Goal: Task Accomplishment & Management: Manage account settings

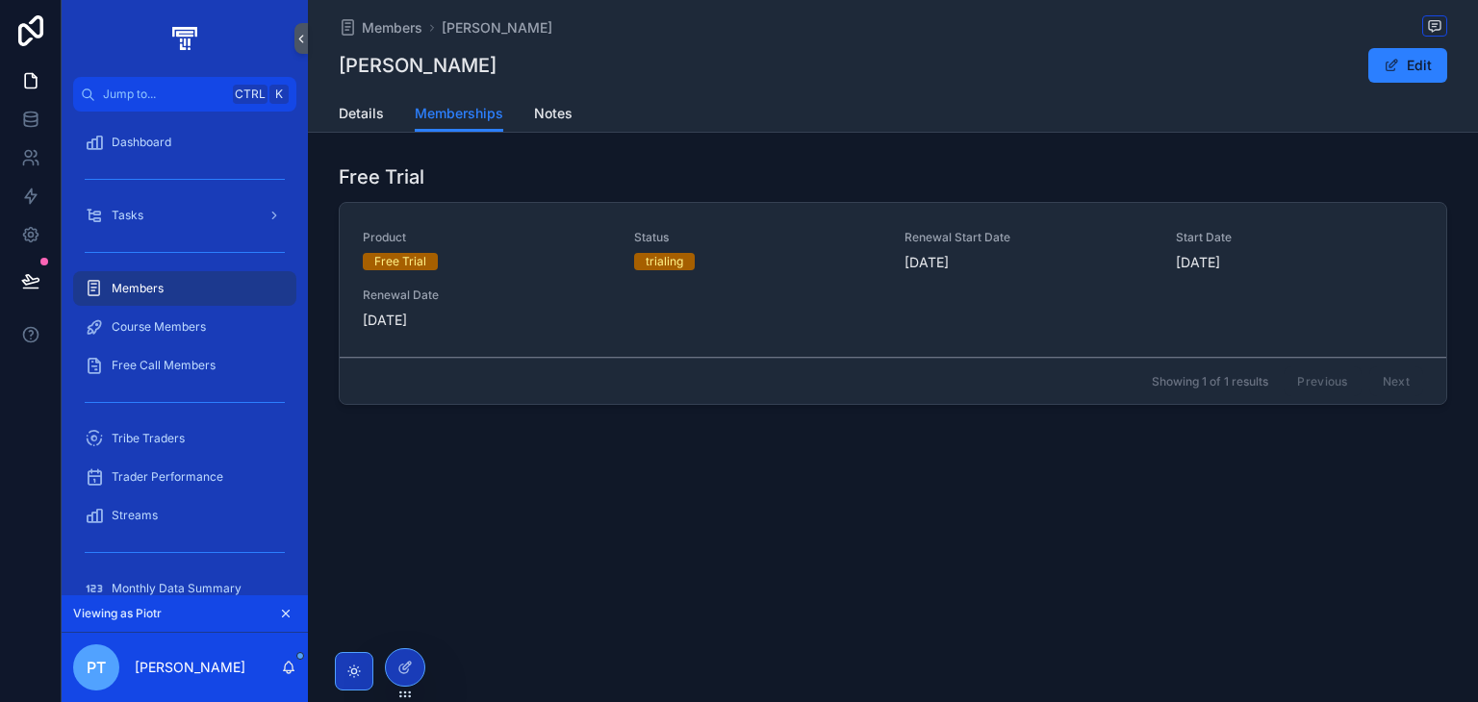
click at [412, 654] on div at bounding box center [405, 668] width 38 height 37
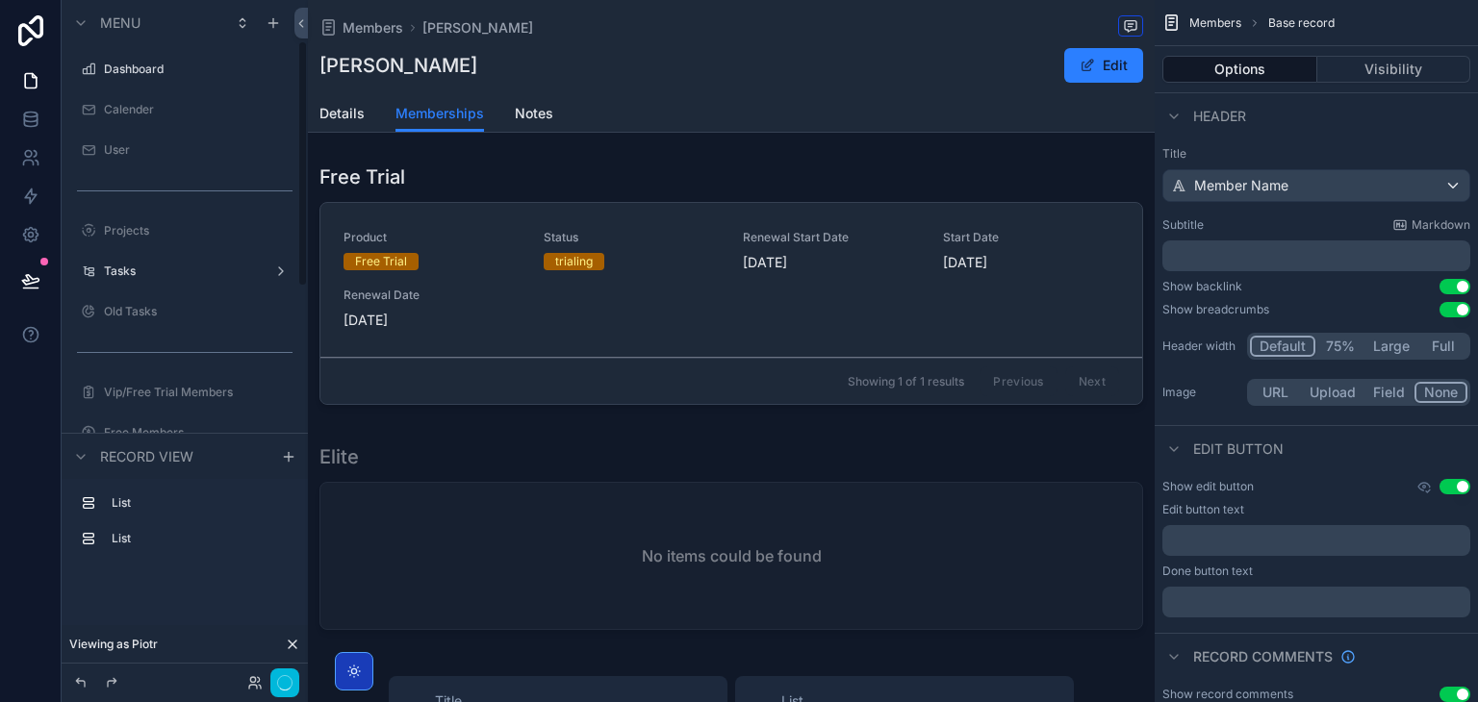
scroll to position [113, 0]
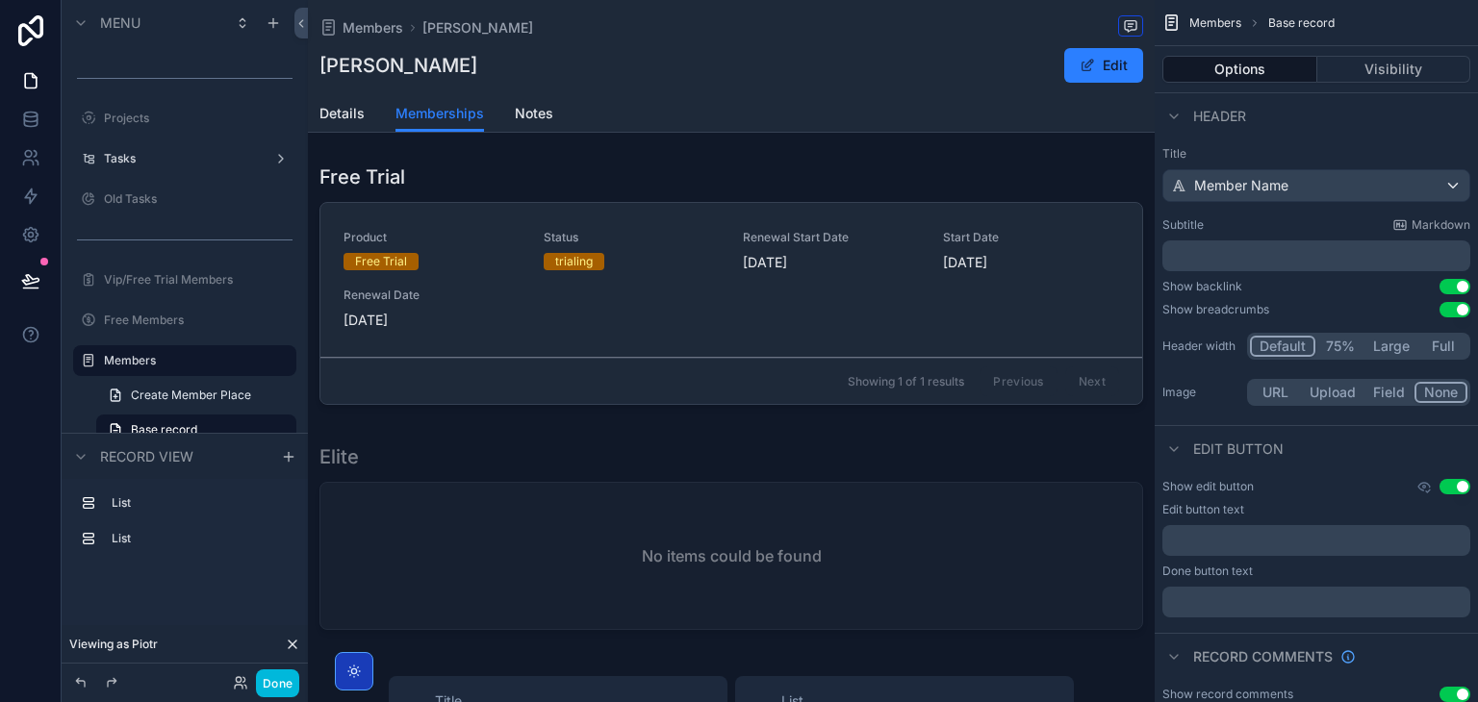
click at [344, 115] on span "Details" at bounding box center [341, 113] width 45 height 19
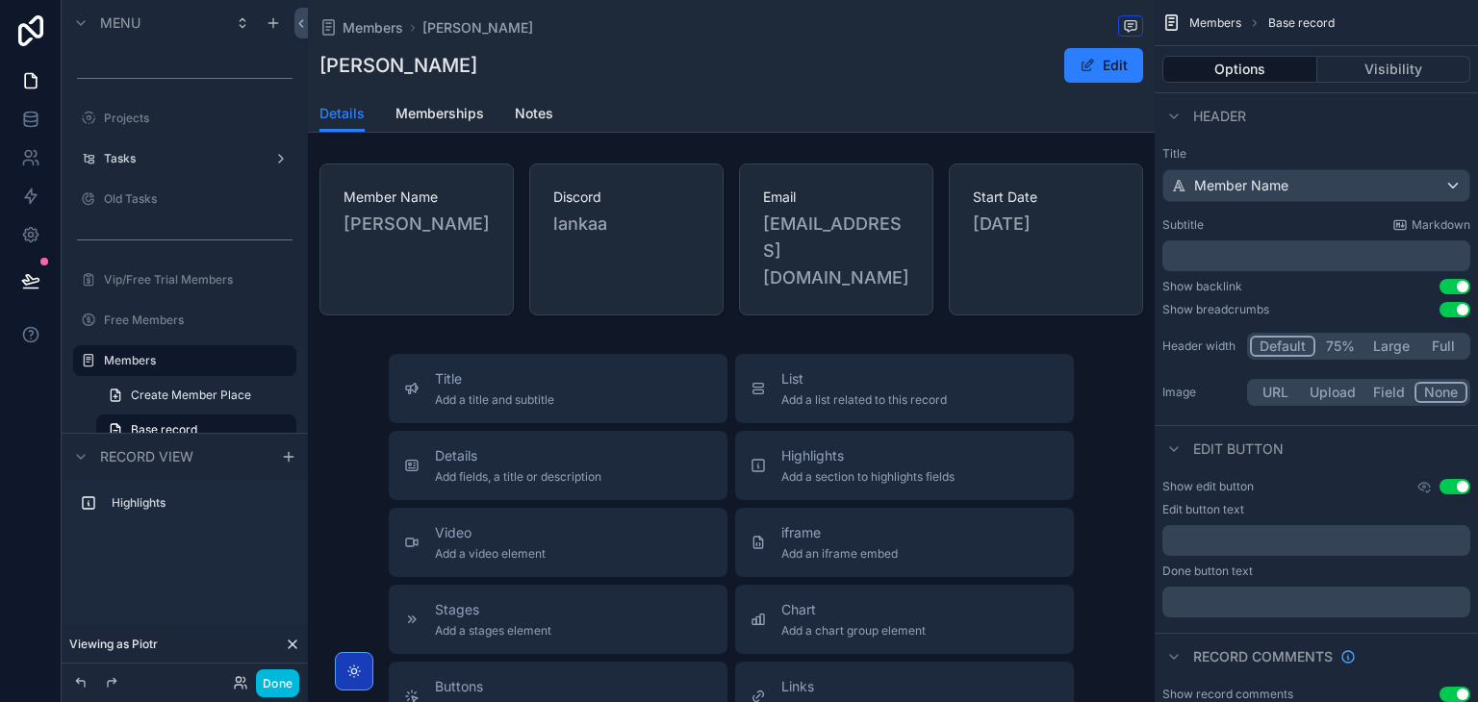
click at [785, 628] on span "Add a chart group element" at bounding box center [853, 631] width 144 height 15
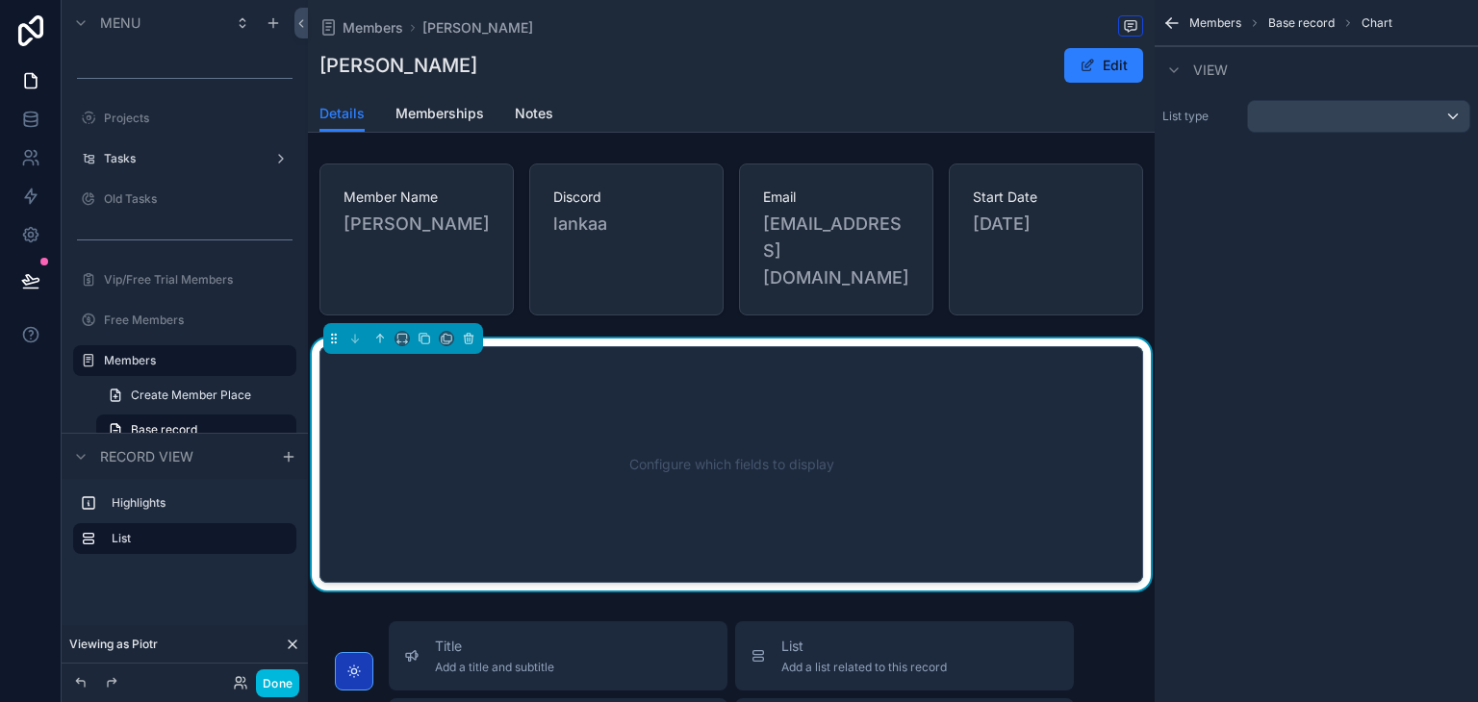
scroll to position [113, 0]
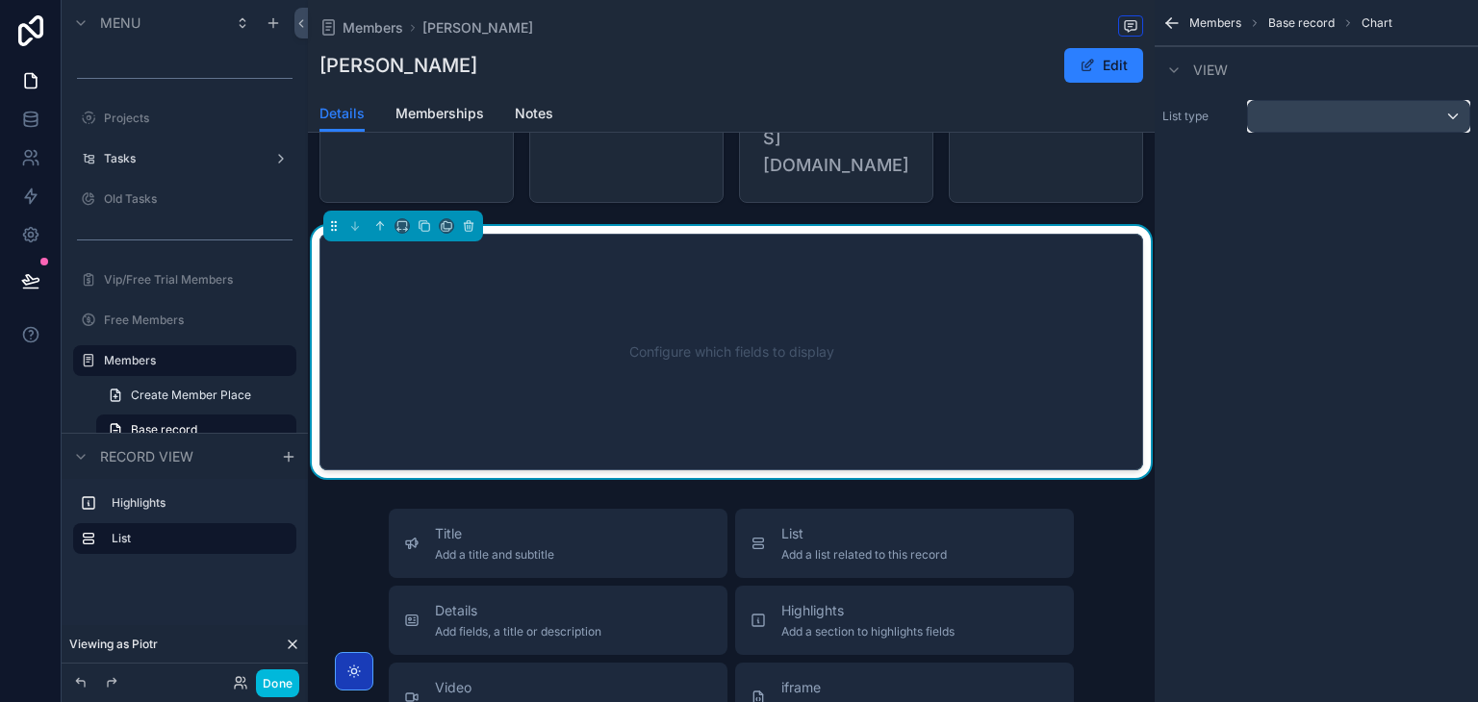
click at [1370, 121] on div "scrollable content" at bounding box center [1358, 116] width 221 height 31
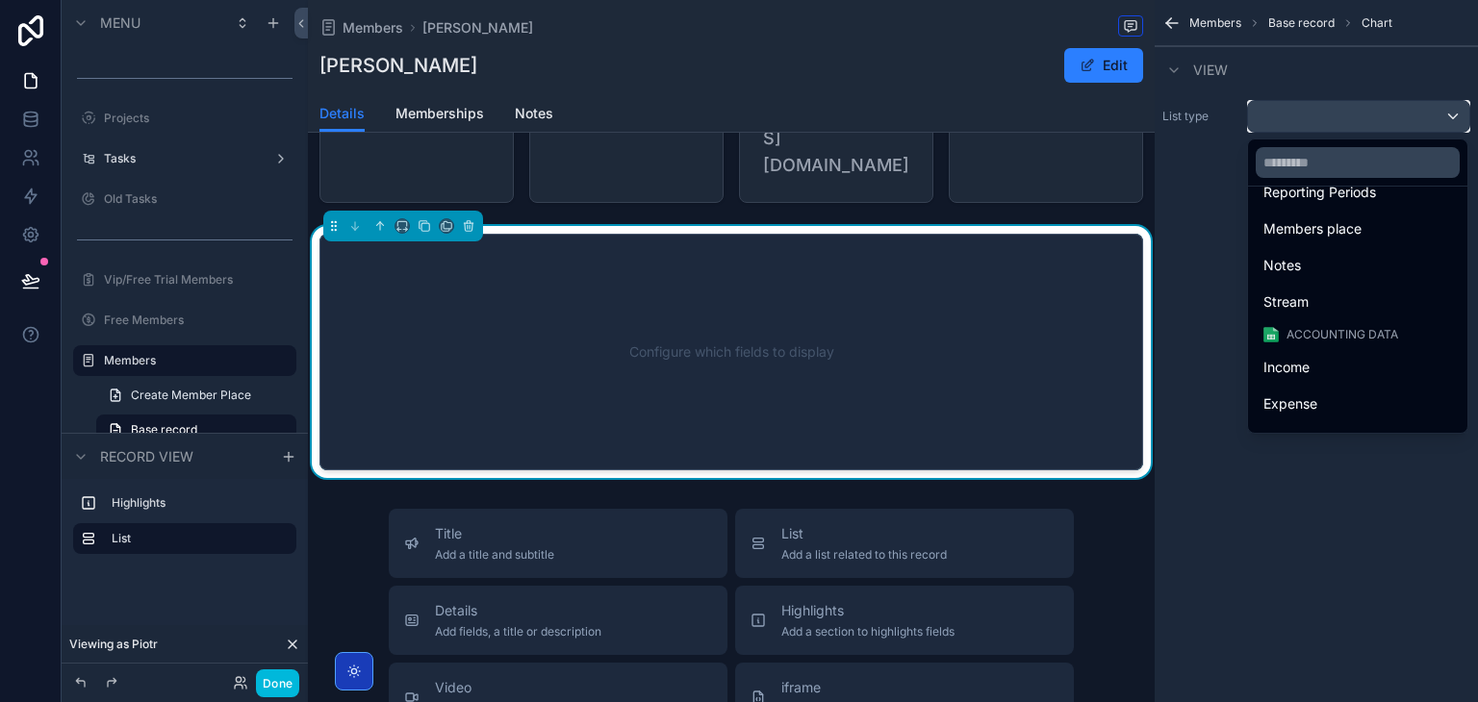
scroll to position [674, 0]
click at [1346, 301] on div "Stream" at bounding box center [1357, 298] width 189 height 23
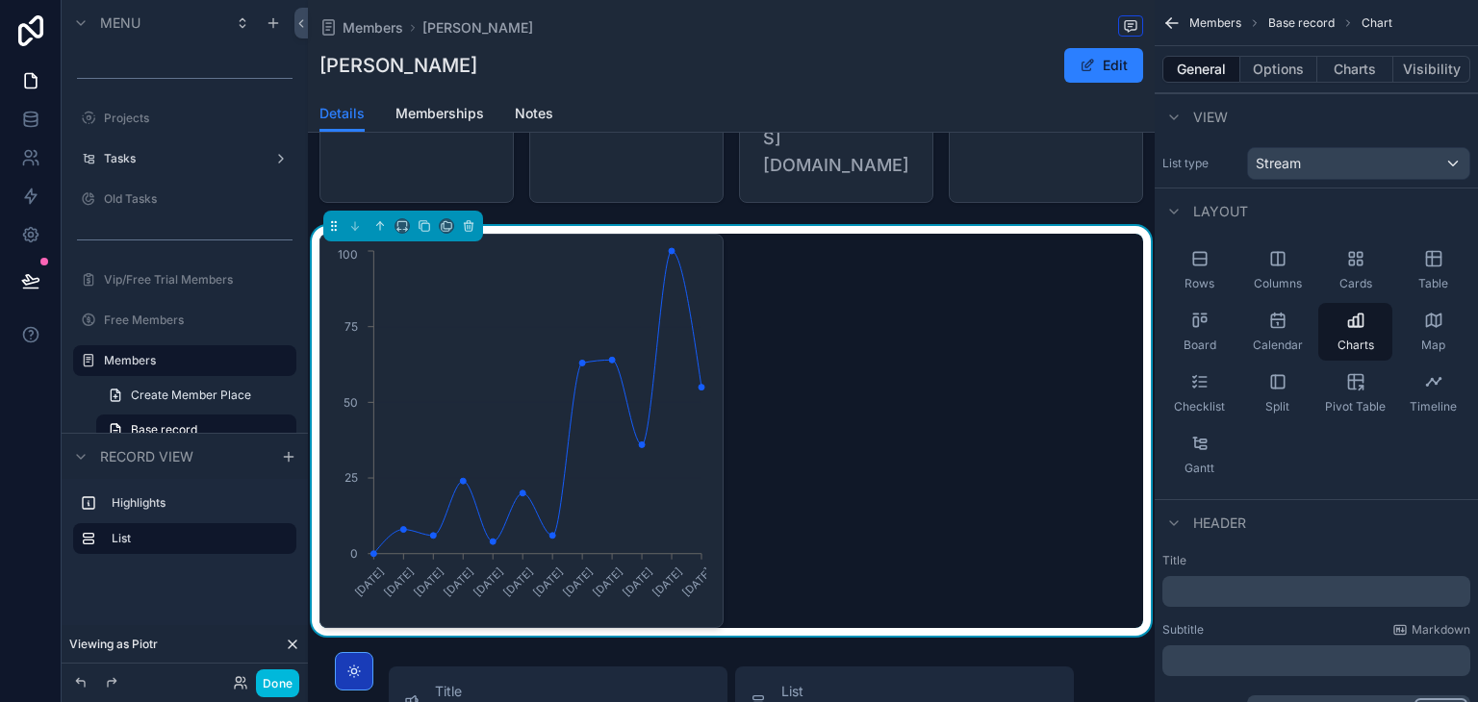
click at [1336, 74] on button "Charts" at bounding box center [1355, 69] width 77 height 27
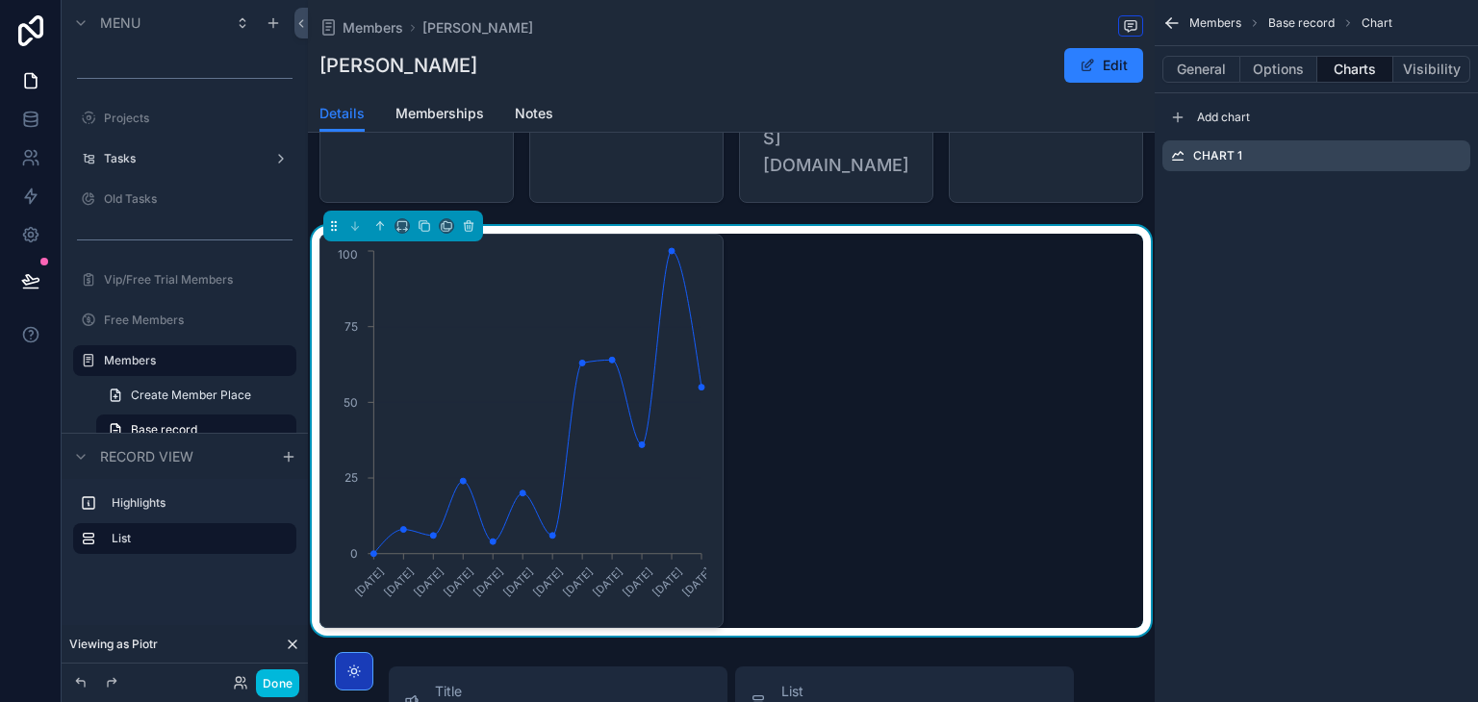
click at [0, 0] on icon "scrollable content" at bounding box center [0, 0] width 0 height 0
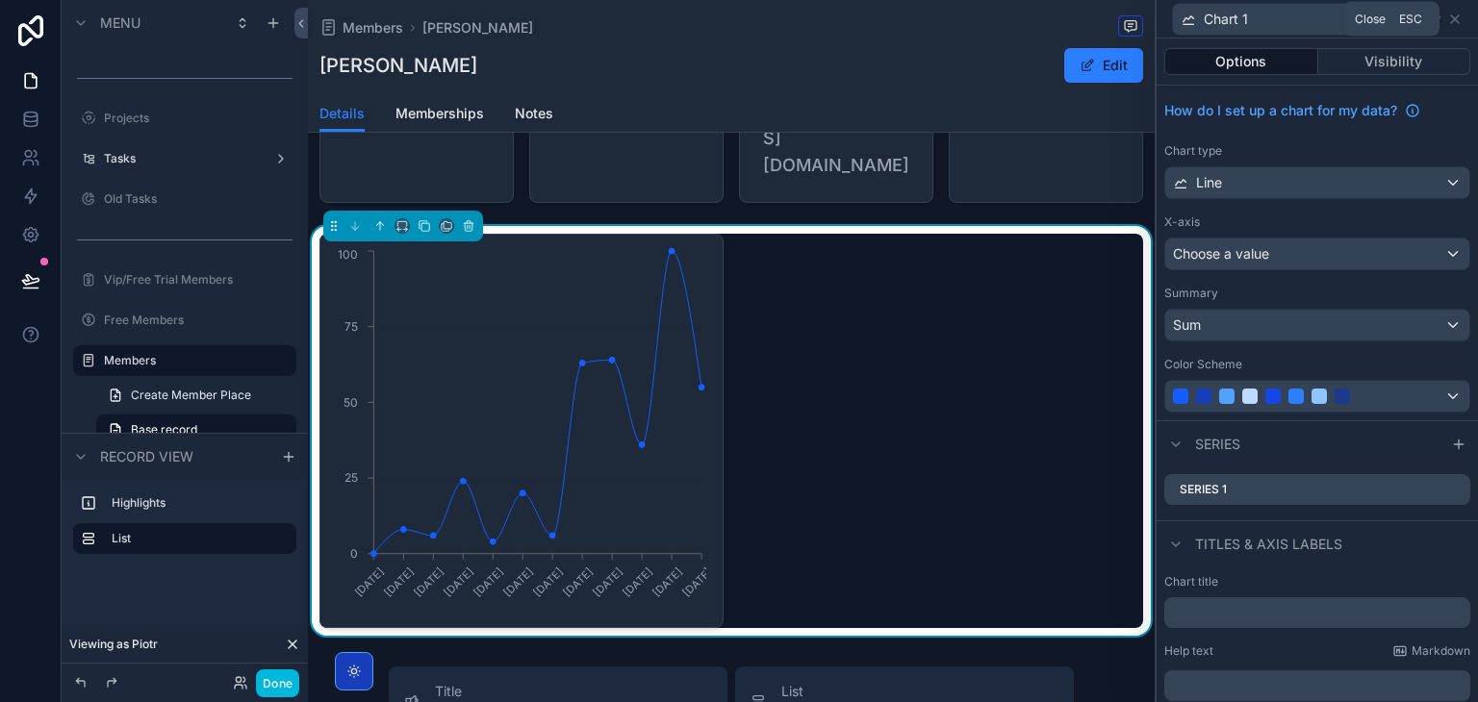
click at [1456, 18] on icon at bounding box center [1454, 19] width 15 height 15
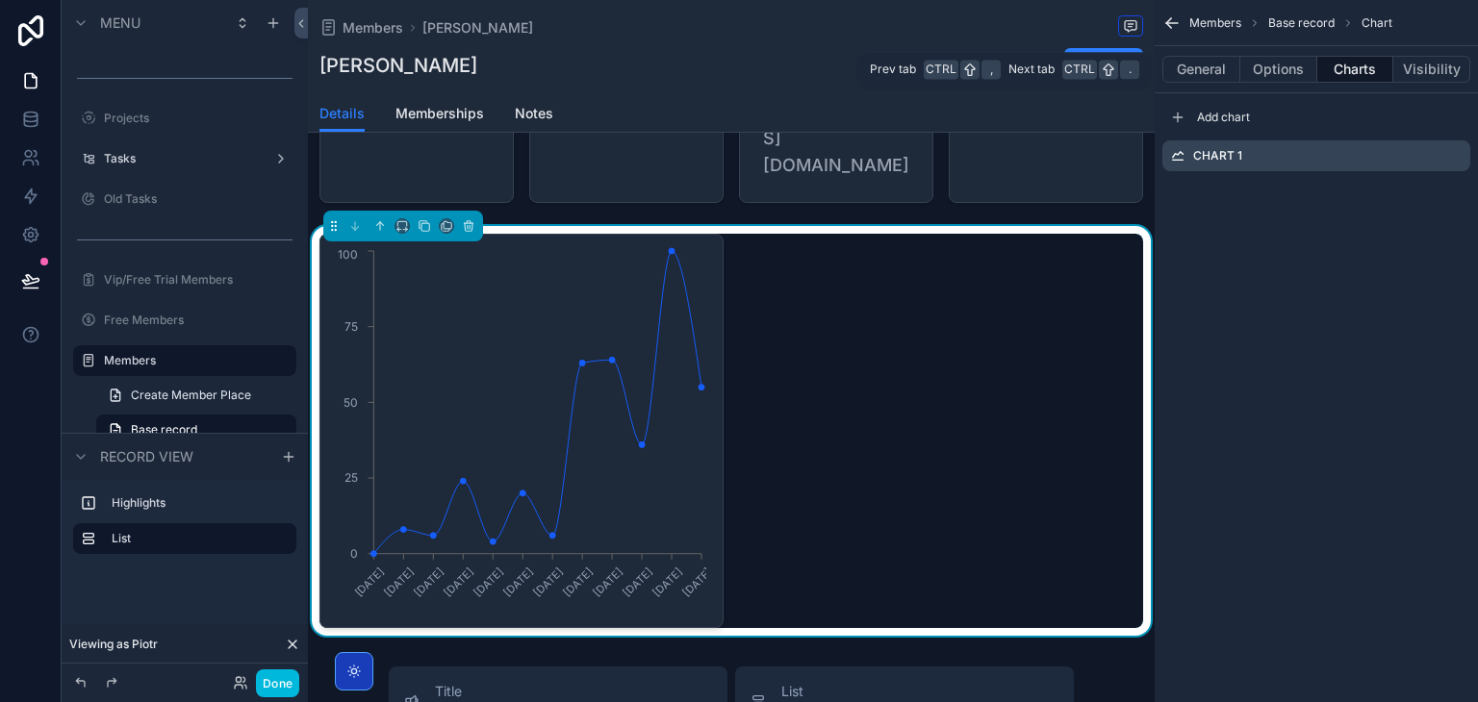
click at [1198, 60] on button "General" at bounding box center [1201, 69] width 78 height 27
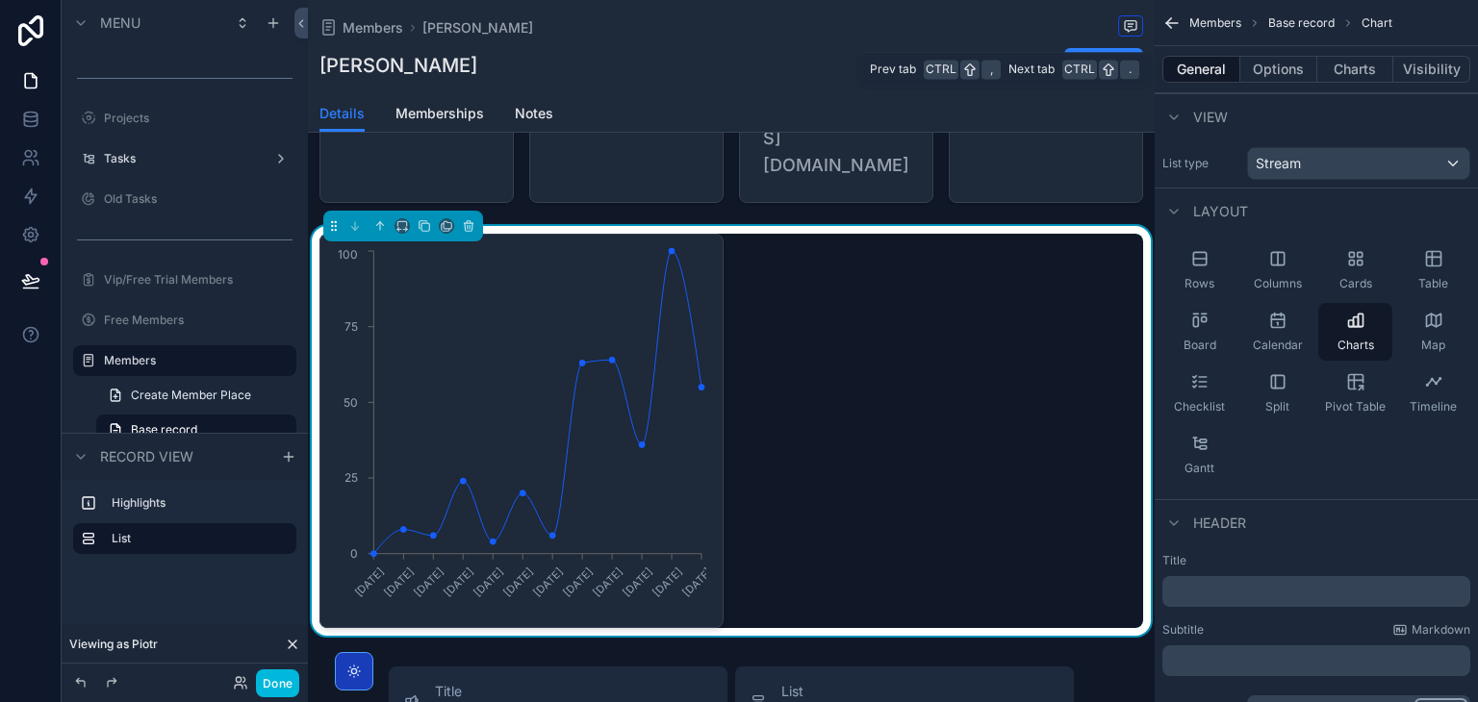
click at [1285, 74] on button "Options" at bounding box center [1278, 69] width 77 height 27
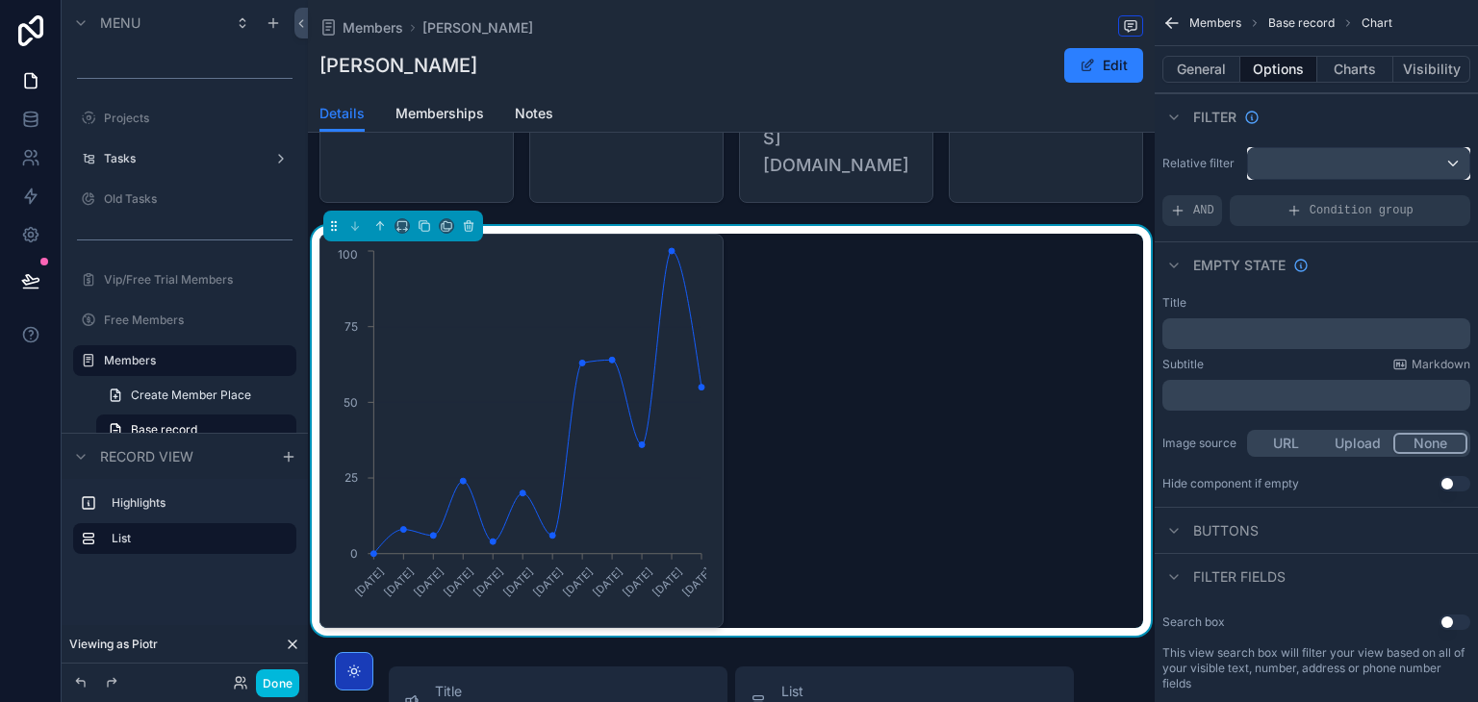
click at [1325, 166] on div "scrollable content" at bounding box center [1358, 163] width 221 height 31
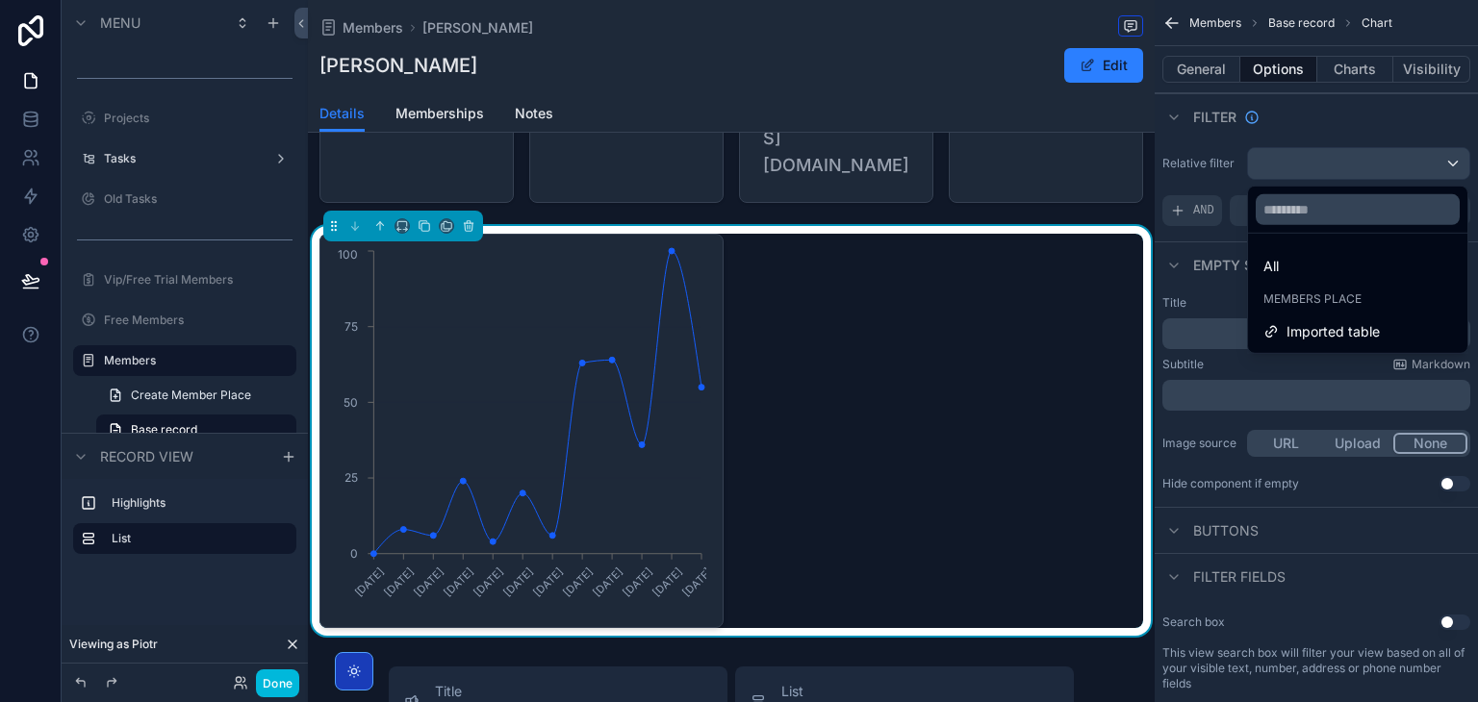
click at [1349, 320] on span "Imported table" at bounding box center [1333, 331] width 93 height 23
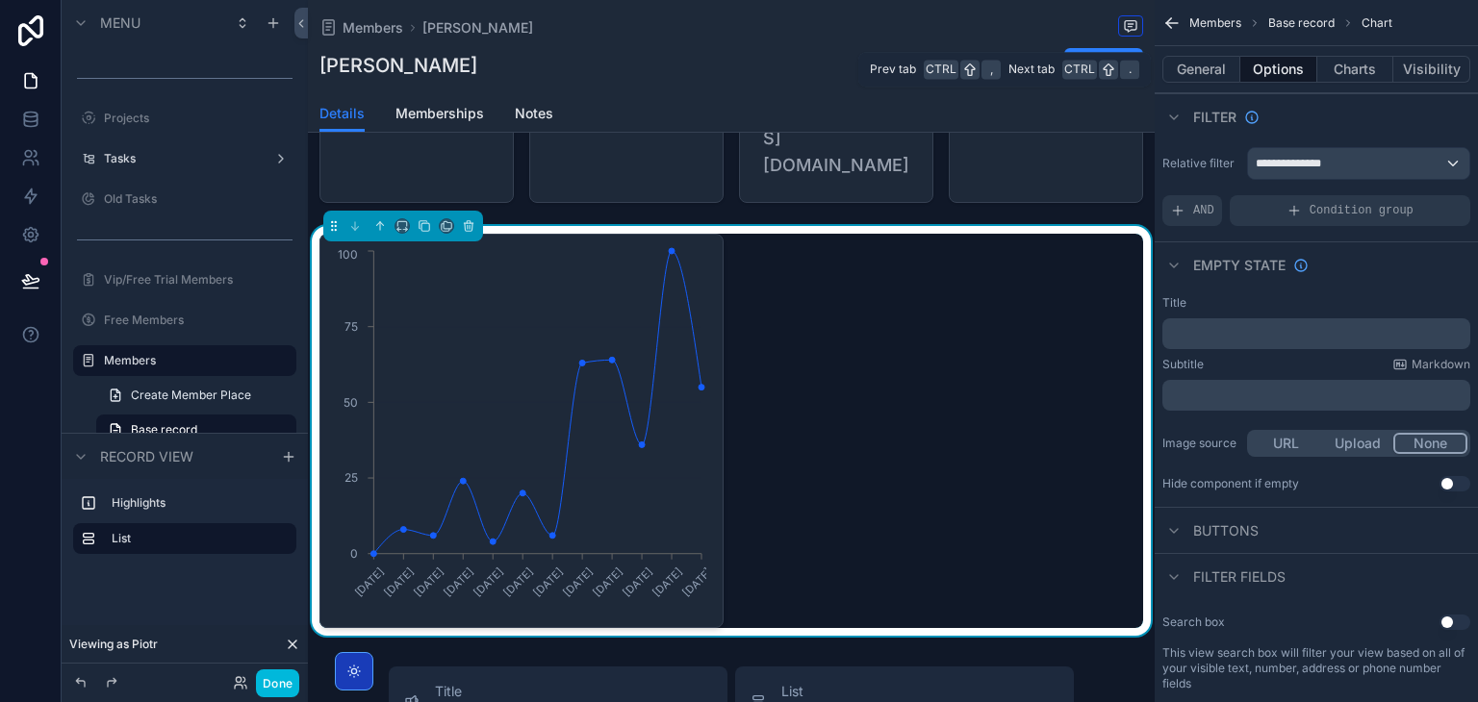
click at [1340, 68] on button "Charts" at bounding box center [1355, 69] width 77 height 27
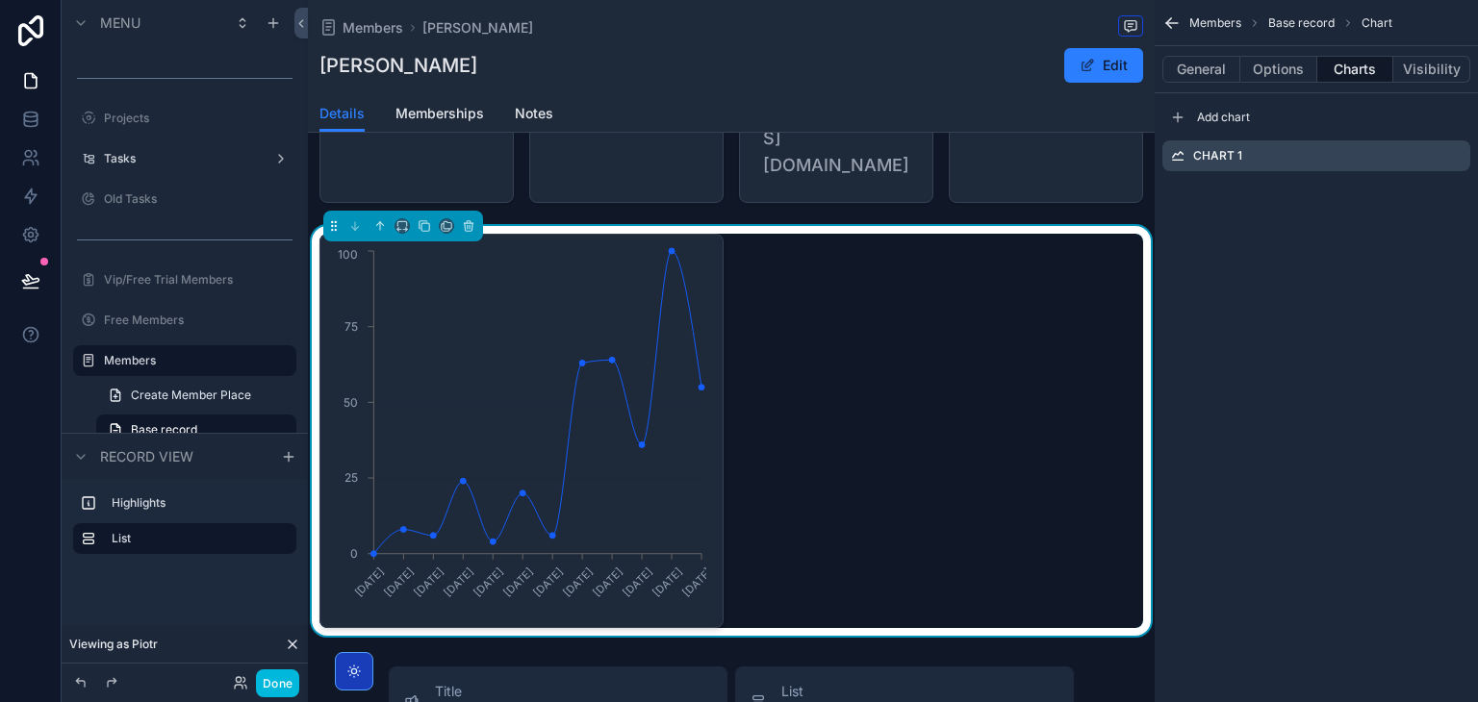
click at [0, 0] on icon "scrollable content" at bounding box center [0, 0] width 0 height 0
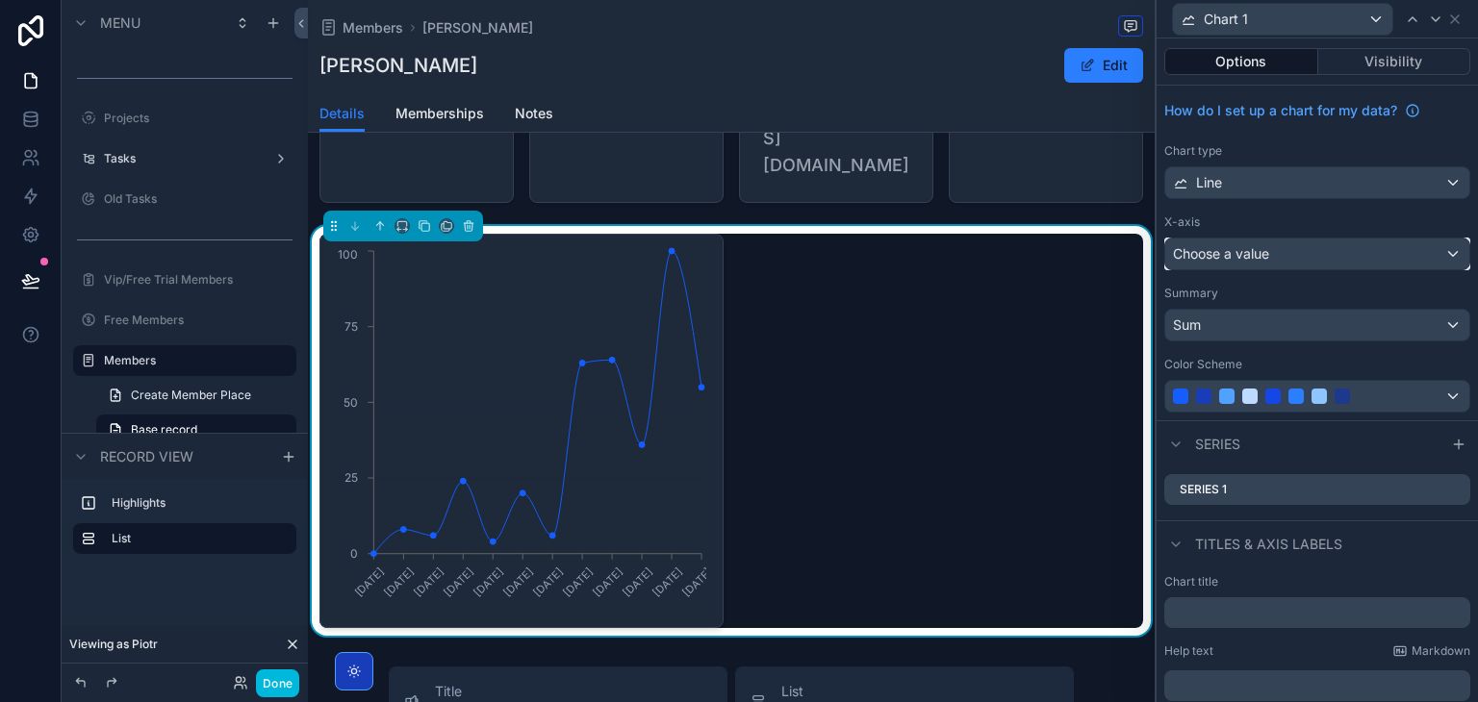
click at [1274, 260] on div "Choose a value" at bounding box center [1317, 254] width 304 height 31
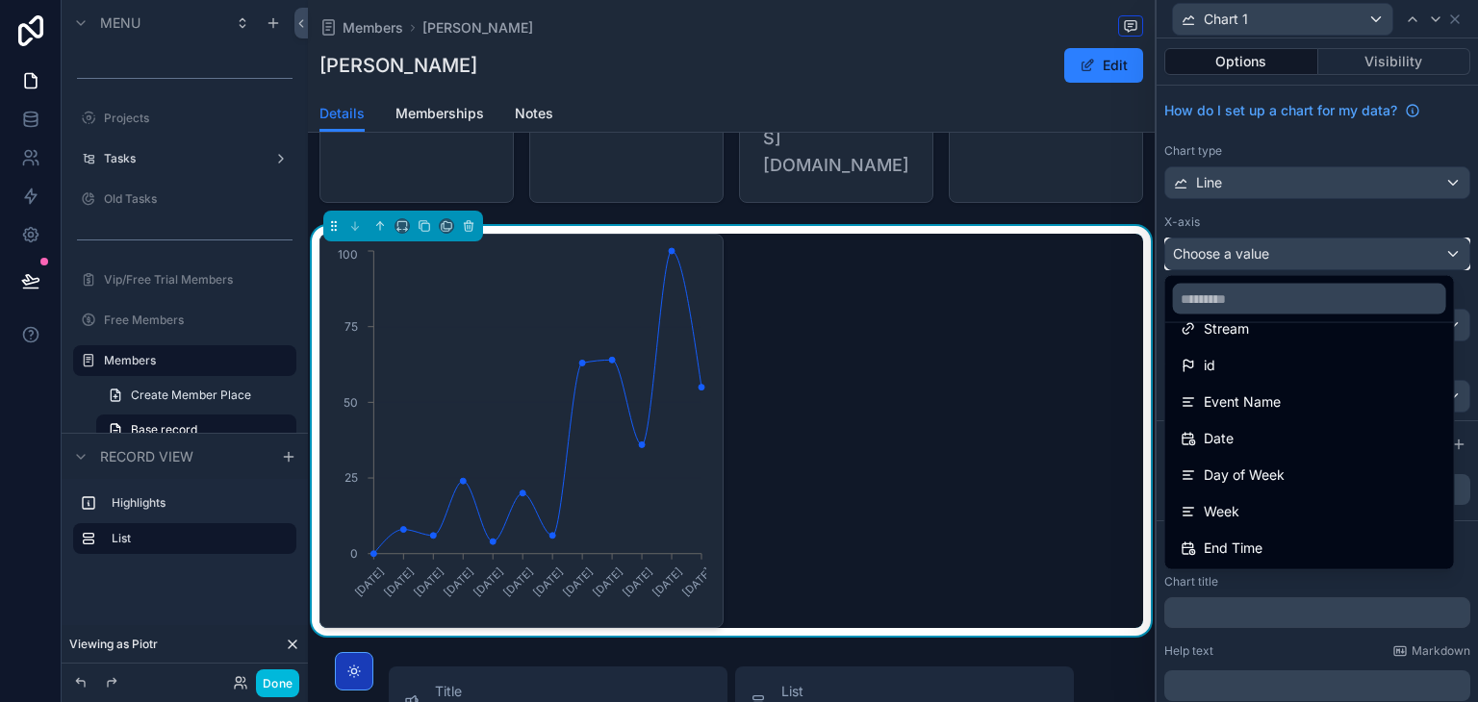
scroll to position [27, 0]
click at [1302, 392] on div "Event Name" at bounding box center [1310, 402] width 258 height 23
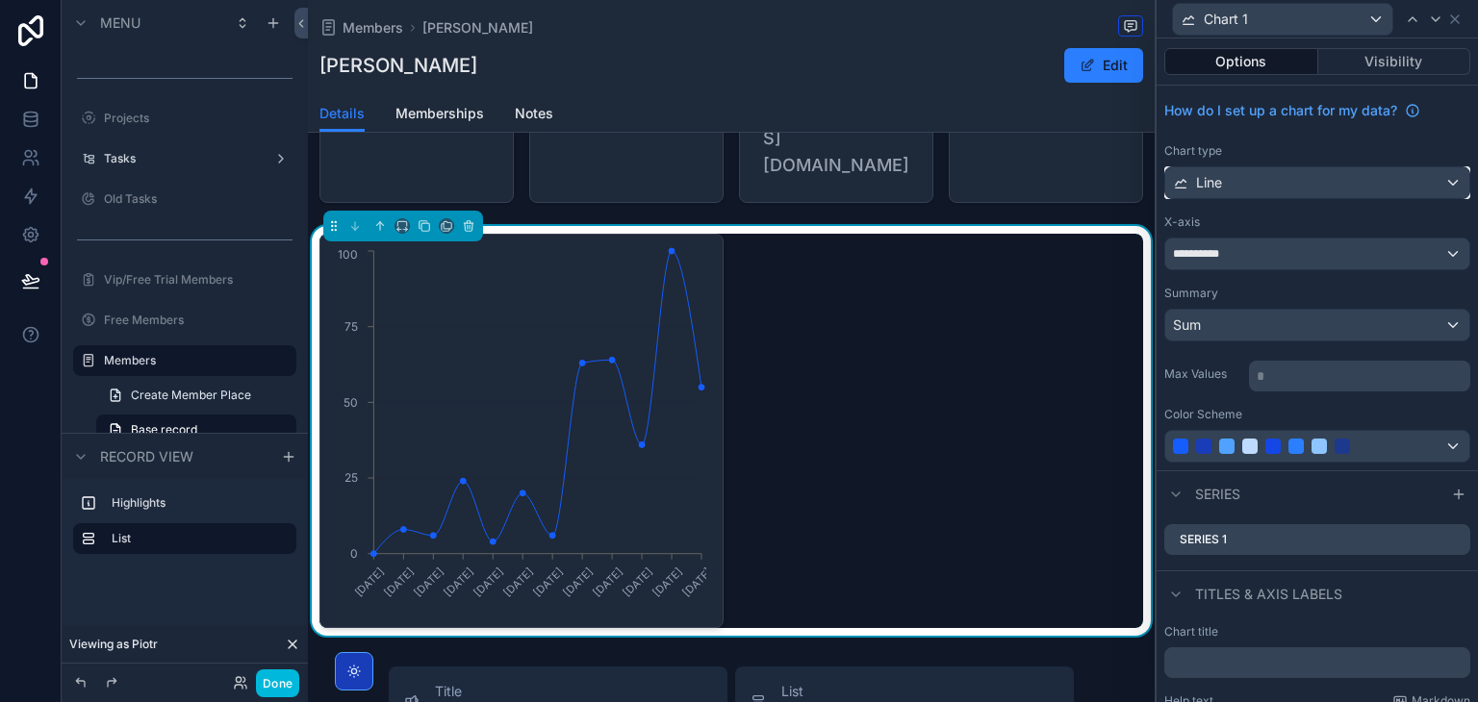
click at [1304, 192] on div "Line" at bounding box center [1317, 182] width 304 height 31
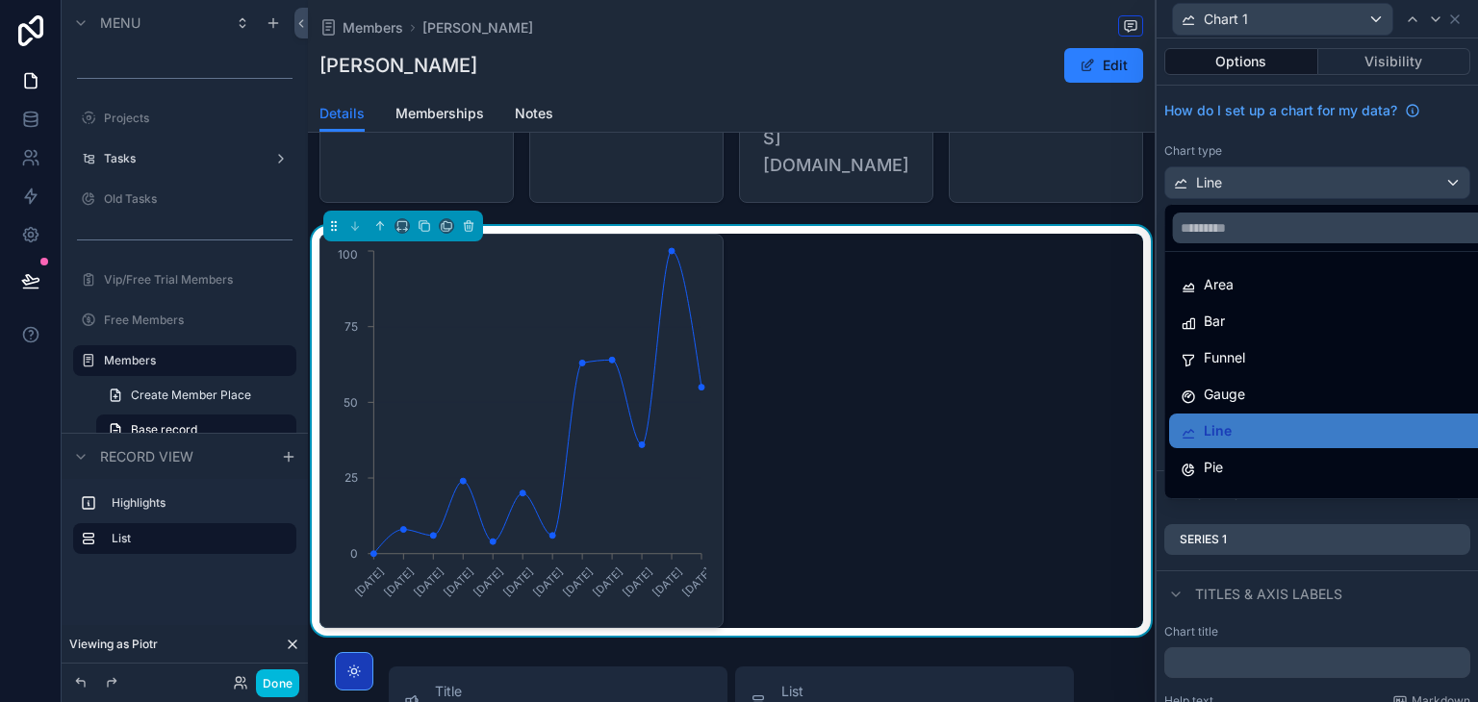
click at [1268, 322] on div "Bar" at bounding box center [1333, 321] width 304 height 23
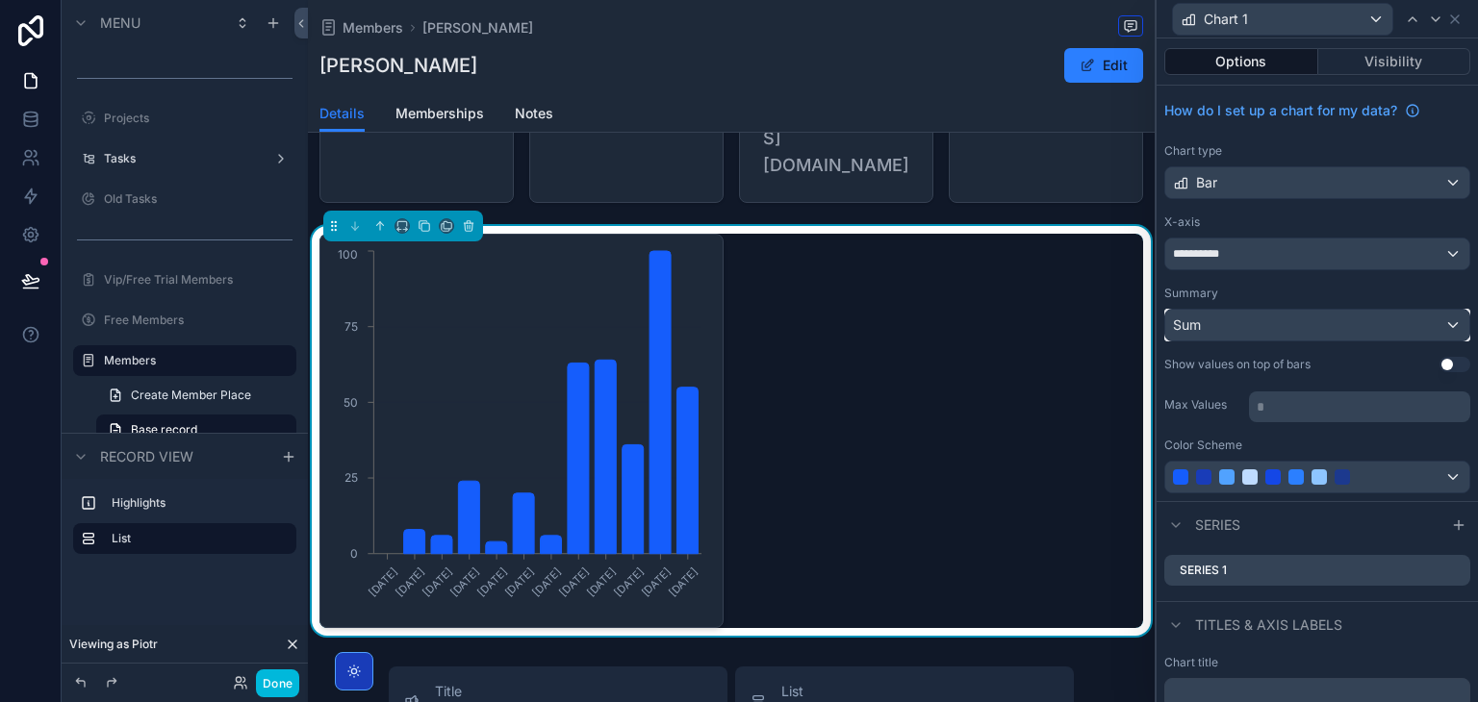
click at [1264, 324] on div "Sum" at bounding box center [1317, 325] width 304 height 31
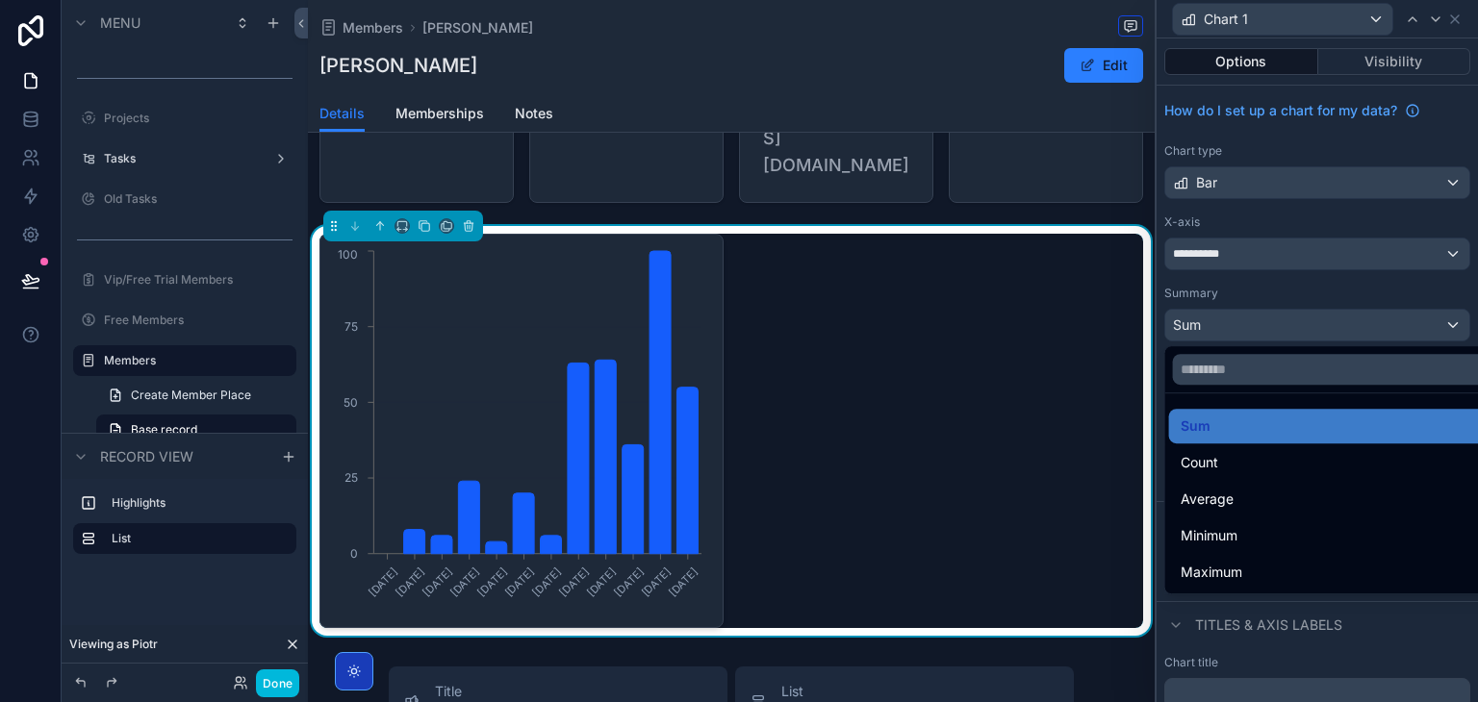
click at [1261, 451] on div "Count" at bounding box center [1333, 462] width 304 height 23
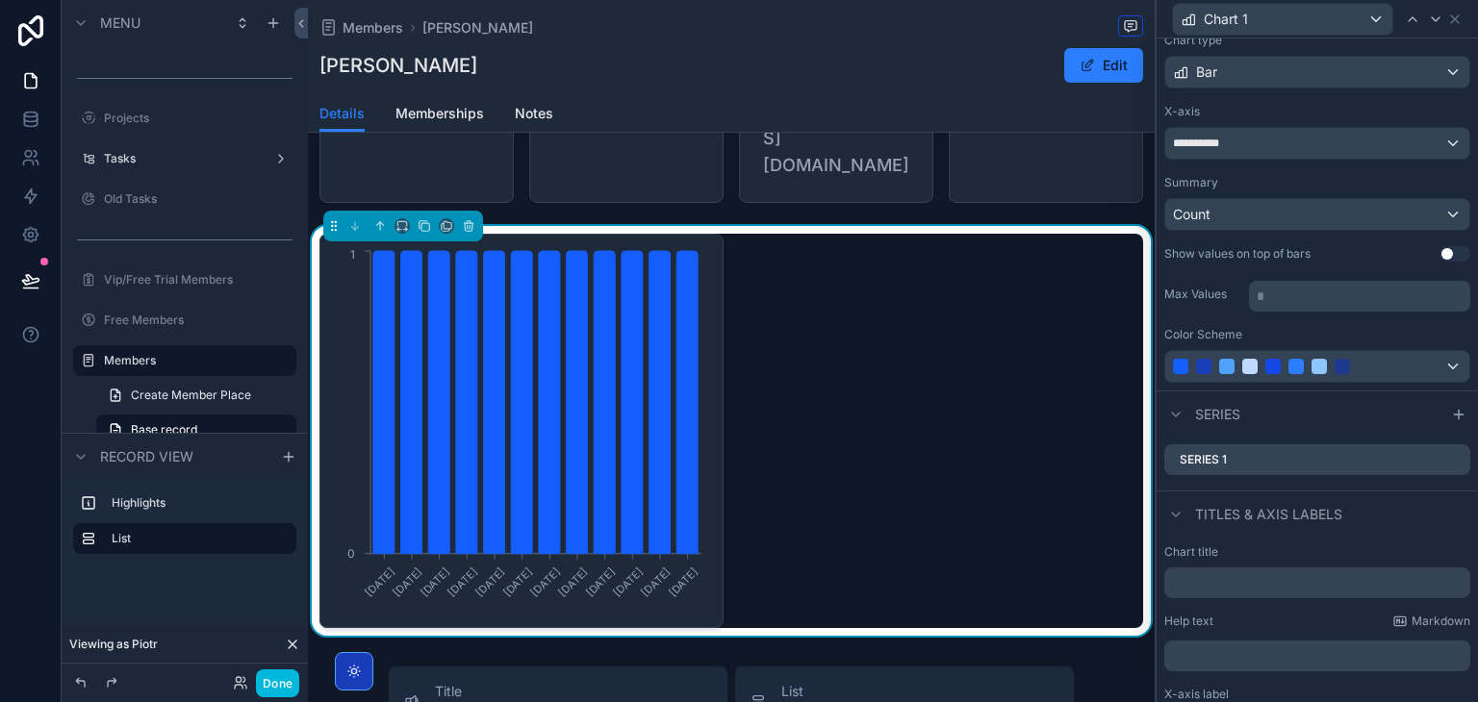
scroll to position [141, 0]
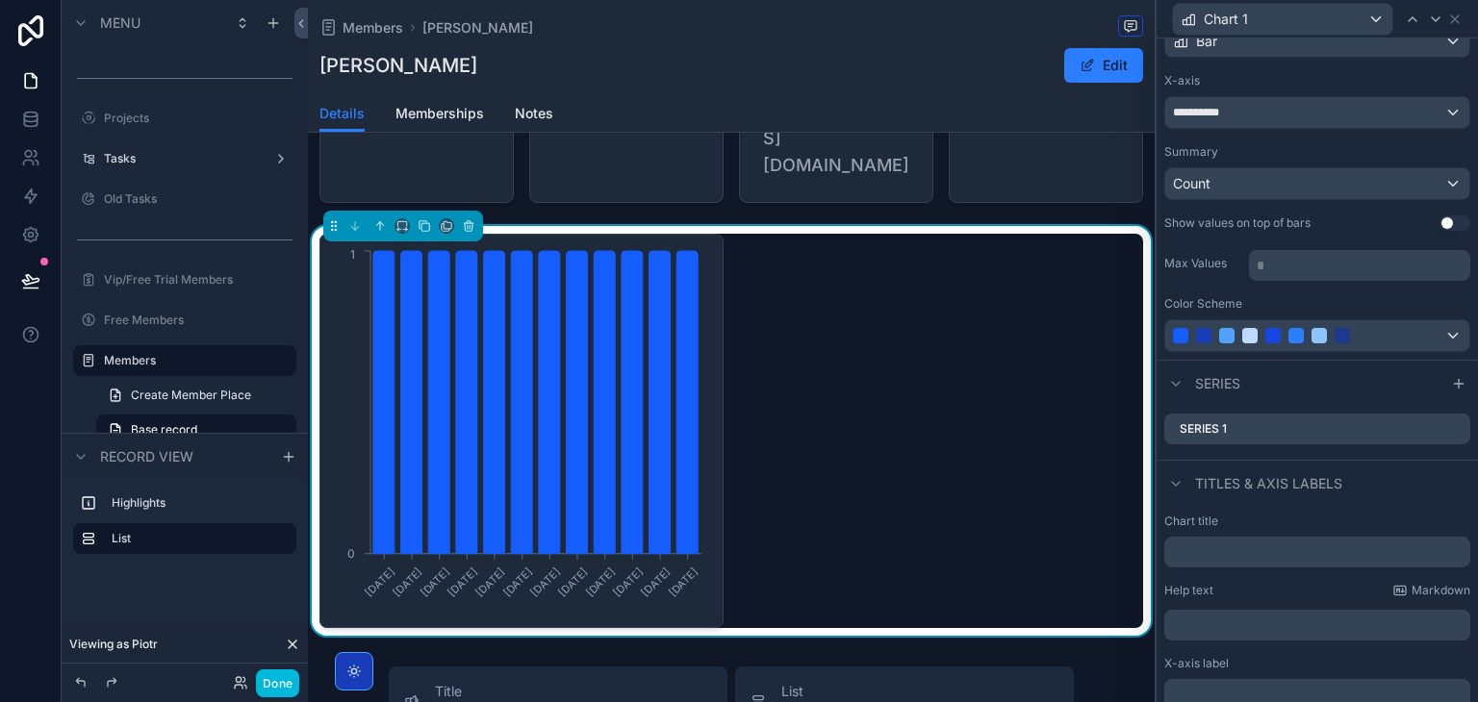
click at [0, 0] on icon at bounding box center [0, 0] width 0 height 0
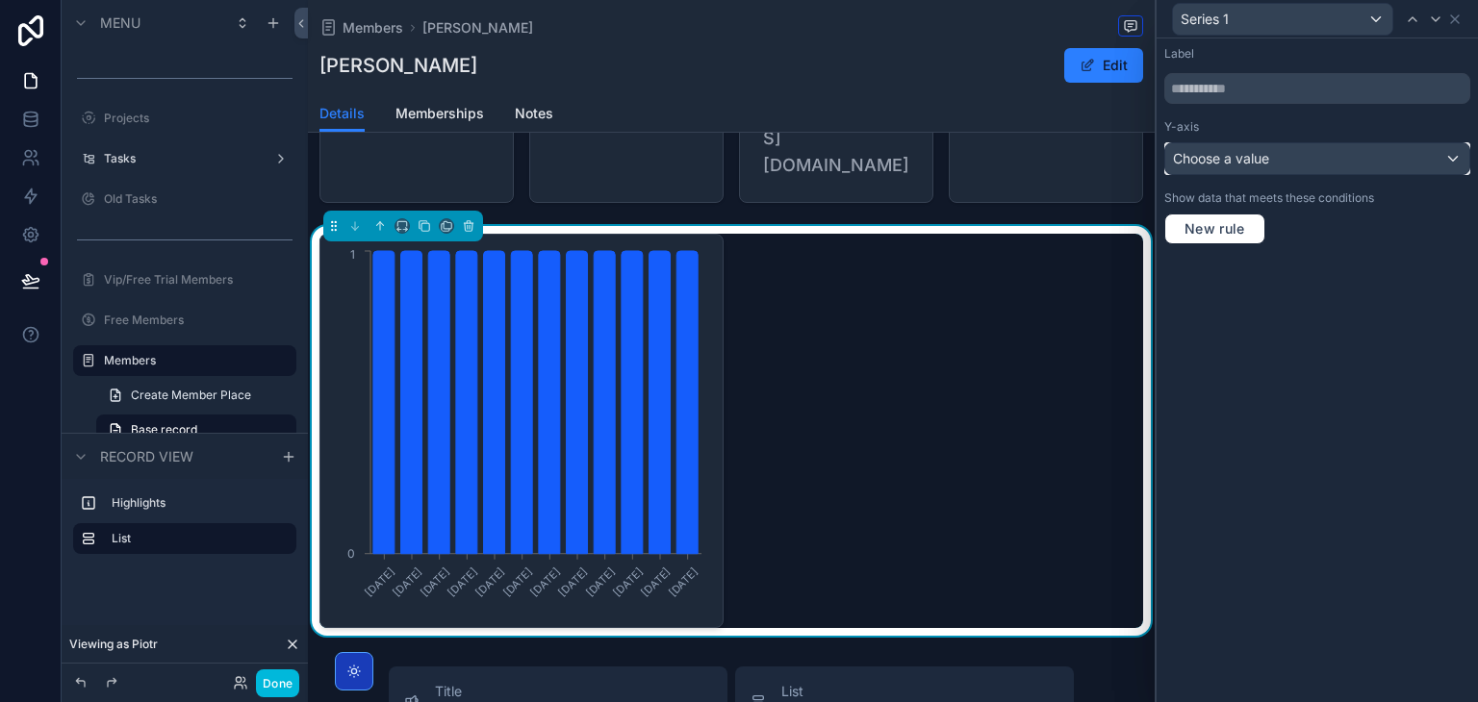
click at [1268, 150] on span "Choose a value" at bounding box center [1221, 158] width 96 height 16
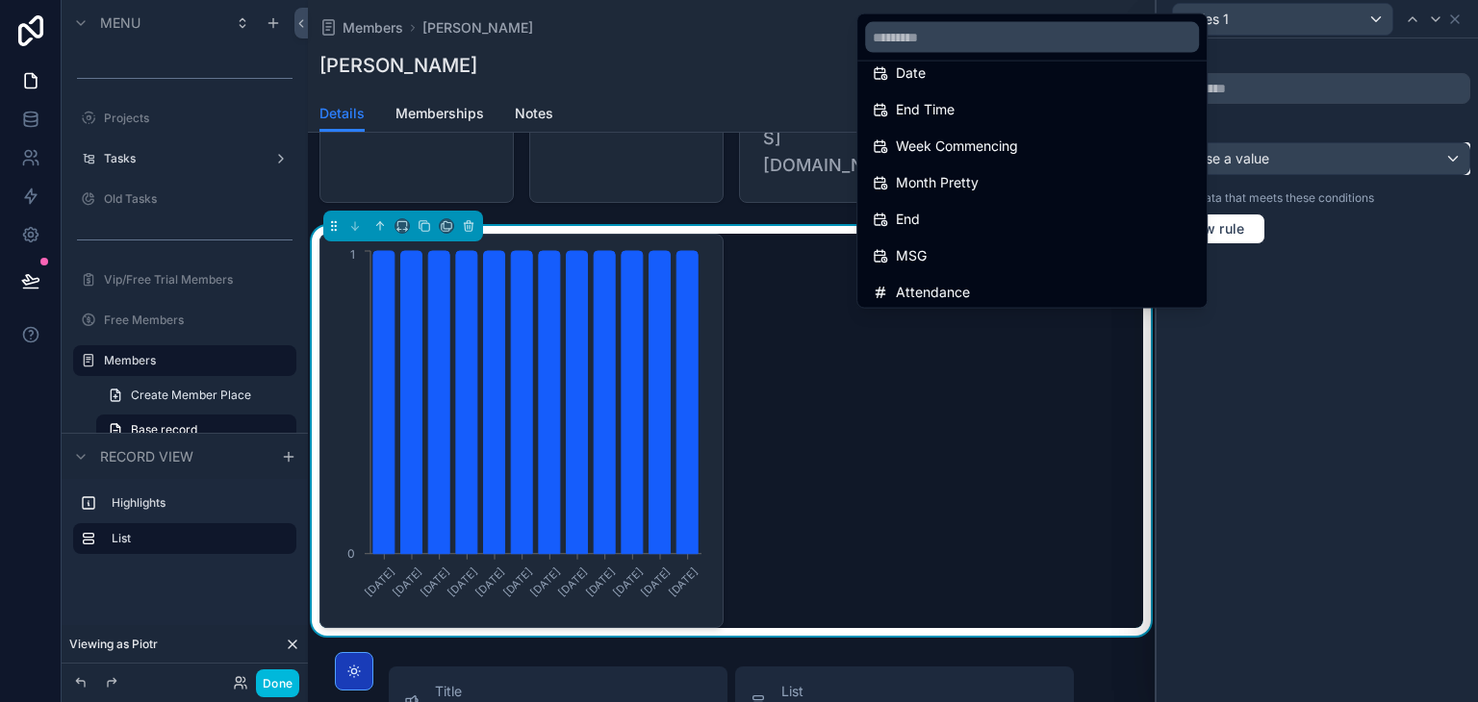
scroll to position [0, 0]
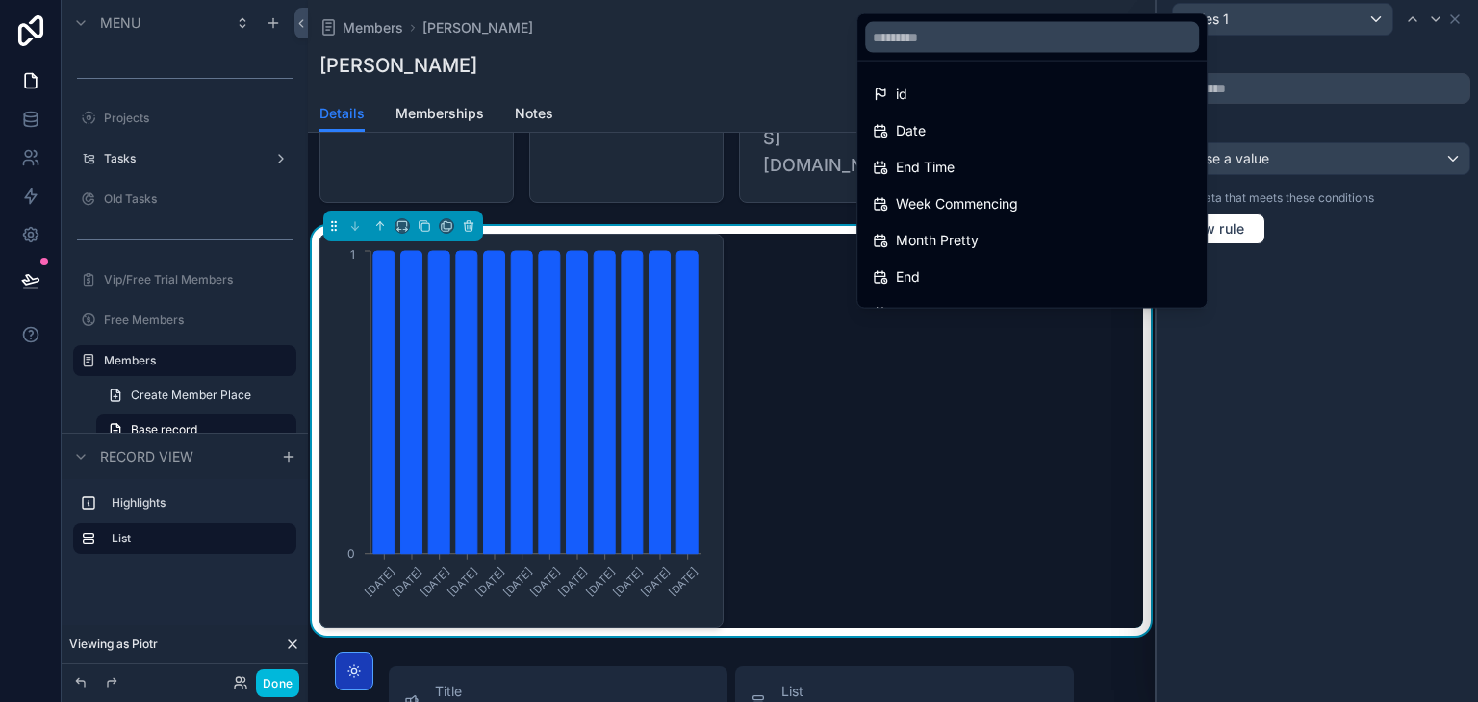
click at [1023, 130] on div "Date" at bounding box center [1032, 130] width 319 height 23
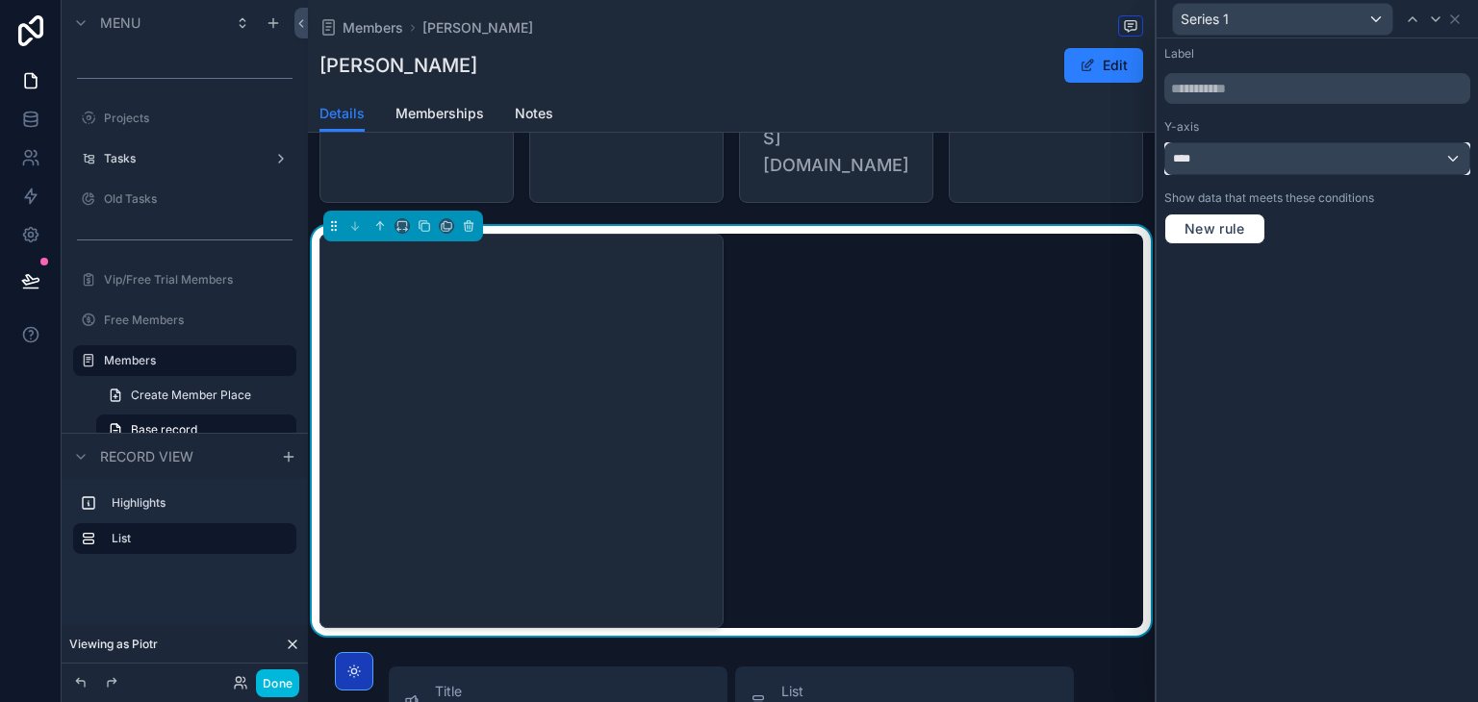
click at [1259, 163] on div "****" at bounding box center [1317, 158] width 304 height 31
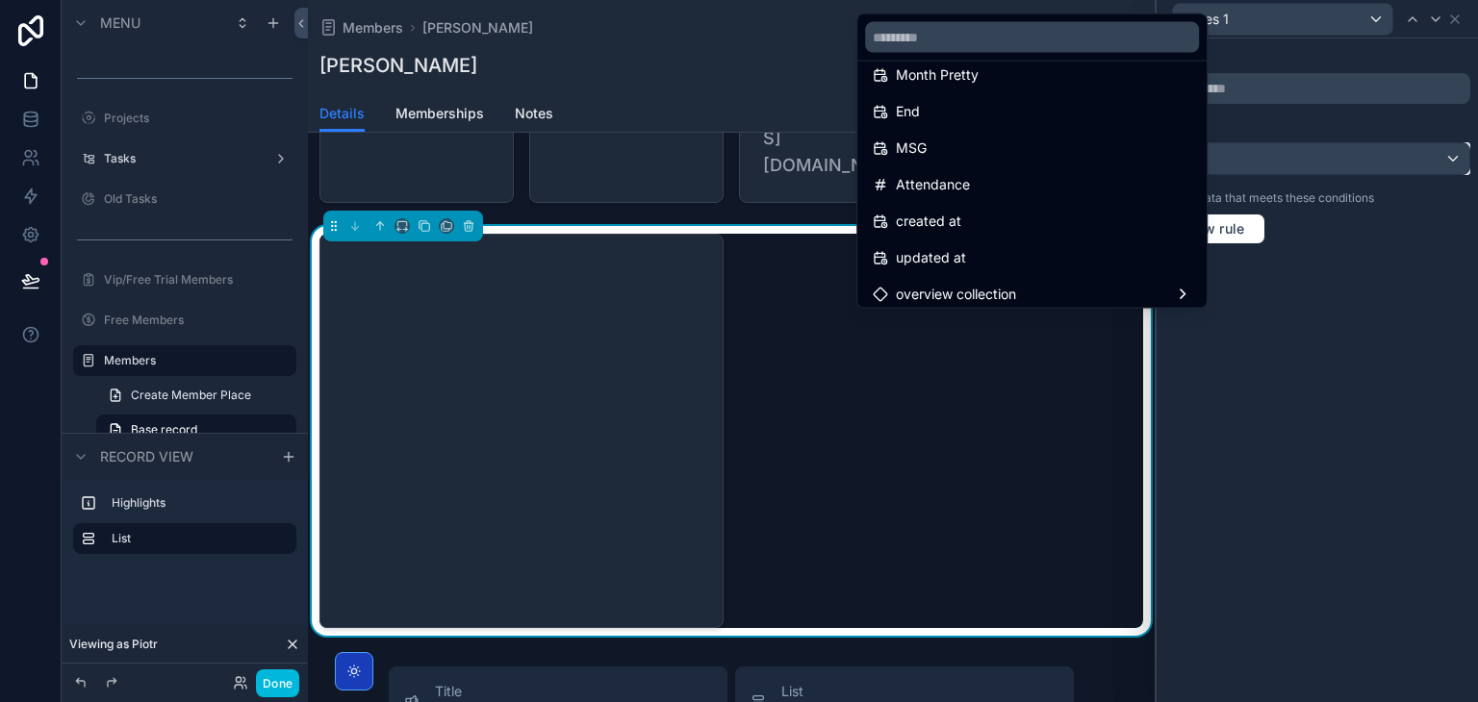
scroll to position [173, 0]
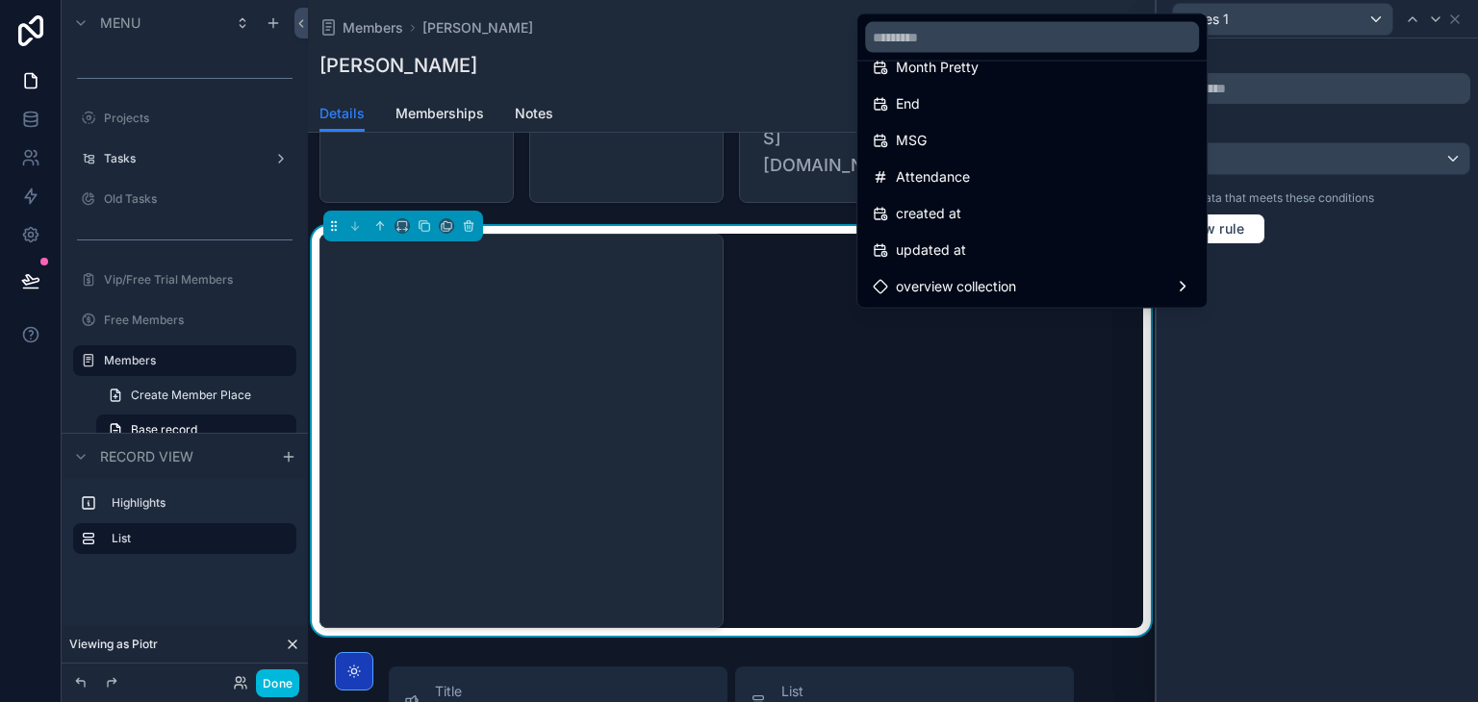
click at [987, 276] on span "overview collection" at bounding box center [956, 286] width 120 height 23
click at [1220, 283] on icon at bounding box center [1218, 288] width 15 height 15
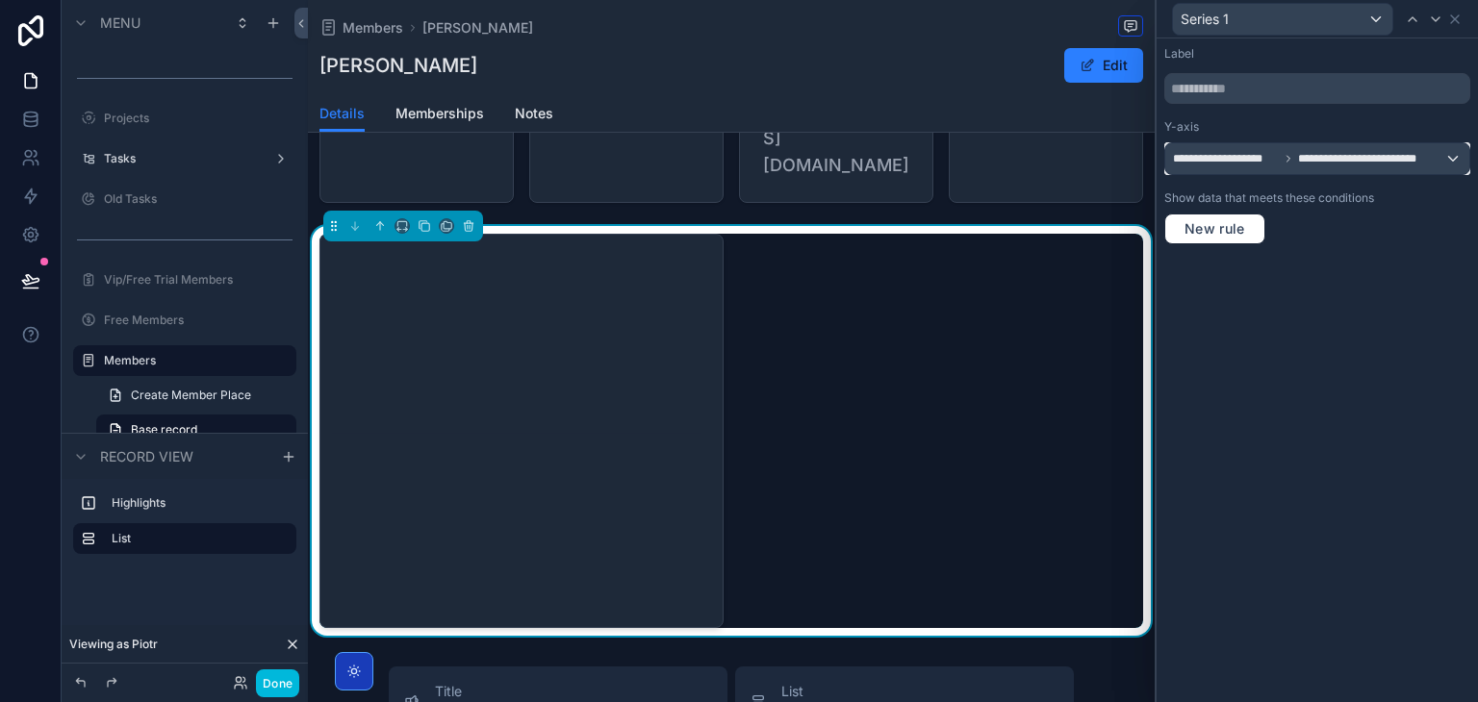
click at [1298, 155] on span "**********" at bounding box center [1368, 158] width 140 height 15
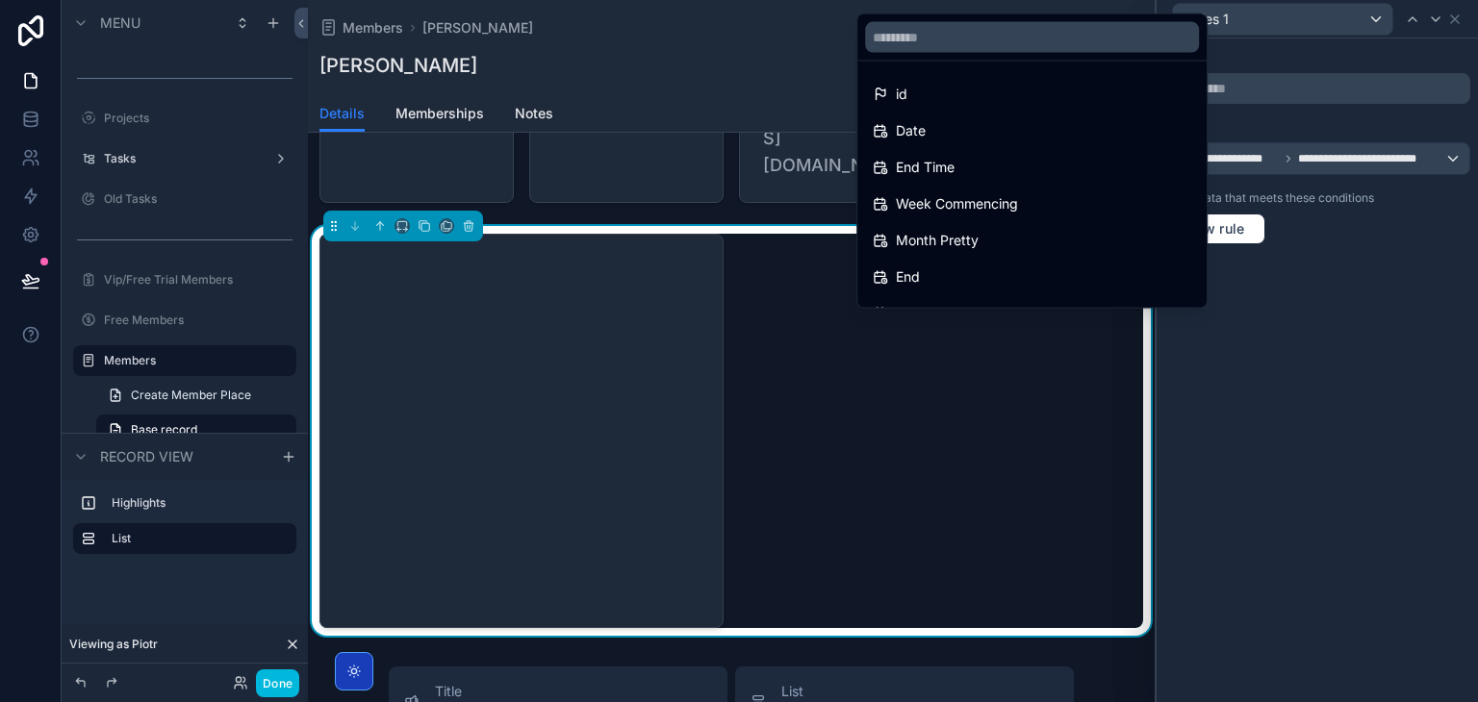
click at [966, 88] on div "id" at bounding box center [1032, 94] width 319 height 23
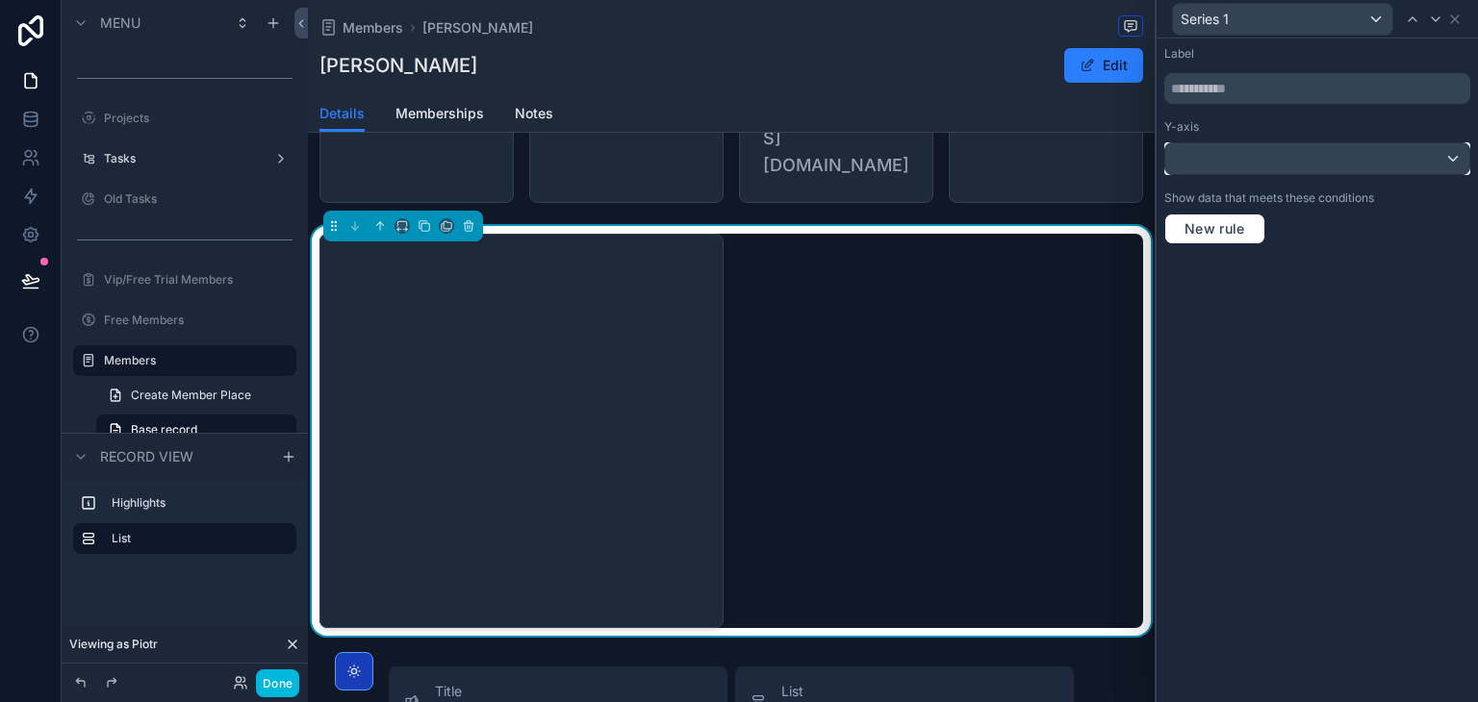
click at [1255, 156] on div at bounding box center [1317, 158] width 304 height 31
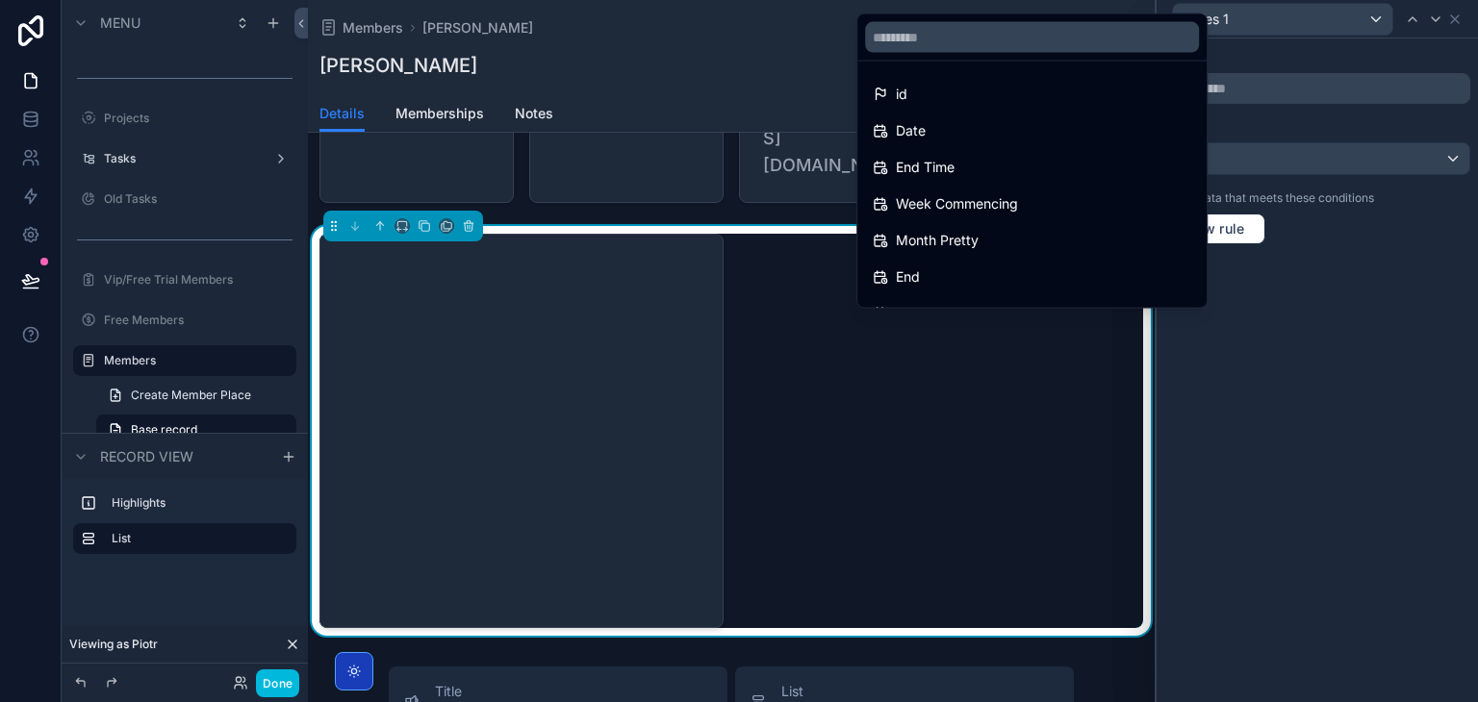
click at [1060, 126] on div "Date" at bounding box center [1032, 130] width 319 height 23
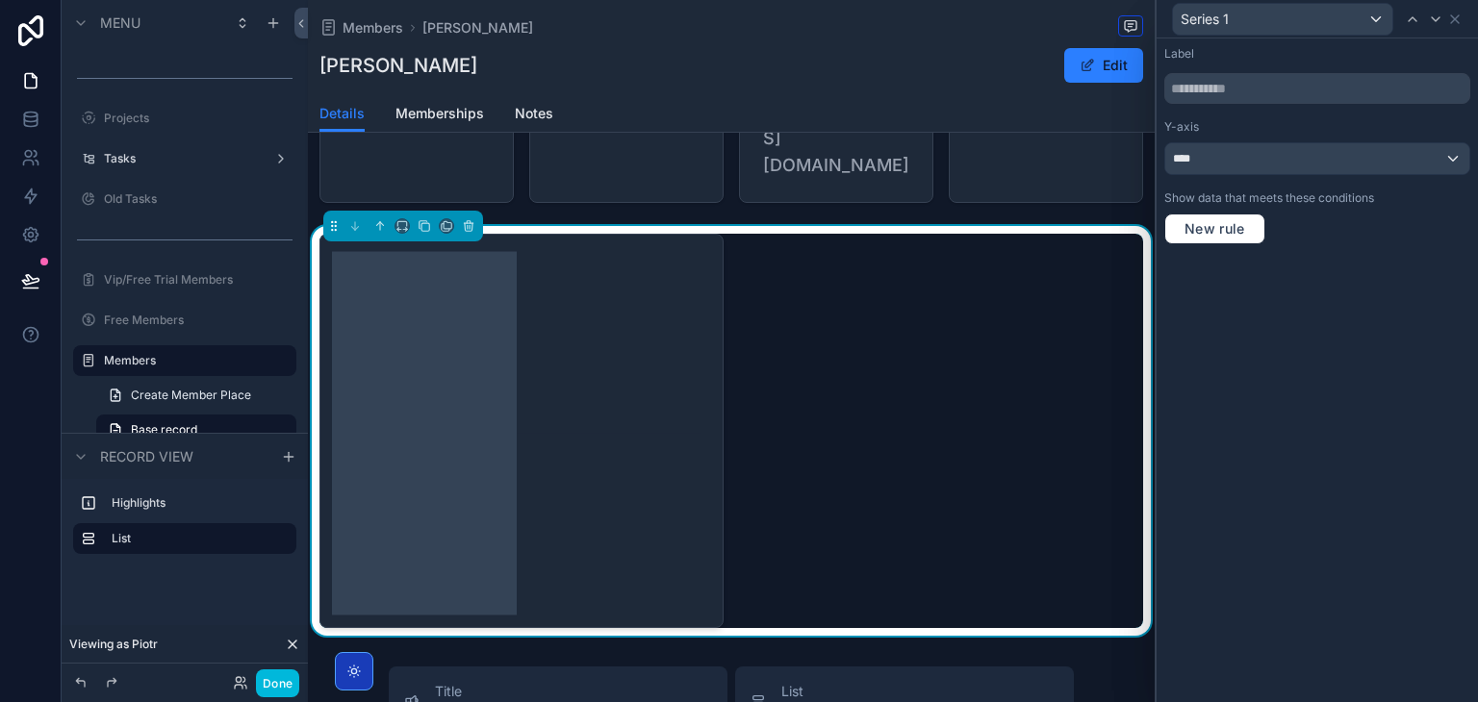
click at [372, 401] on icon "chart" at bounding box center [519, 431] width 374 height 370
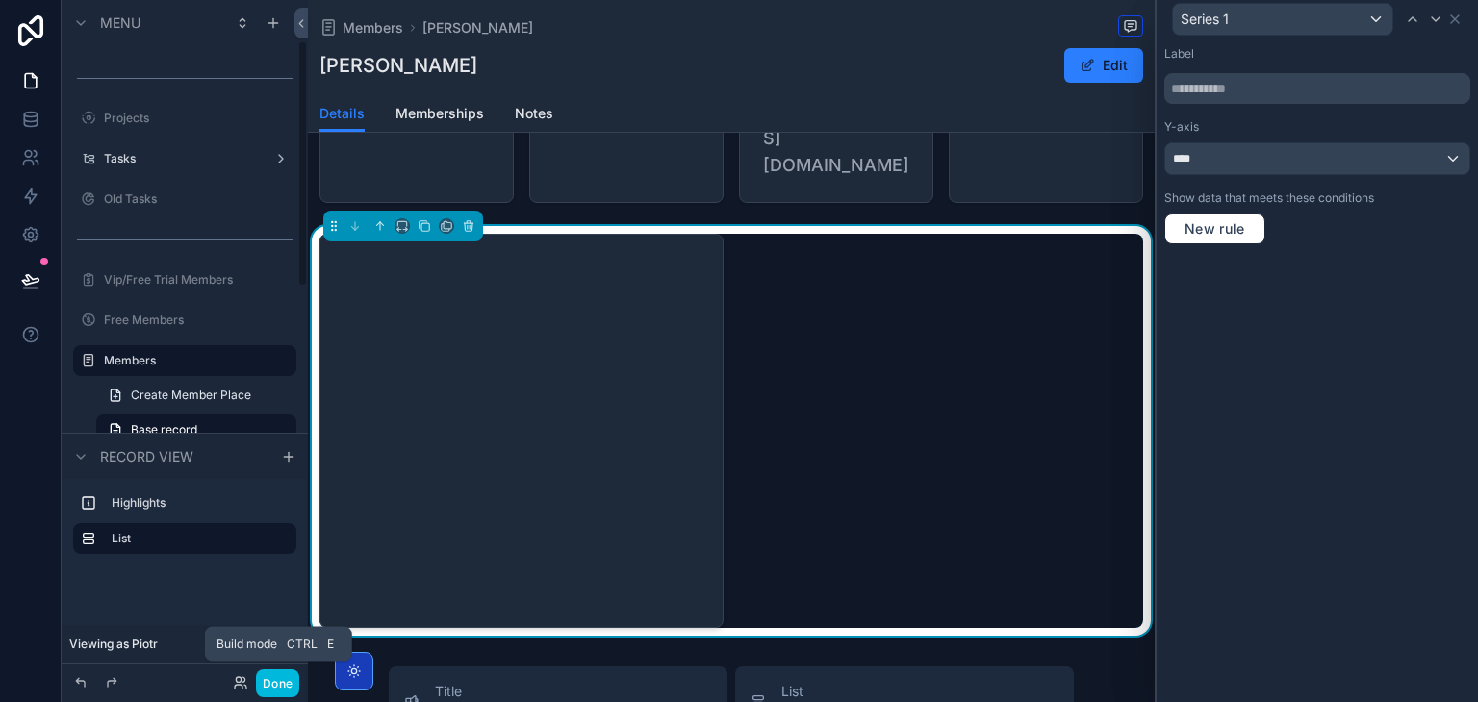
click at [287, 680] on button "Done" at bounding box center [277, 684] width 43 height 28
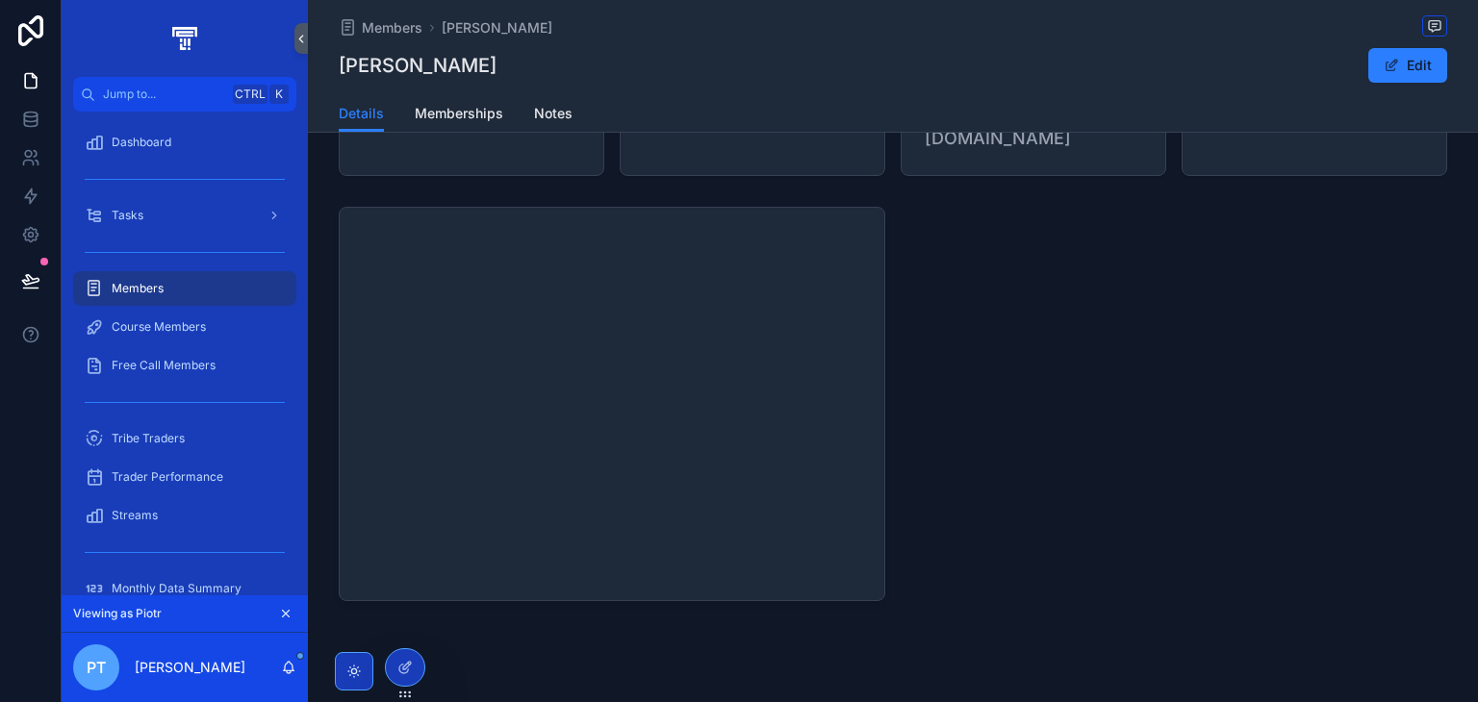
click at [185, 282] on div "Members" at bounding box center [185, 288] width 200 height 31
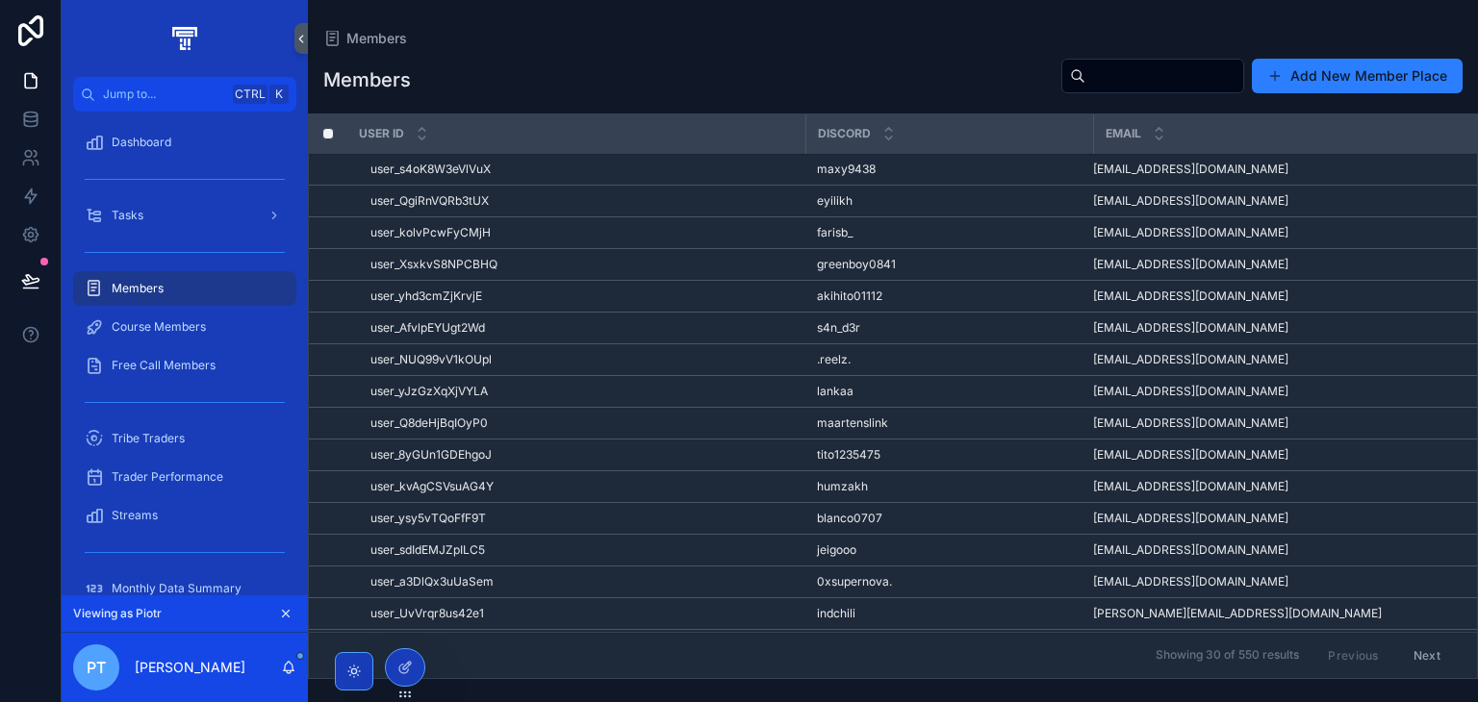
paste input "******"
click at [1159, 69] on input "scrollable content" at bounding box center [1164, 76] width 158 height 27
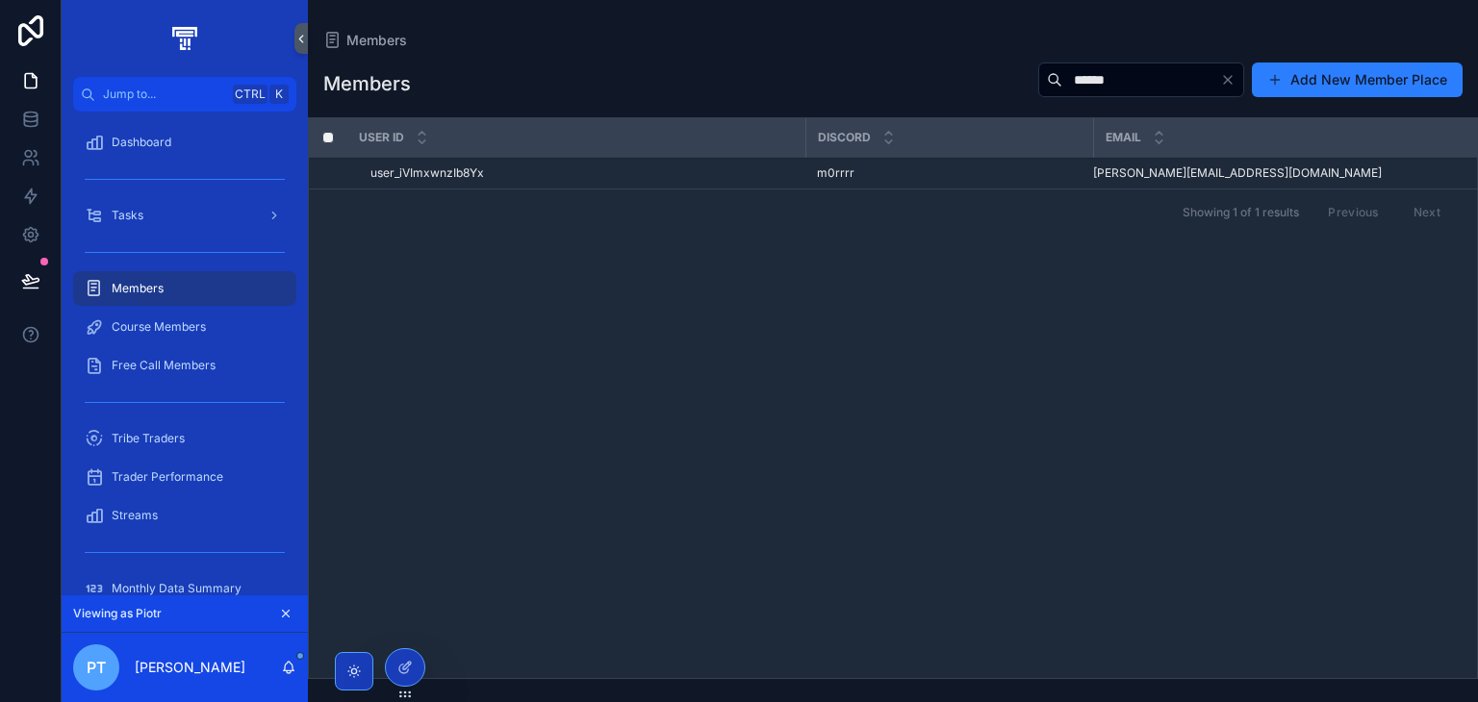
type input "******"
click at [650, 178] on div "user_iVImxwnzIb8Yx user_iVImxwnzIb8Yx" at bounding box center [581, 173] width 423 height 15
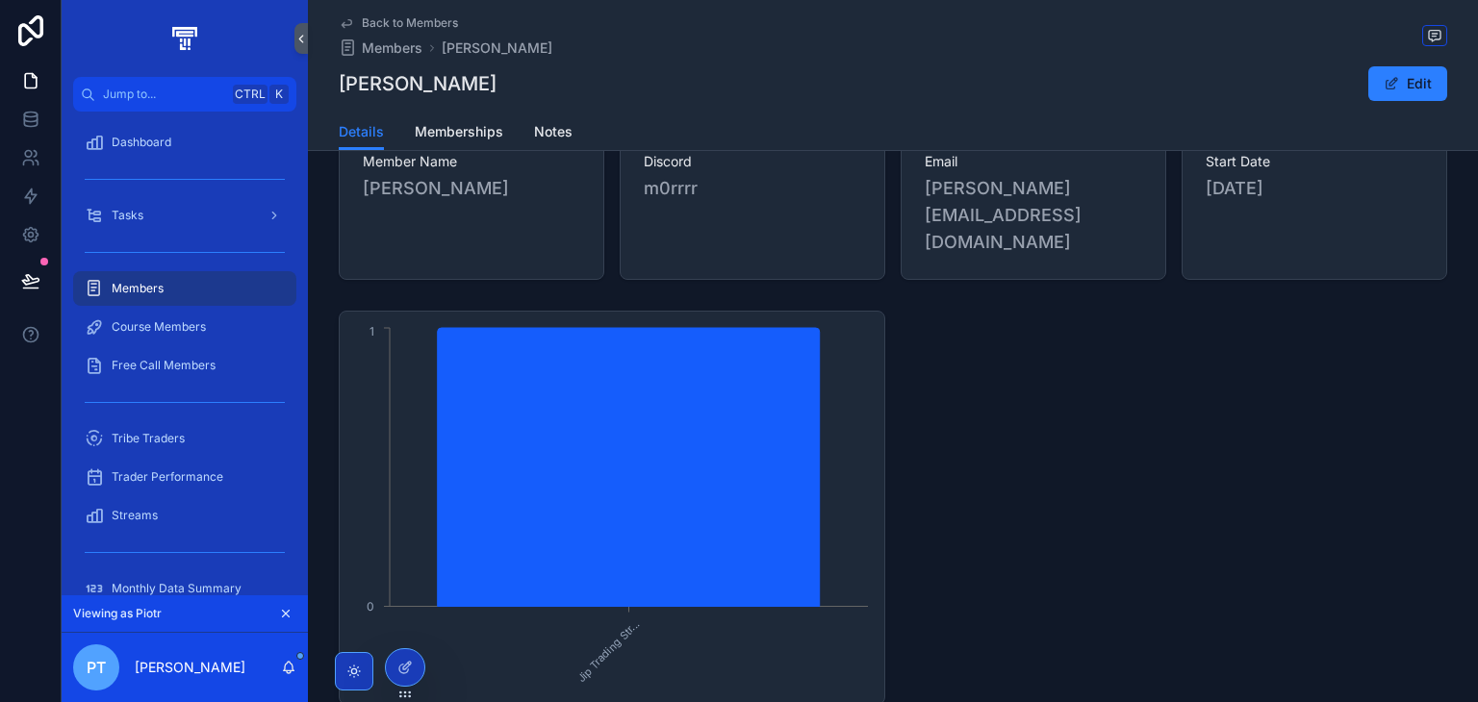
scroll to position [69, 0]
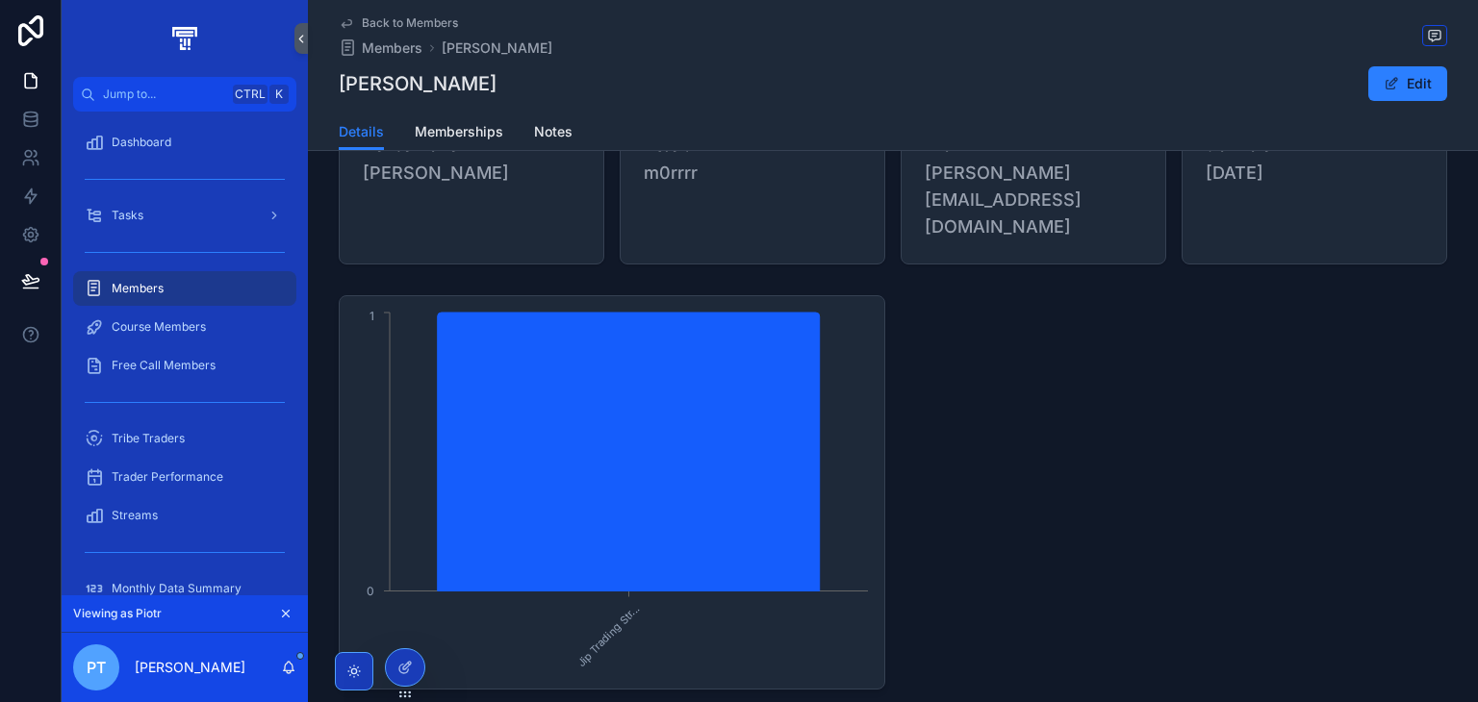
click at [0, 0] on div at bounding box center [0, 0] width 0 height 0
click at [395, 664] on div at bounding box center [405, 668] width 38 height 37
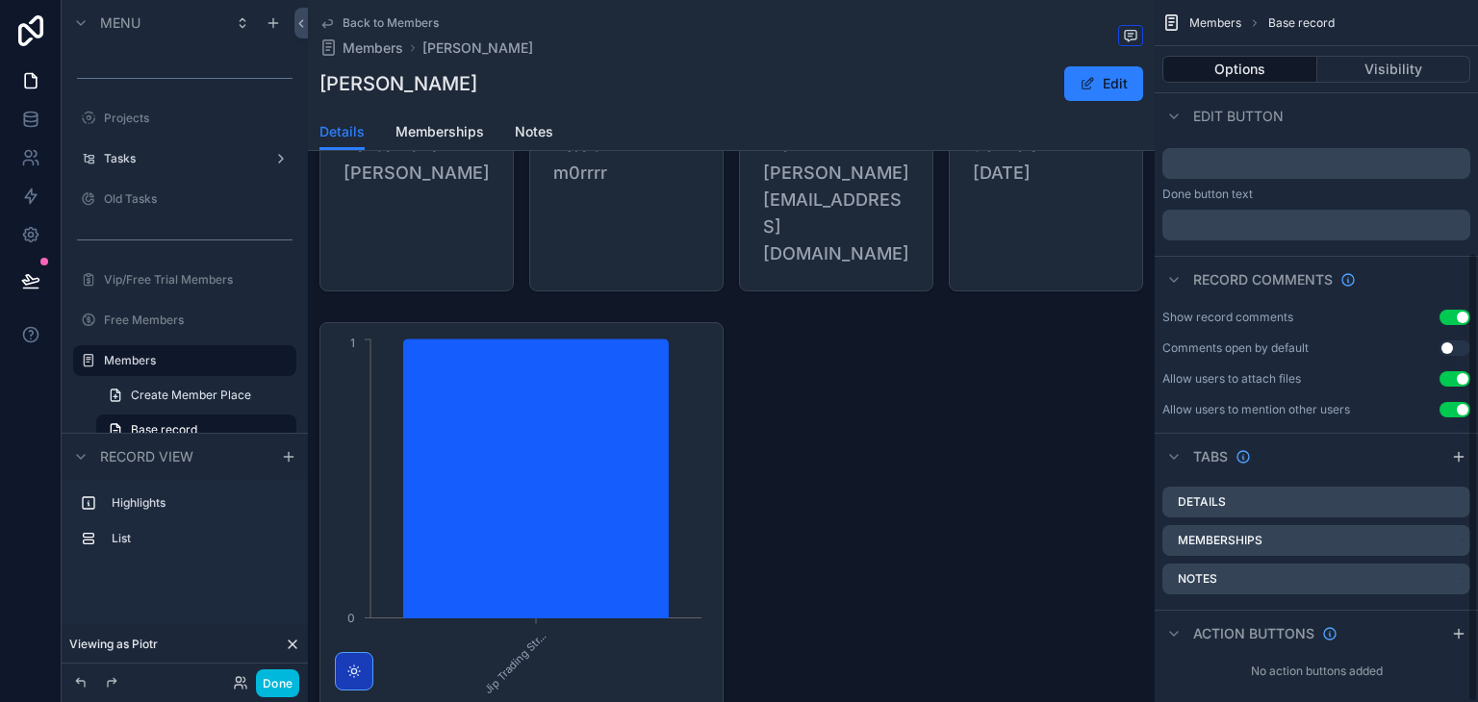
scroll to position [393, 0]
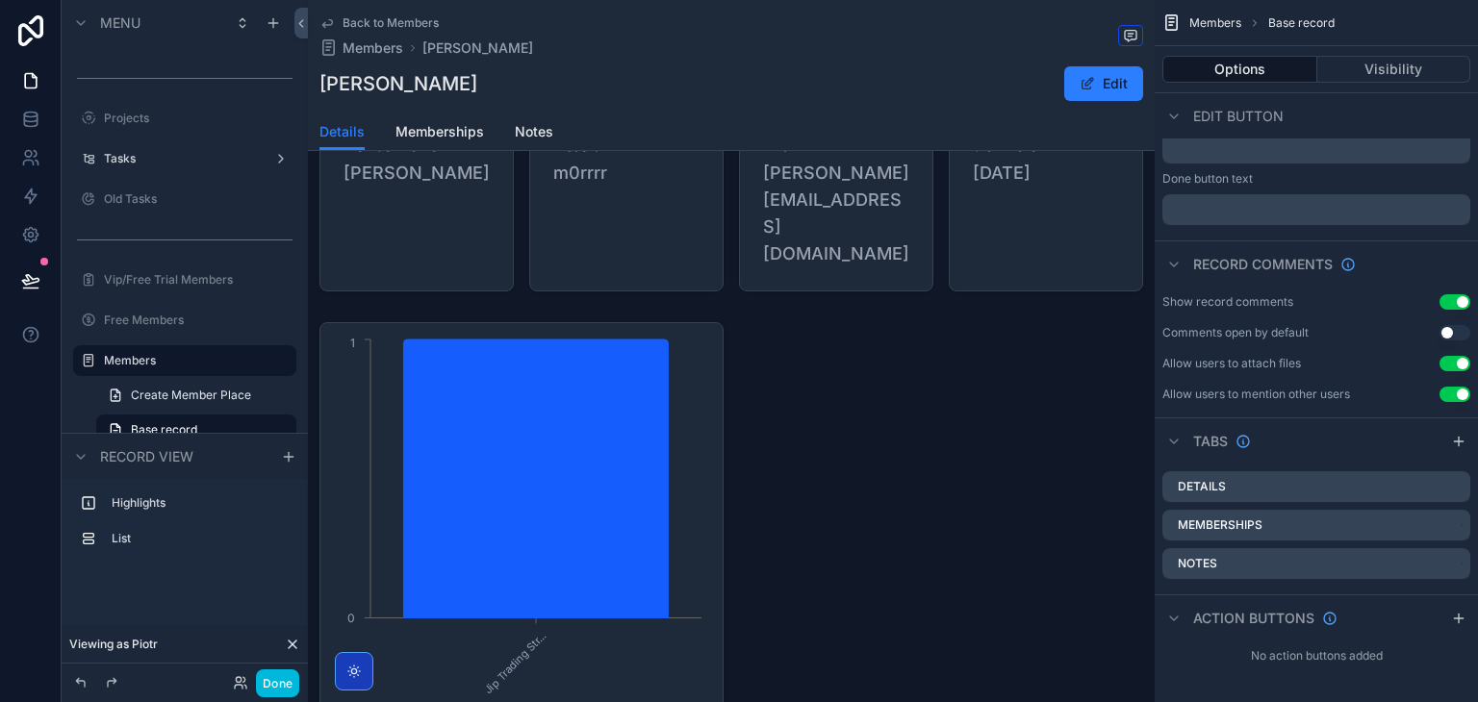
click at [638, 425] on div "scrollable content" at bounding box center [731, 520] width 847 height 410
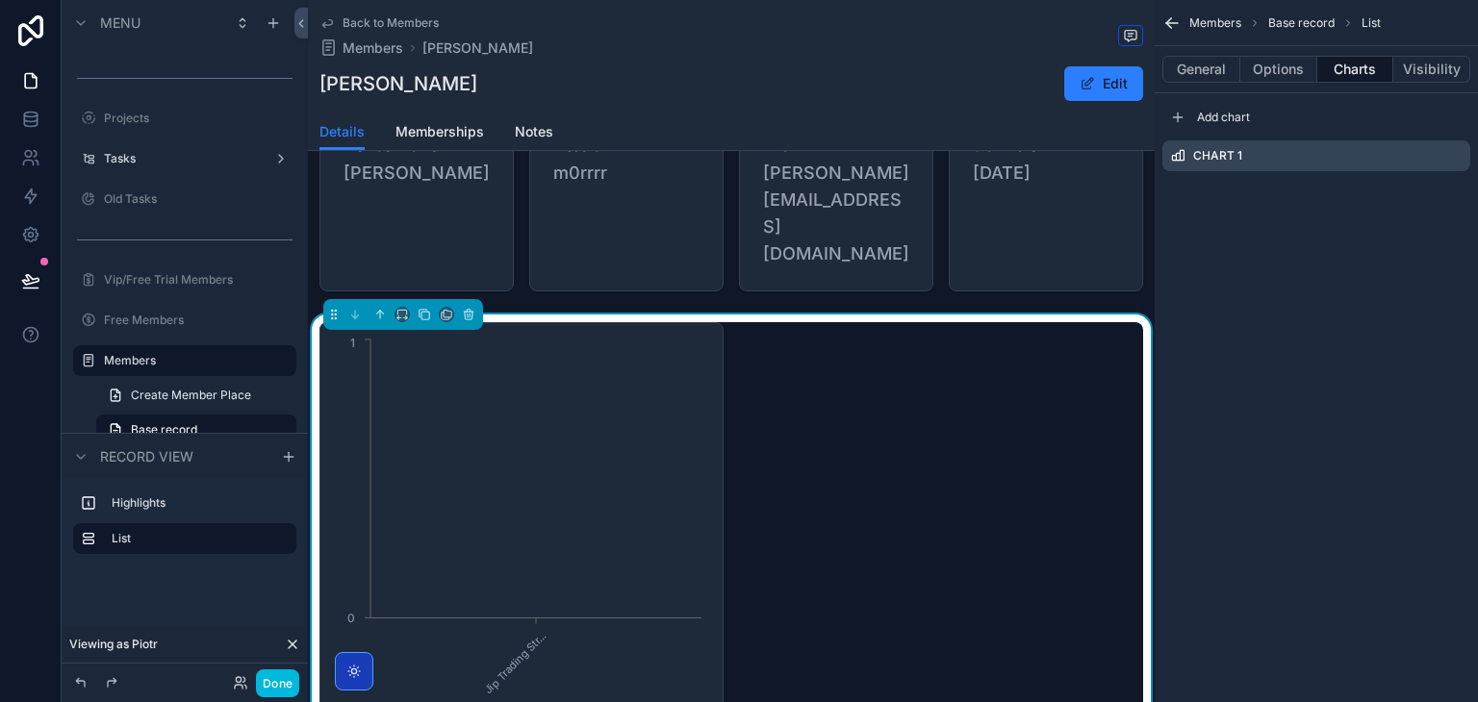
scroll to position [0, 0]
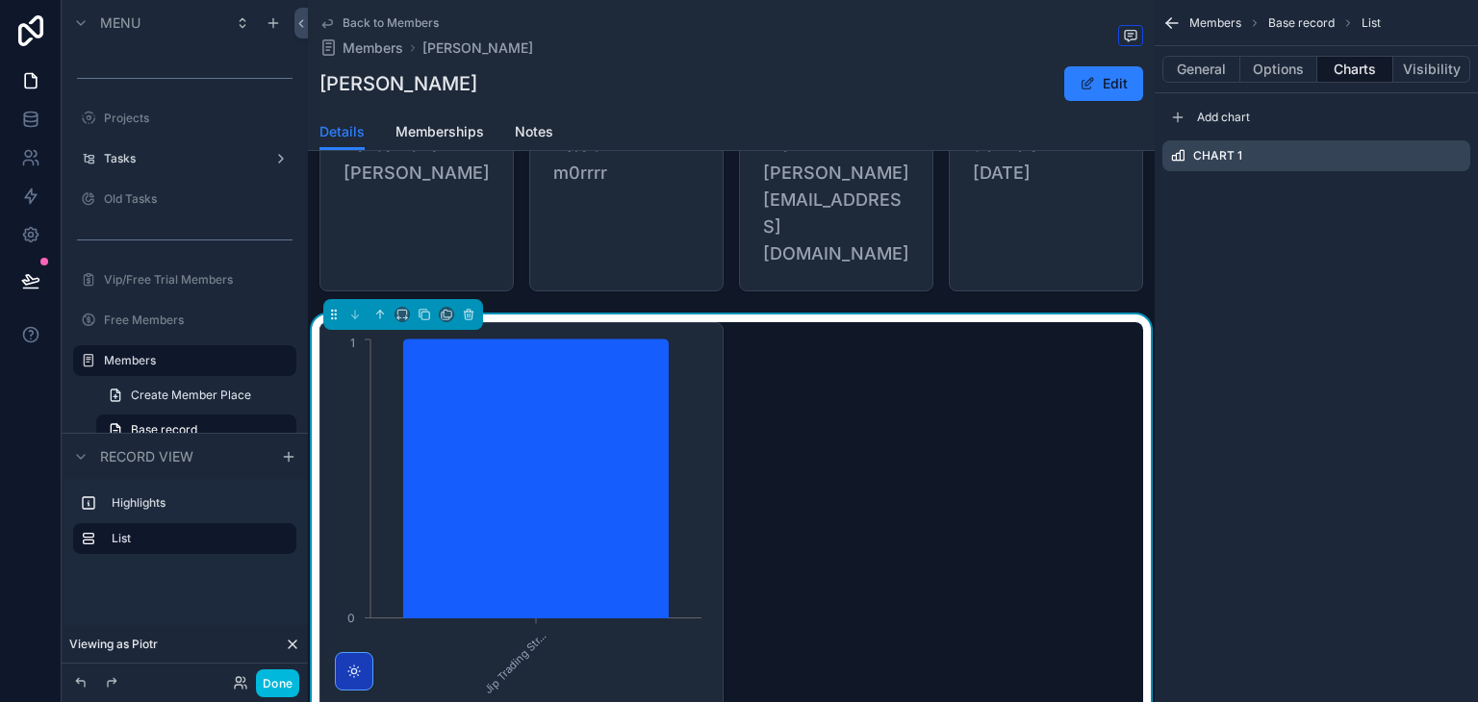
click at [1212, 78] on button "General" at bounding box center [1201, 69] width 78 height 27
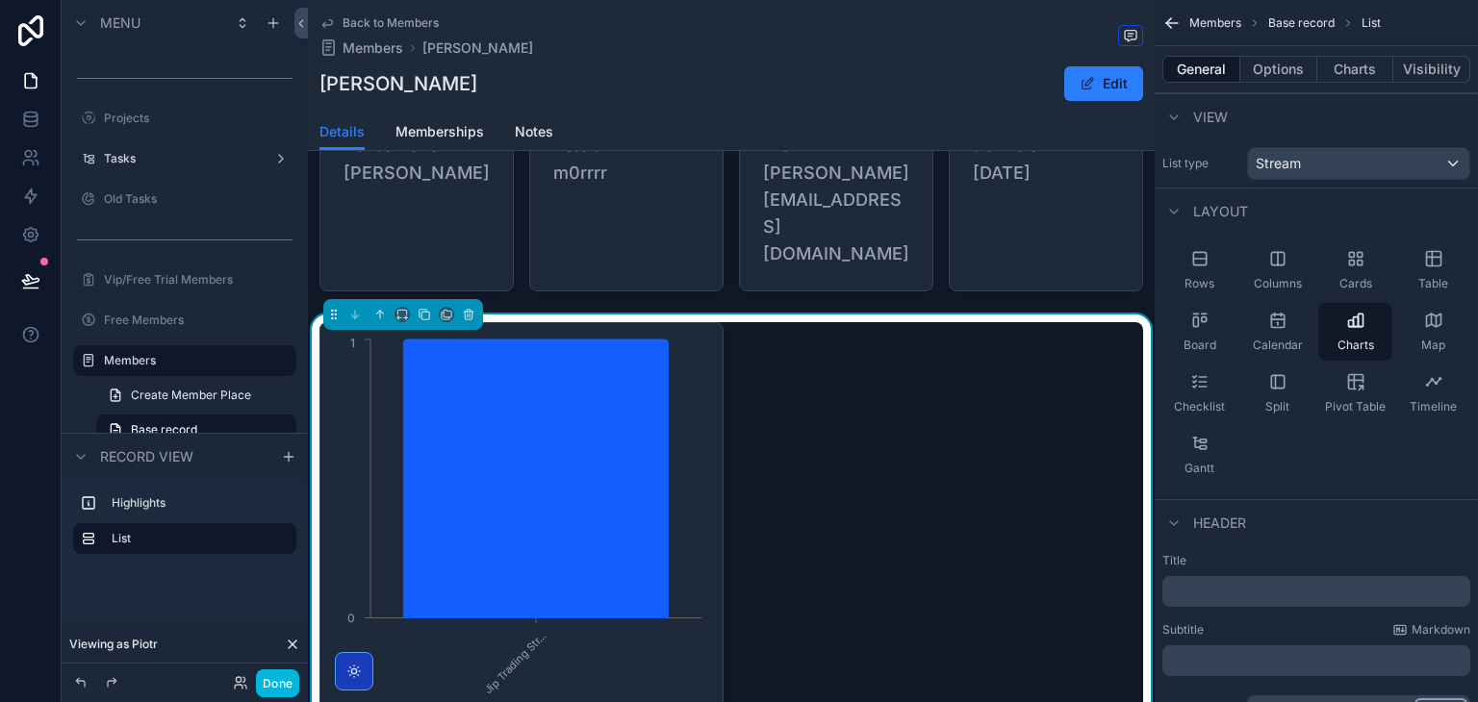
click at [1344, 73] on button "Charts" at bounding box center [1355, 69] width 77 height 27
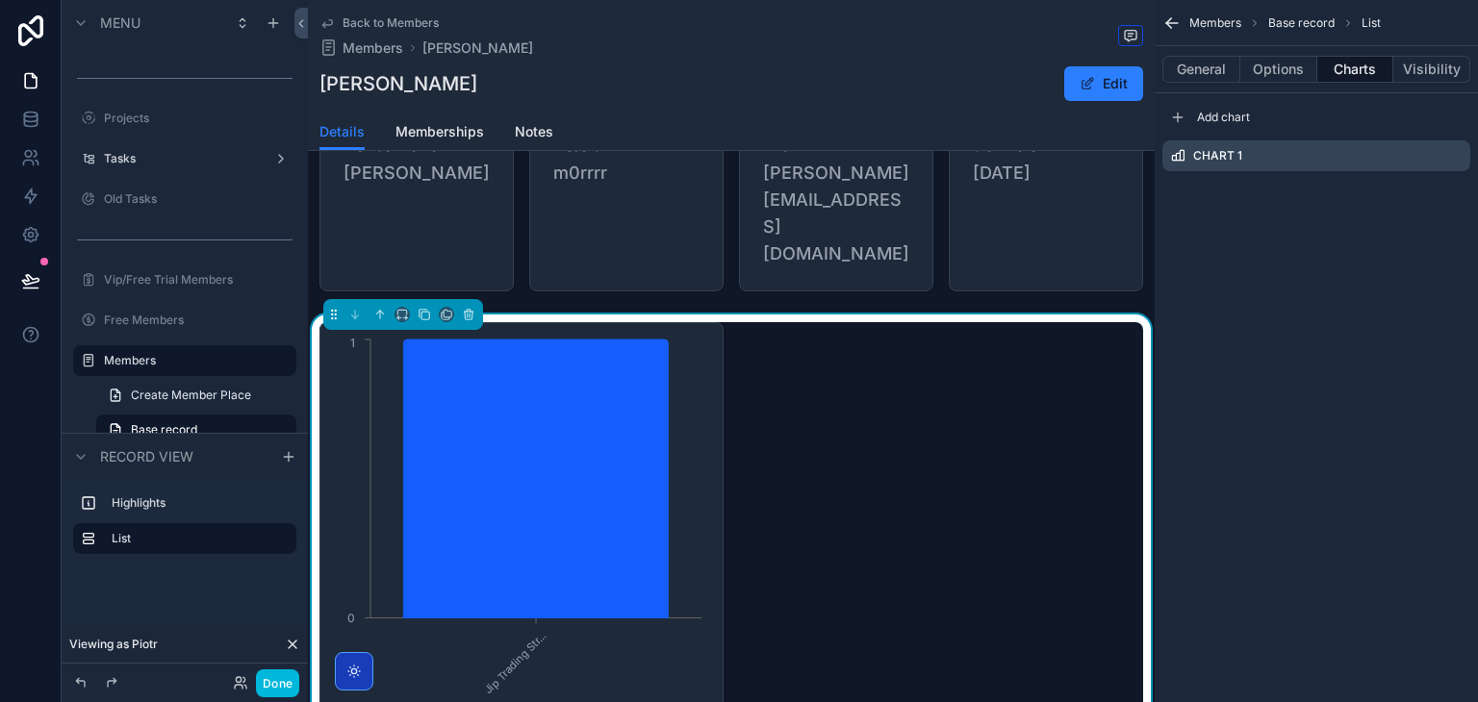
click at [1297, 78] on button "Options" at bounding box center [1278, 69] width 77 height 27
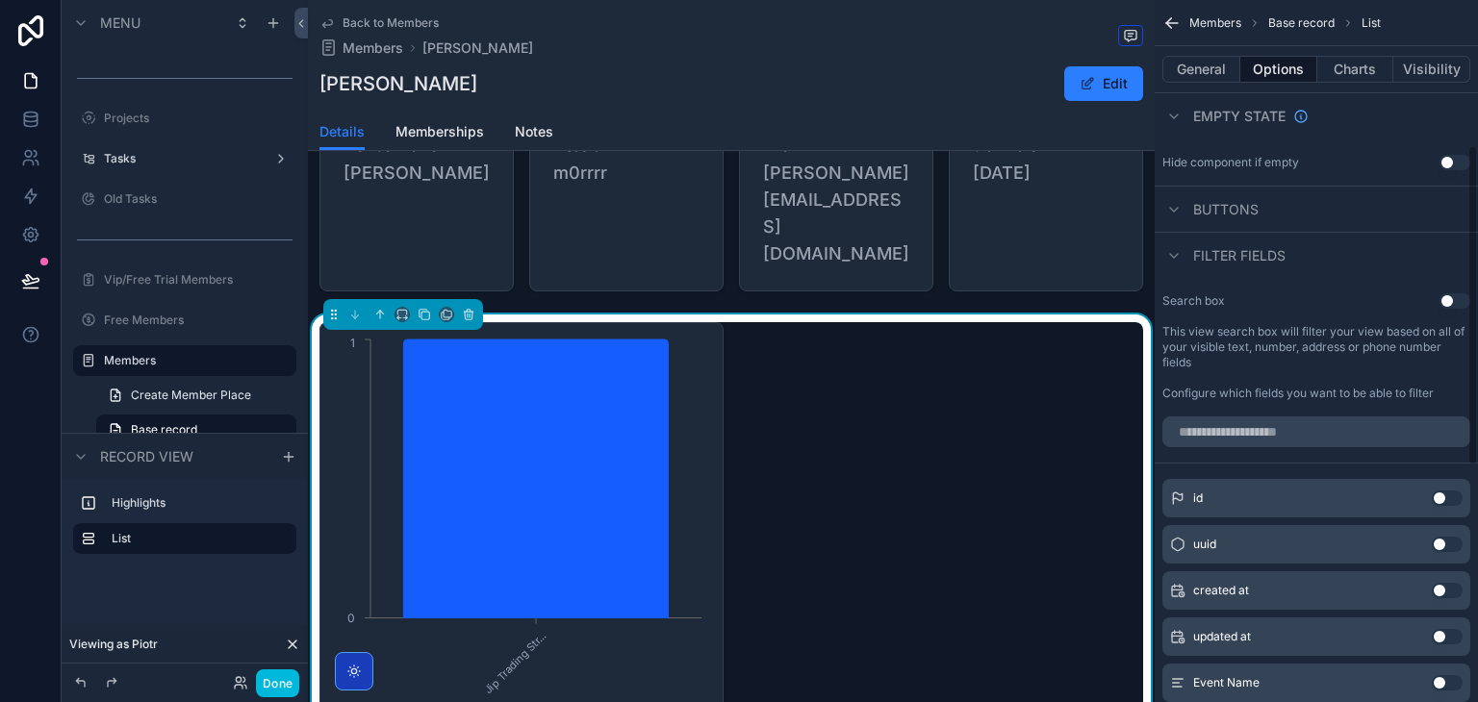
scroll to position [319, 0]
click at [1459, 297] on button "Use setting" at bounding box center [1455, 302] width 31 height 15
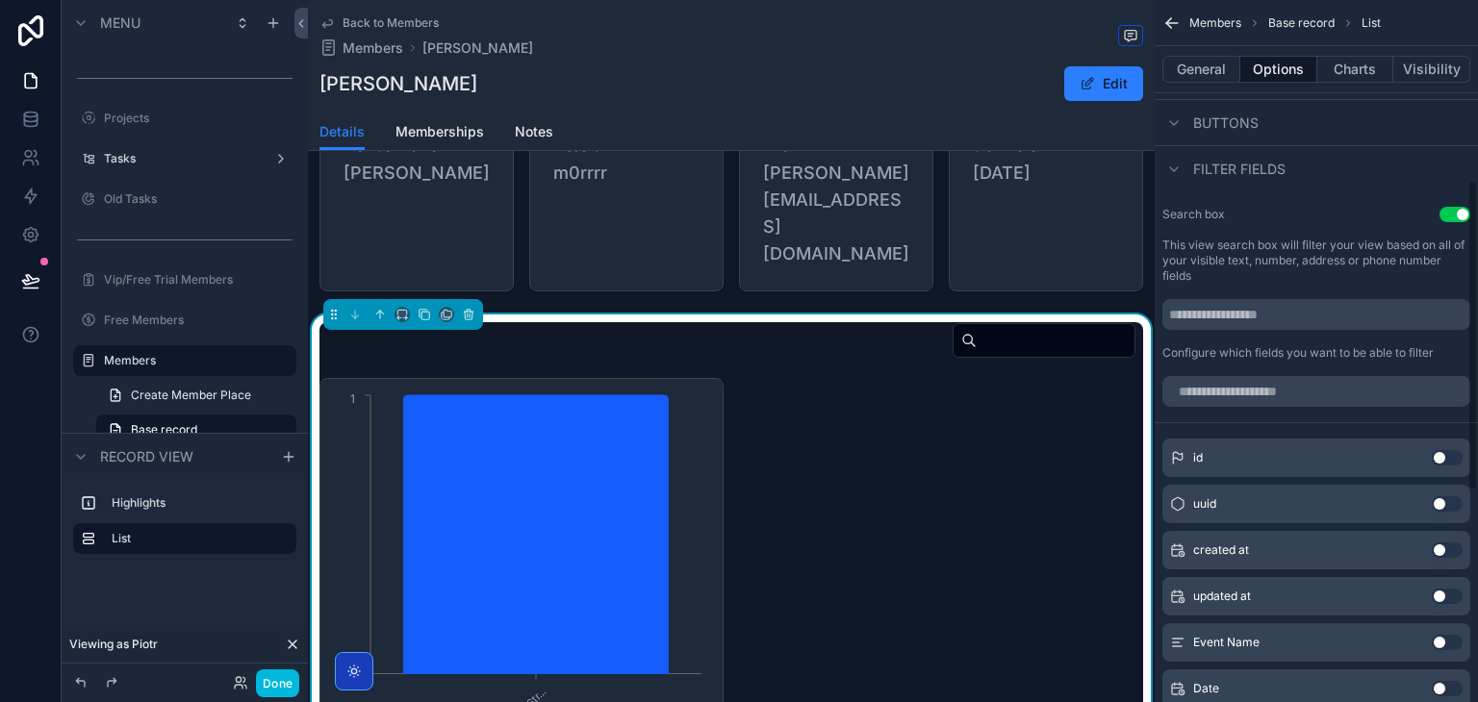
scroll to position [400, 0]
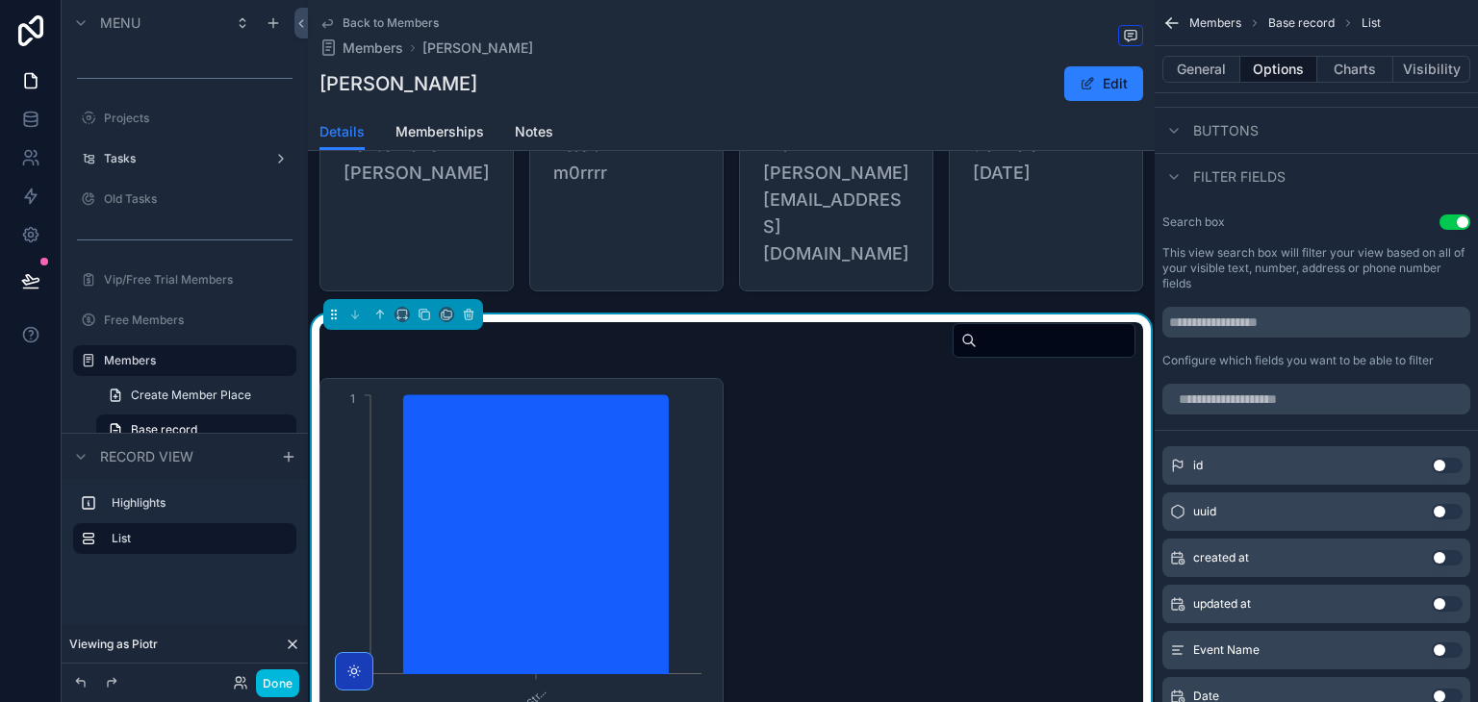
click at [1464, 224] on button "Use setting" at bounding box center [1455, 222] width 31 height 15
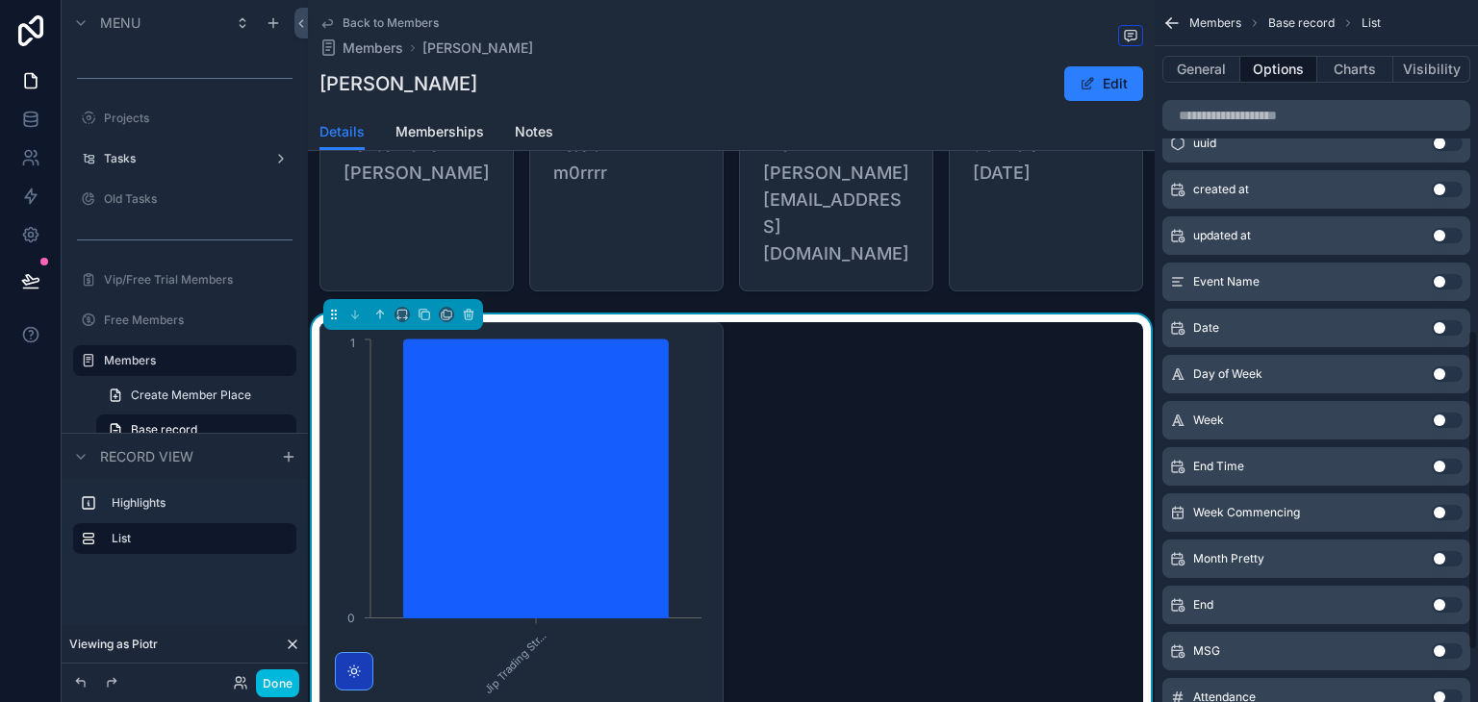
scroll to position [726, 0]
click at [1448, 319] on button "Use setting" at bounding box center [1447, 324] width 31 height 15
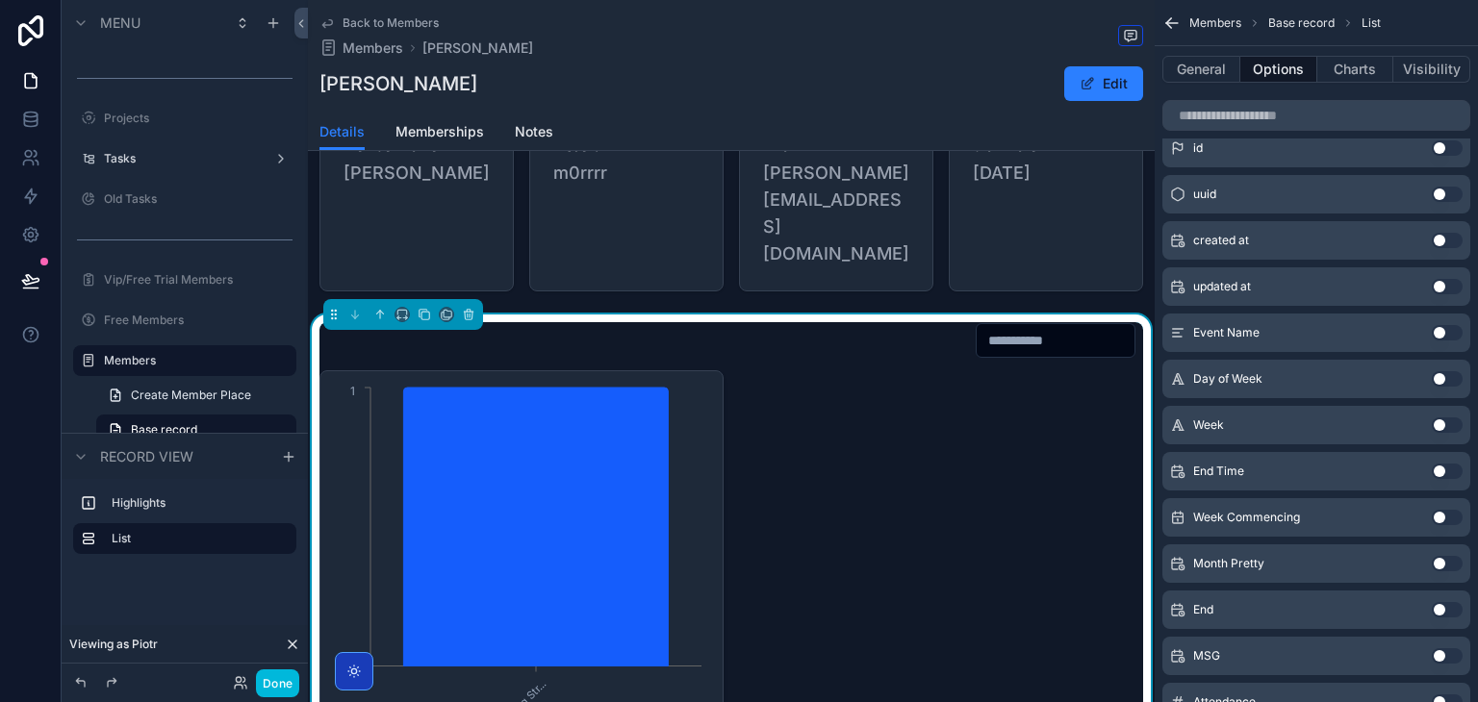
click at [1025, 315] on div "Jip Trading Str... 0 1" at bounding box center [731, 544] width 847 height 458
click at [1025, 323] on div "scrollable content" at bounding box center [1056, 340] width 160 height 35
click at [1020, 327] on input "scrollable content" at bounding box center [1056, 340] width 158 height 27
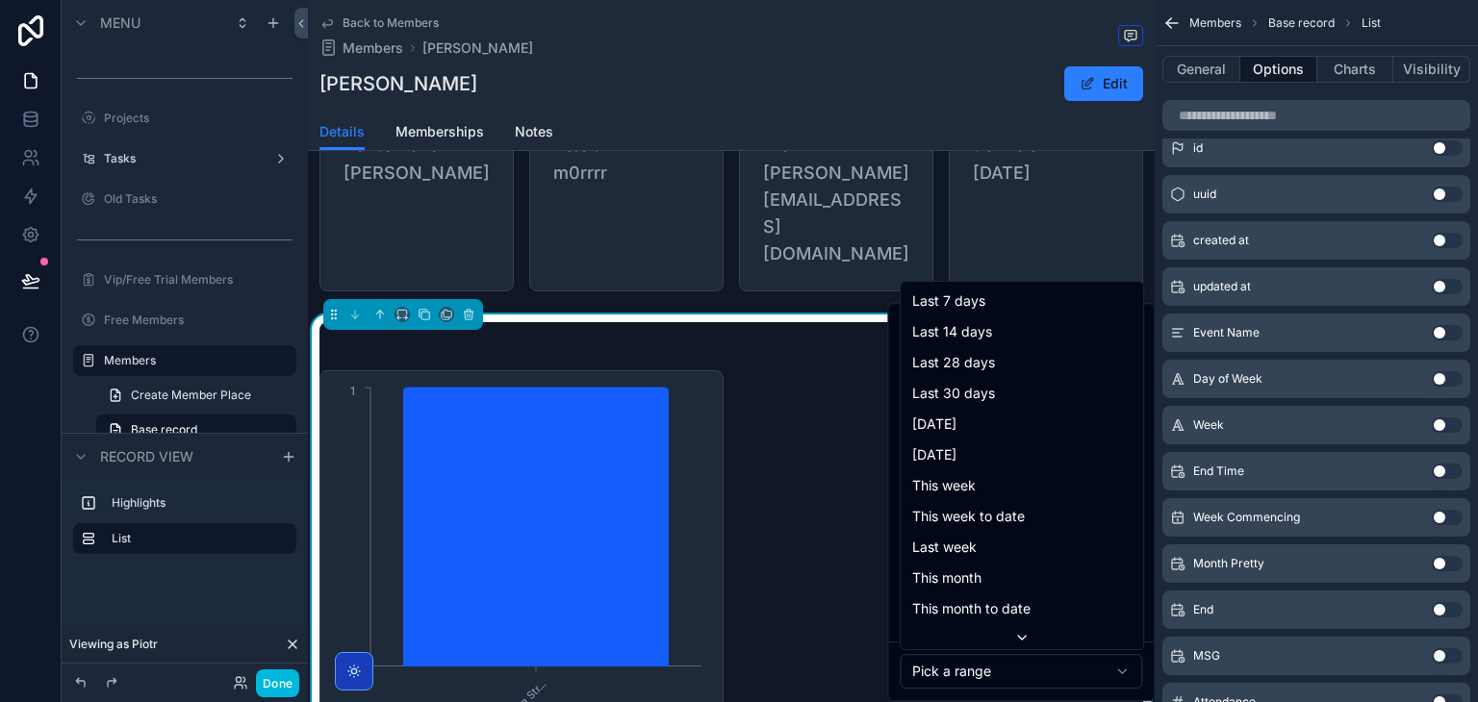
click at [997, 678] on html "Menu Dashboard Calender User Projects Tasks Old Tasks Vip/Free Trial Members Fr…" at bounding box center [739, 351] width 1478 height 702
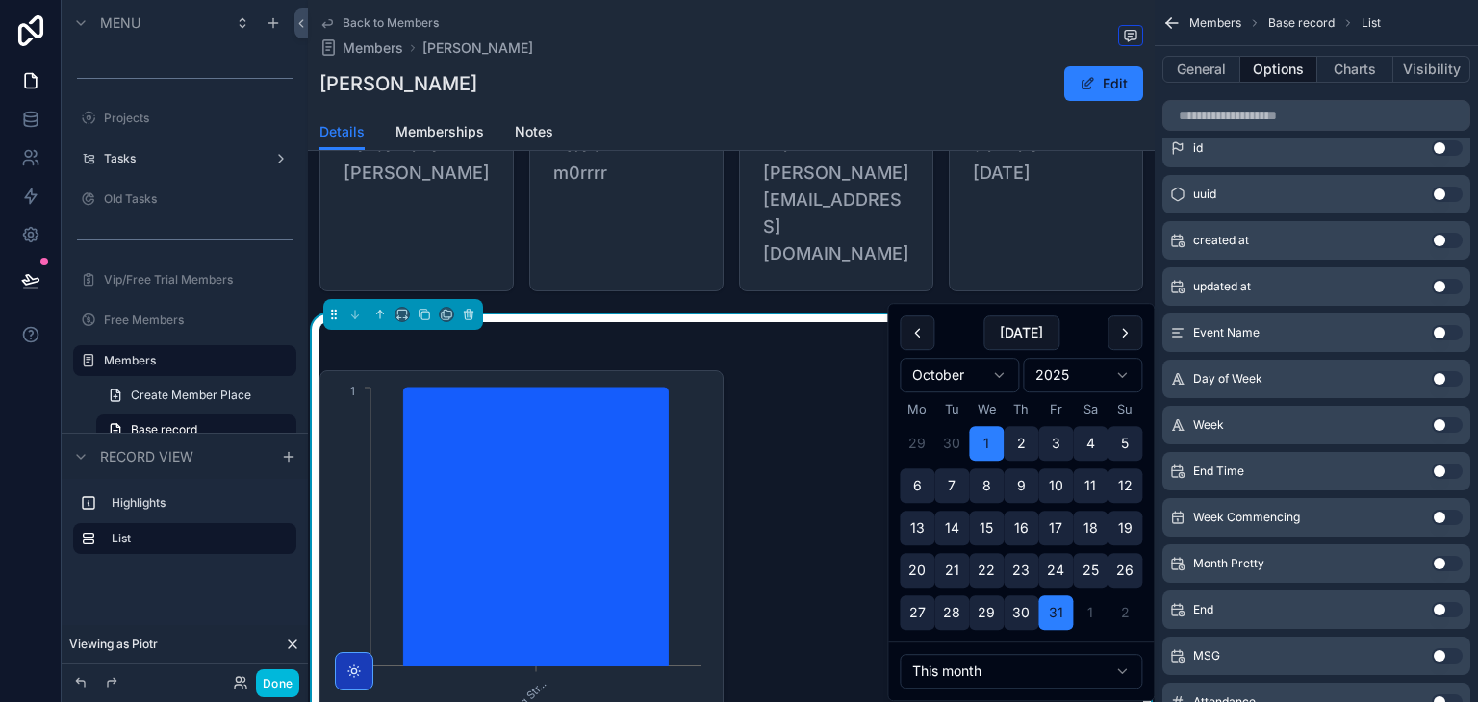
type input "**********"
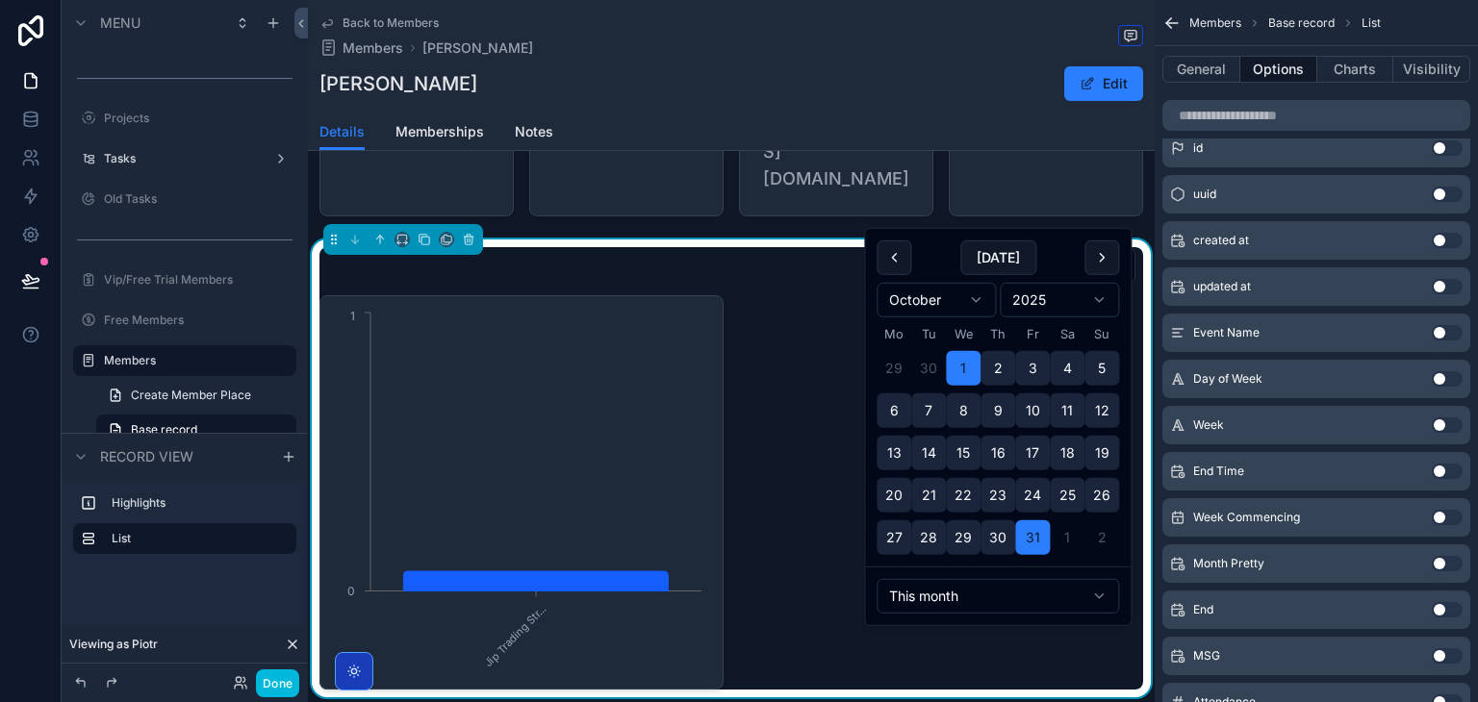
scroll to position [142, 0]
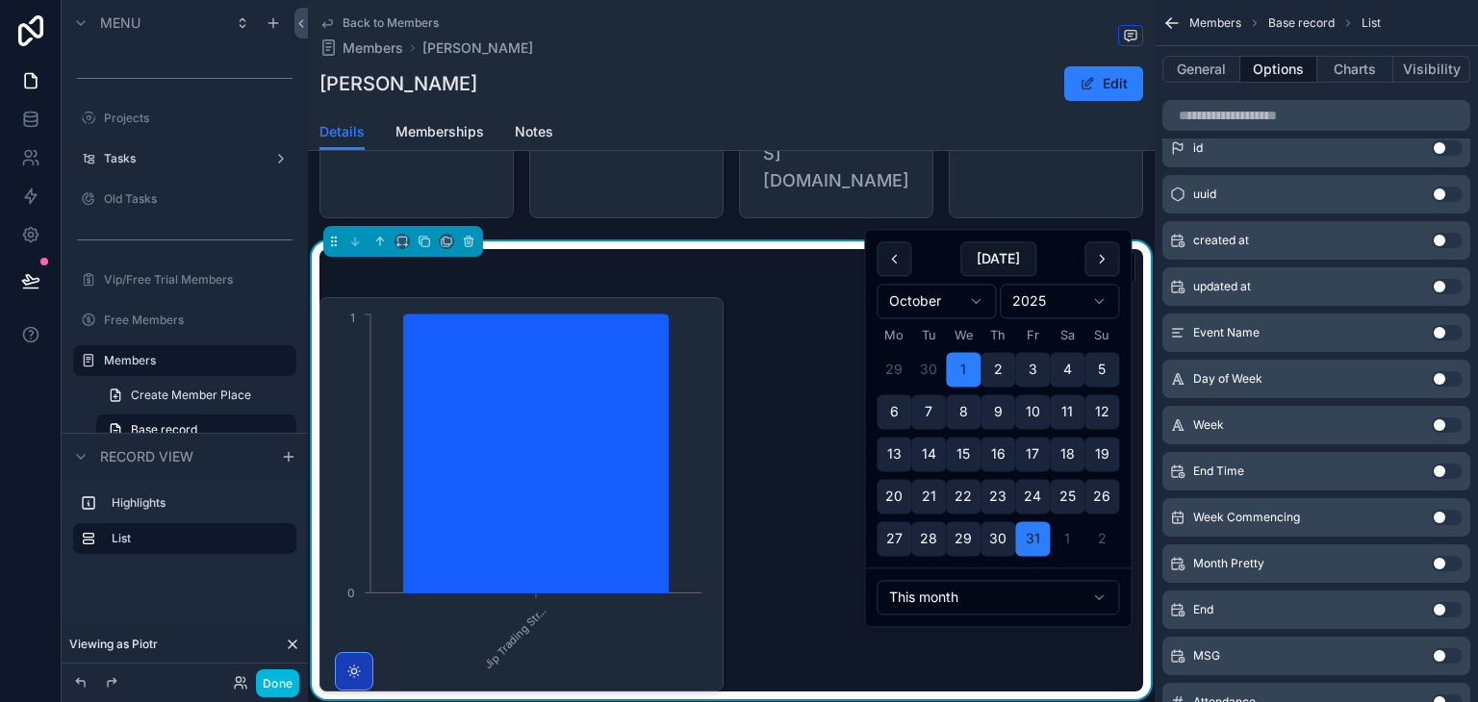
click at [778, 297] on div "Jip Trading Str... 0 1" at bounding box center [731, 494] width 824 height 395
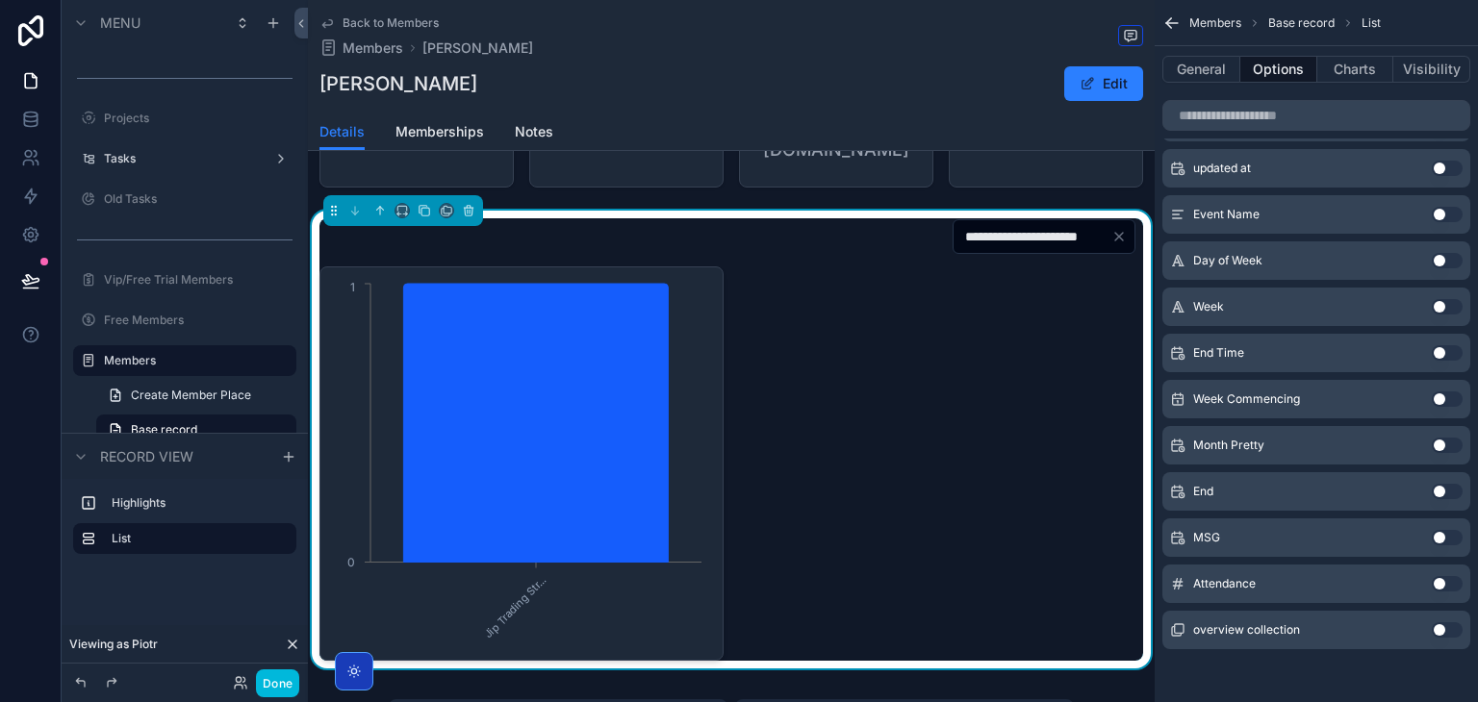
scroll to position [171, 0]
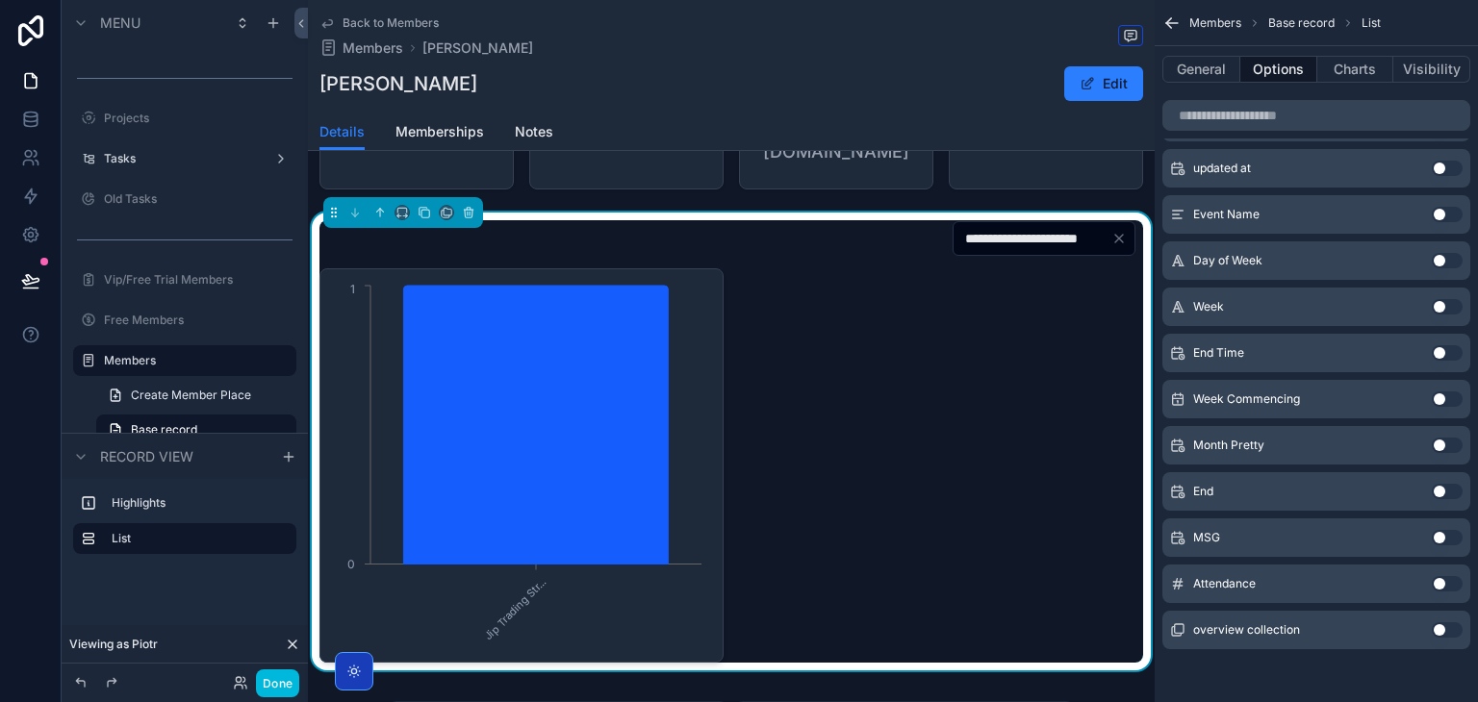
click at [1363, 67] on button "Charts" at bounding box center [1355, 69] width 77 height 27
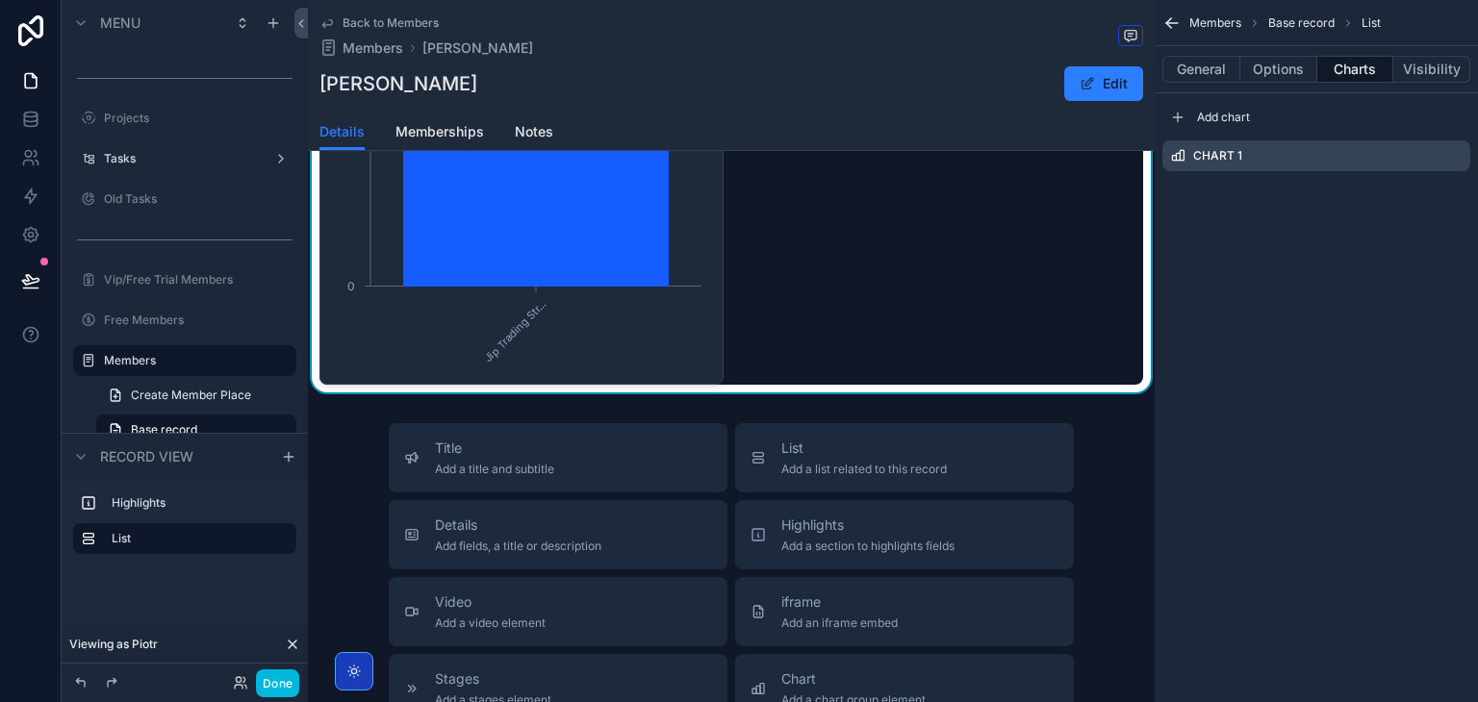
scroll to position [622, 0]
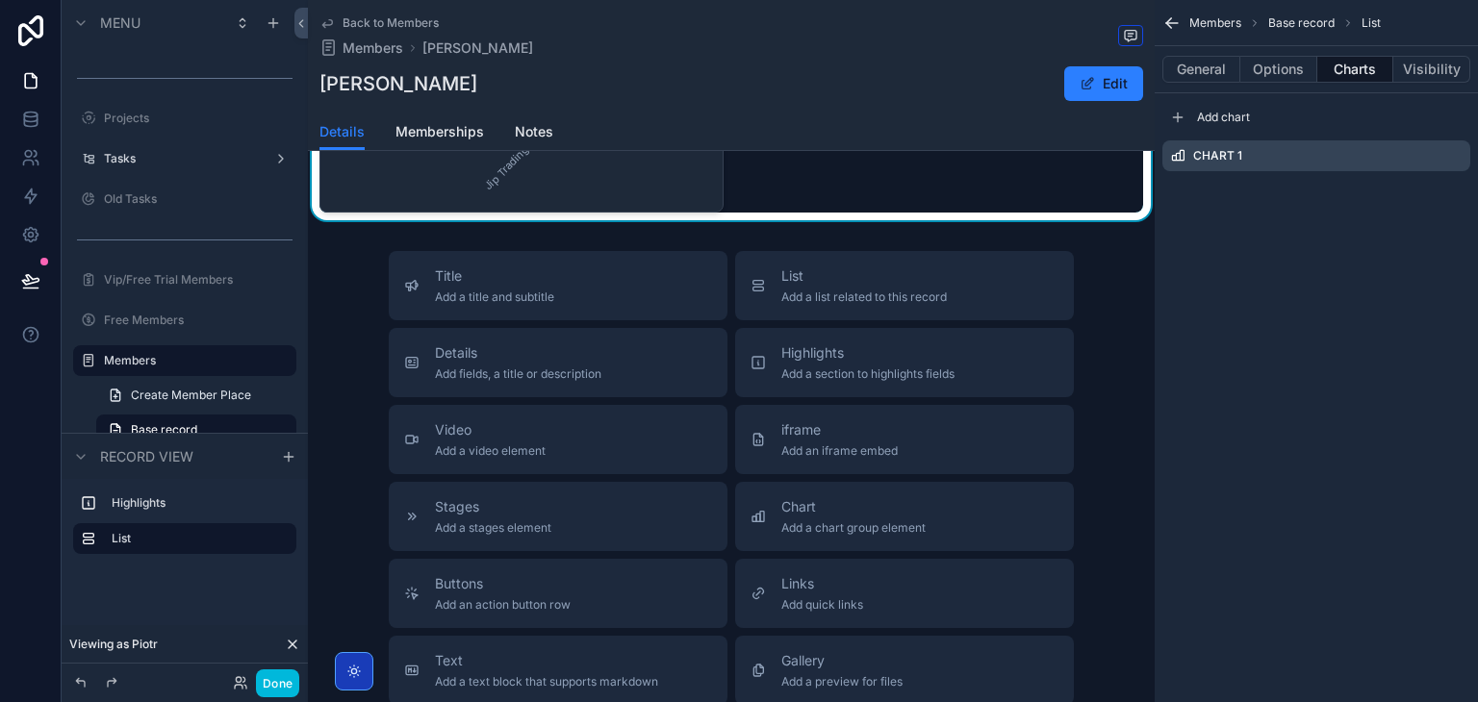
click at [772, 497] on div "Chart Add a chart group element" at bounding box center [905, 516] width 308 height 38
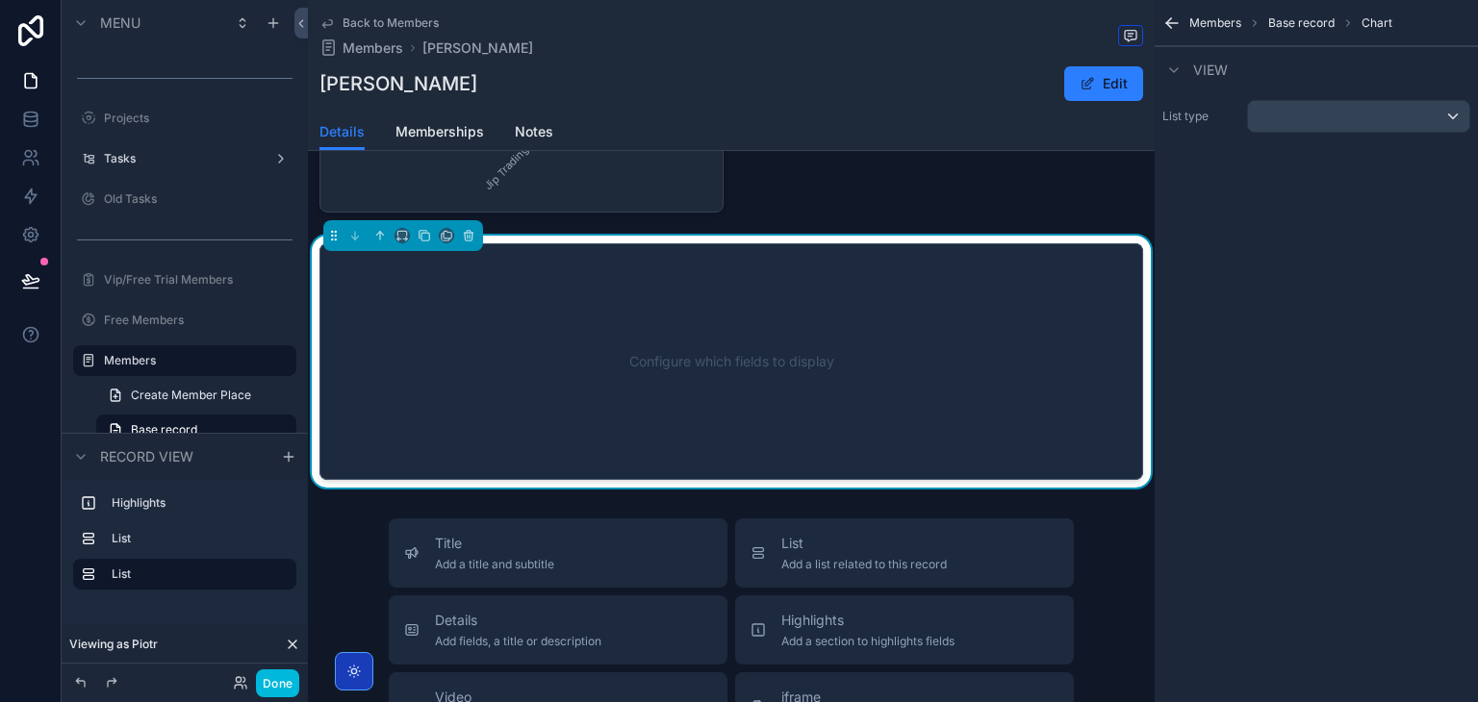
scroll to position [577, 0]
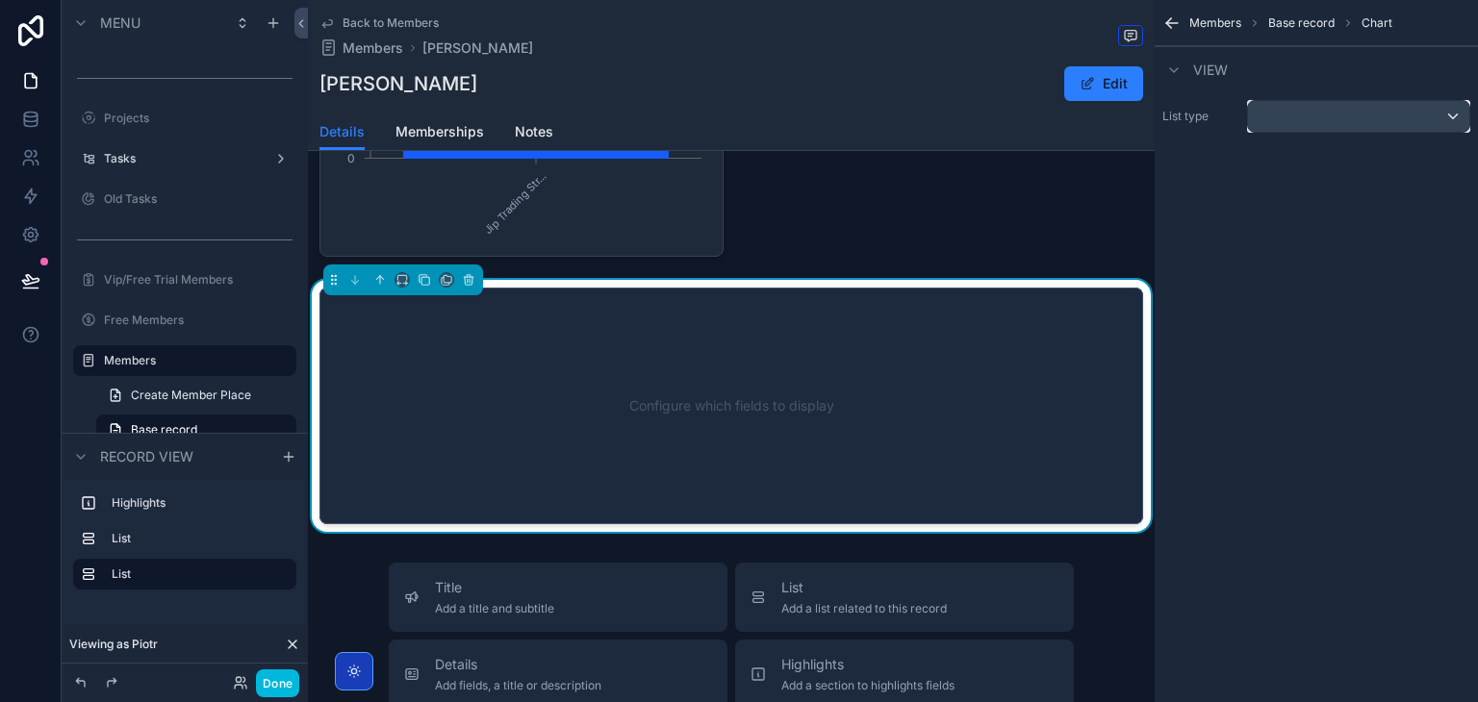
click at [1300, 105] on div "scrollable content" at bounding box center [1358, 116] width 221 height 31
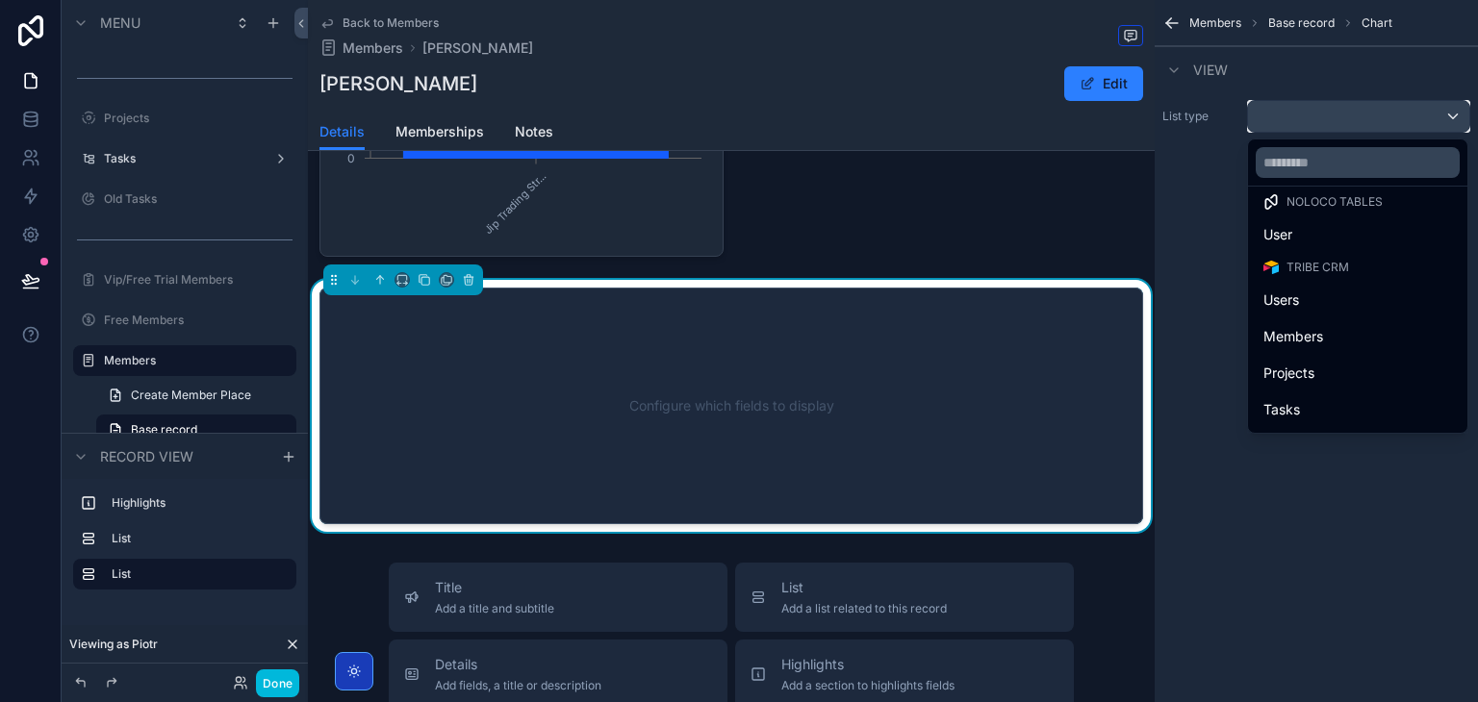
scroll to position [0, 0]
click at [1247, 608] on div "scrollable content" at bounding box center [739, 351] width 1478 height 702
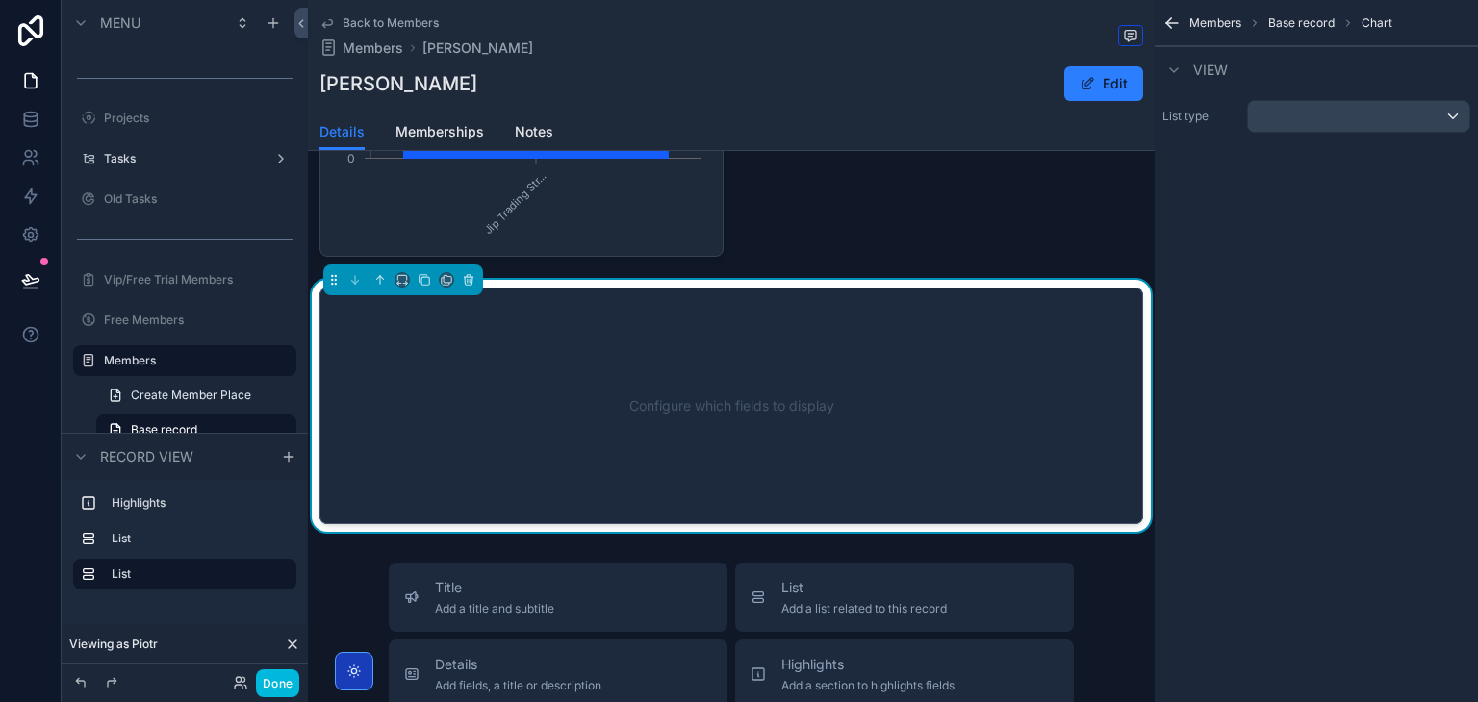
click at [1424, 297] on div "Members Base record Chart View List type" at bounding box center [1316, 351] width 323 height 702
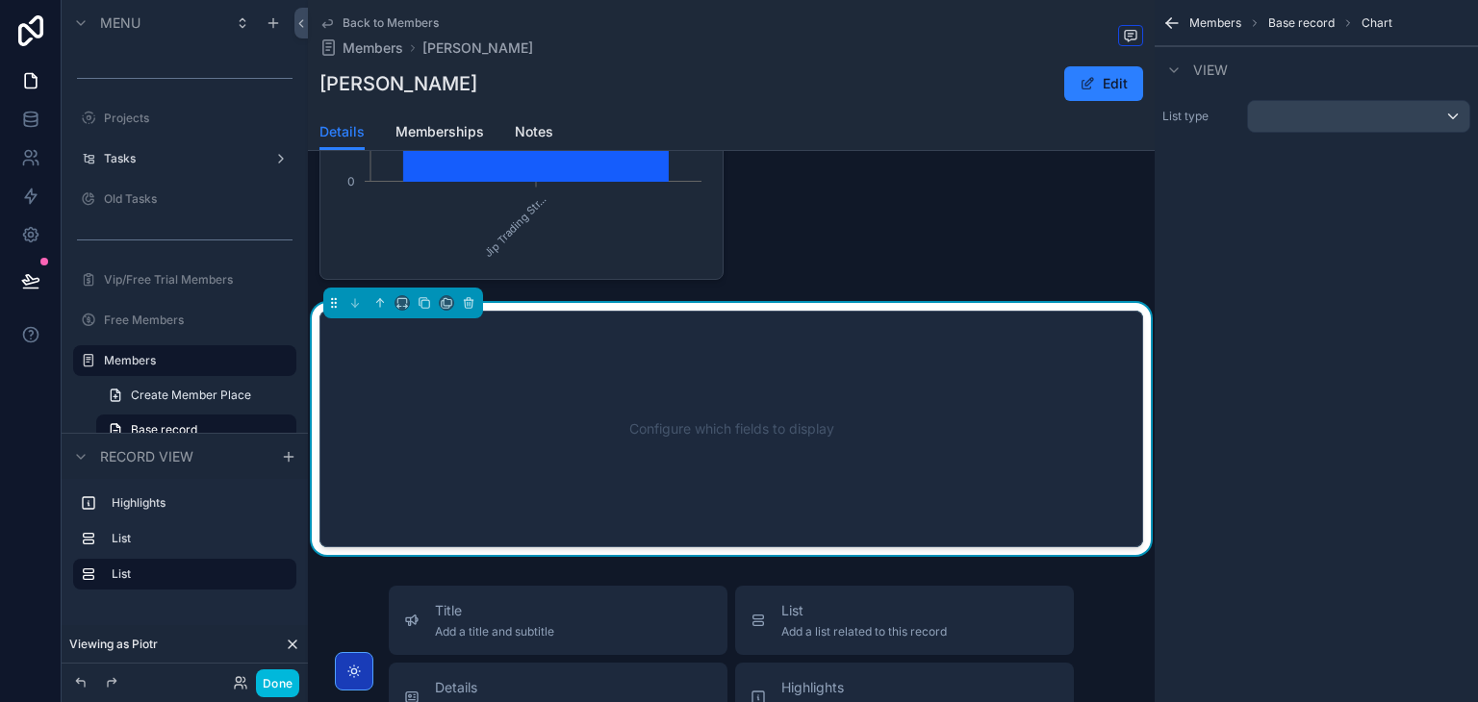
scroll to position [556, 0]
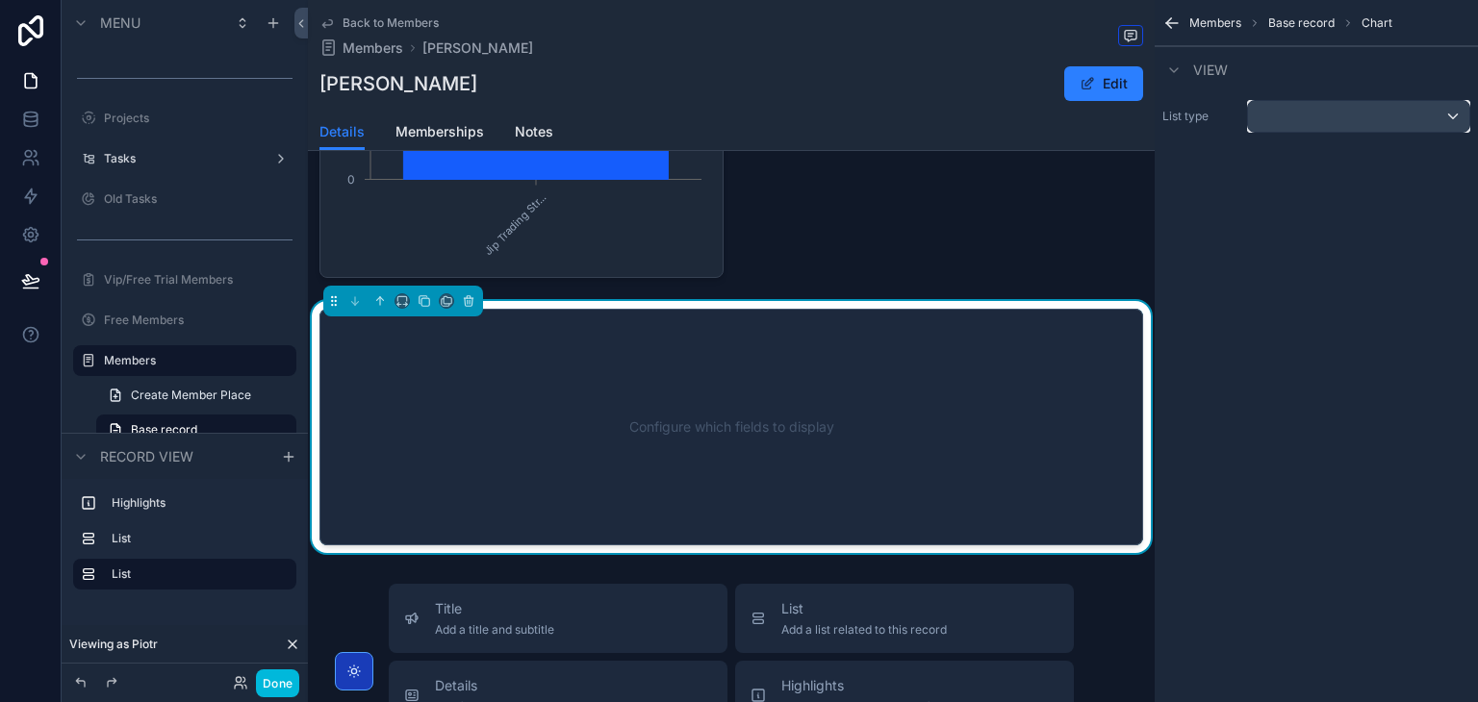
click at [1314, 118] on div "scrollable content" at bounding box center [1358, 116] width 221 height 31
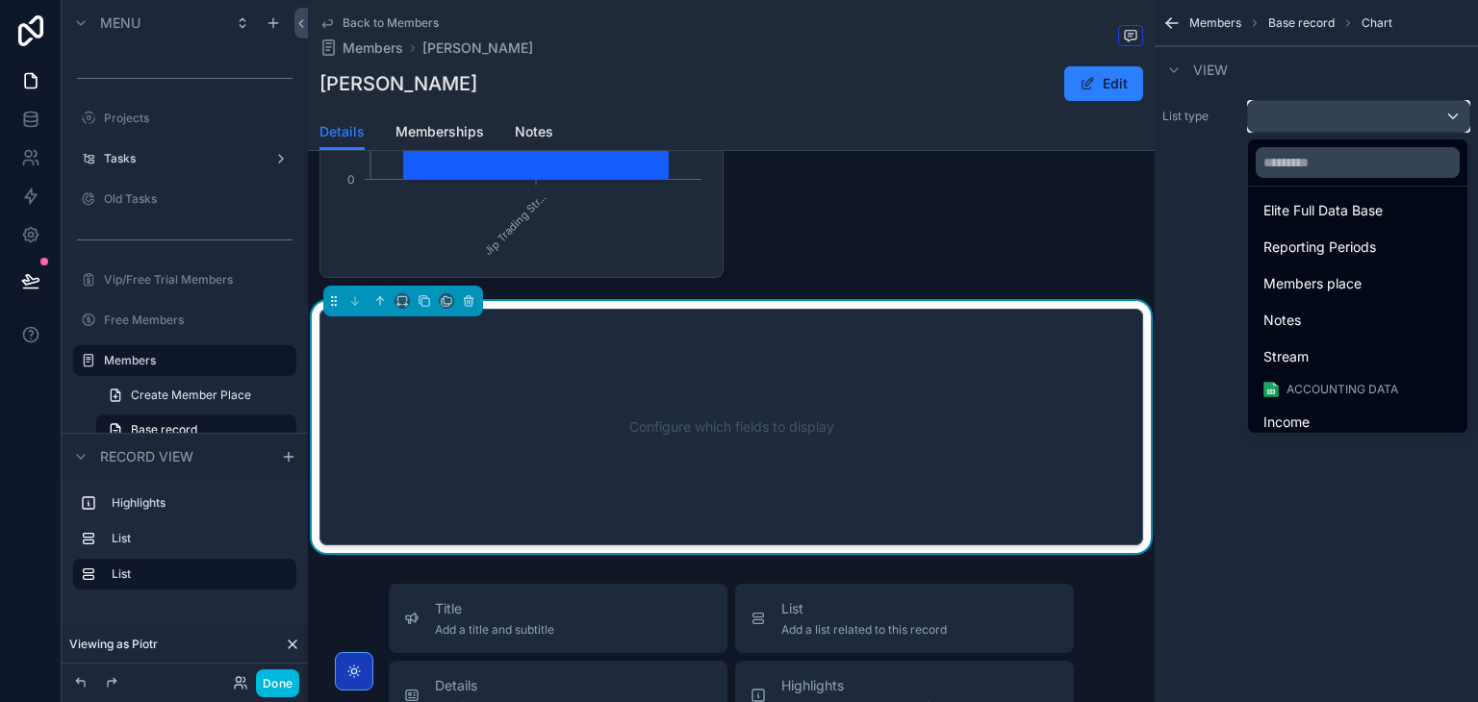
scroll to position [612, 0]
click at [1352, 343] on div "Stream" at bounding box center [1358, 360] width 212 height 35
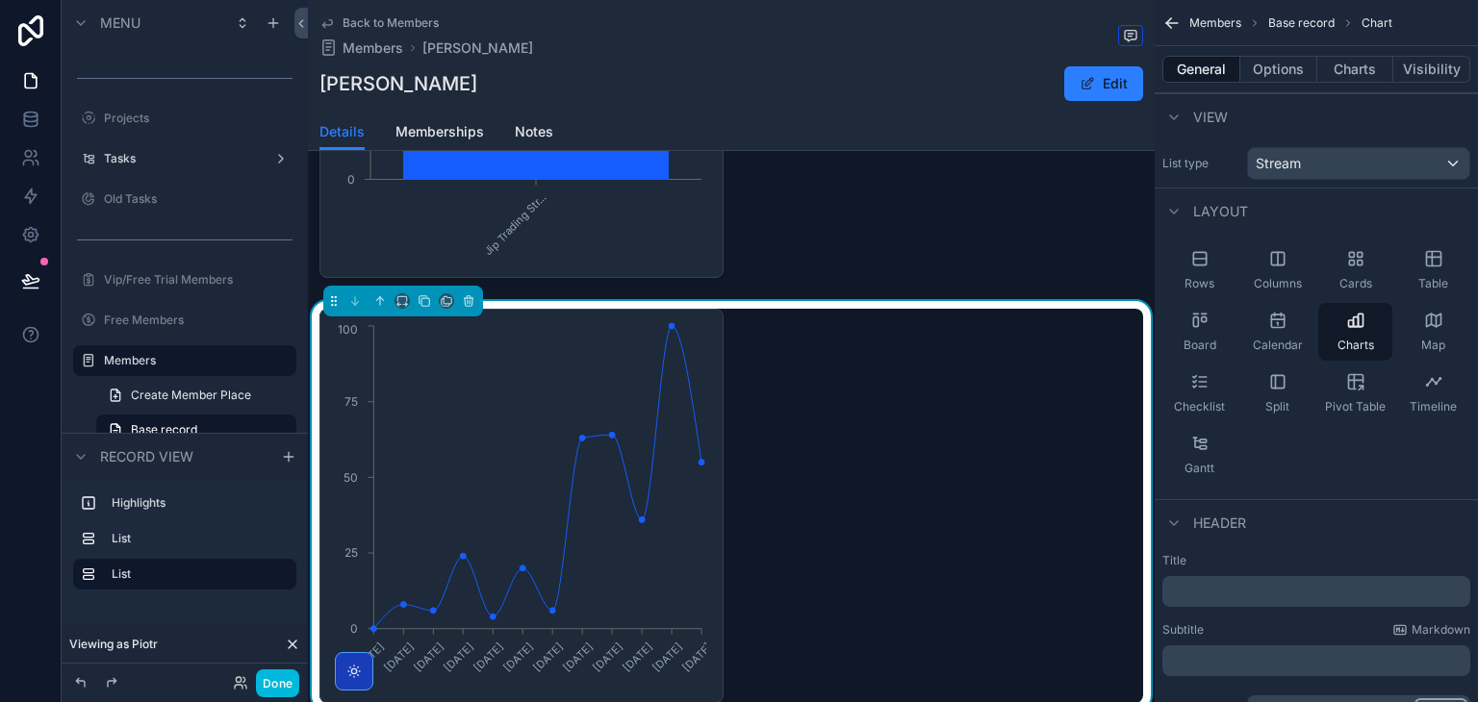
click at [1366, 76] on button "Charts" at bounding box center [1355, 69] width 77 height 27
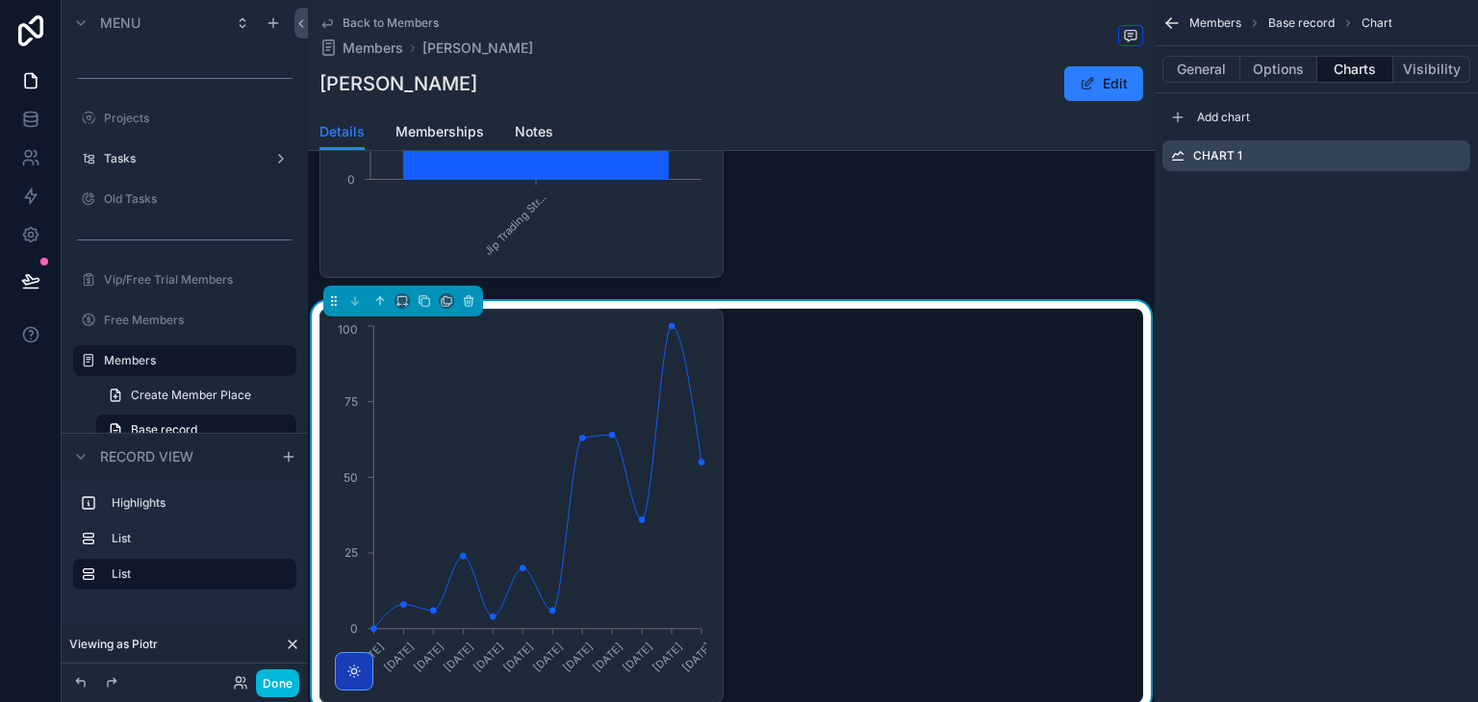
click at [1206, 71] on button "General" at bounding box center [1201, 69] width 78 height 27
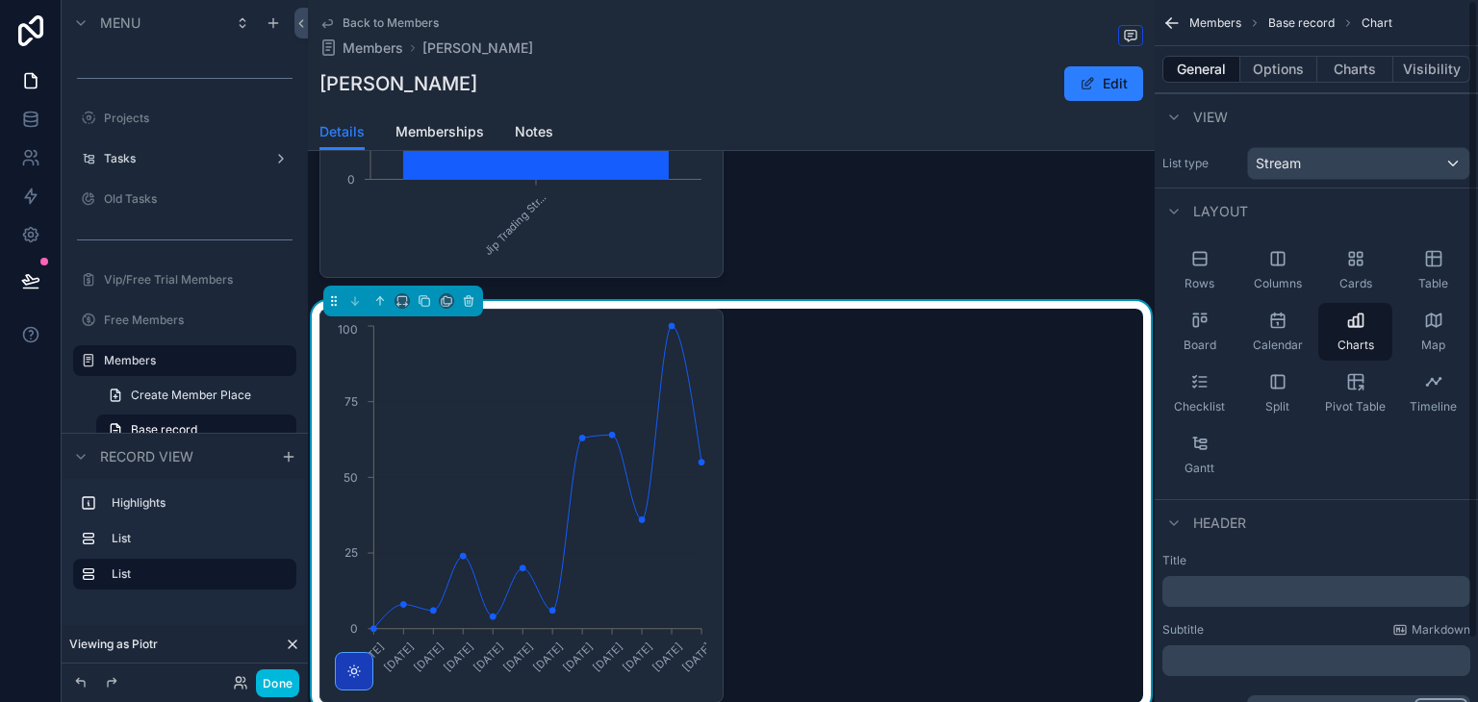
click at [1407, 276] on div "Table" at bounding box center [1433, 271] width 74 height 58
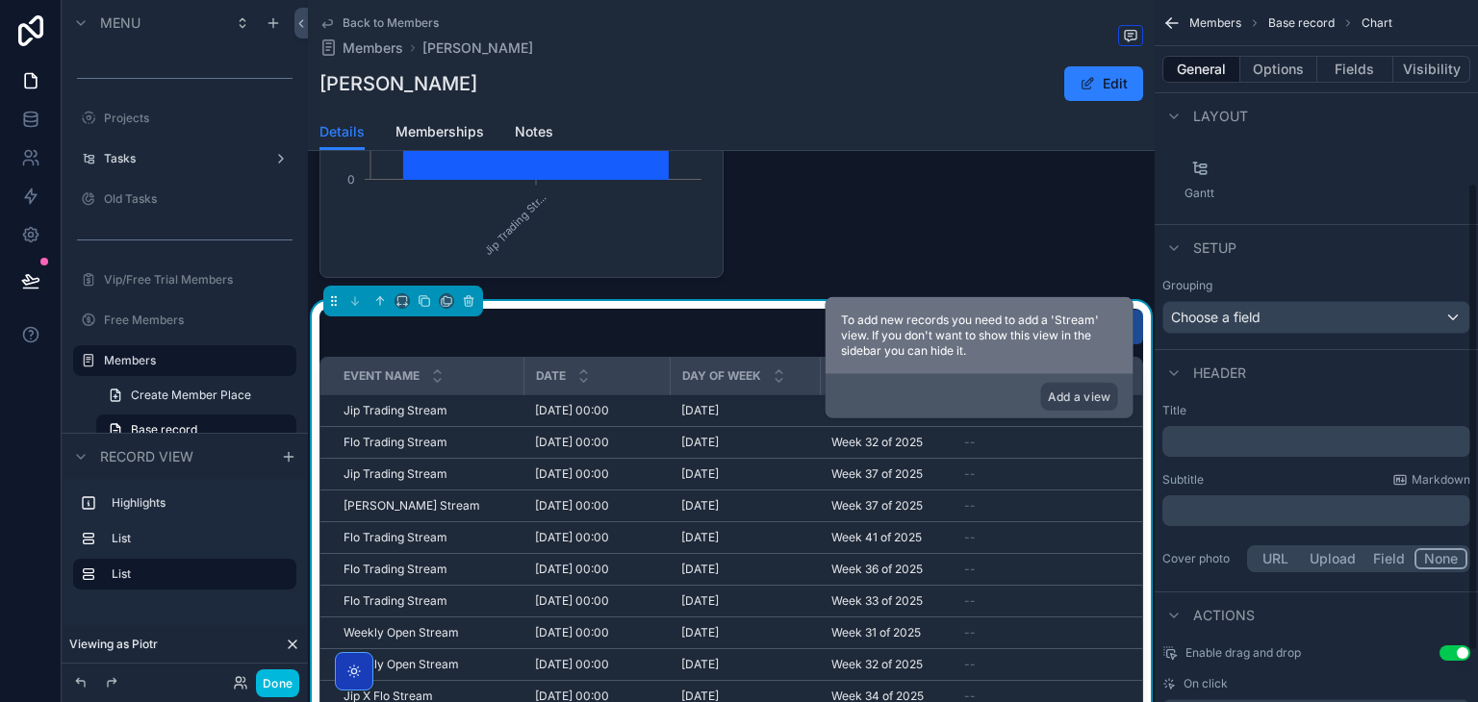
scroll to position [350, 0]
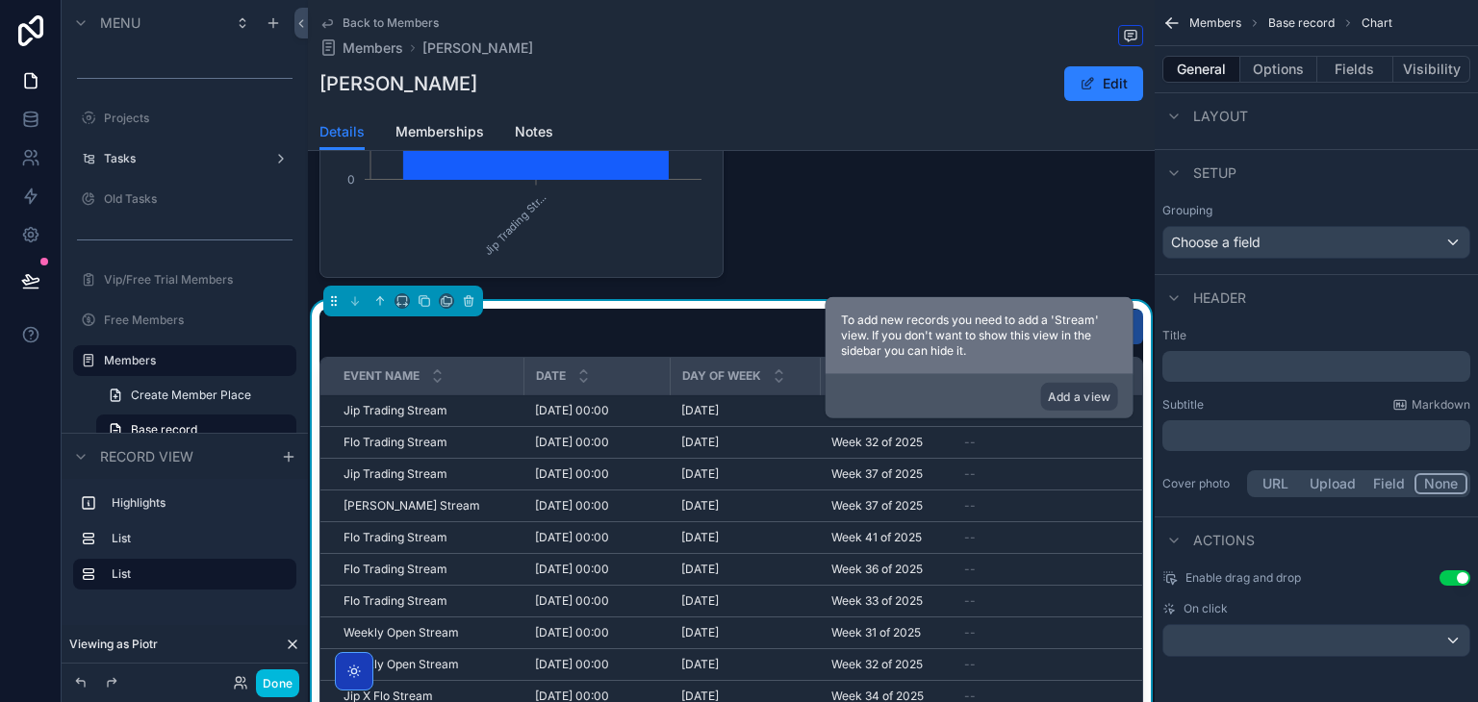
click at [1259, 74] on button "Options" at bounding box center [1278, 69] width 77 height 27
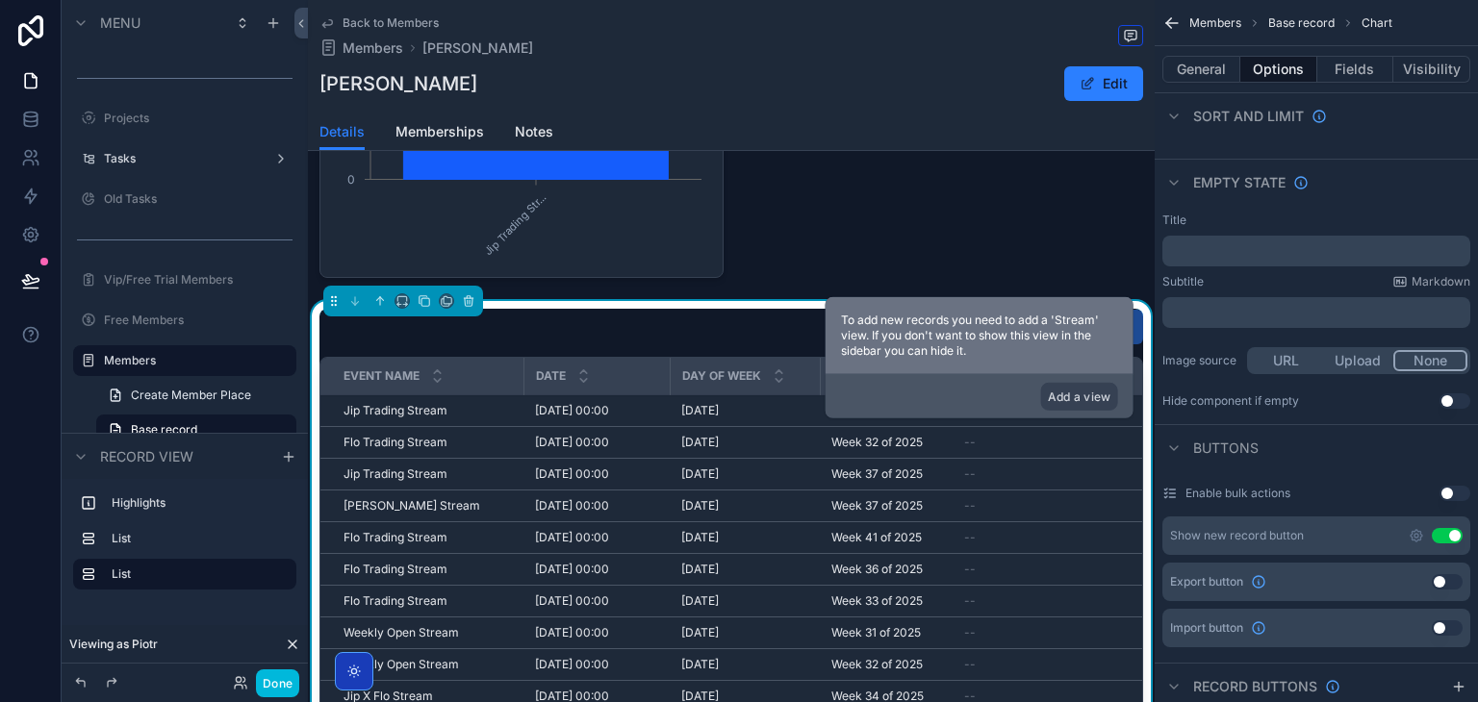
click at [1447, 529] on button "Use setting" at bounding box center [1447, 535] width 31 height 15
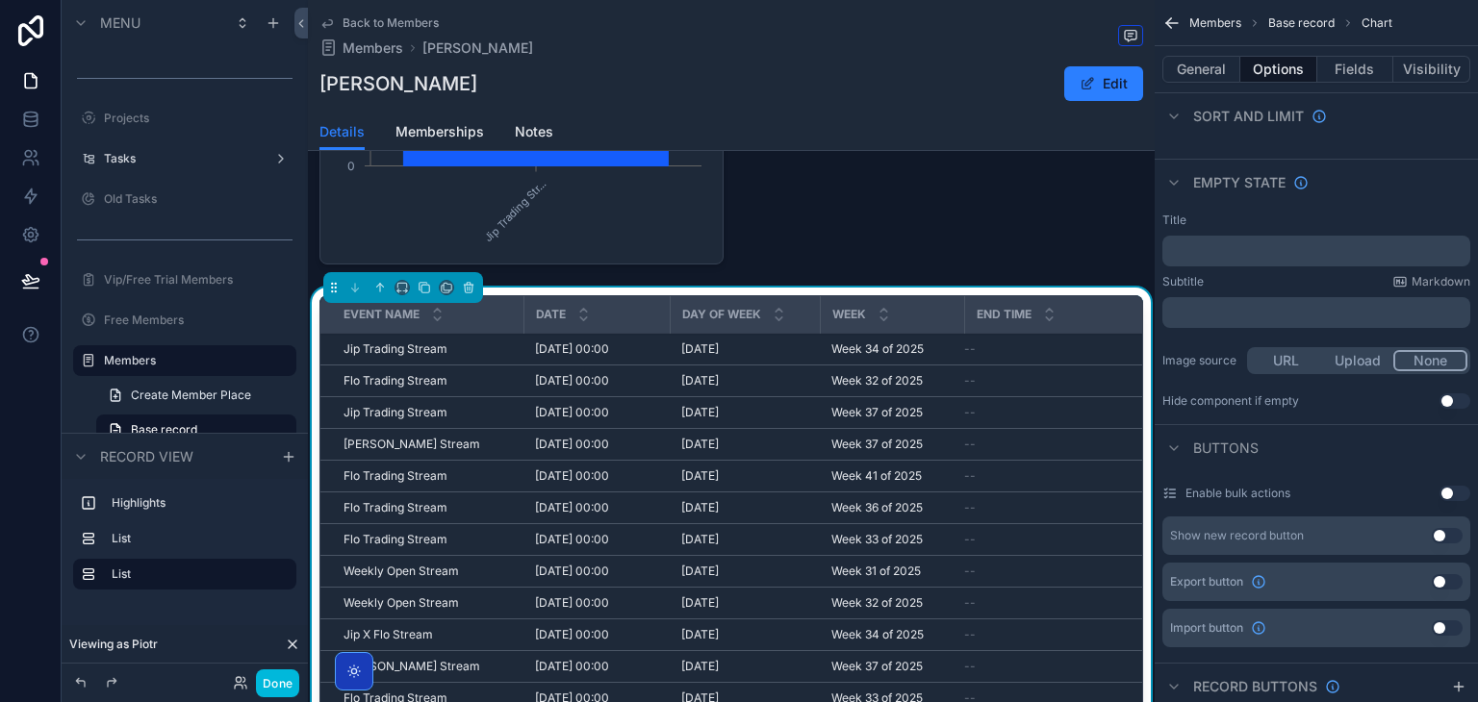
scroll to position [0, 0]
click at [1217, 59] on button "General" at bounding box center [1201, 69] width 78 height 27
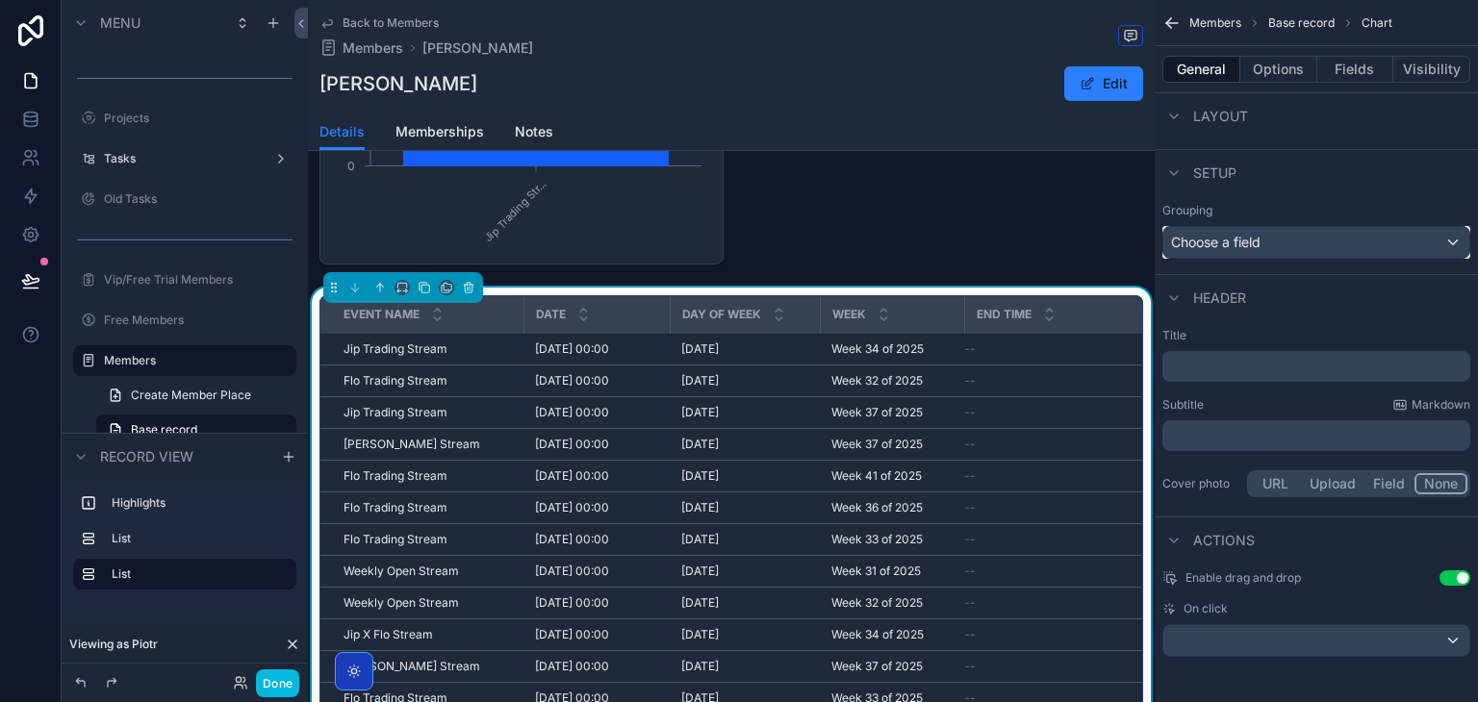
click at [1318, 241] on div "Choose a field" at bounding box center [1316, 242] width 306 height 31
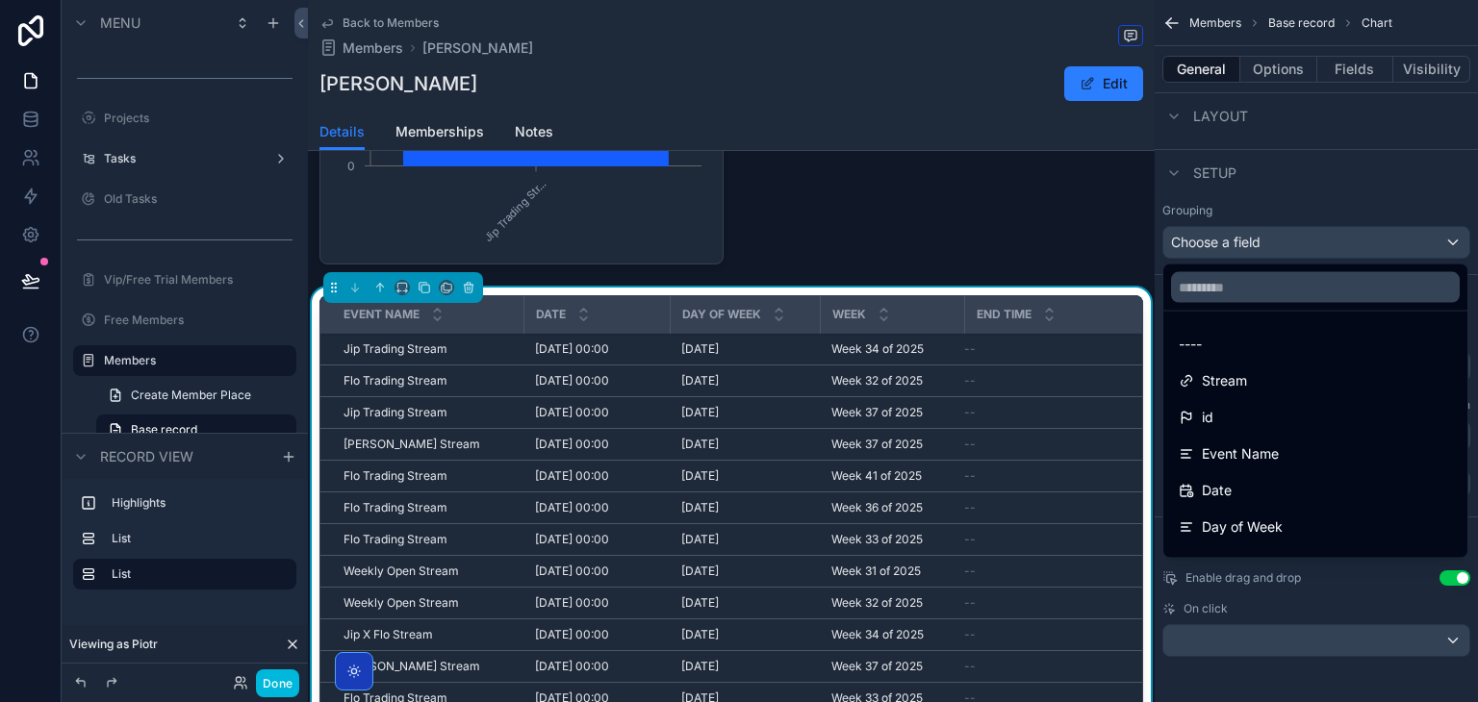
click at [1307, 391] on div "Stream" at bounding box center [1315, 381] width 273 height 23
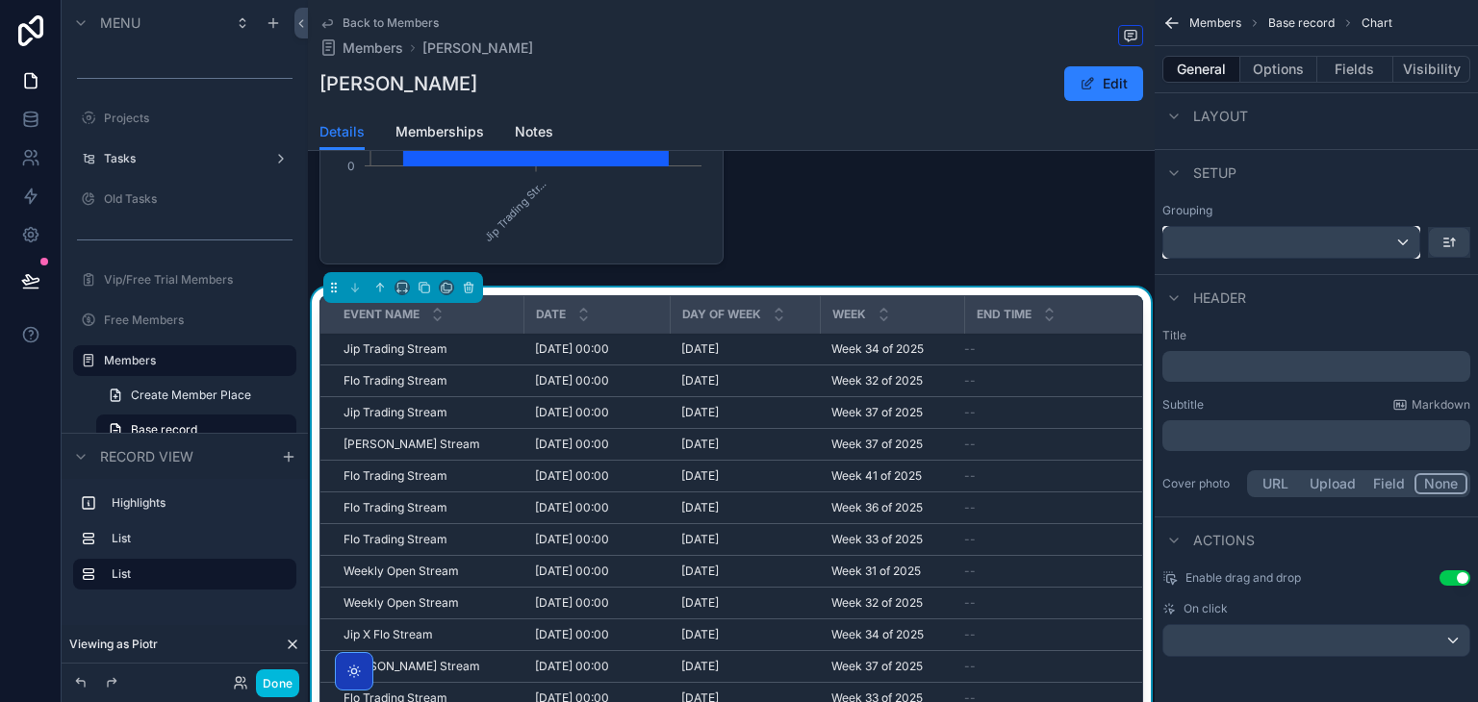
click at [1301, 236] on div "scrollable content" at bounding box center [1291, 242] width 256 height 31
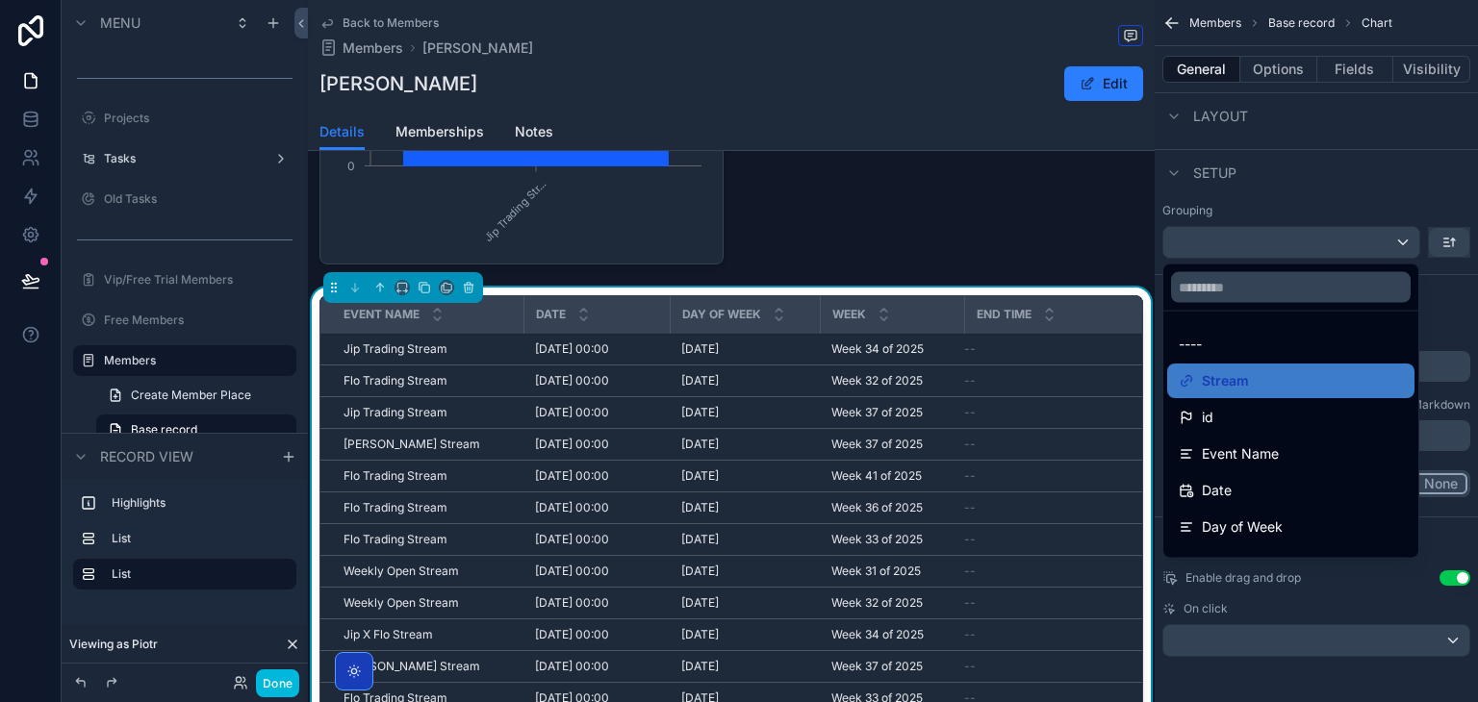
click at [1285, 66] on div "scrollable content" at bounding box center [739, 351] width 1478 height 702
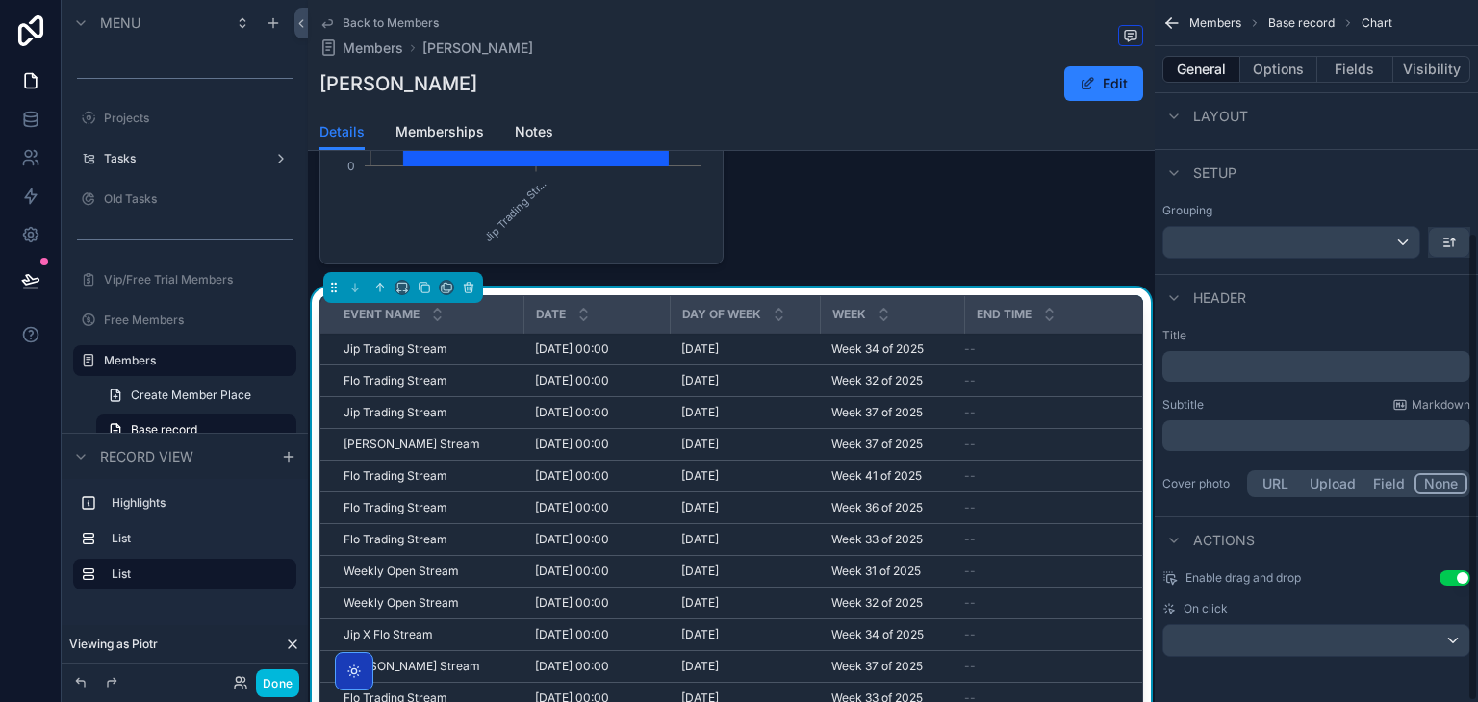
click at [1285, 66] on button "Options" at bounding box center [1278, 69] width 77 height 27
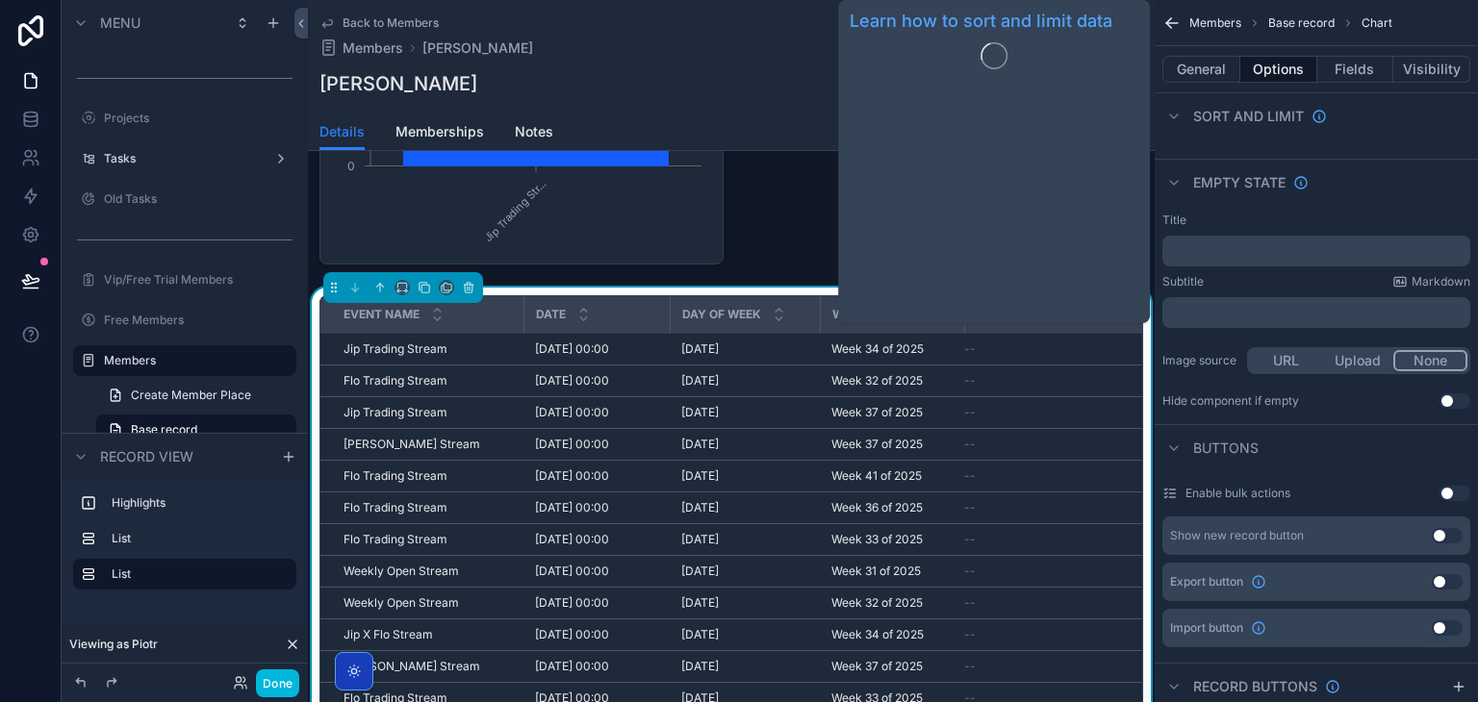
click at [1232, 119] on span "Sort And Limit" at bounding box center [1248, 116] width 111 height 19
click at [1193, 136] on span "Sort And Limit" at bounding box center [1248, 136] width 111 height 19
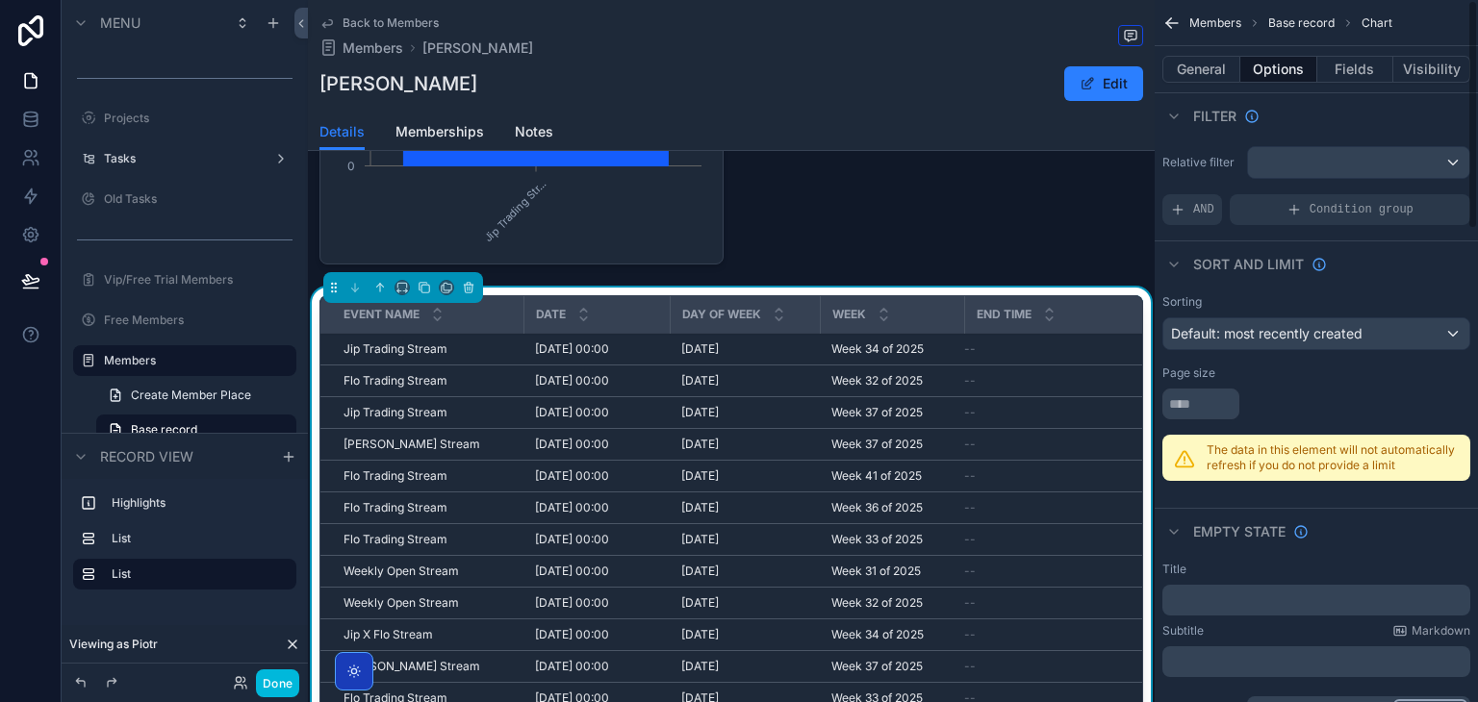
scroll to position [0, 0]
click at [1263, 150] on div "scrollable content" at bounding box center [1358, 163] width 221 height 31
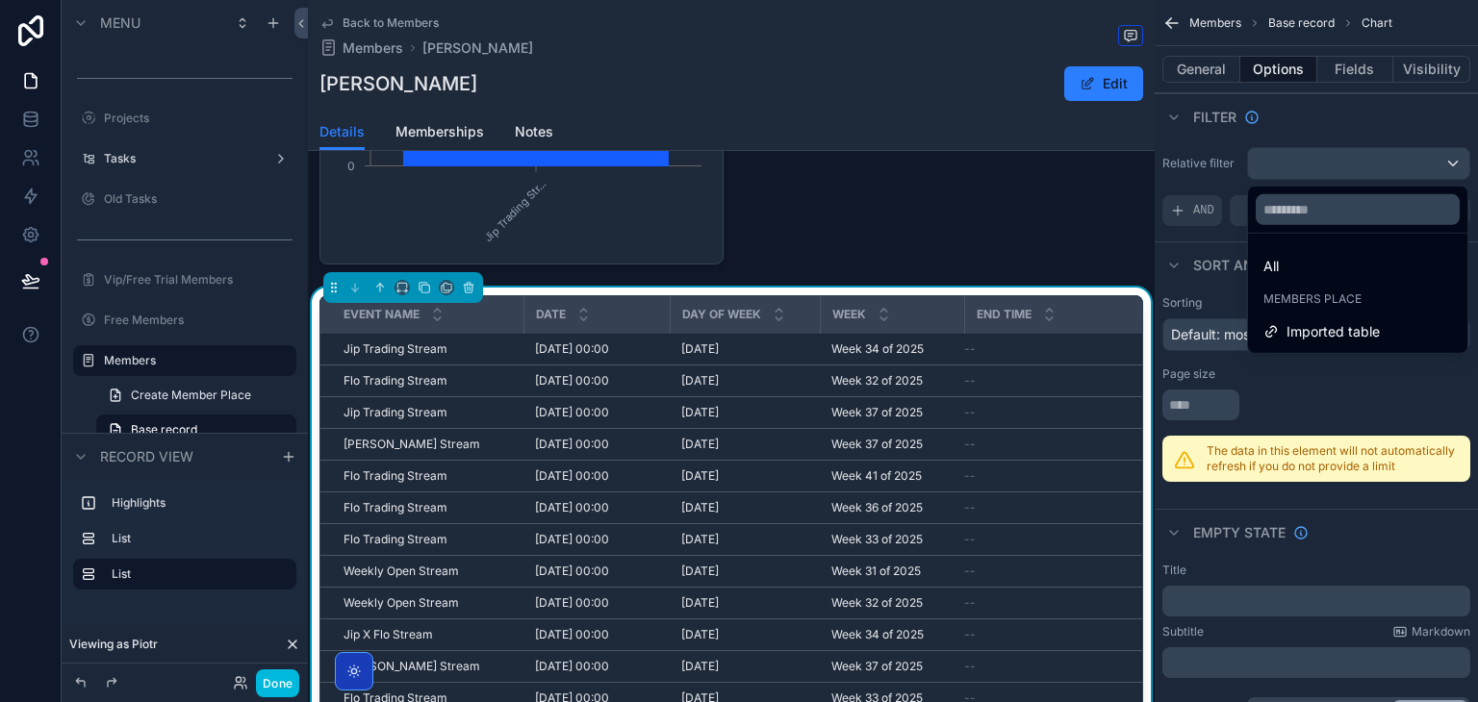
click at [1307, 320] on span "Imported table" at bounding box center [1333, 331] width 93 height 23
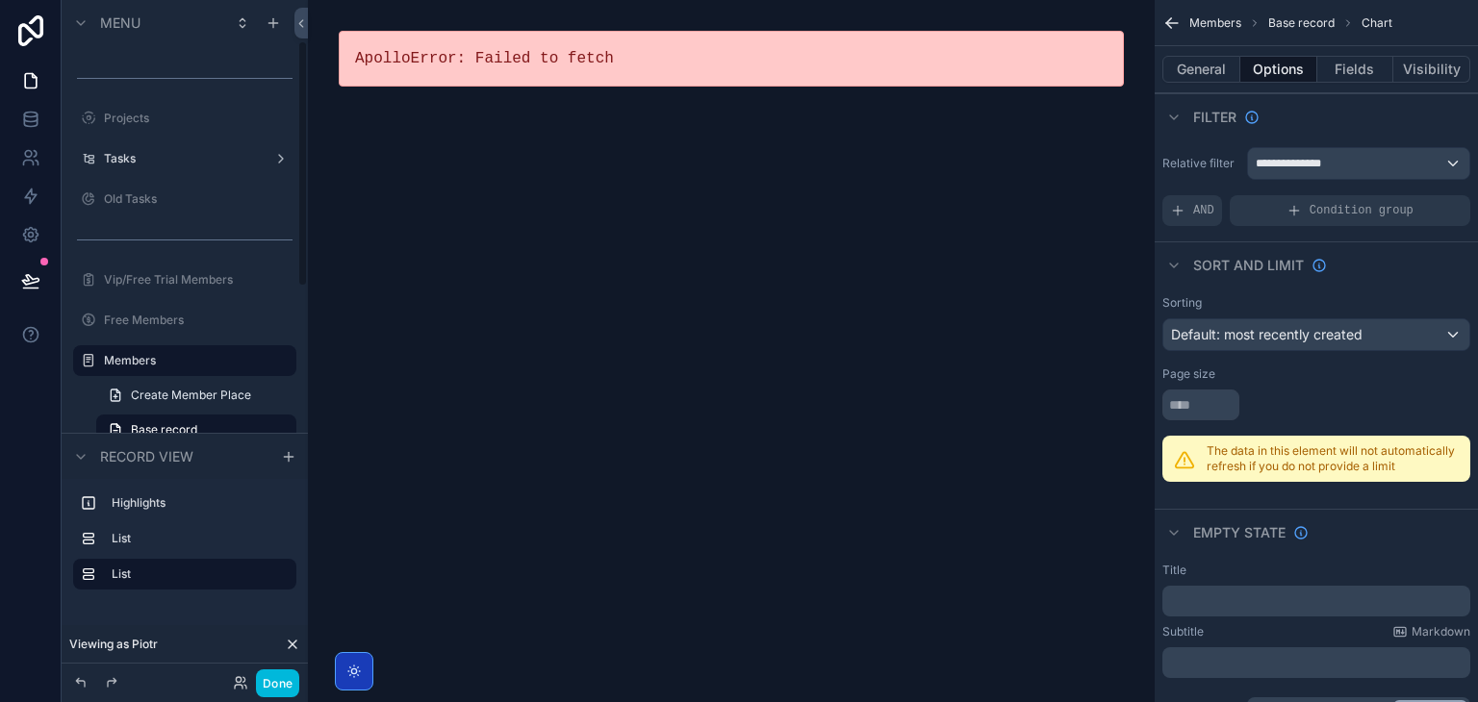
click at [208, 366] on label "Members" at bounding box center [194, 360] width 181 height 15
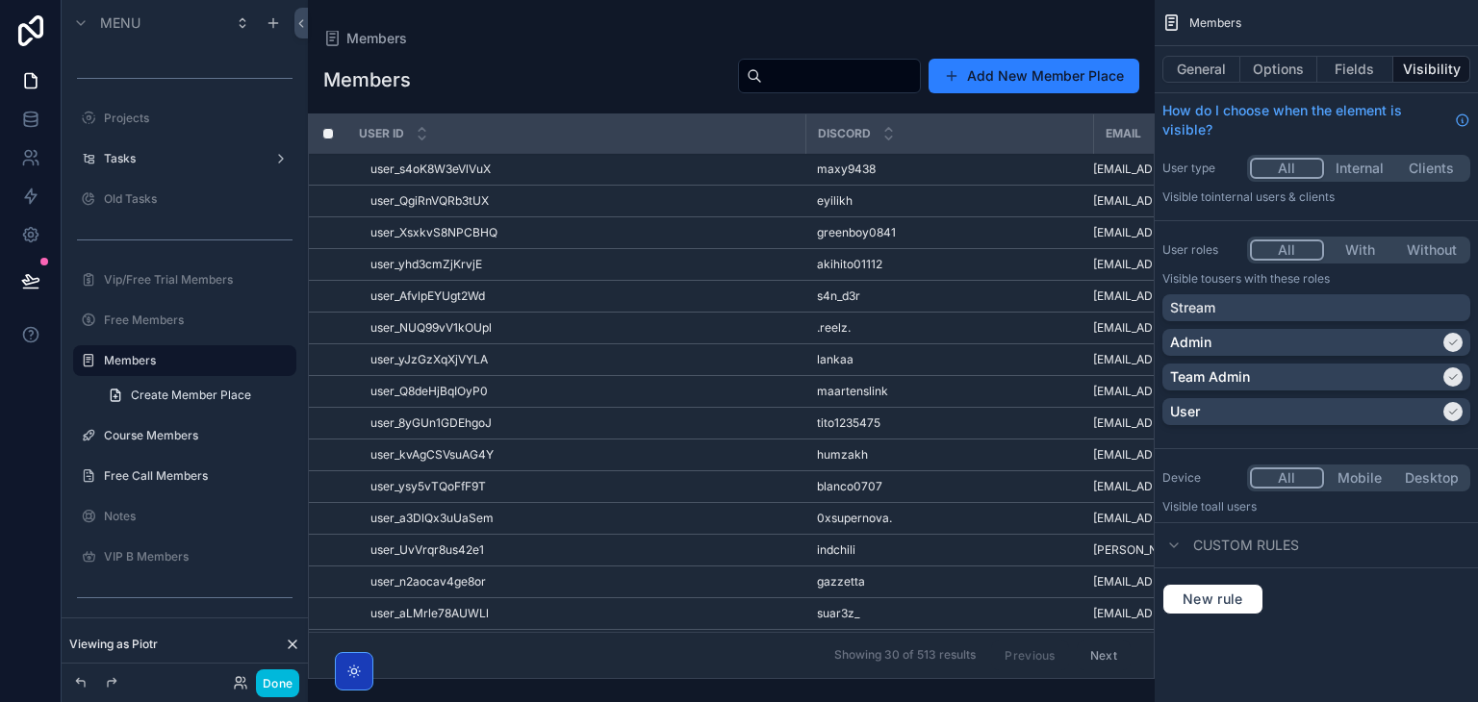
click at [542, 219] on td "user_XsxkvS8NPCBHQ user_XsxkvS8NPCBHQ" at bounding box center [576, 233] width 458 height 32
click at [428, 231] on span "user_XsxkvS8NPCBHQ" at bounding box center [433, 232] width 127 height 15
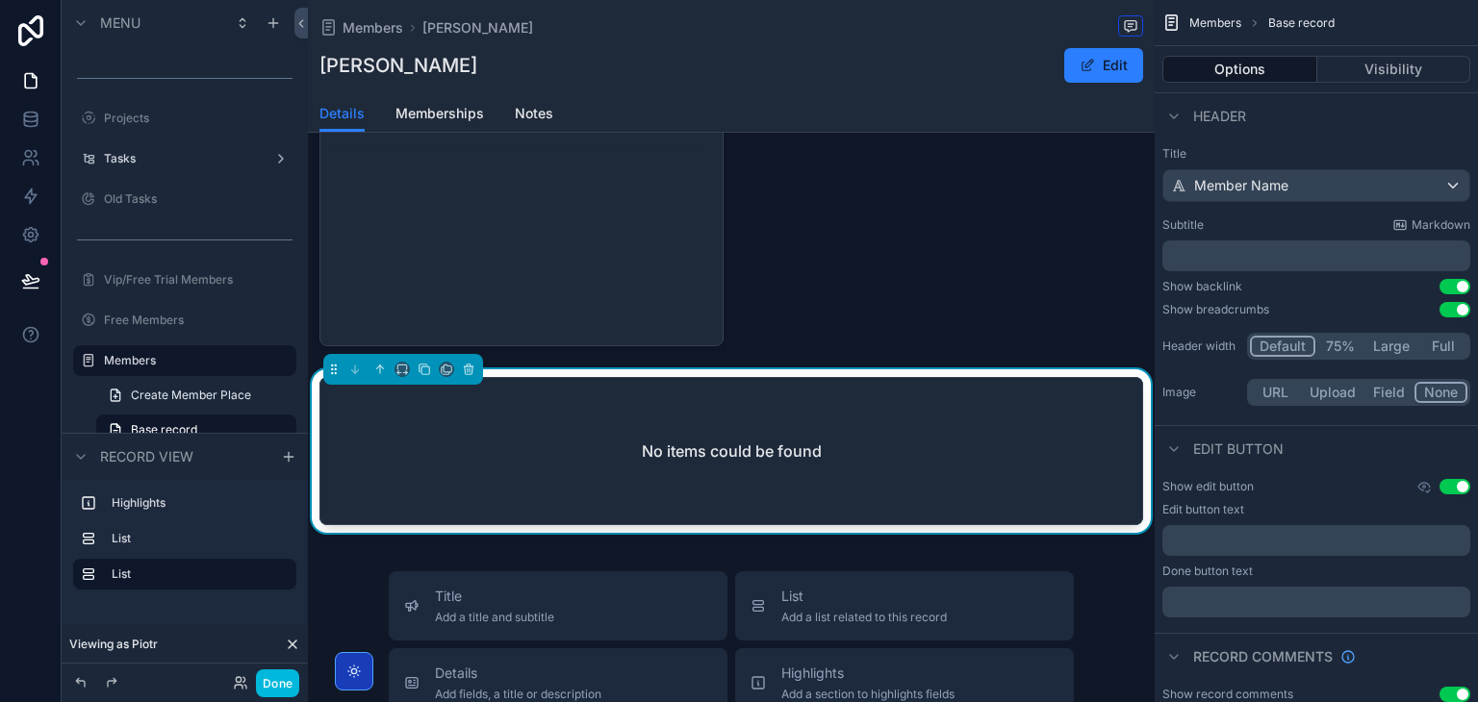
scroll to position [442, 0]
click at [194, 357] on label "Members" at bounding box center [194, 360] width 181 height 15
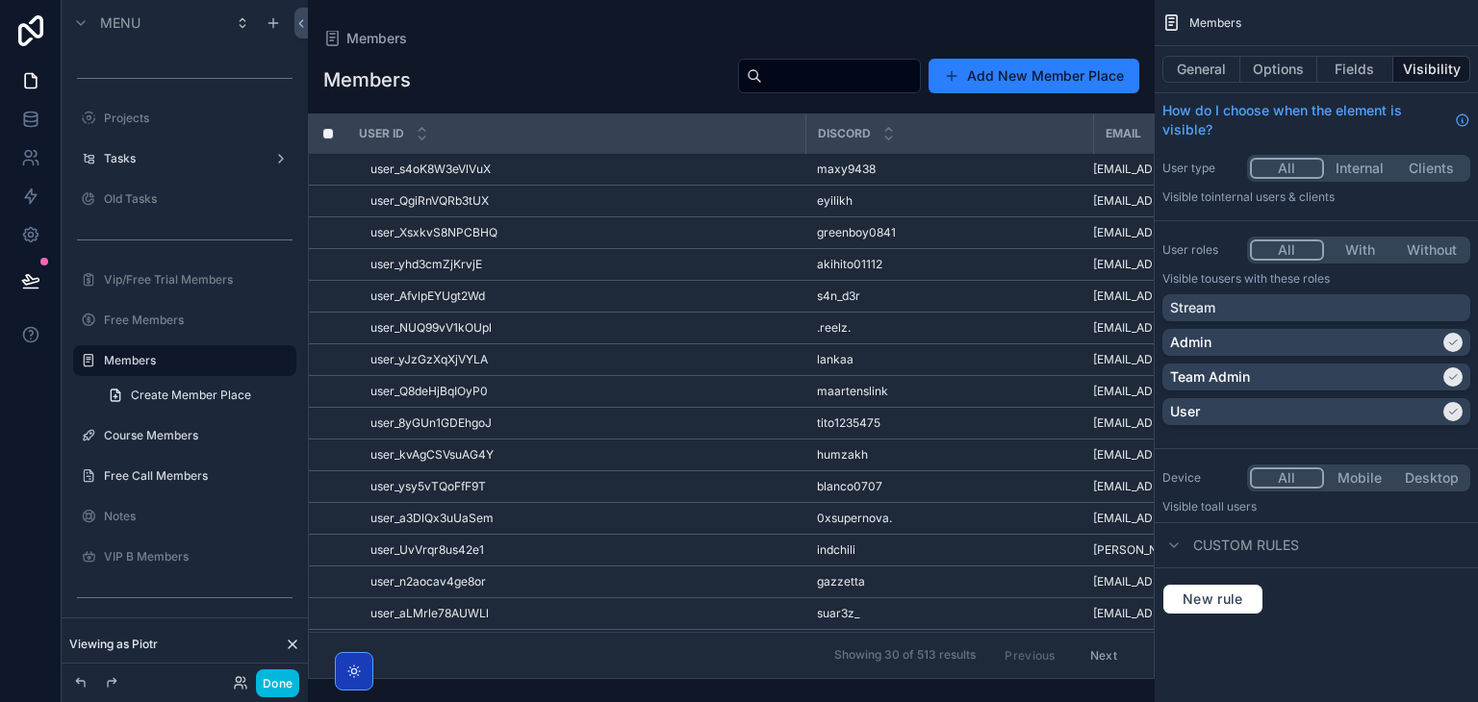
click at [849, 82] on input "scrollable content" at bounding box center [841, 76] width 158 height 27
paste input "******"
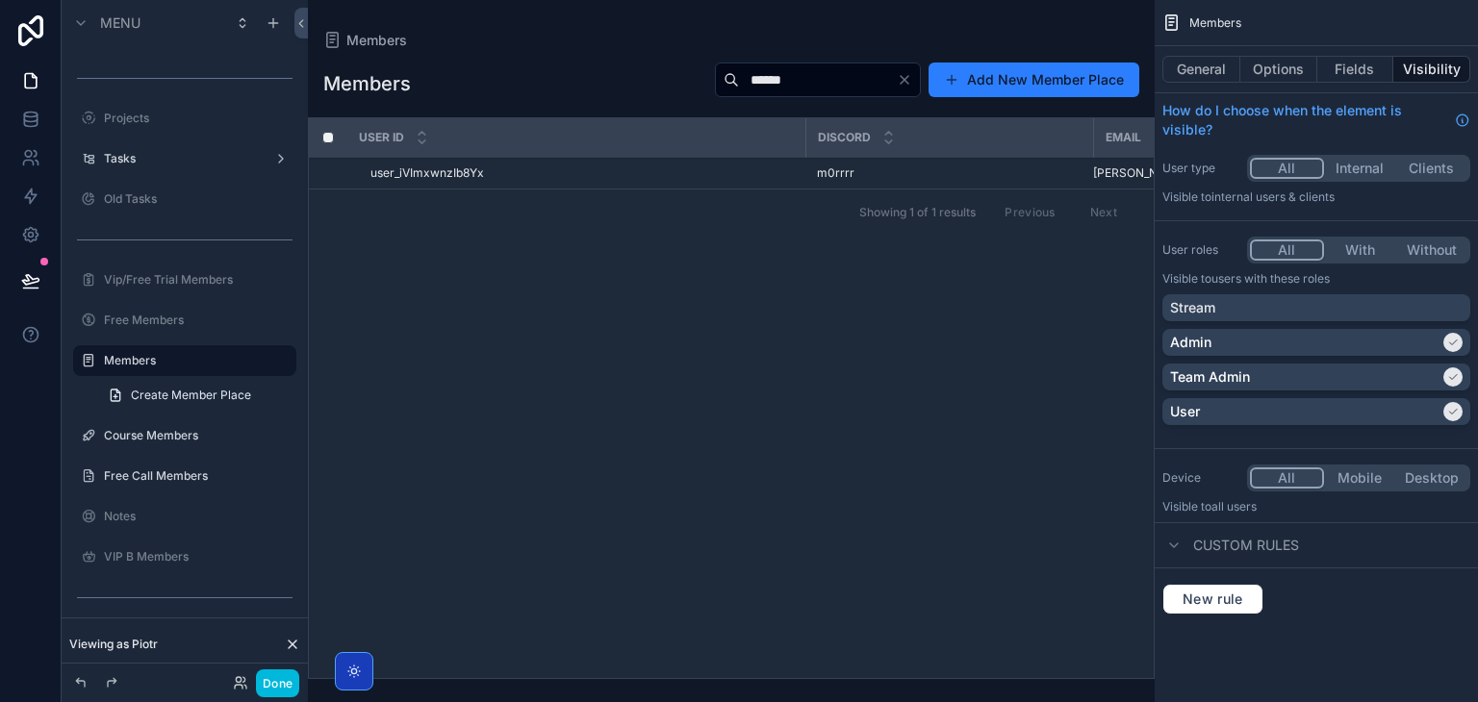
type input "******"
click at [589, 176] on div "user_iVImxwnzIb8Yx user_iVImxwnzIb8Yx" at bounding box center [581, 173] width 423 height 15
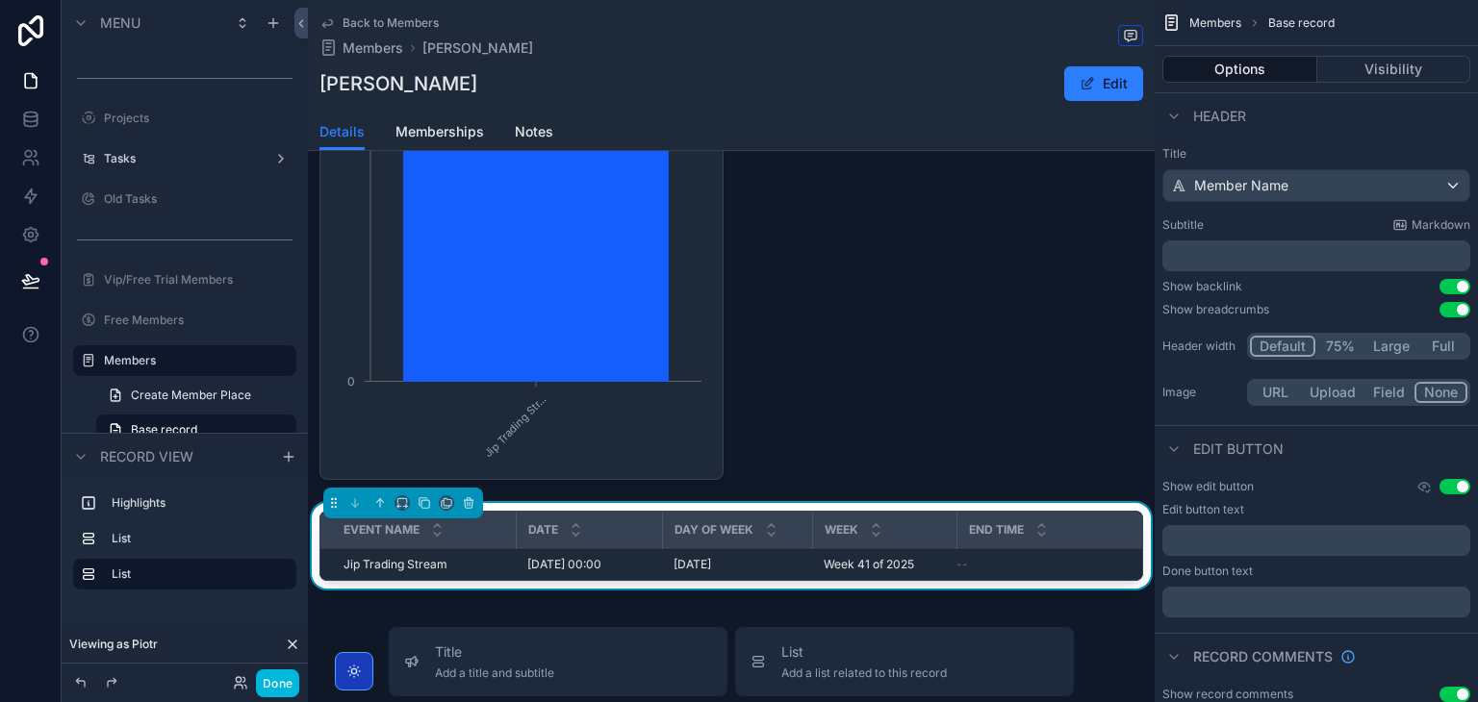
scroll to position [354, 0]
click at [1430, 139] on div "Title Member Name Subtitle Markdown ﻿ Show backlink Use setting Show breadcrumb…" at bounding box center [1316, 278] width 323 height 279
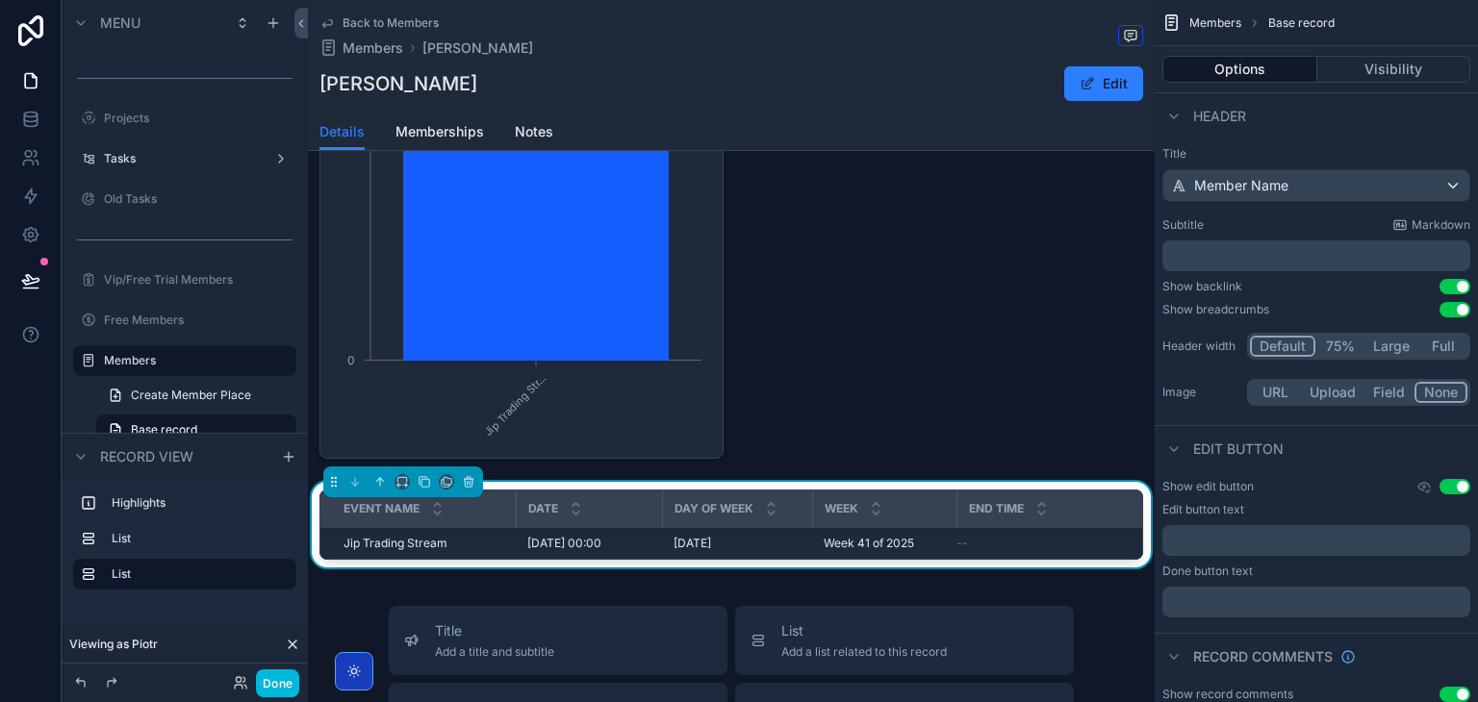
scroll to position [381, 0]
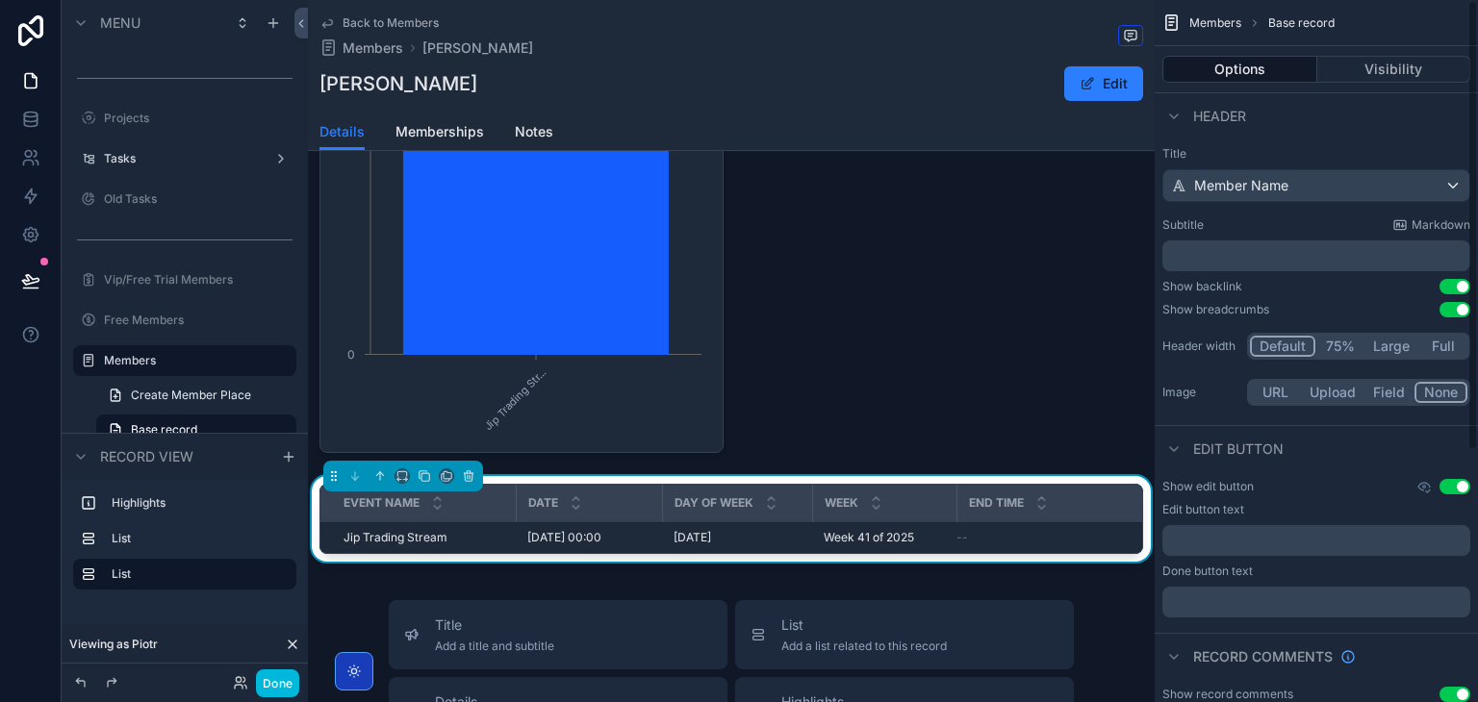
click at [1096, 485] on div "End Time" at bounding box center [1049, 503] width 185 height 37
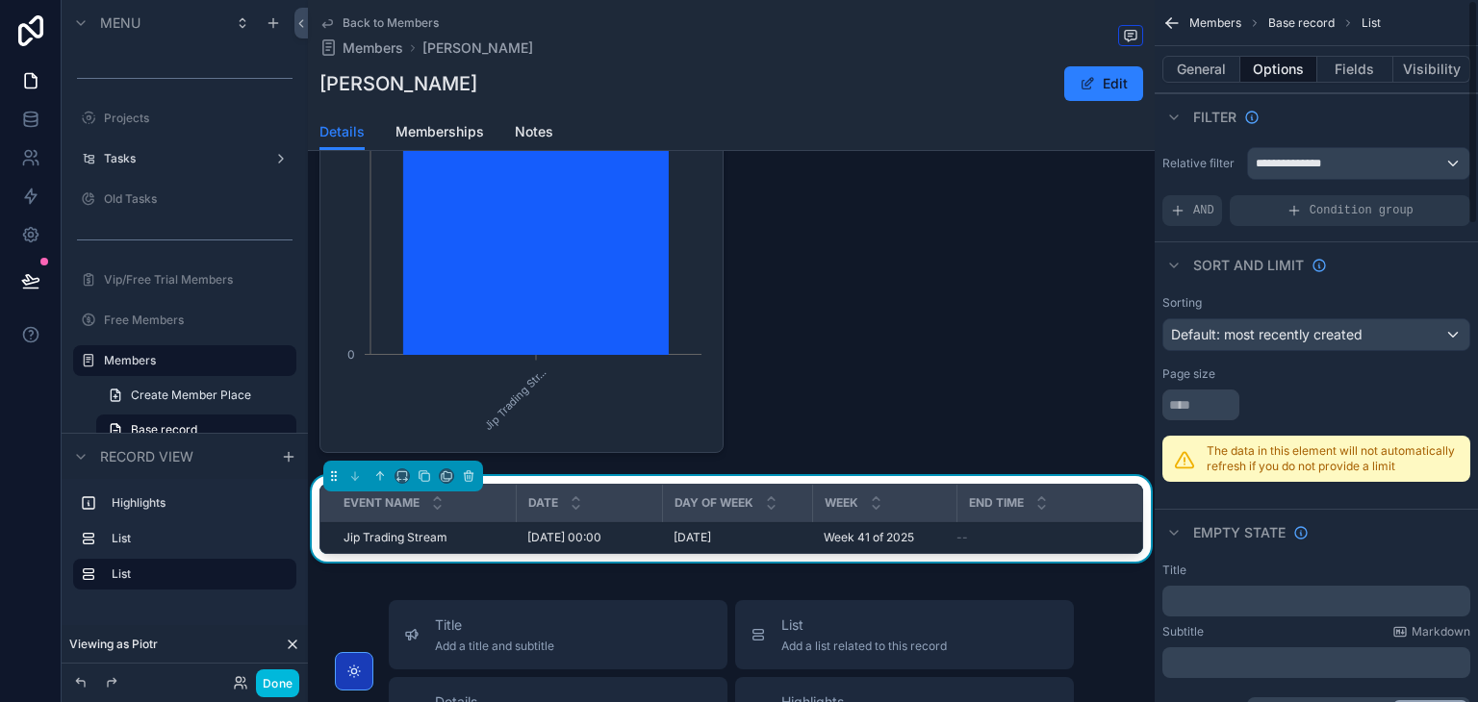
click at [1374, 68] on button "Fields" at bounding box center [1355, 69] width 77 height 27
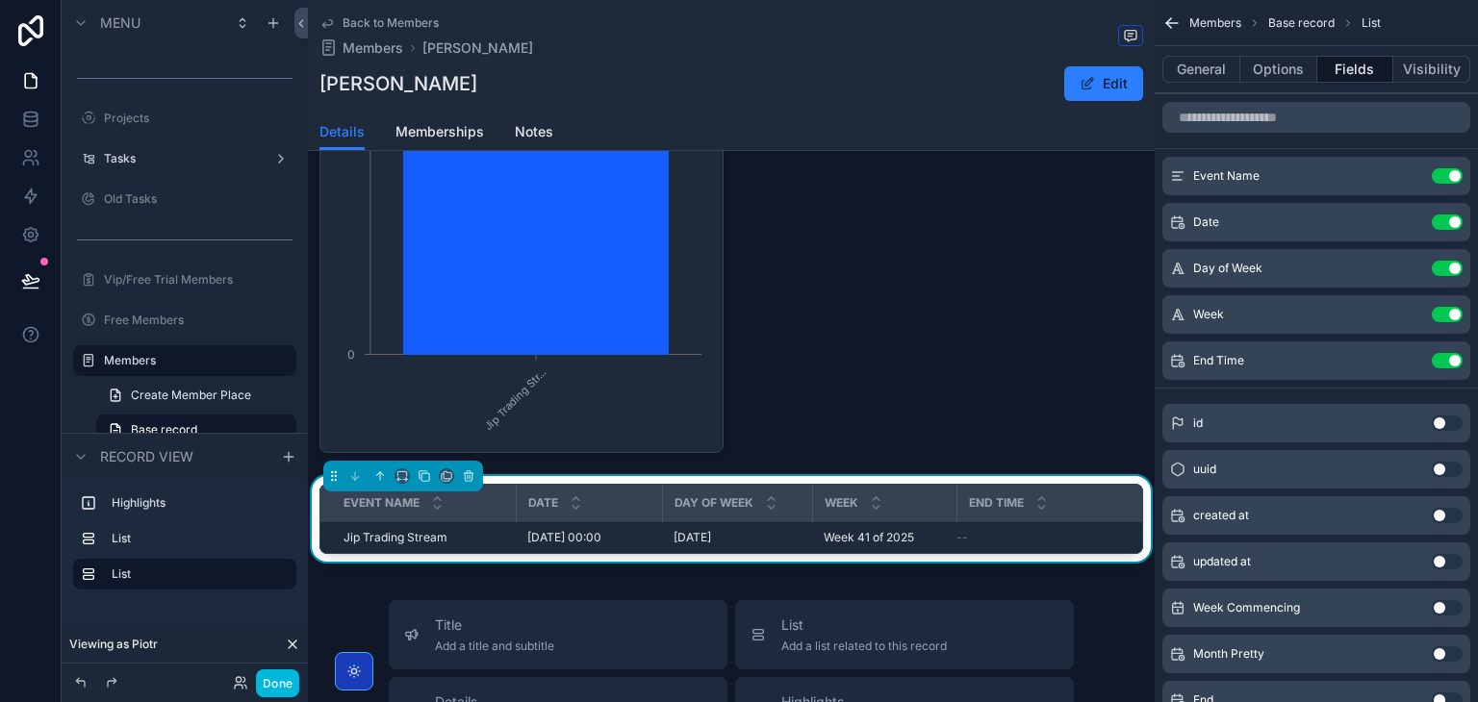
click at [1454, 309] on button "Use setting" at bounding box center [1447, 314] width 31 height 15
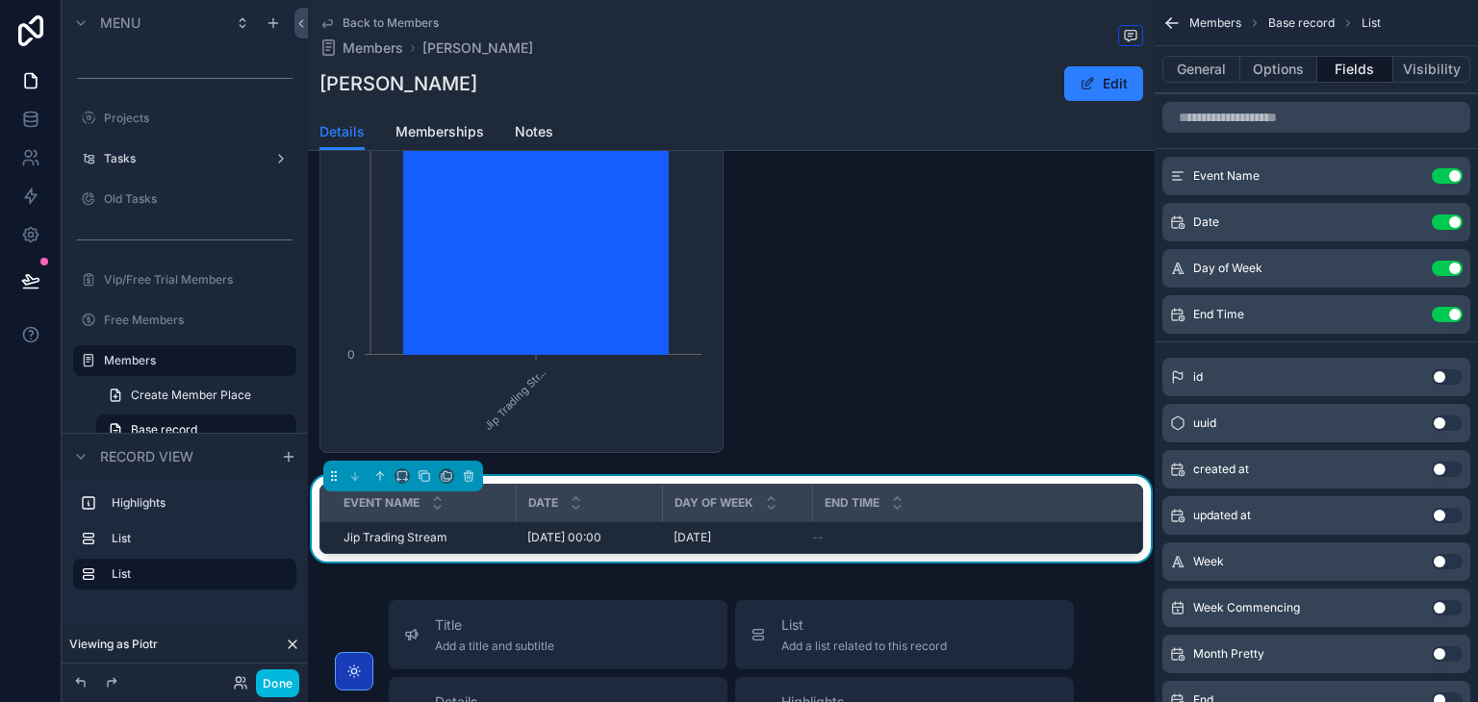
click at [1453, 317] on button "Use setting" at bounding box center [1447, 314] width 31 height 15
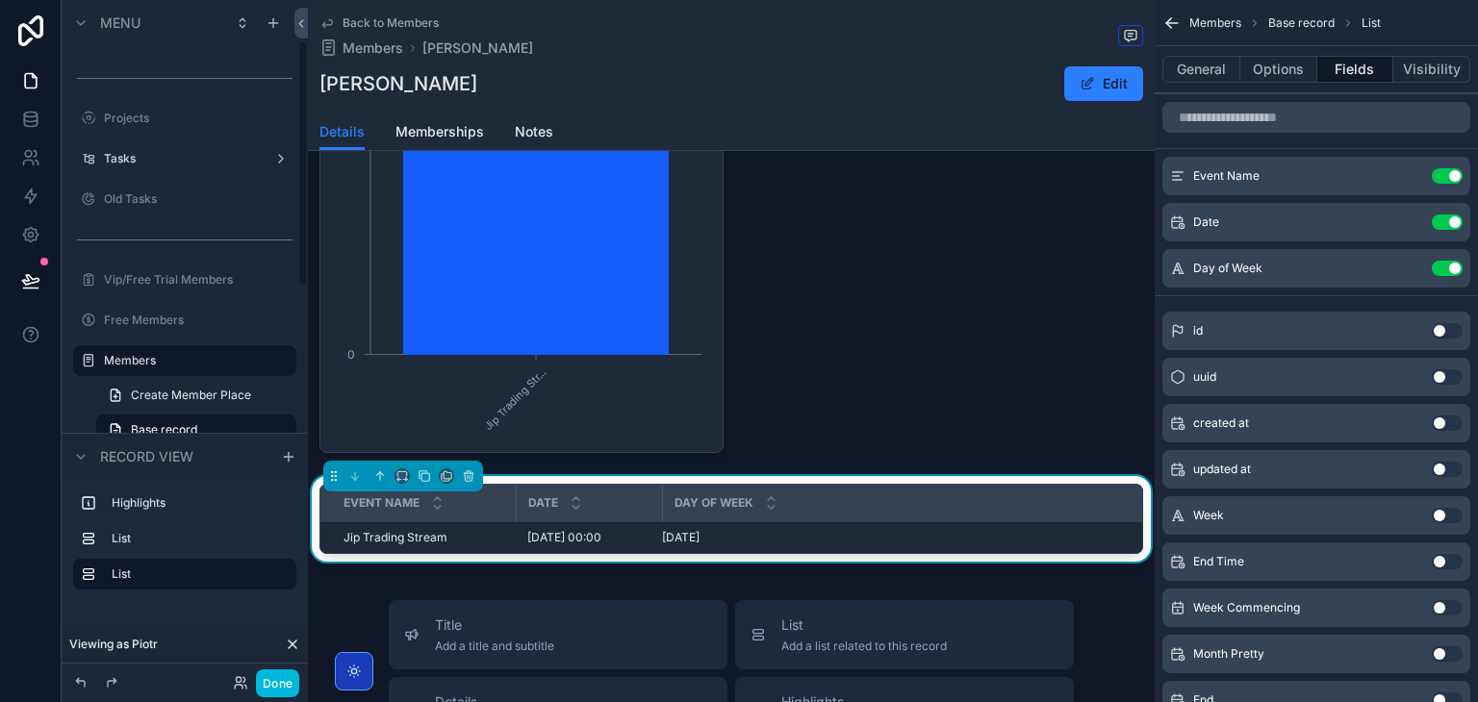
click at [279, 684] on button "Done" at bounding box center [277, 684] width 43 height 28
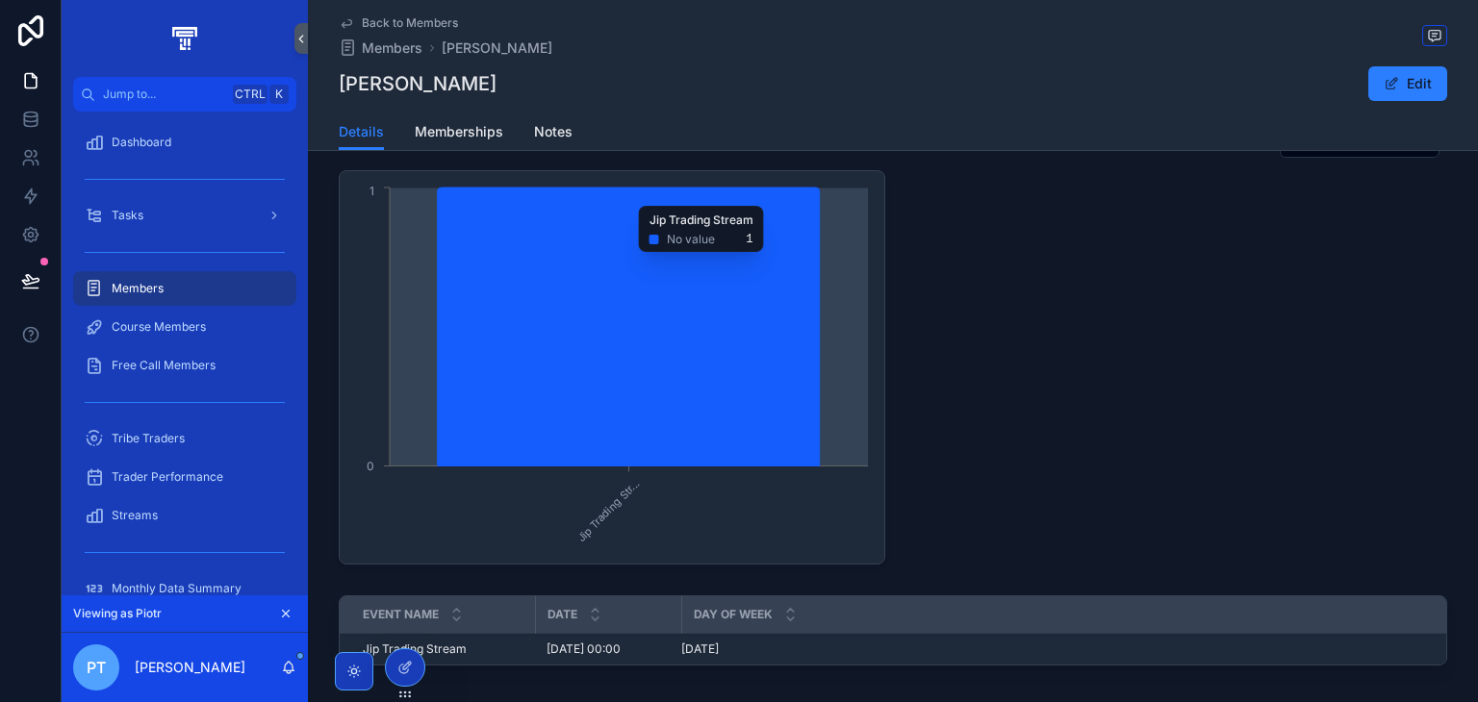
scroll to position [316, 0]
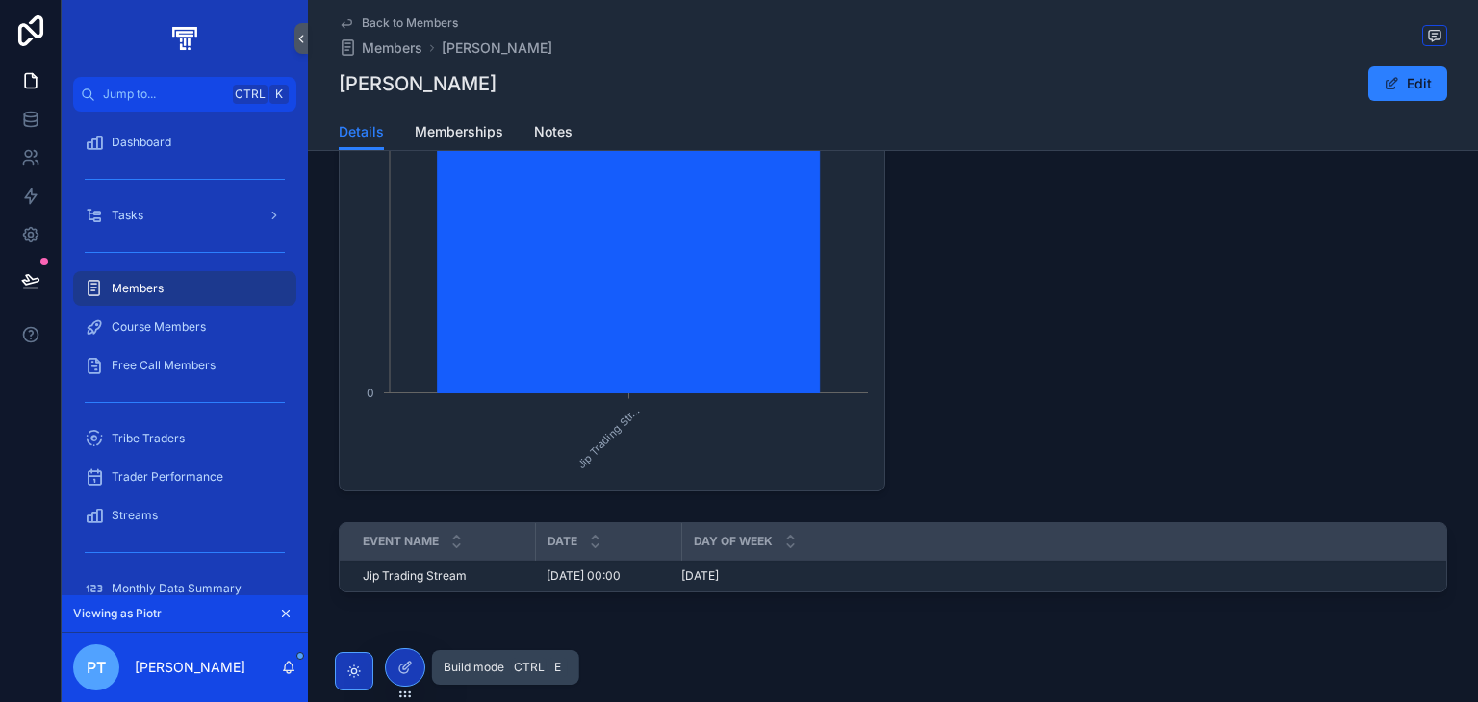
click at [395, 663] on div at bounding box center [405, 668] width 38 height 37
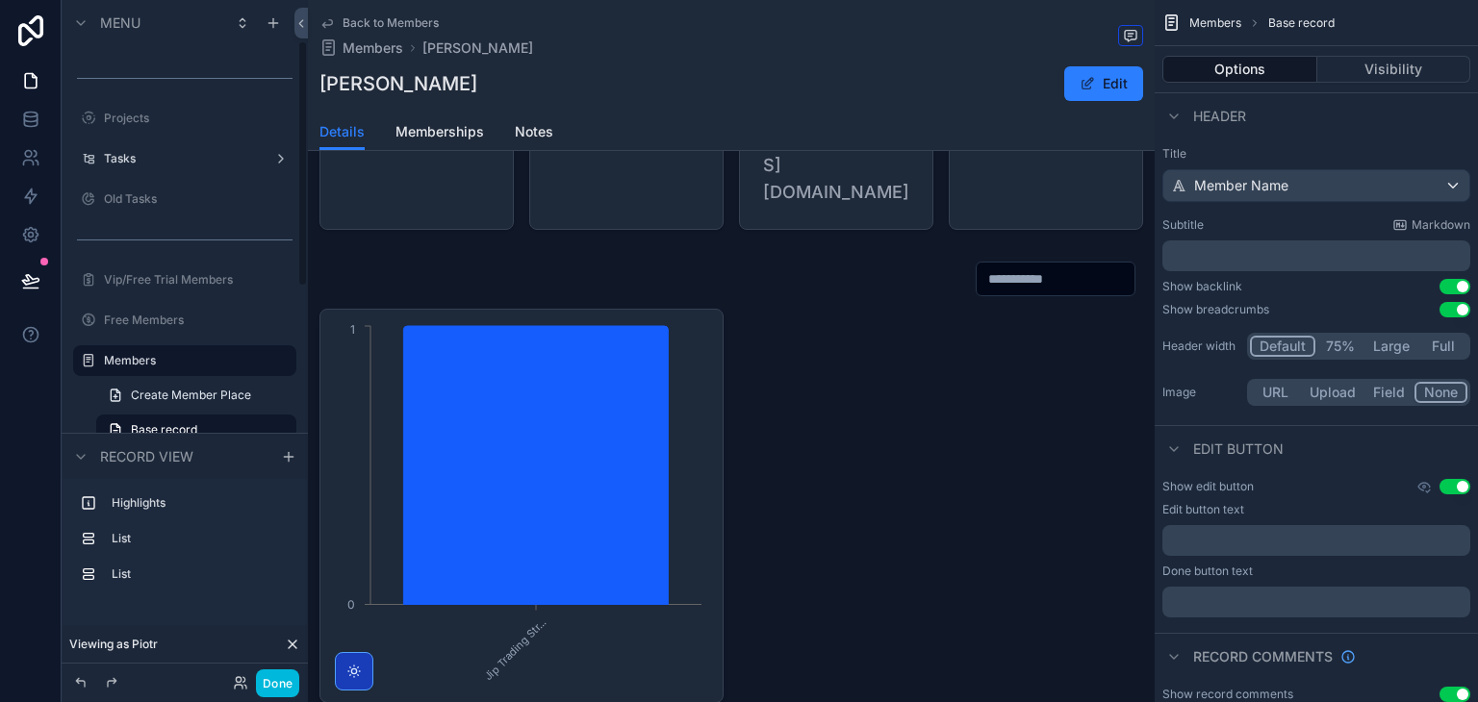
scroll to position [130, 0]
click at [898, 444] on div "scrollable content" at bounding box center [731, 483] width 847 height 458
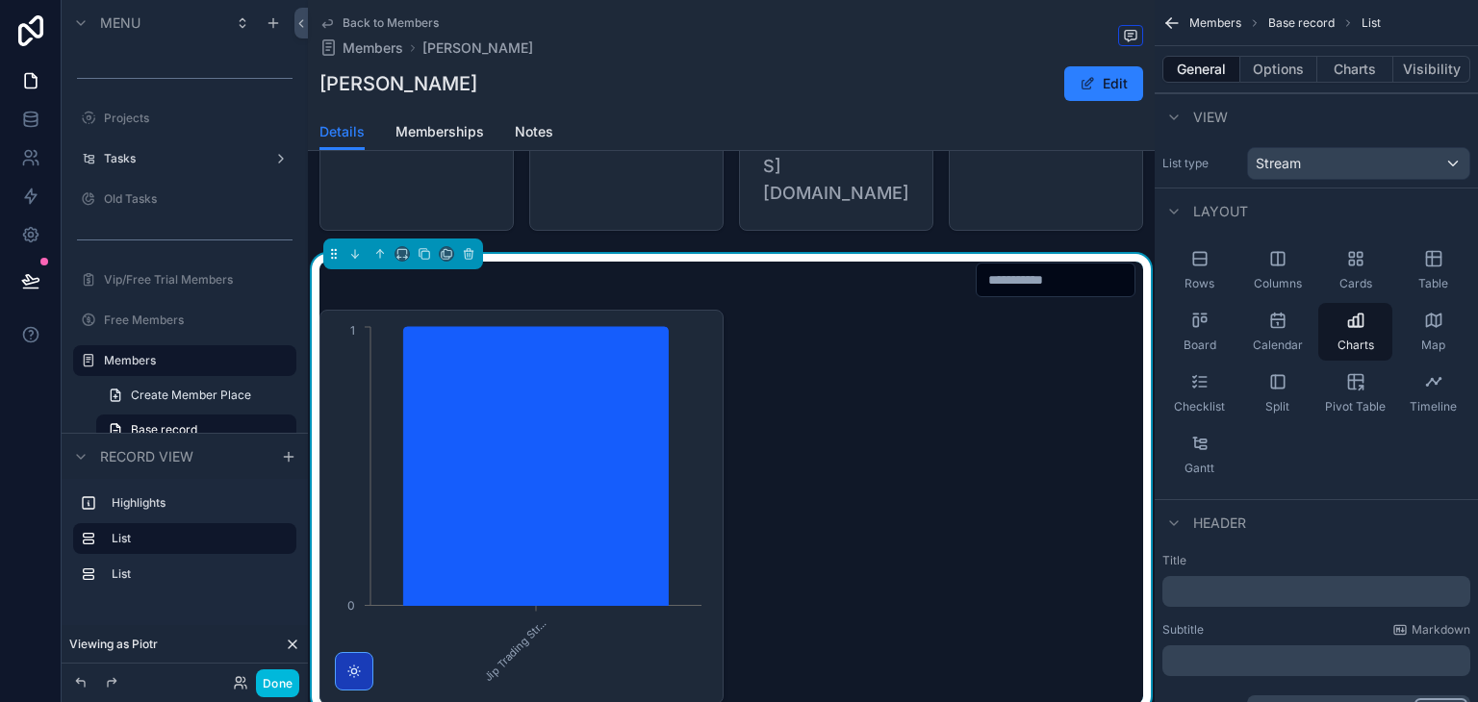
click at [1214, 611] on div "Title ﻿ Subtitle Markdown ﻿ Cover photo URL Upload Field None" at bounding box center [1316, 640] width 323 height 189
click at [1230, 586] on p "﻿" at bounding box center [1318, 591] width 296 height 19
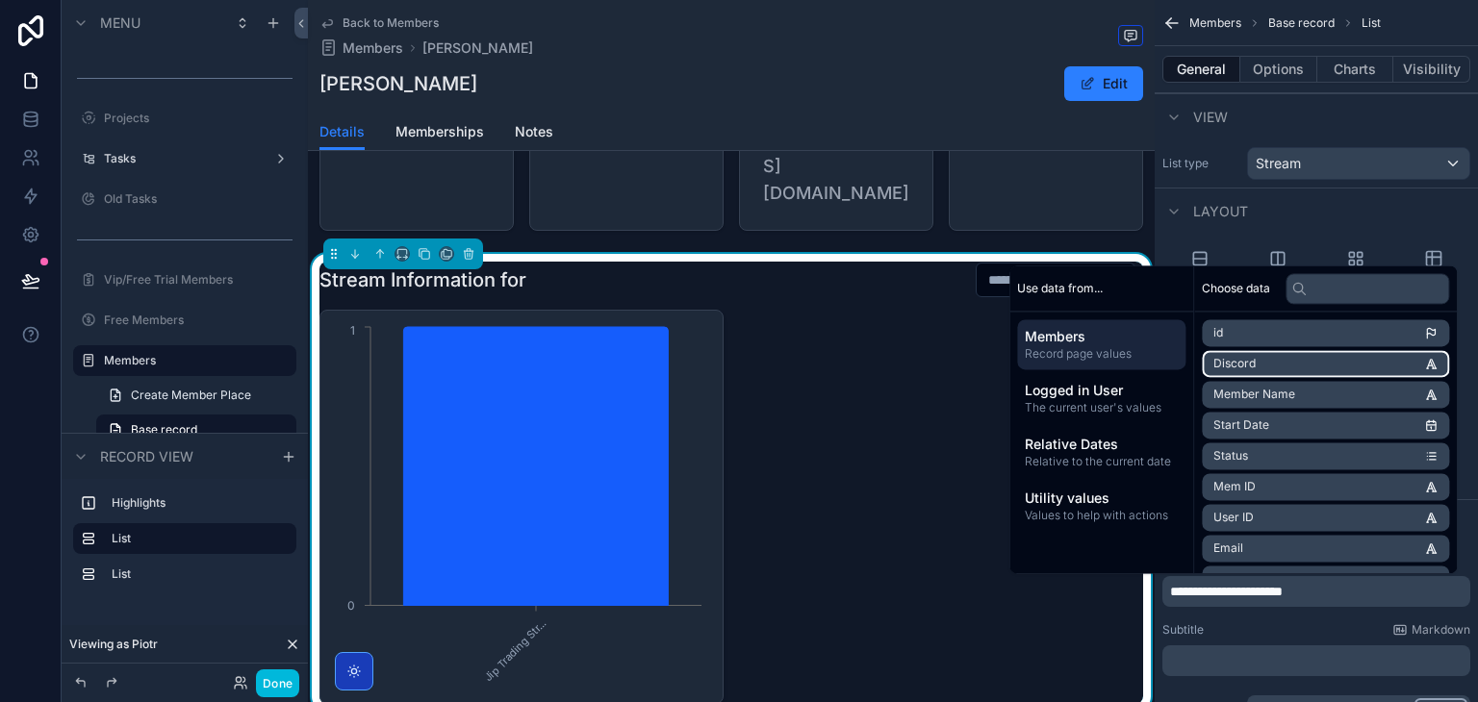
click at [1296, 367] on li "Discord" at bounding box center [1325, 363] width 247 height 27
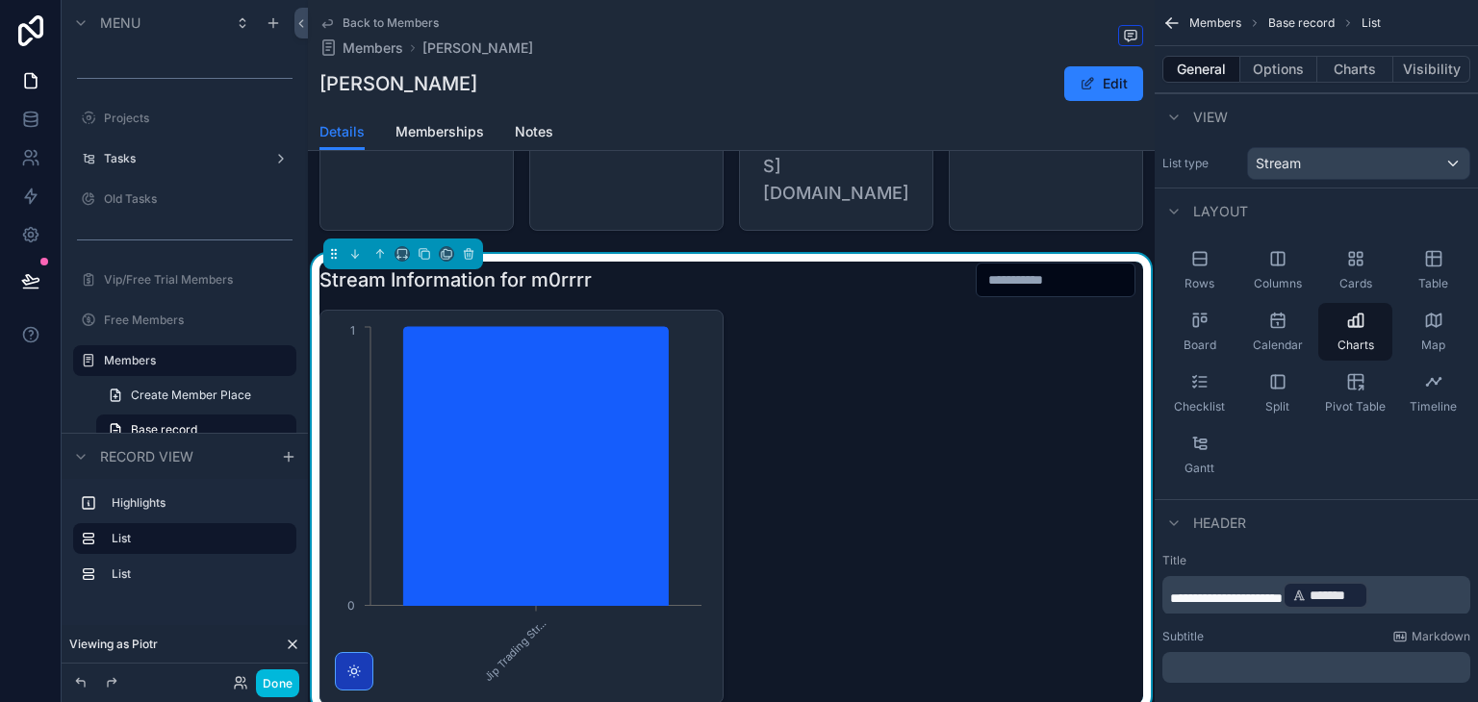
click at [1290, 224] on div "Layout" at bounding box center [1316, 211] width 323 height 46
click at [266, 689] on button "Done" at bounding box center [277, 684] width 43 height 28
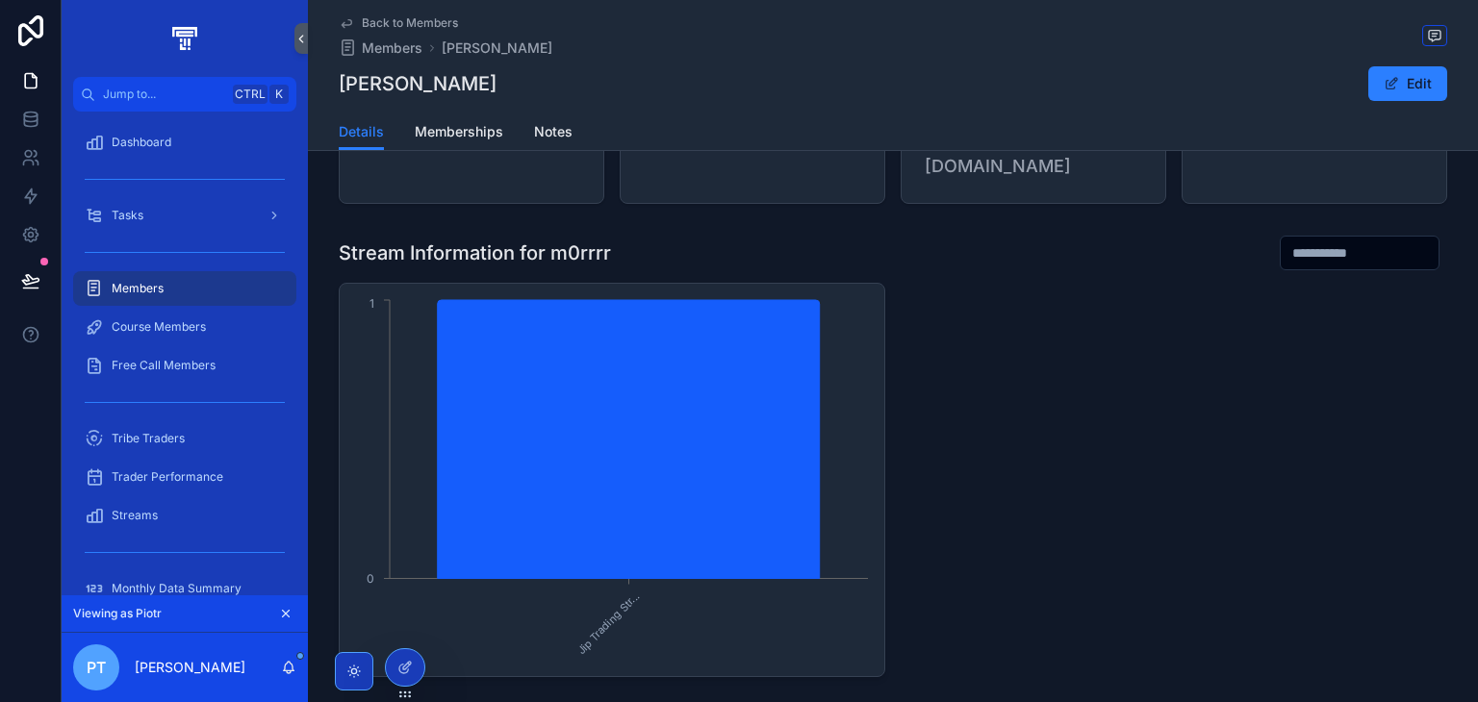
click at [404, 669] on icon at bounding box center [407, 666] width 8 height 8
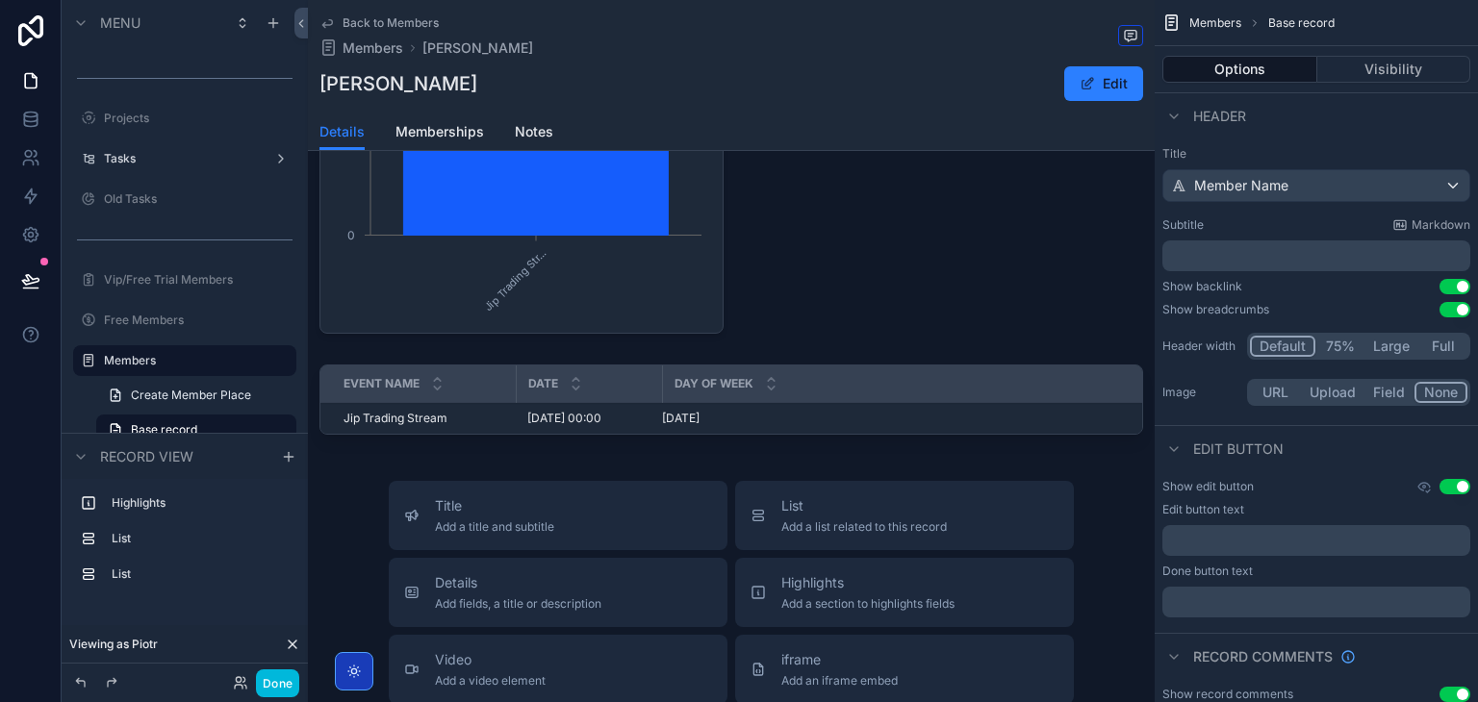
scroll to position [577, 0]
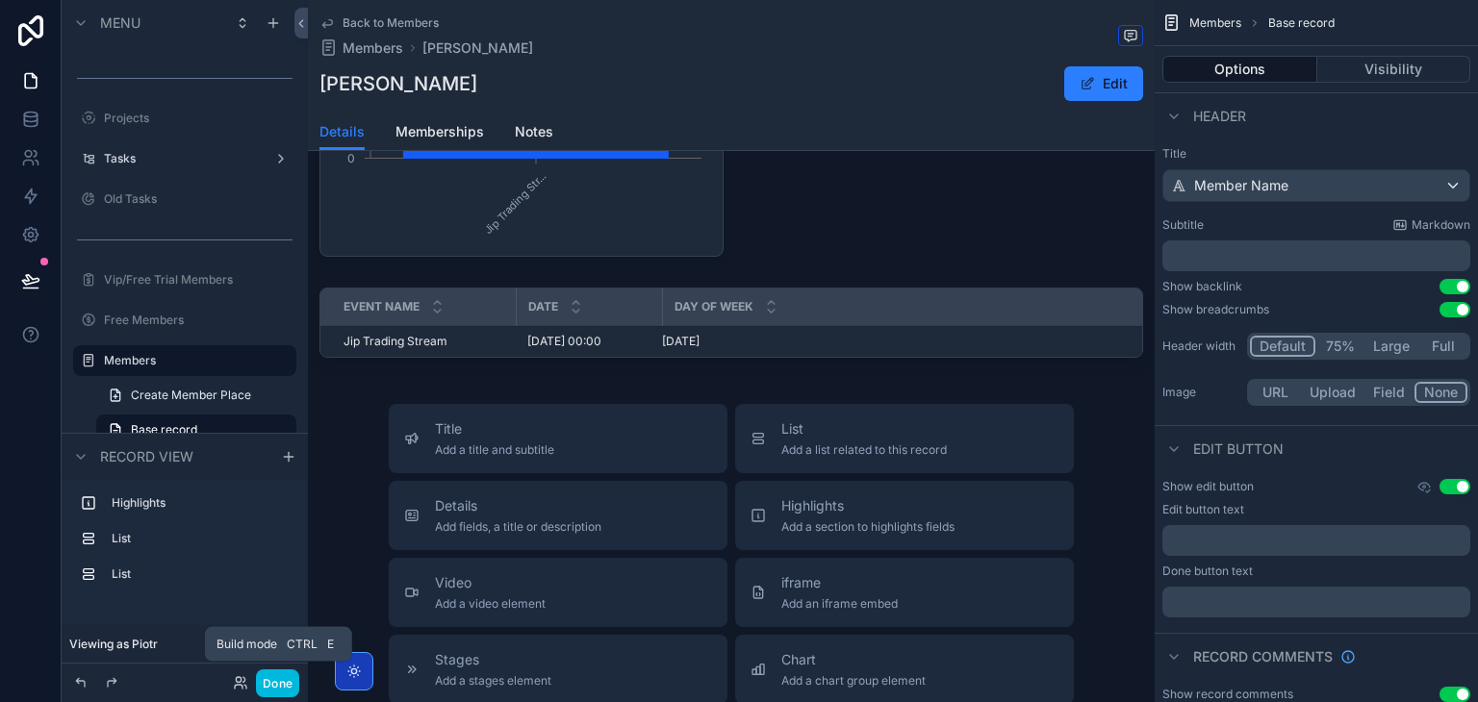
click at [269, 682] on button "Done" at bounding box center [277, 684] width 43 height 28
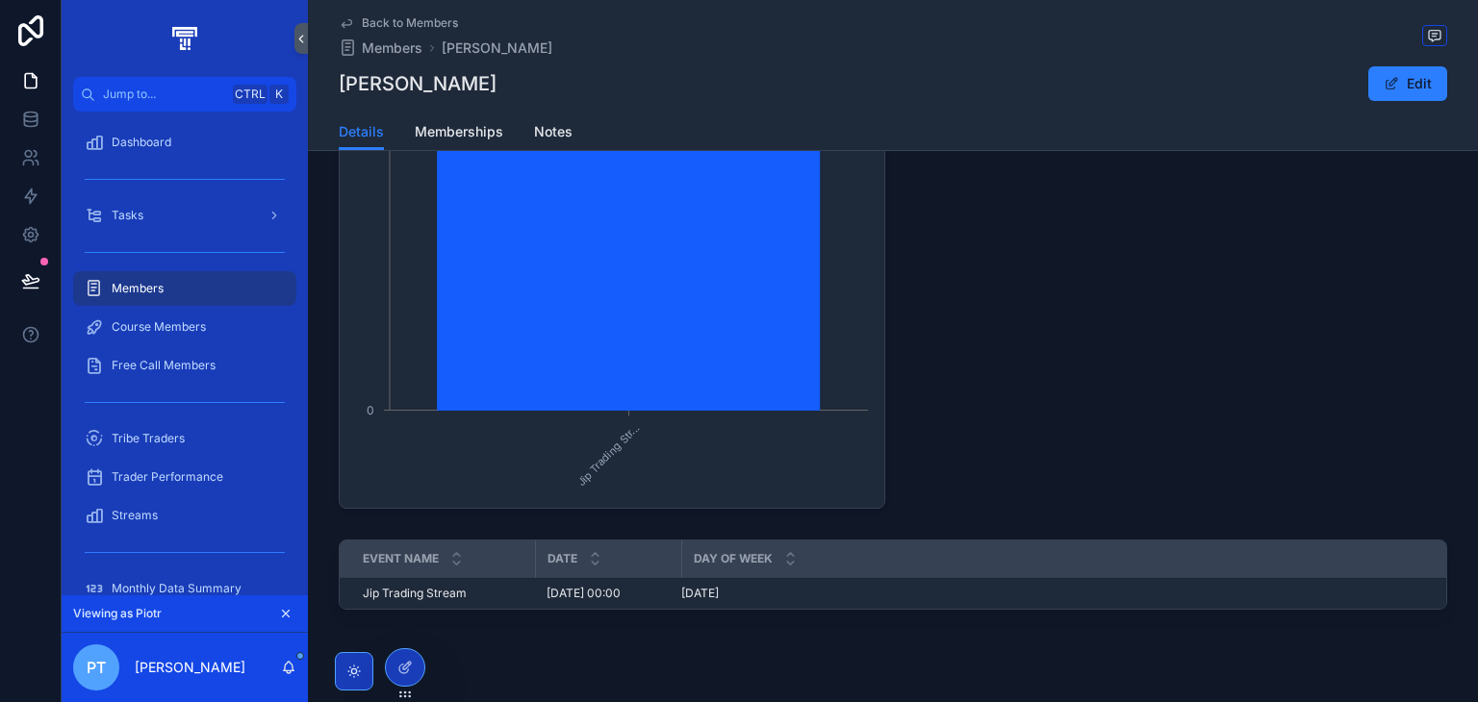
scroll to position [316, 0]
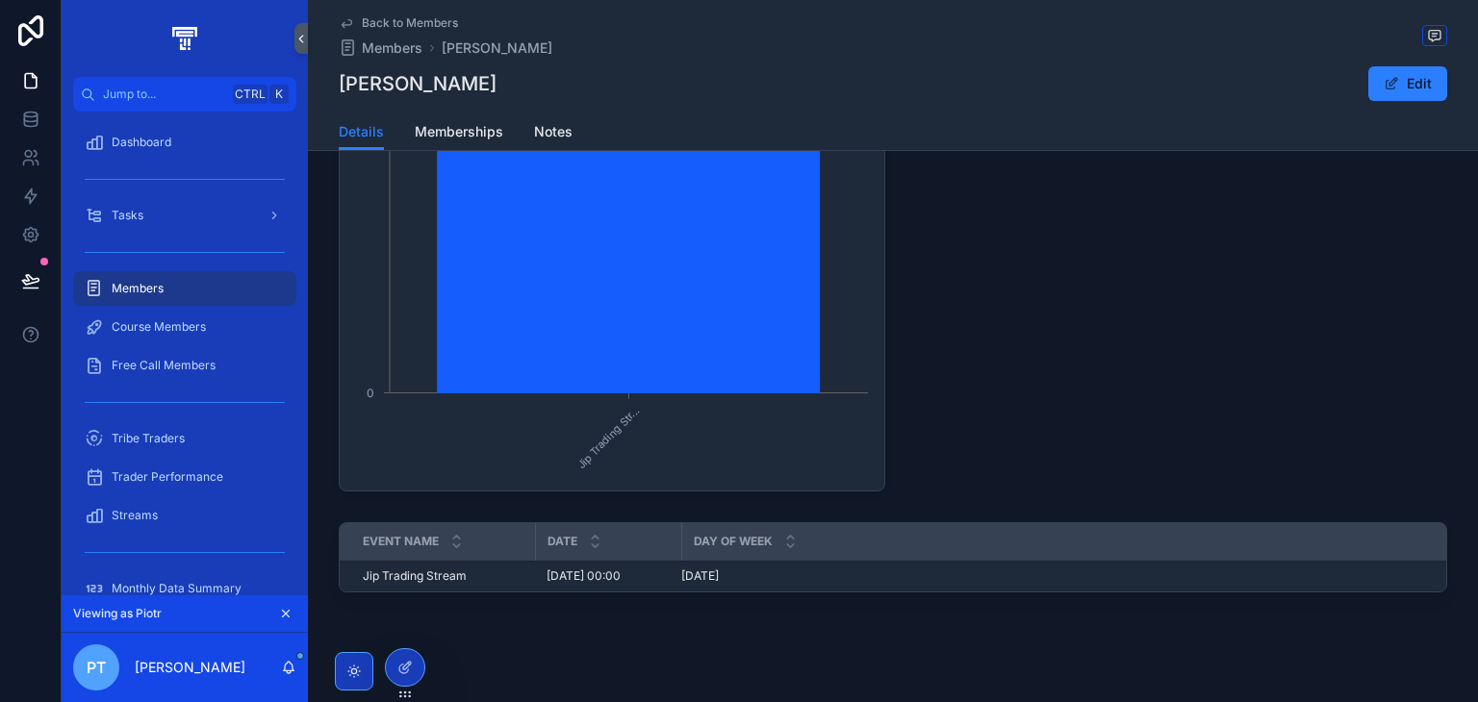
click at [416, 674] on div at bounding box center [405, 668] width 38 height 37
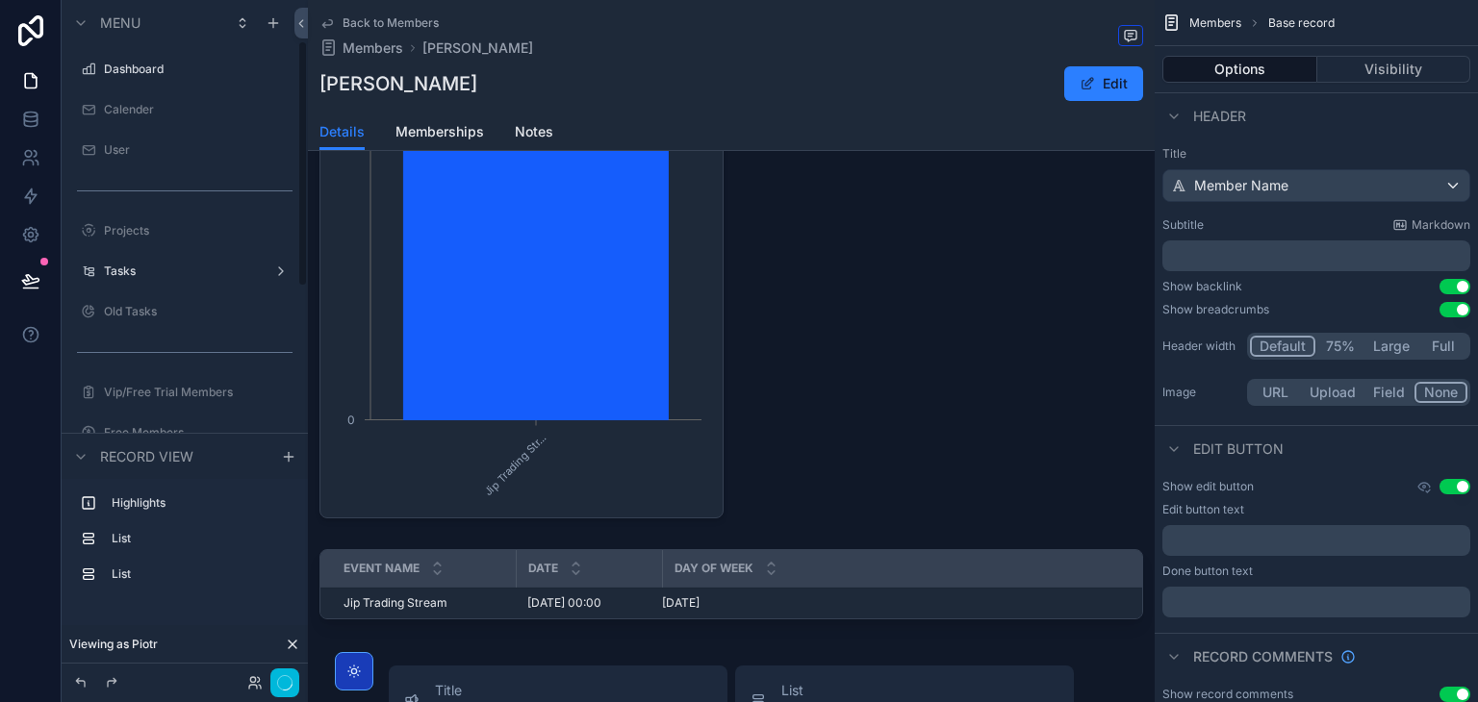
scroll to position [113, 0]
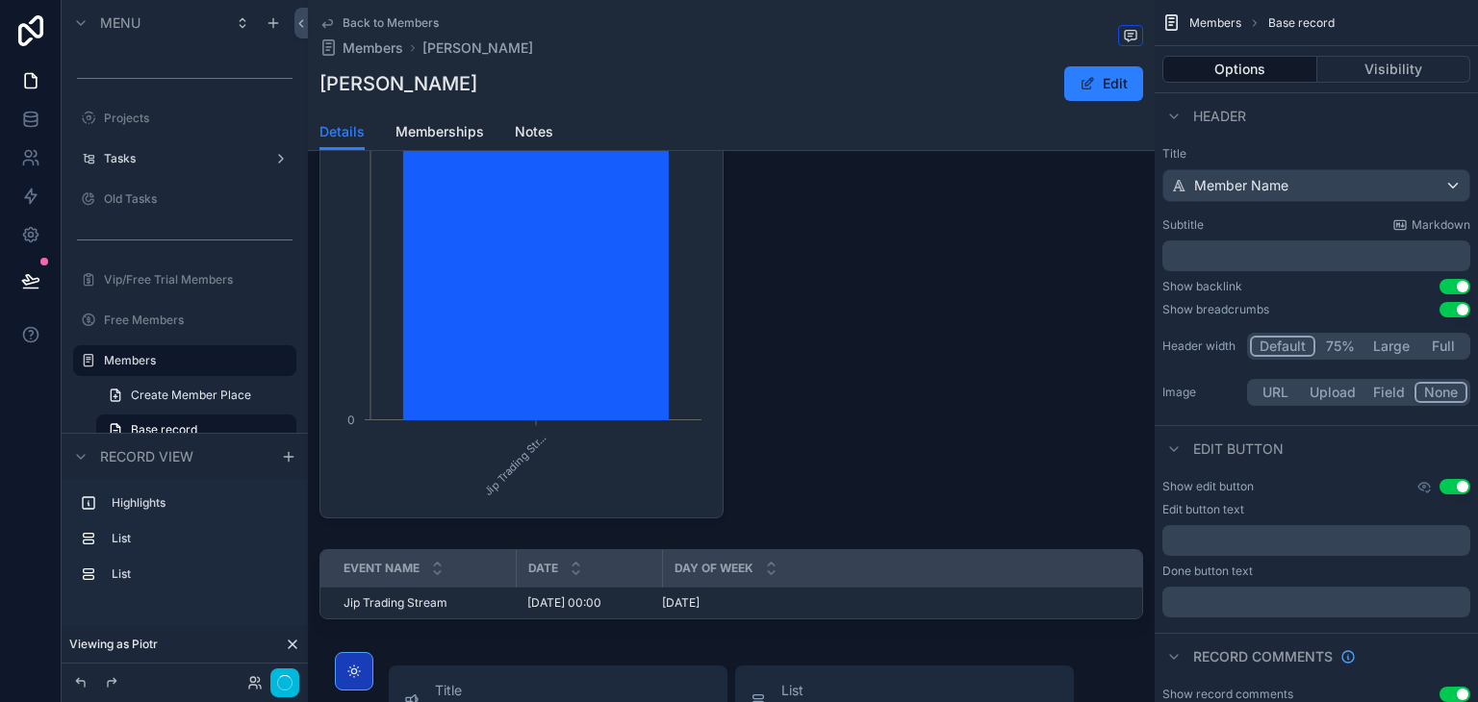
click at [687, 350] on div "scrollable content" at bounding box center [731, 297] width 847 height 458
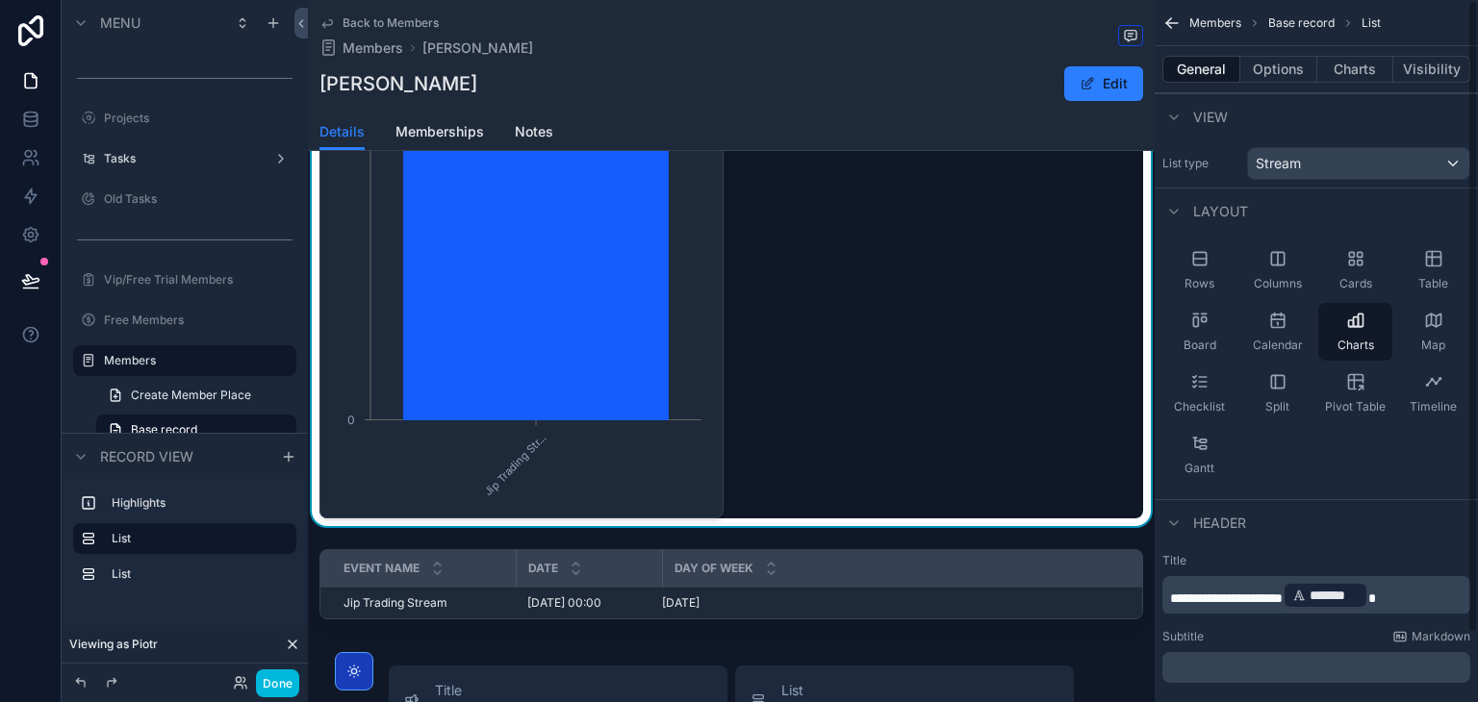
click at [1350, 78] on button "Charts" at bounding box center [1355, 69] width 77 height 27
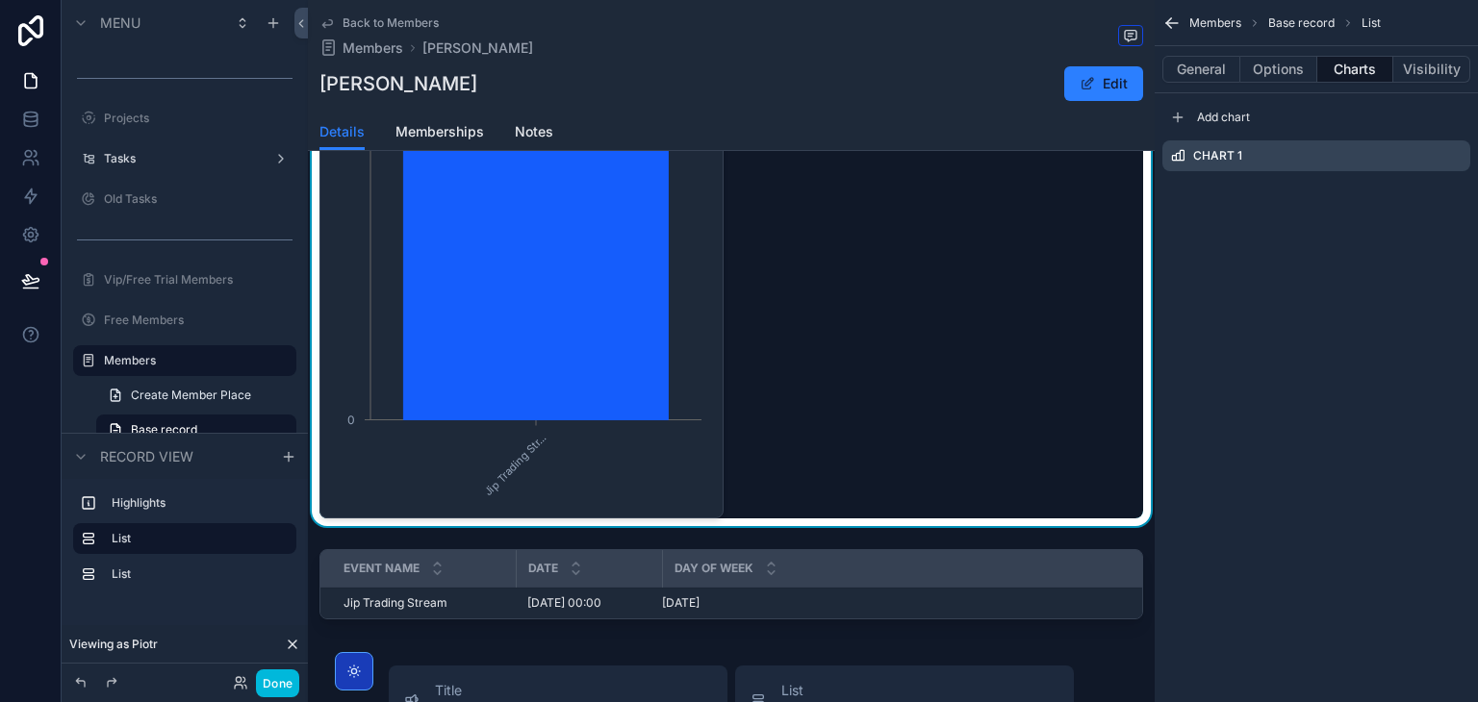
click at [0, 0] on icon "scrollable content" at bounding box center [0, 0] width 0 height 0
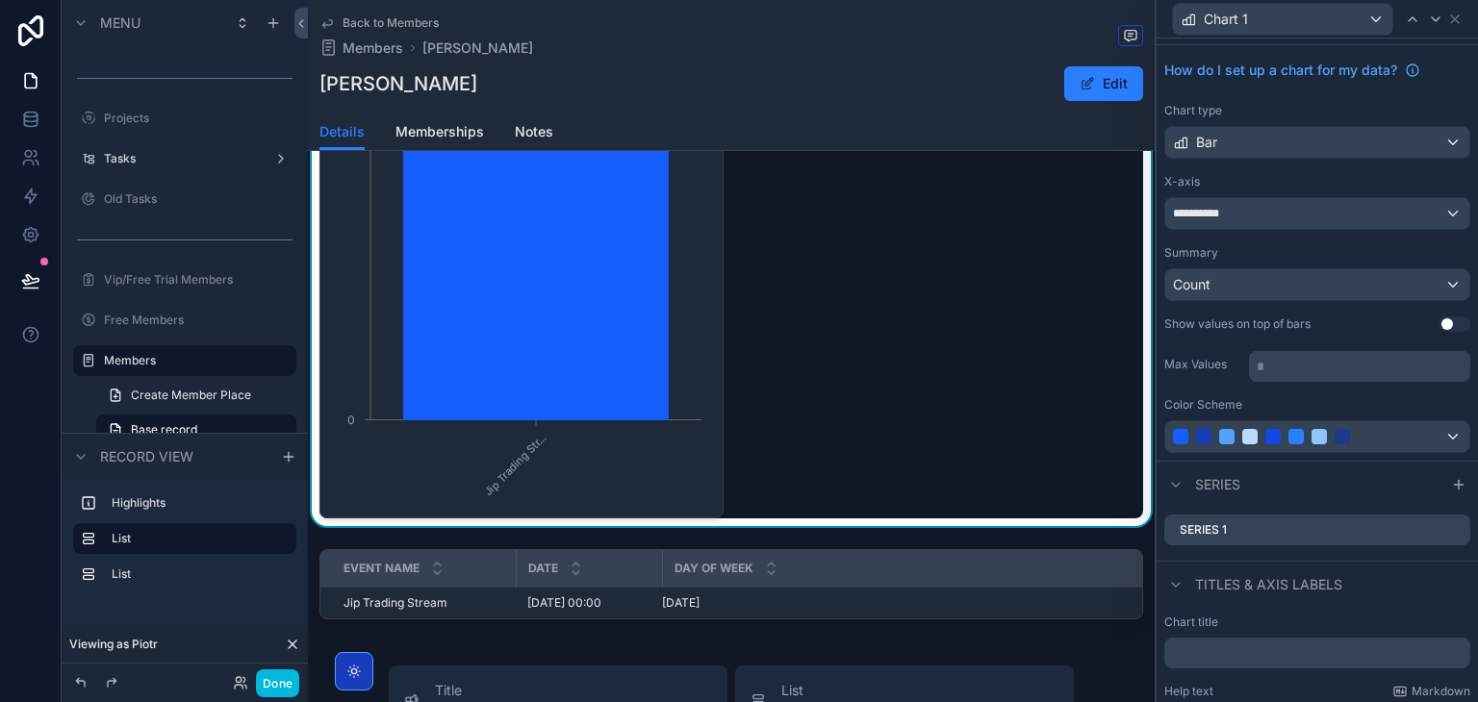
scroll to position [0, 0]
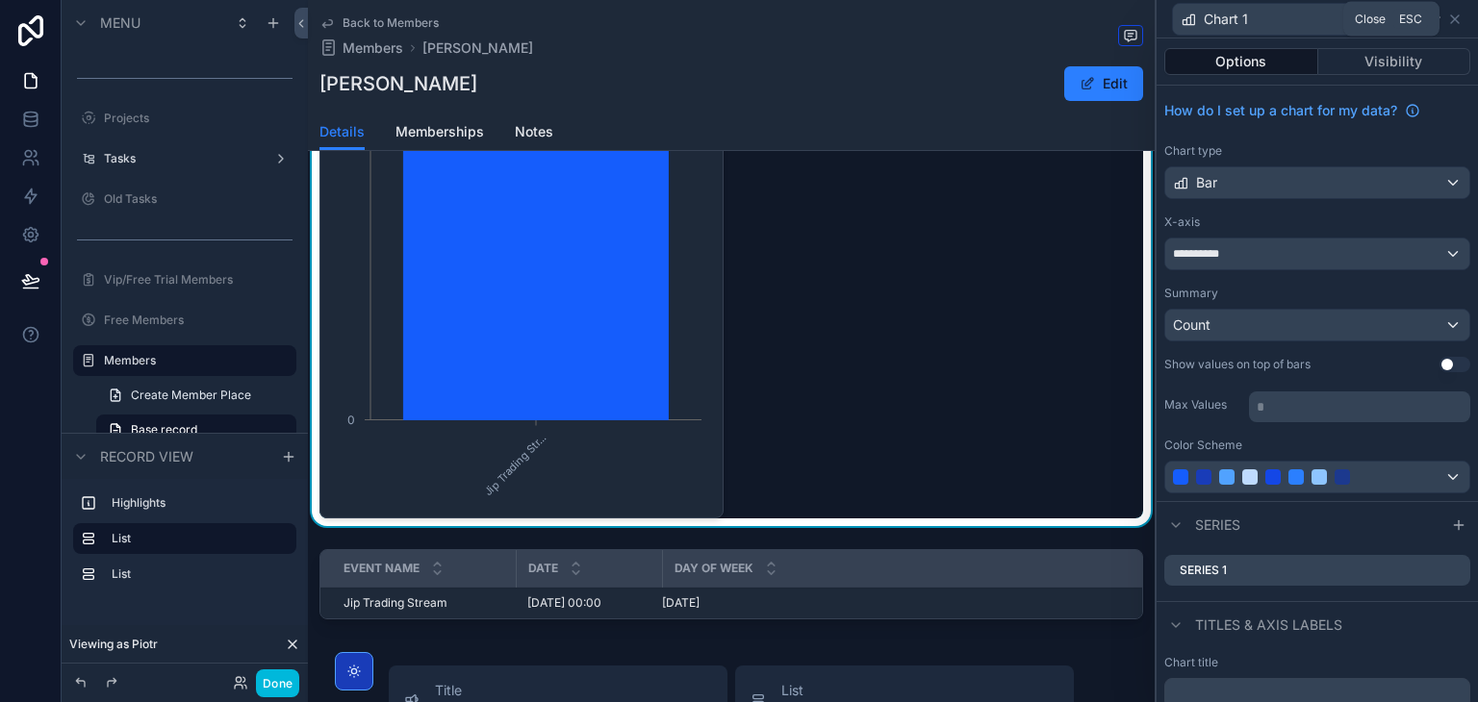
click at [1456, 20] on icon at bounding box center [1455, 19] width 8 height 8
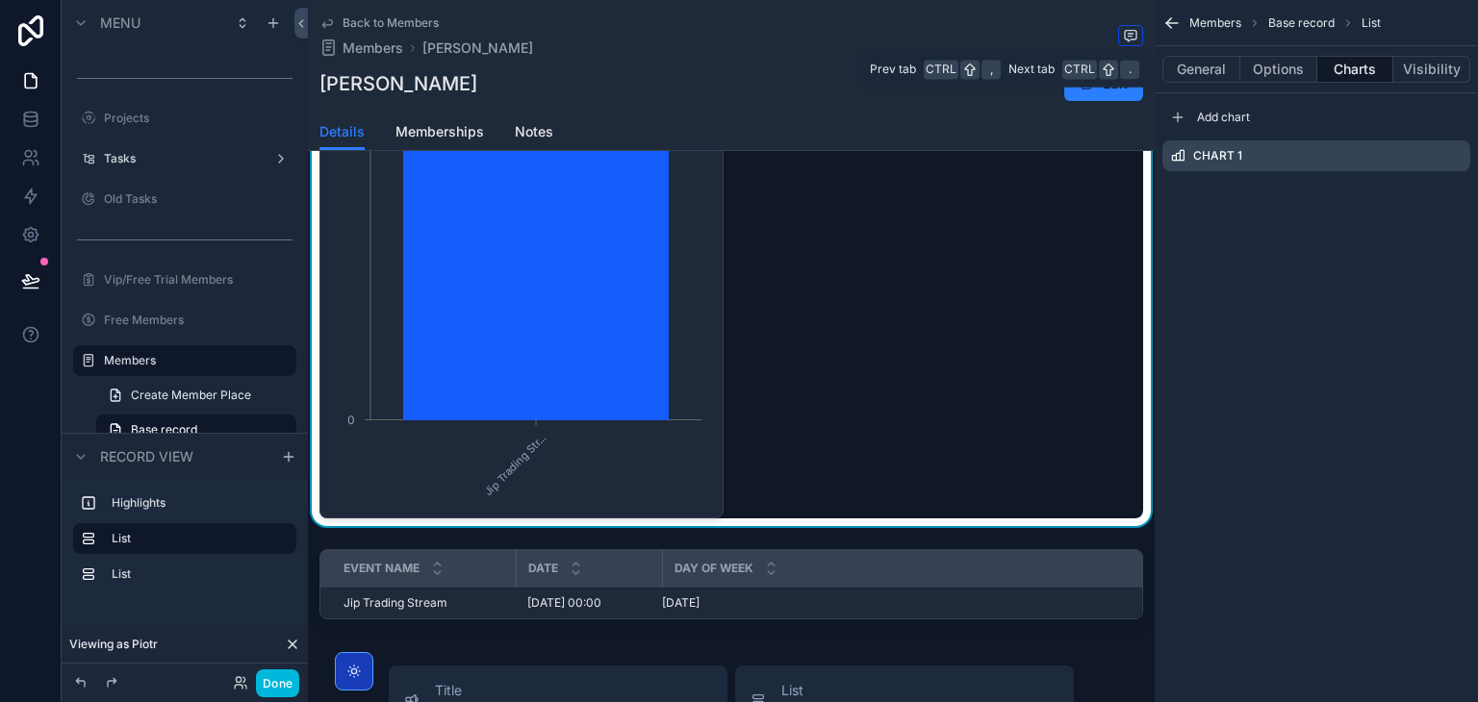
click at [1283, 76] on button "Options" at bounding box center [1278, 69] width 77 height 27
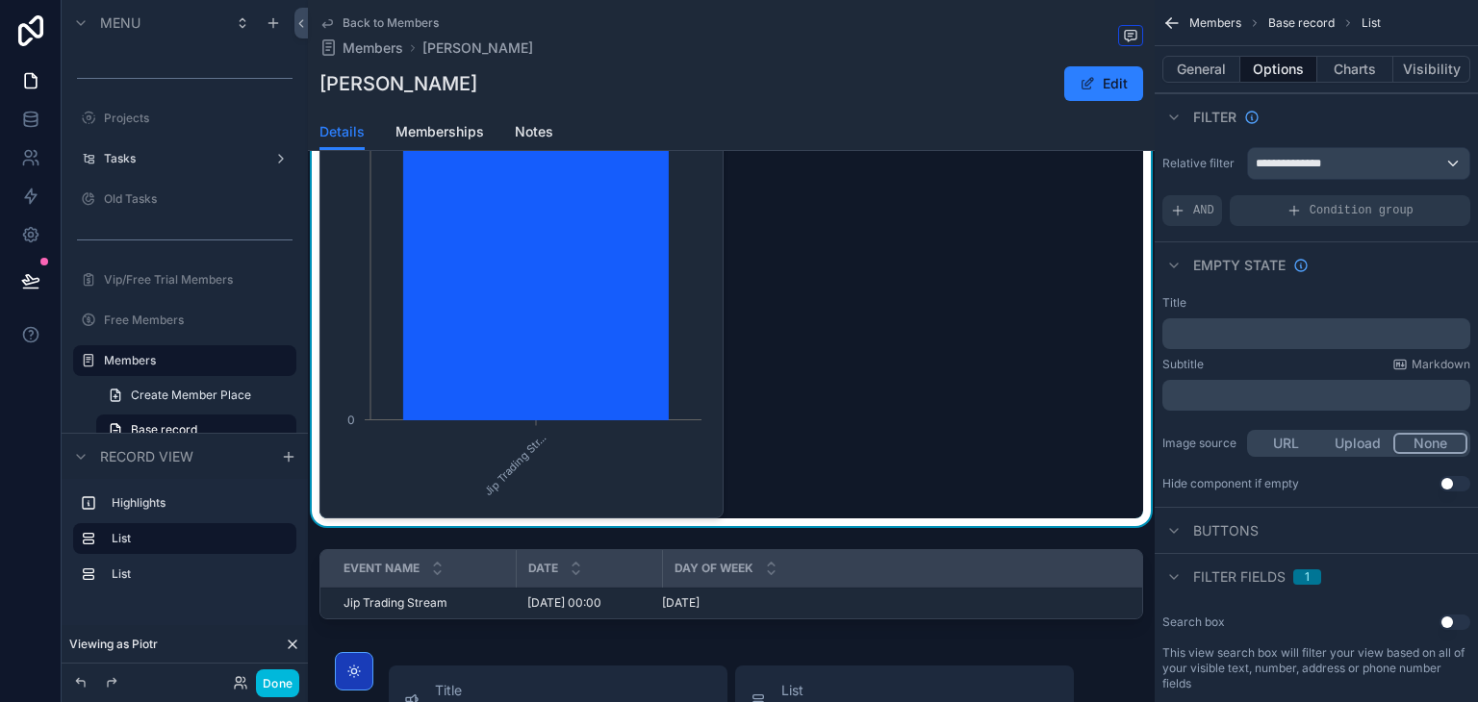
click at [1193, 64] on button "General" at bounding box center [1201, 69] width 78 height 27
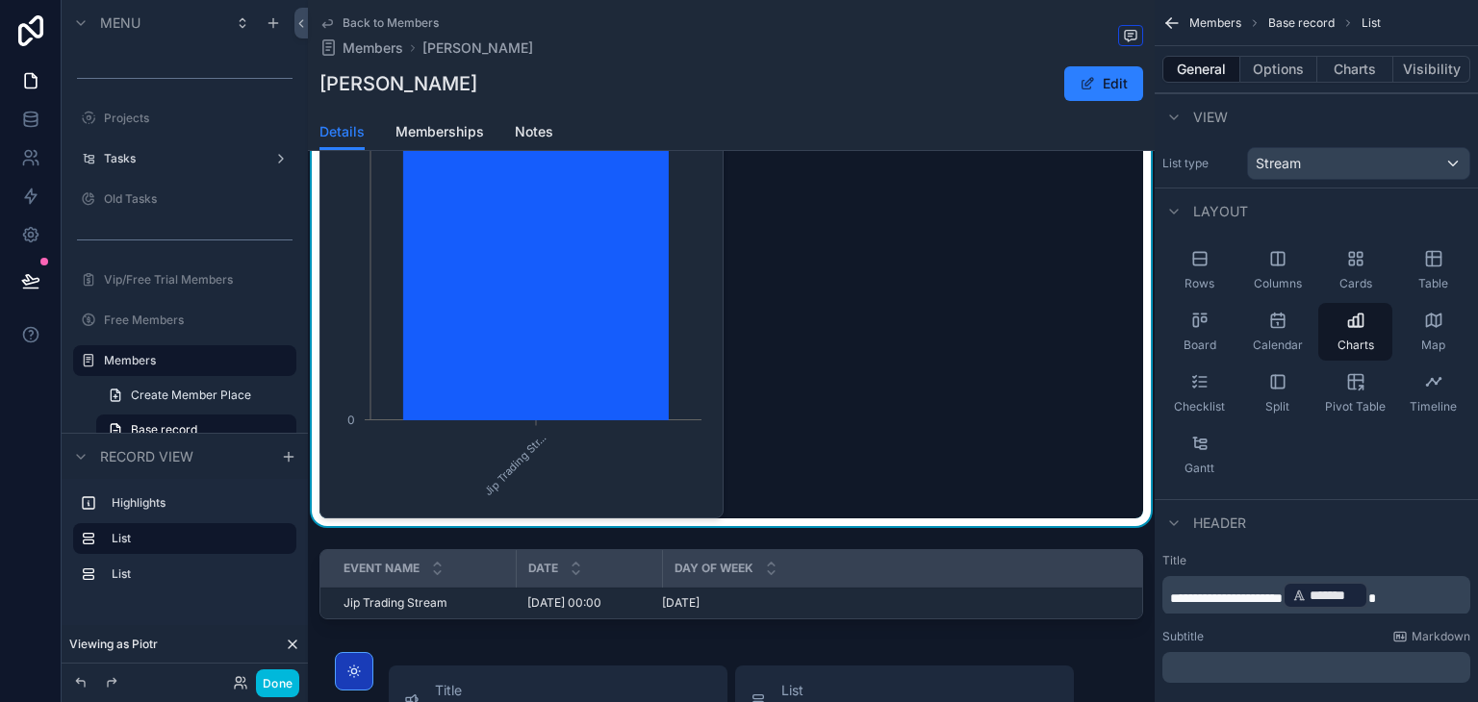
click at [1373, 77] on button "Charts" at bounding box center [1355, 69] width 77 height 27
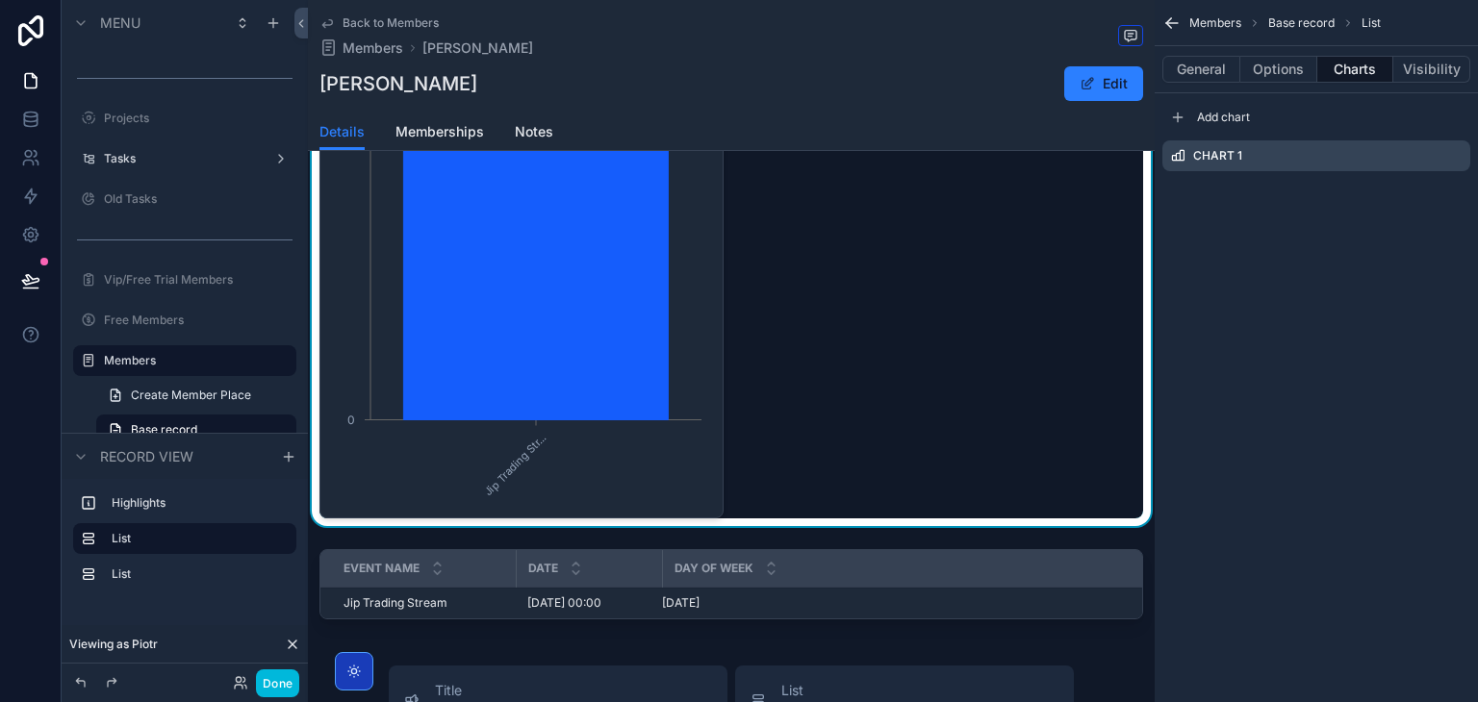
click at [0, 0] on icon "scrollable content" at bounding box center [0, 0] width 0 height 0
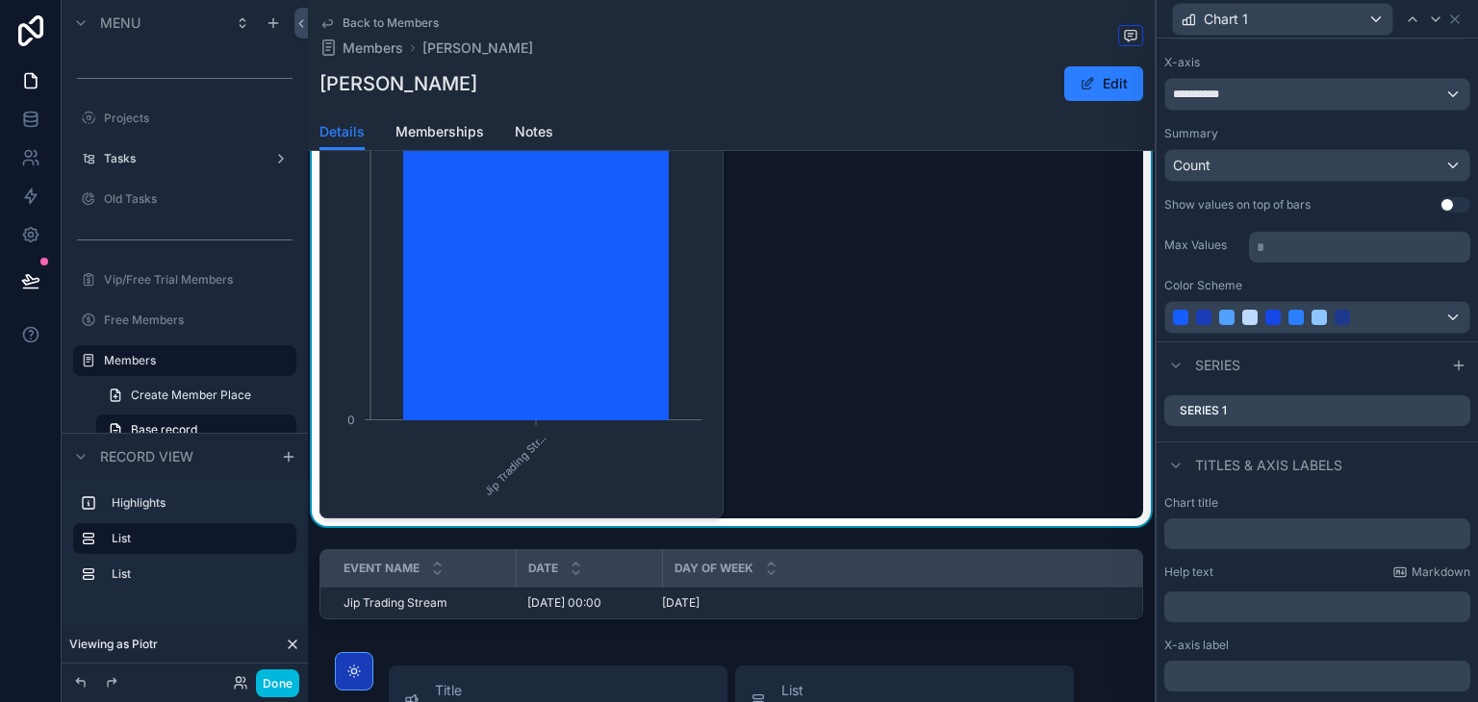
scroll to position [290, 0]
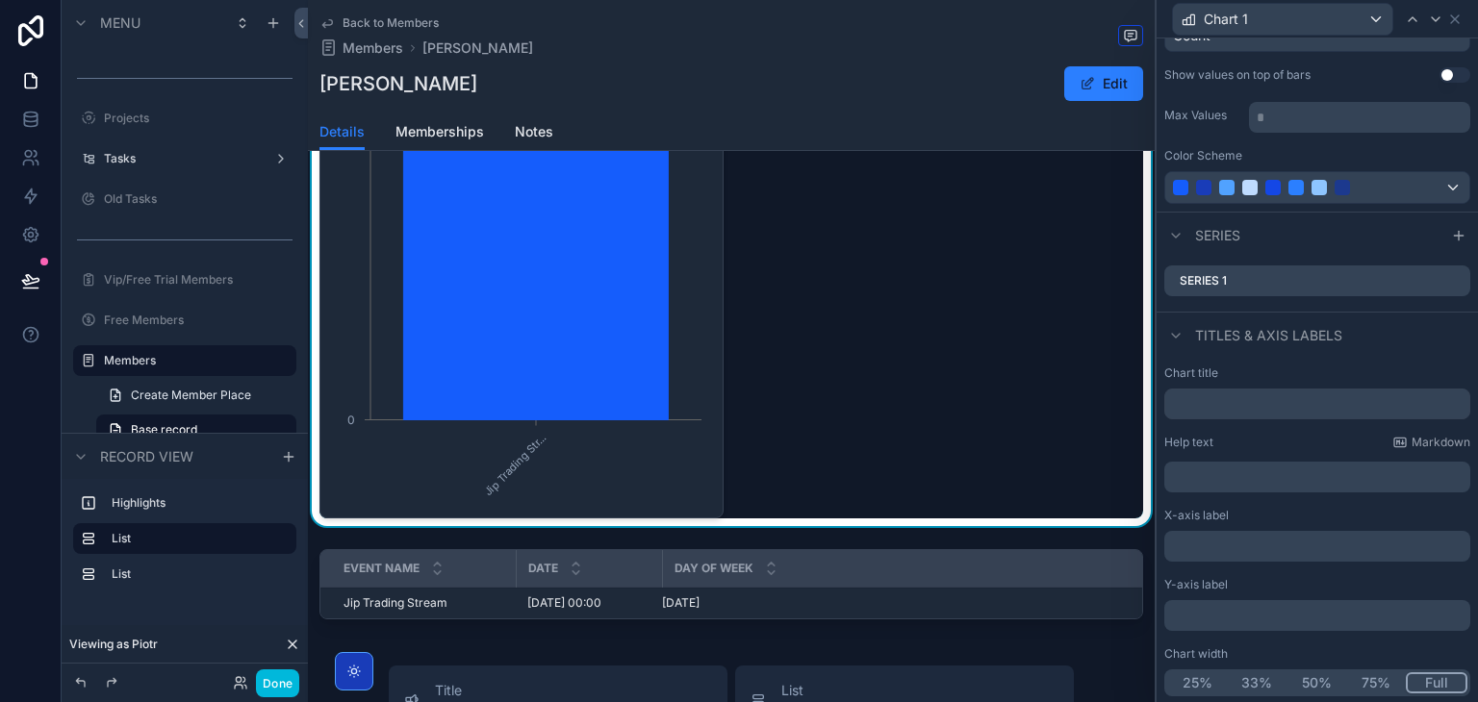
click at [1416, 682] on button "Full" at bounding box center [1437, 683] width 62 height 21
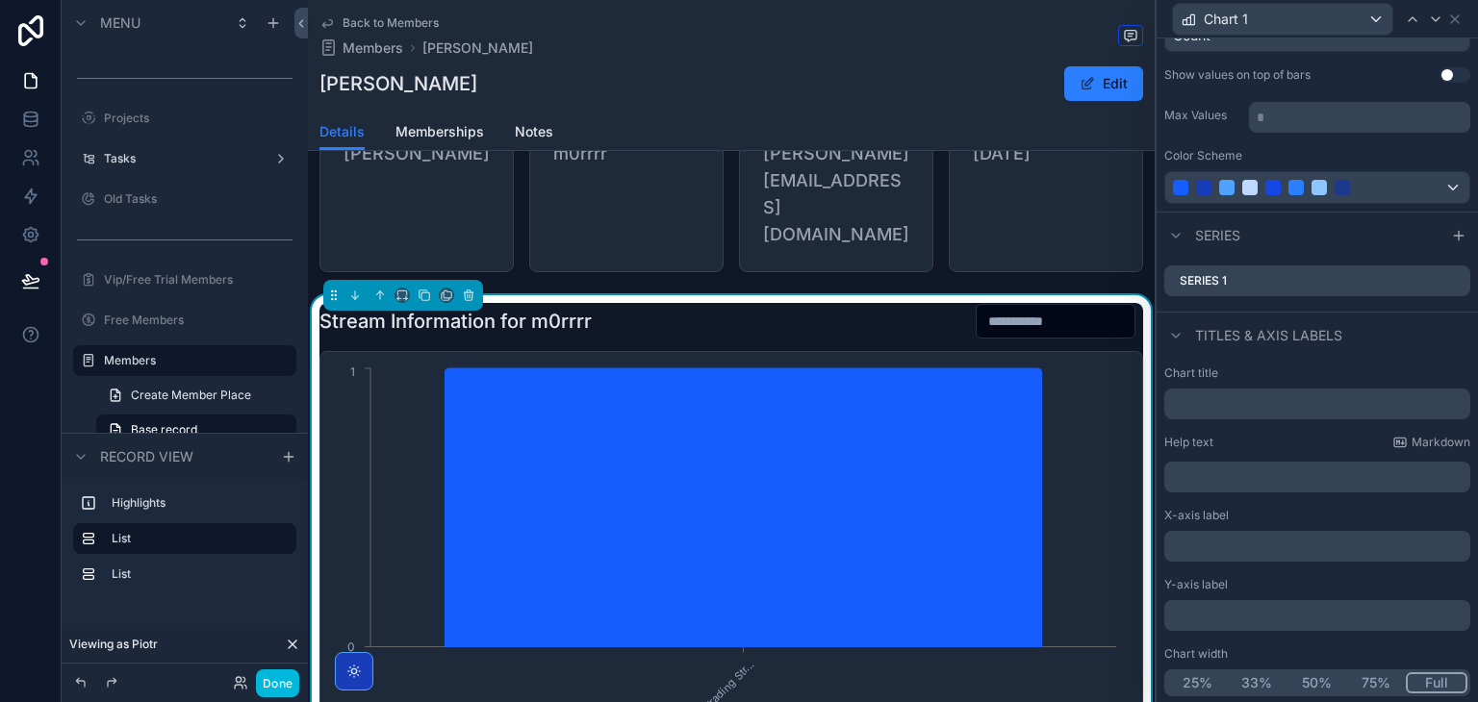
scroll to position [84, 0]
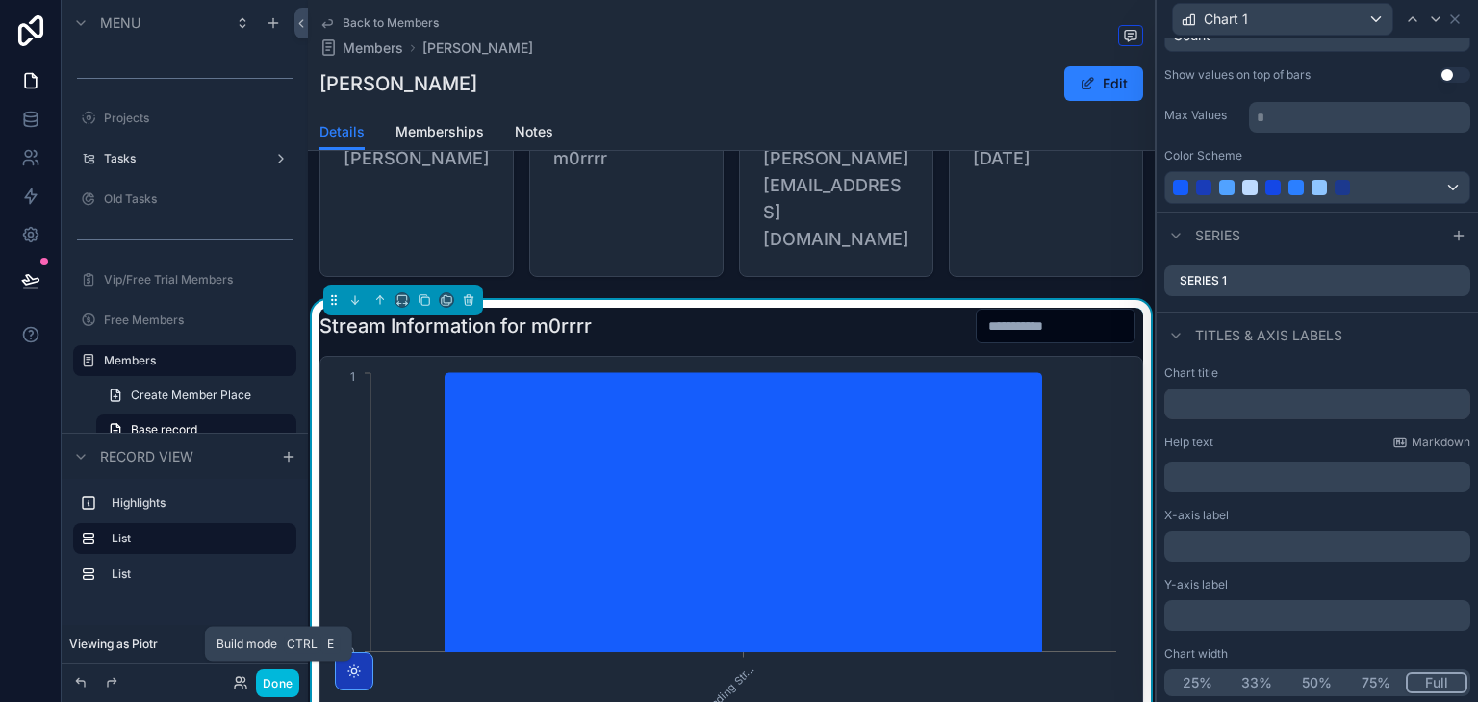
click at [286, 690] on button "Done" at bounding box center [277, 684] width 43 height 28
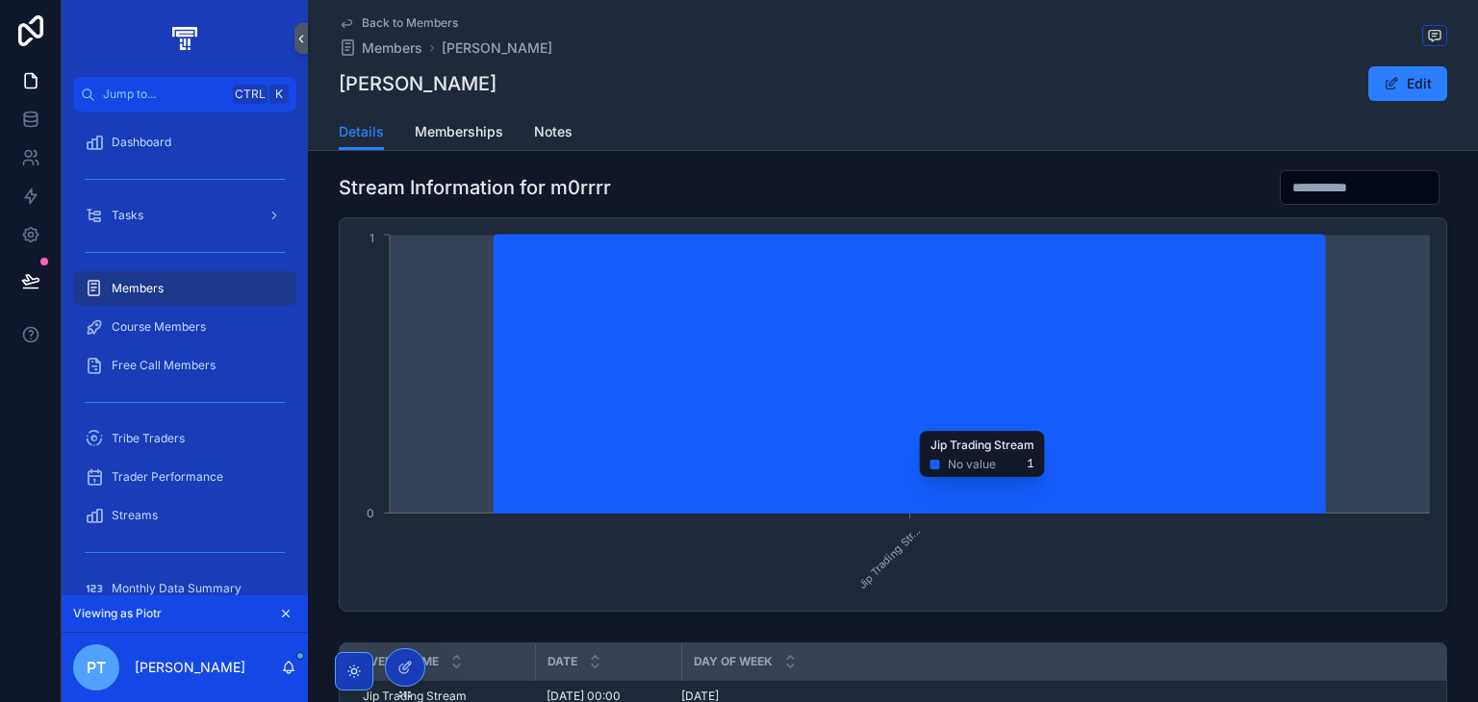
scroll to position [196, 0]
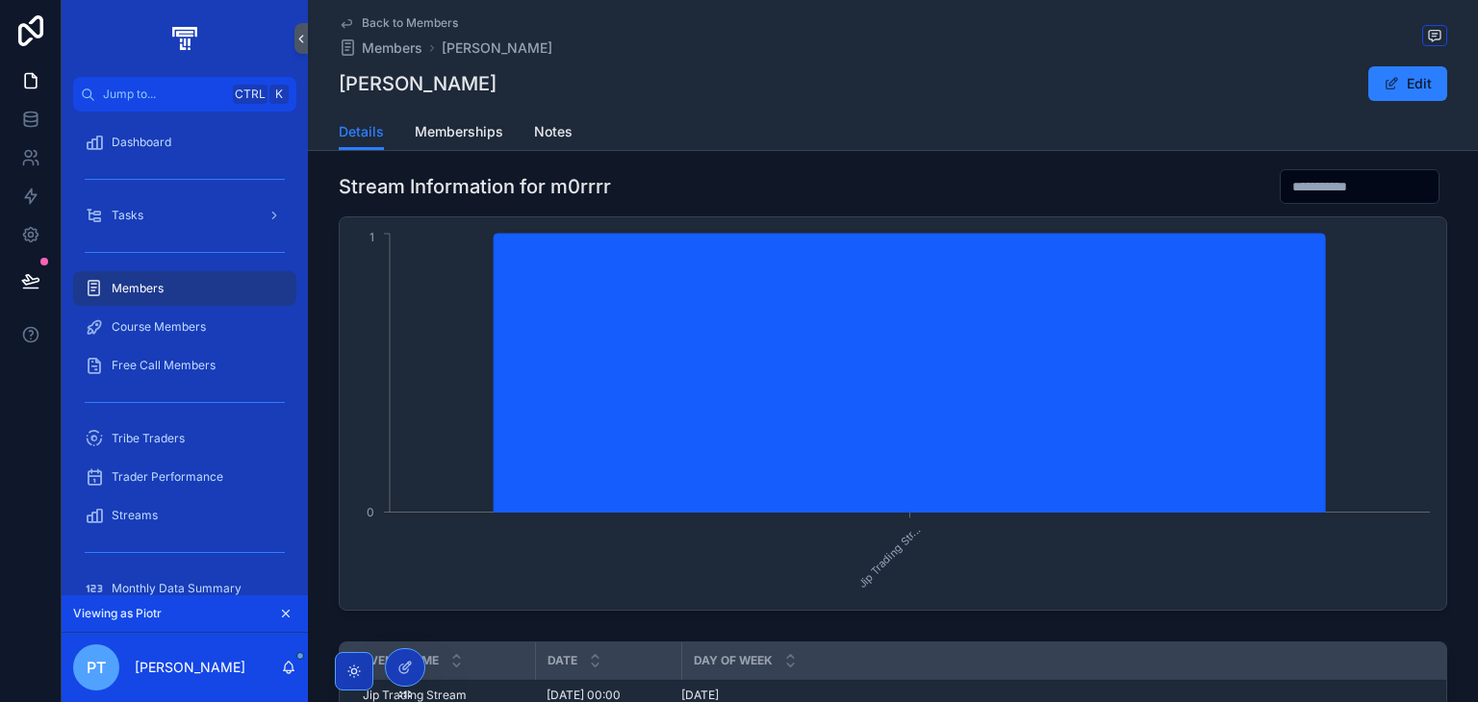
click at [399, 669] on icon at bounding box center [403, 669] width 9 height 9
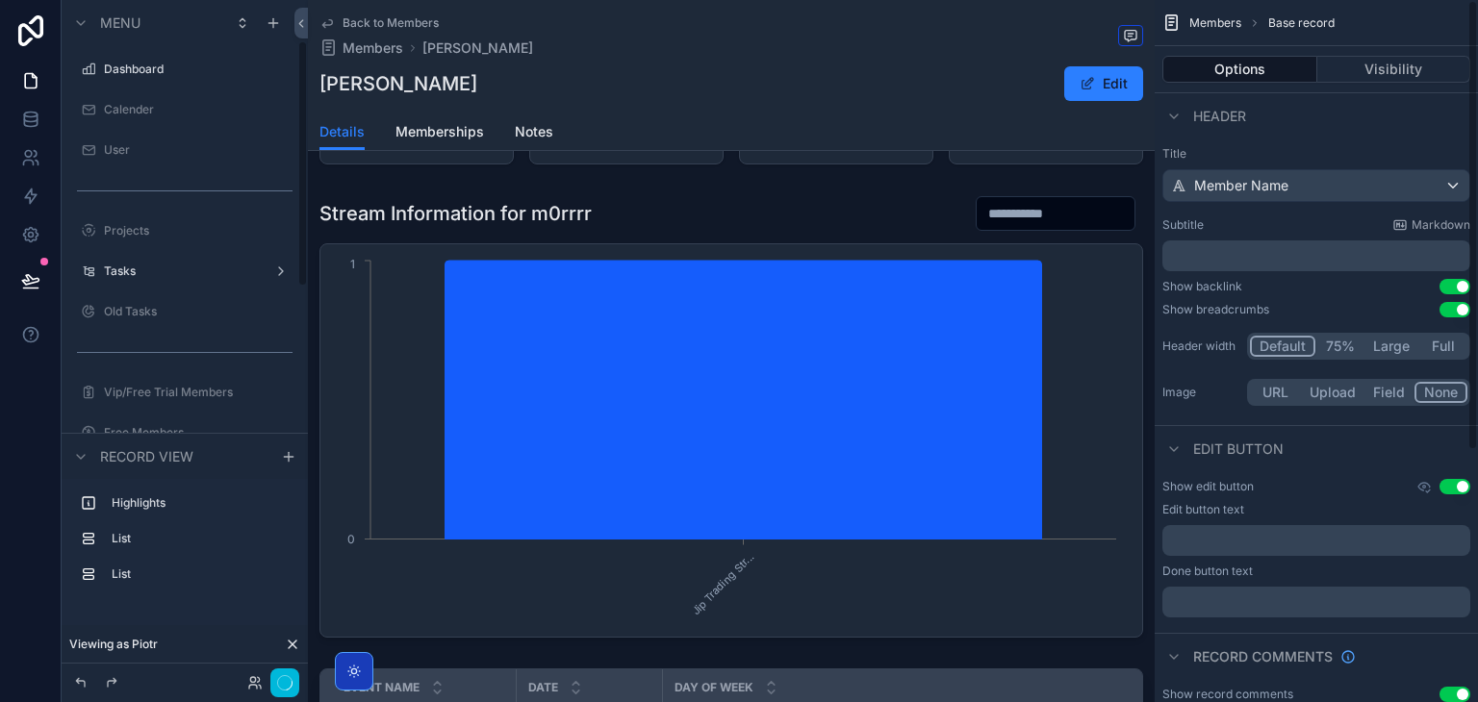
scroll to position [113, 0]
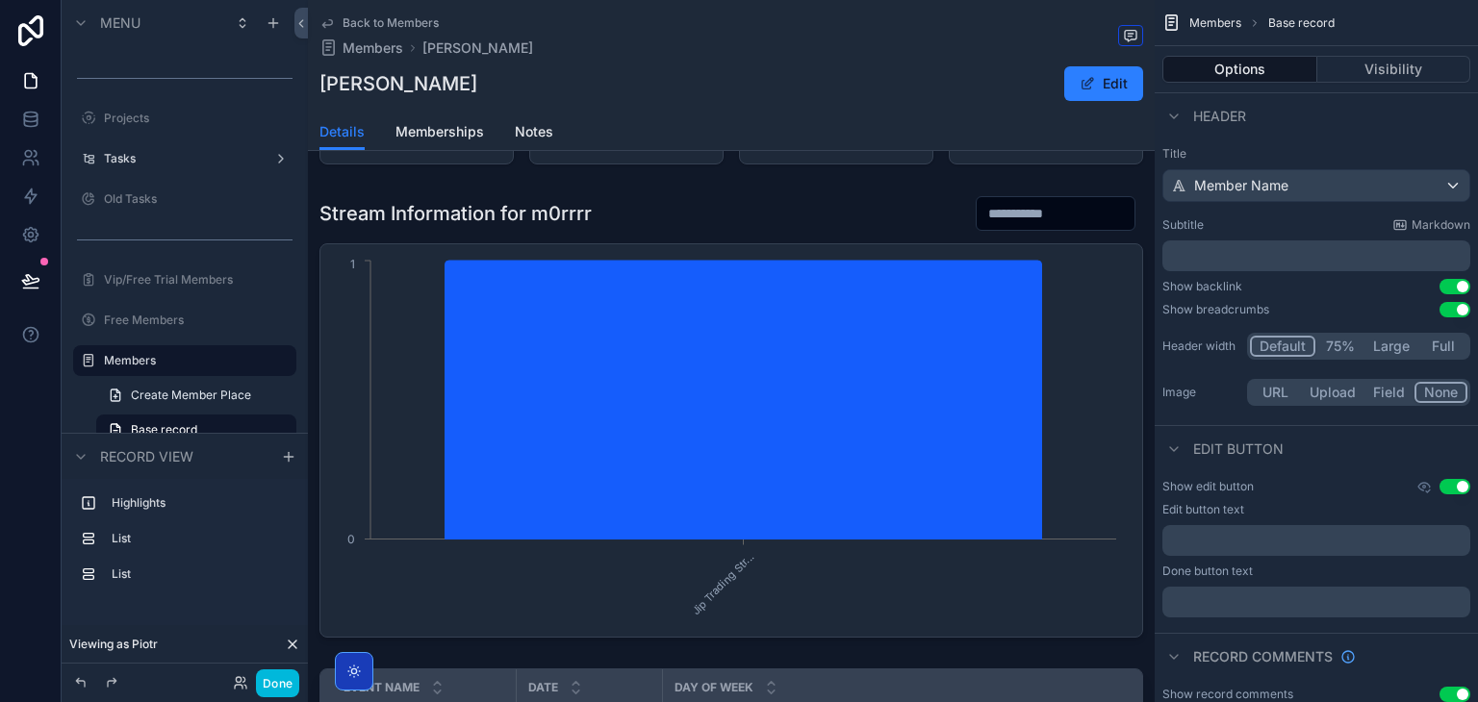
click at [1372, 74] on button "Visibility" at bounding box center [1394, 69] width 154 height 27
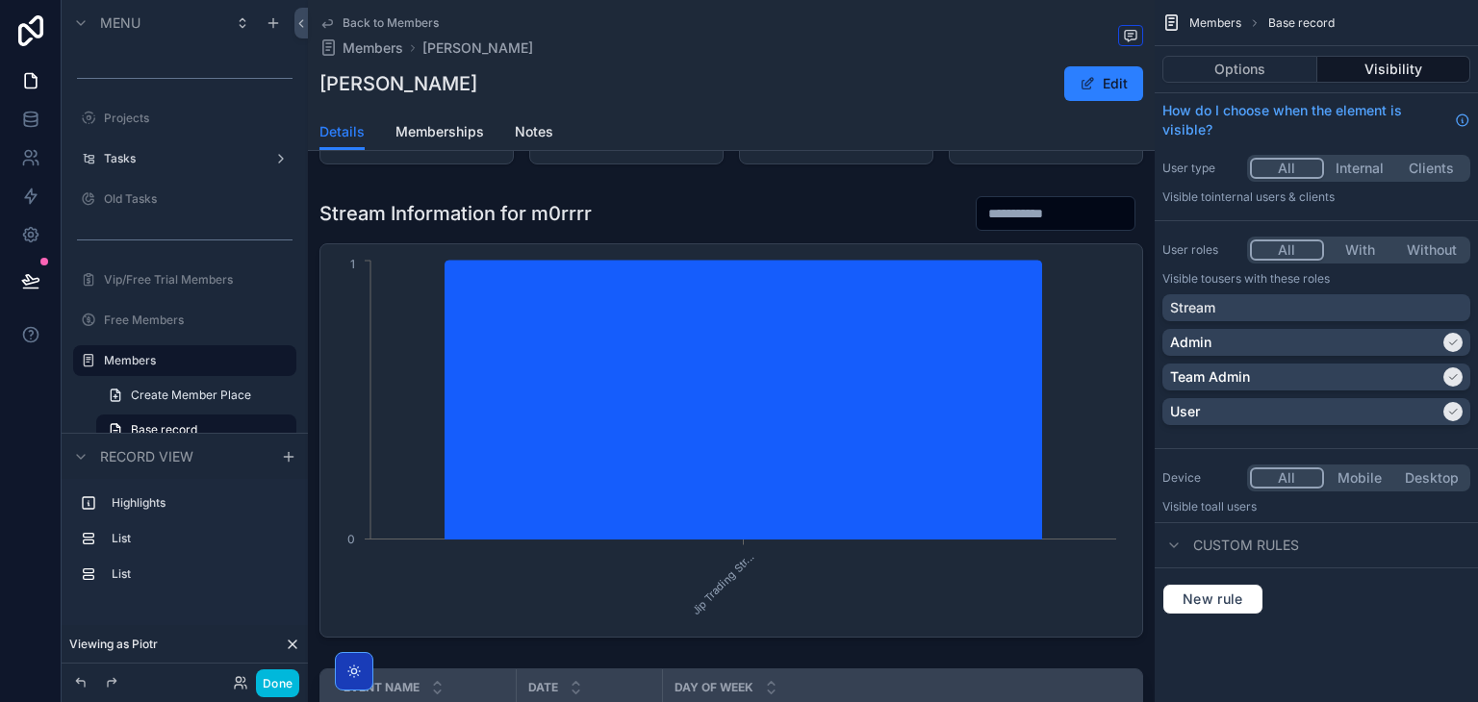
click at [1259, 80] on button "Options" at bounding box center [1239, 69] width 155 height 27
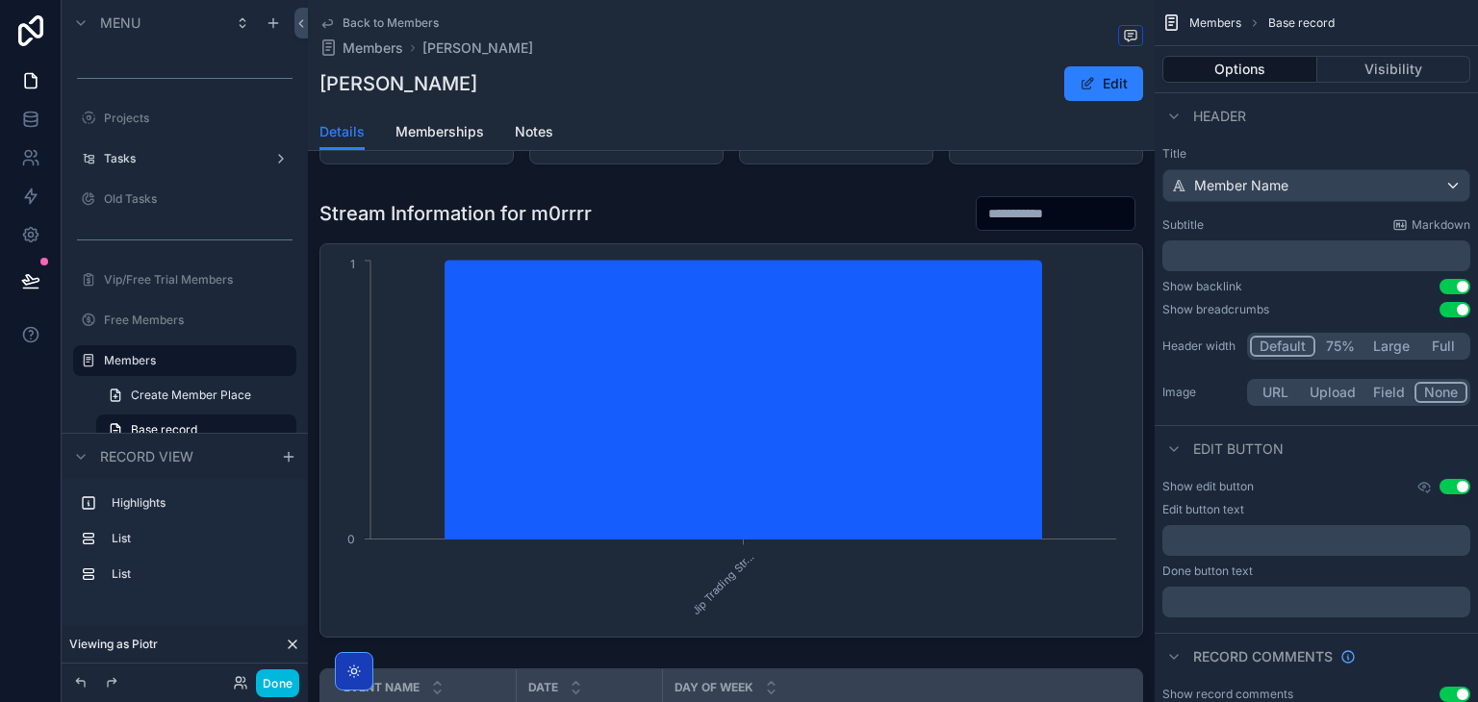
click at [864, 356] on div "scrollable content" at bounding box center [731, 417] width 847 height 458
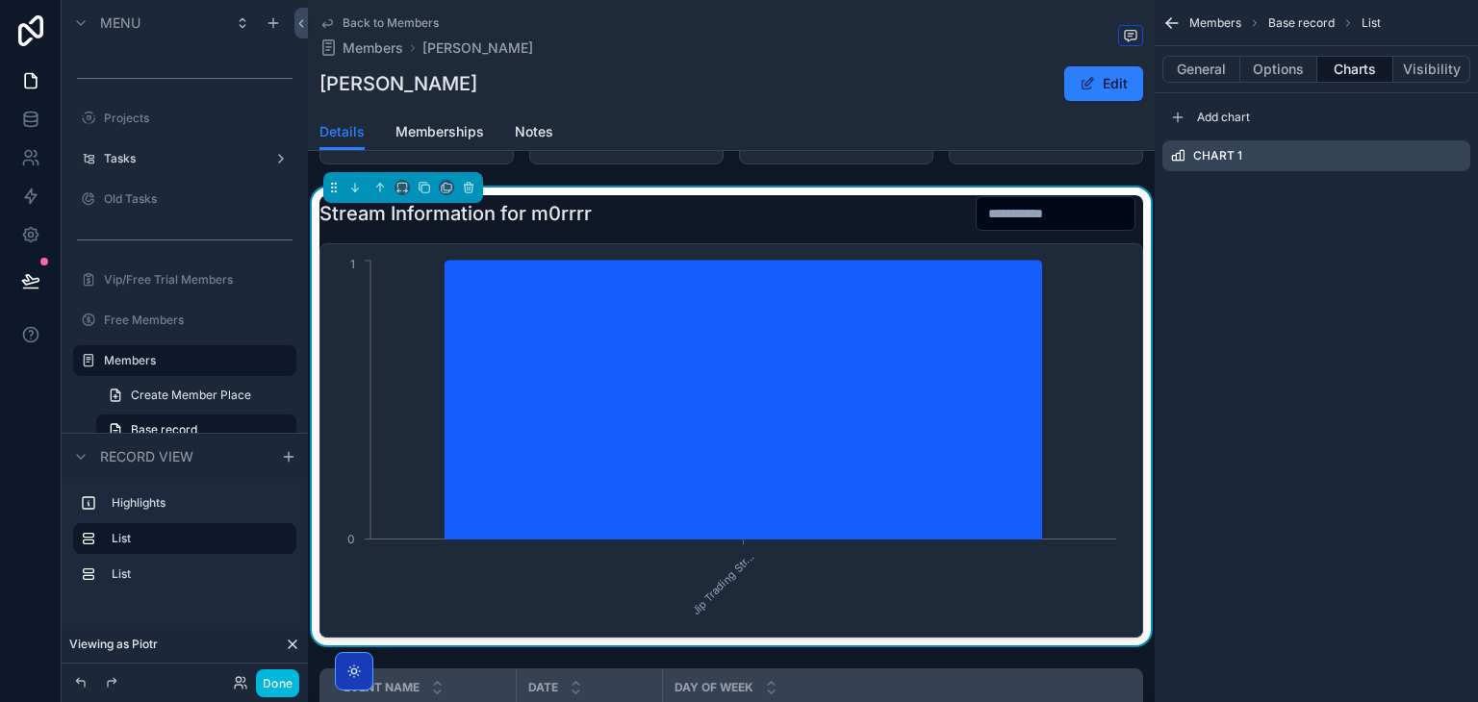
click at [0, 0] on icon "scrollable content" at bounding box center [0, 0] width 0 height 0
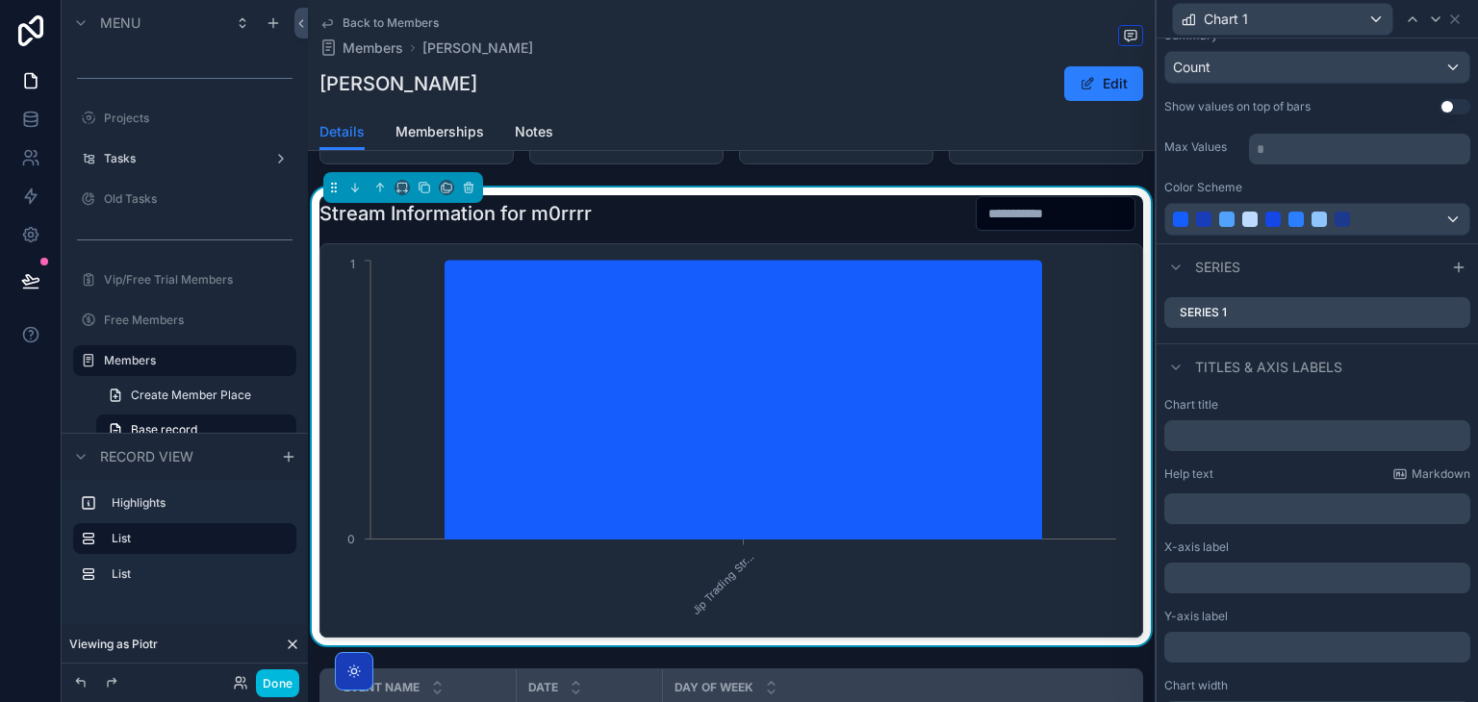
scroll to position [264, 0]
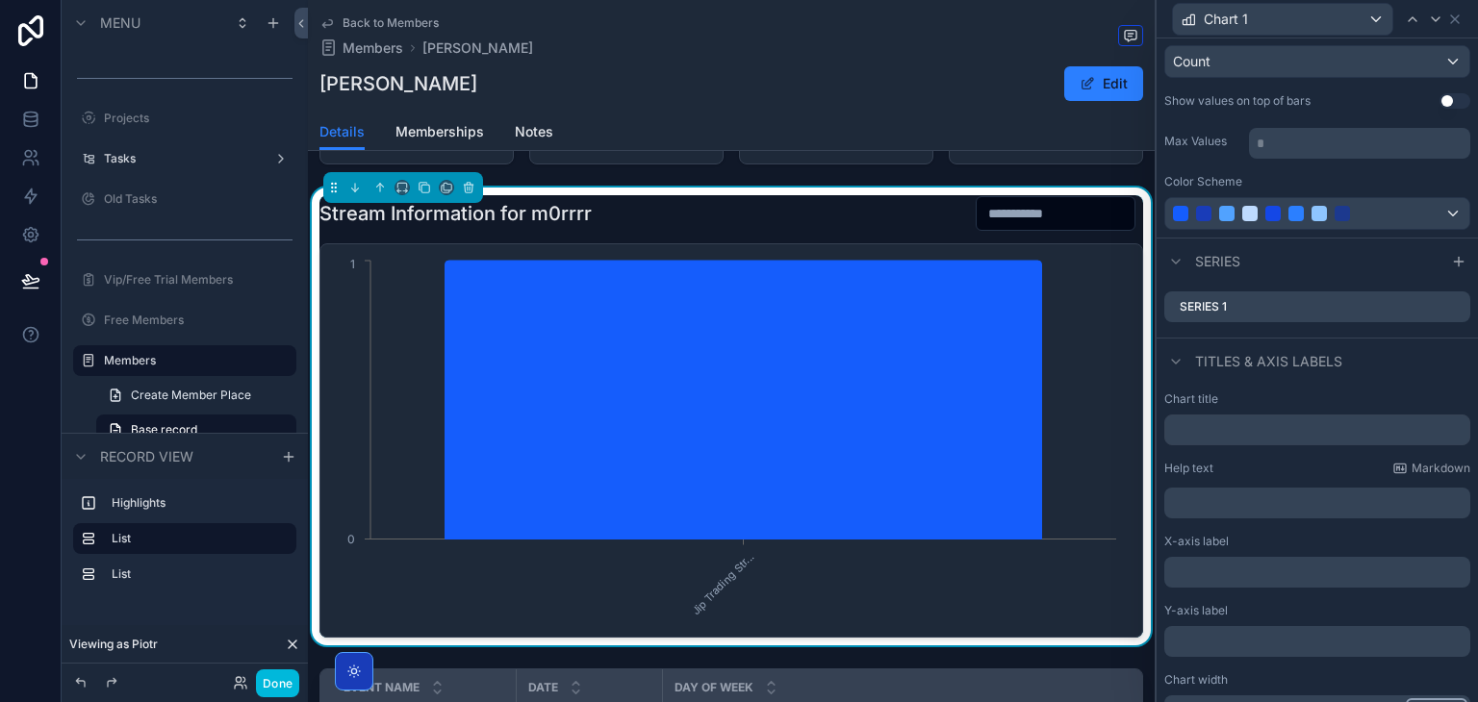
click at [0, 0] on icon at bounding box center [0, 0] width 0 height 0
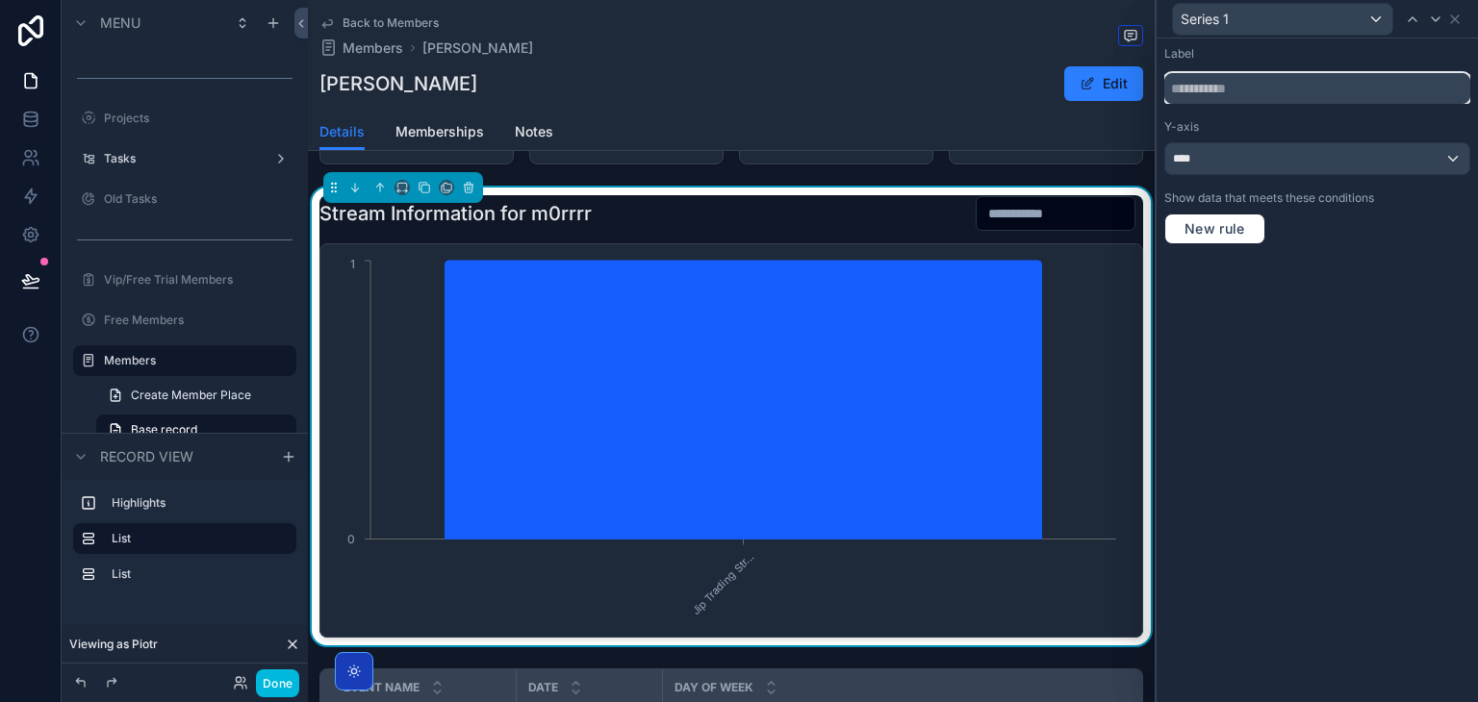
click at [1287, 93] on input "text" at bounding box center [1317, 88] width 306 height 31
type input "**********"
click at [269, 681] on button "Done" at bounding box center [277, 684] width 43 height 28
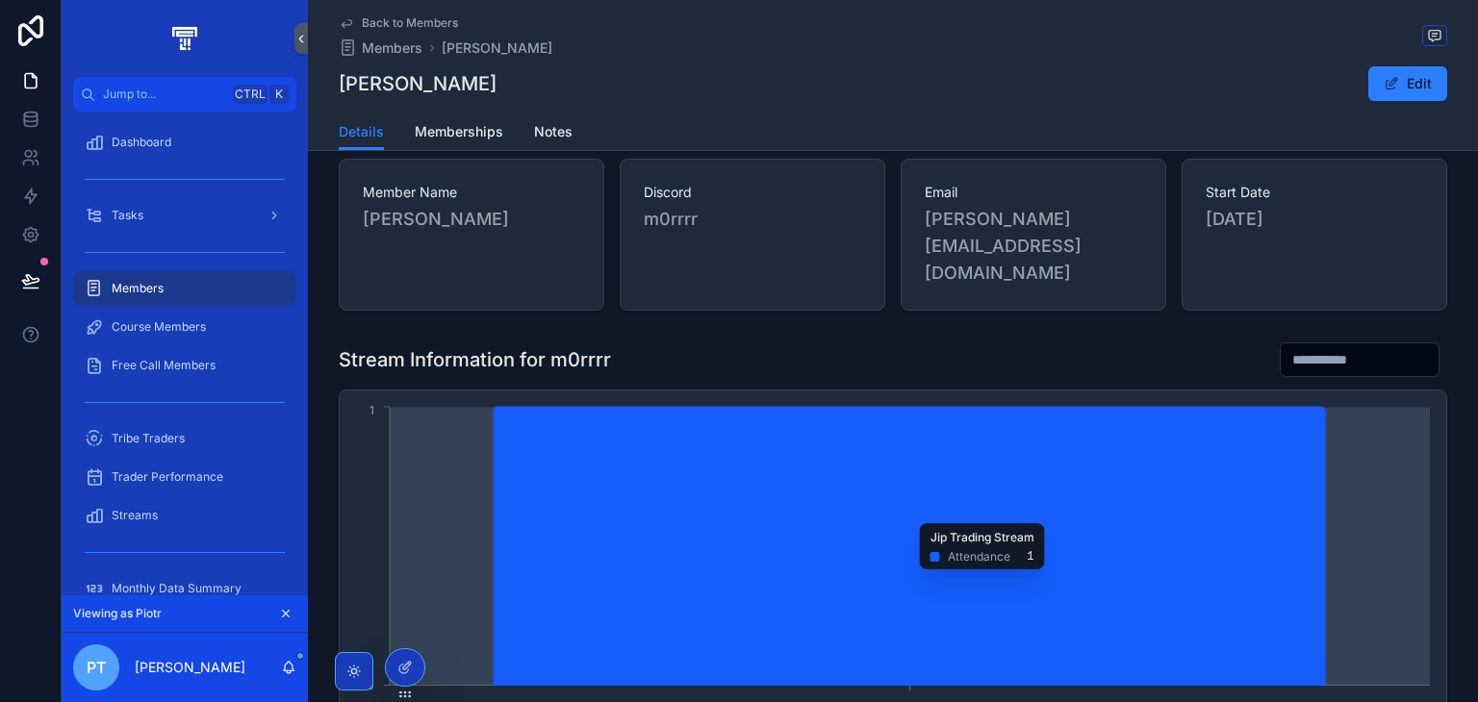
scroll to position [0, 0]
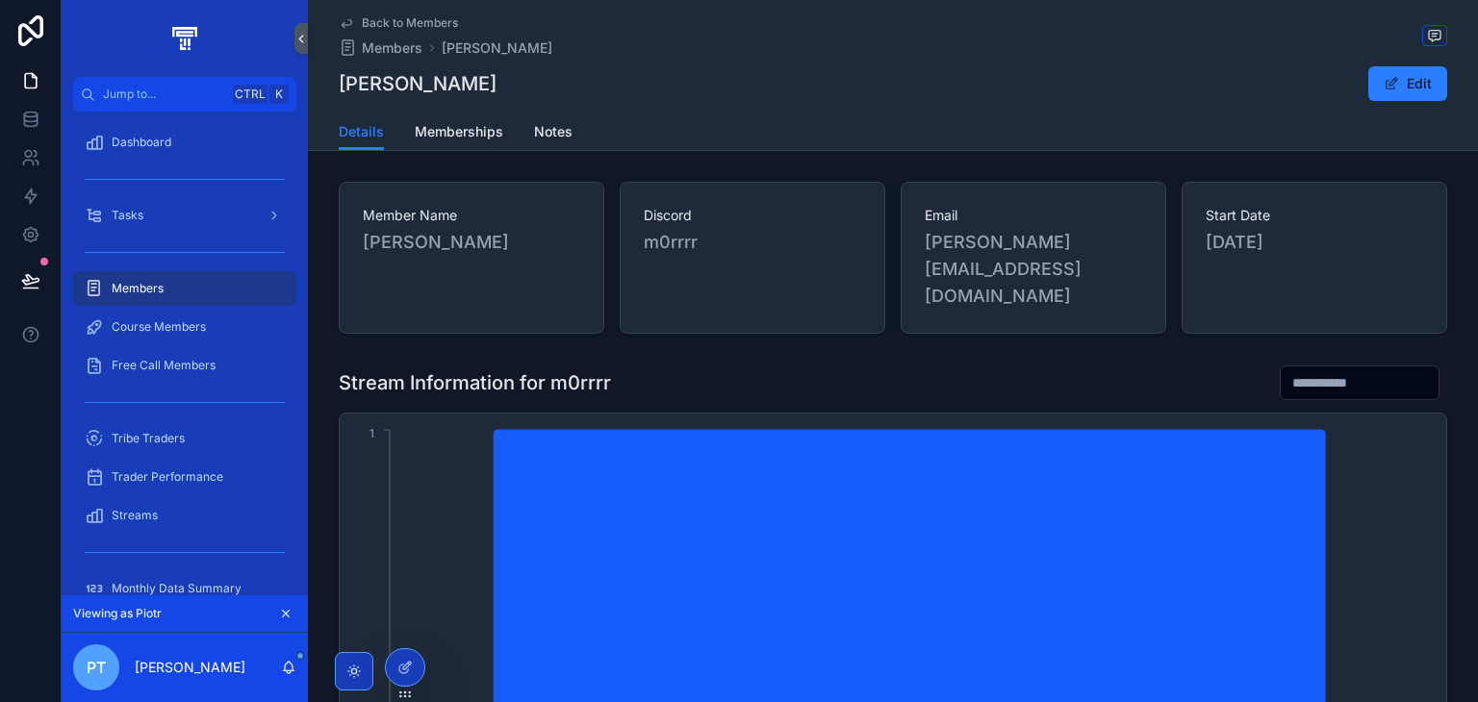
click at [429, 124] on span "Memberships" at bounding box center [459, 131] width 89 height 19
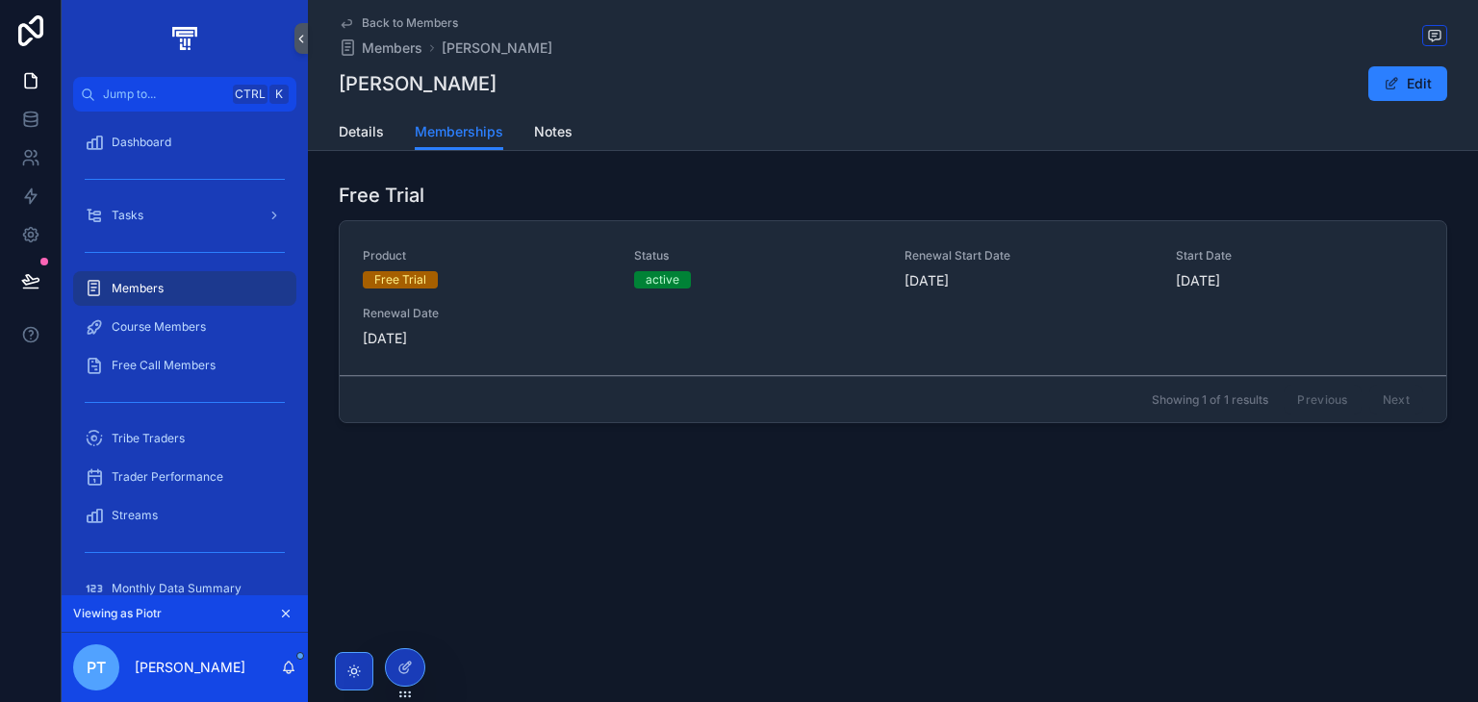
click at [564, 139] on span "Notes" at bounding box center [553, 131] width 38 height 19
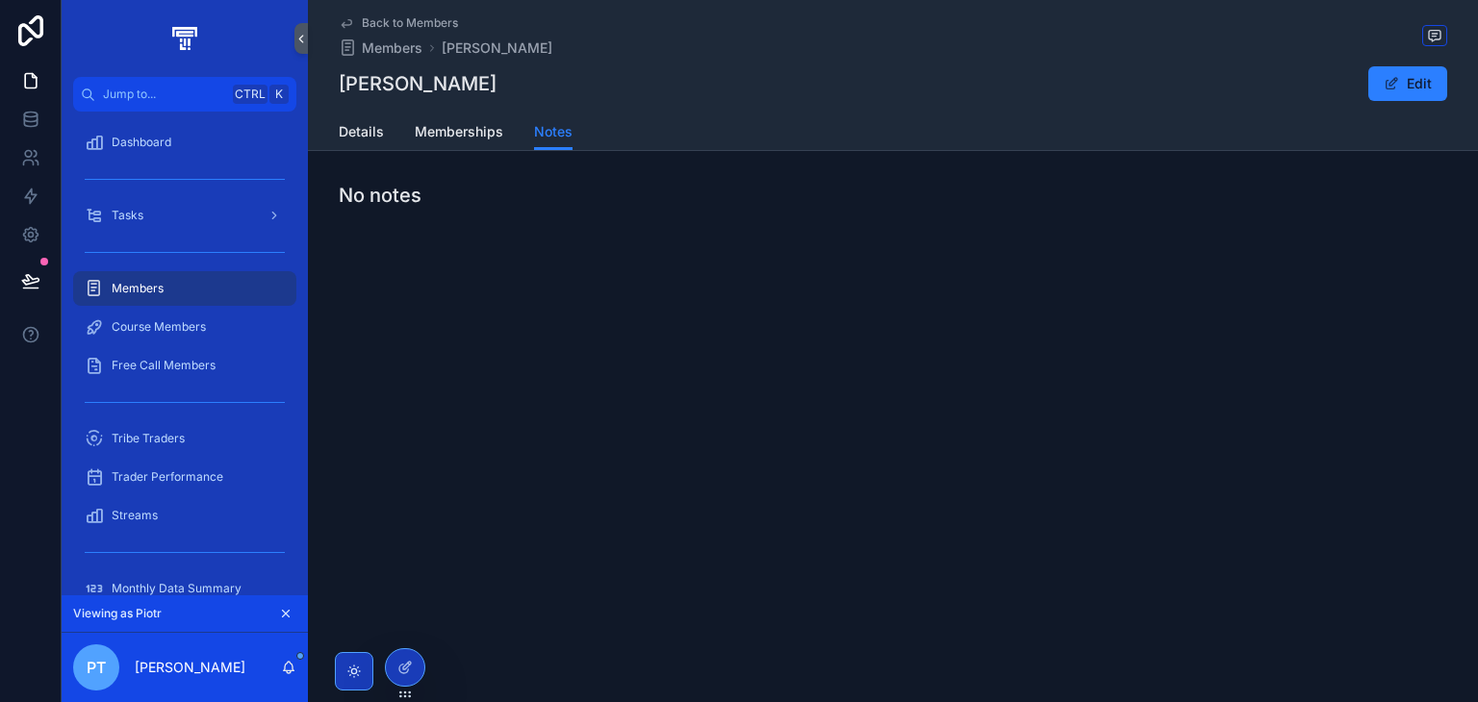
click at [372, 140] on span "Details" at bounding box center [361, 131] width 45 height 19
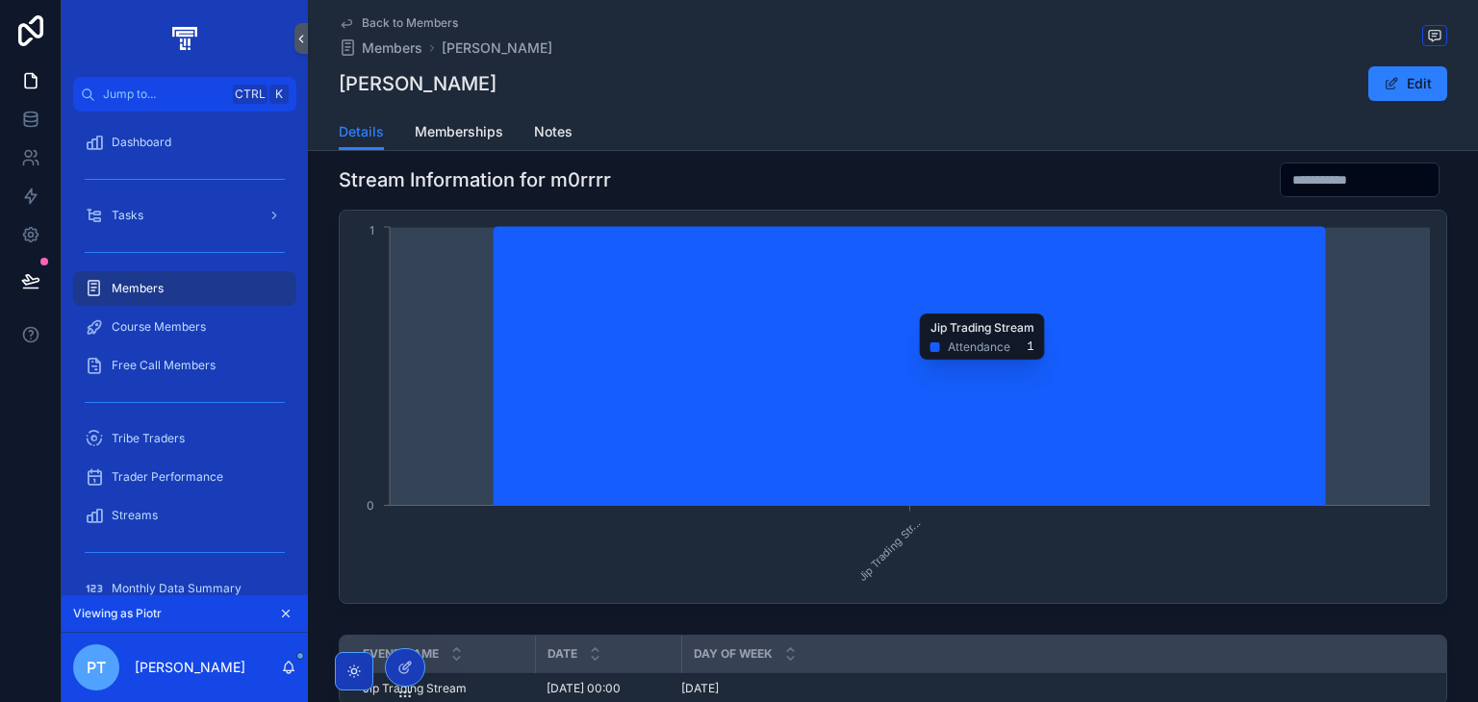
scroll to position [204, 0]
